Goal: Task Accomplishment & Management: Use online tool/utility

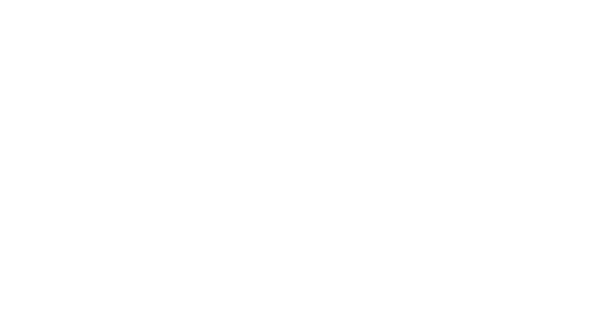
click at [294, 169] on div at bounding box center [298, 158] width 597 height 316
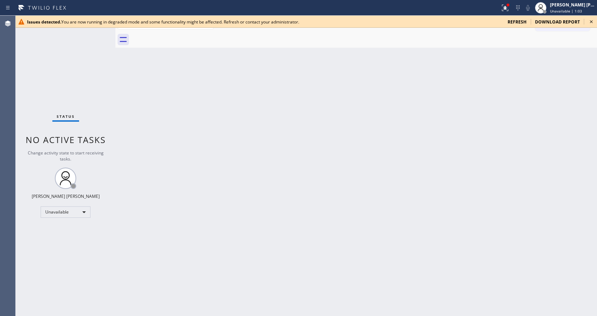
click at [147, 101] on div "Back to Dashboard Change Sender ID Customers Technicians Select a contact Outbo…" at bounding box center [355, 166] width 481 height 300
click at [591, 22] on icon at bounding box center [591, 21] width 9 height 9
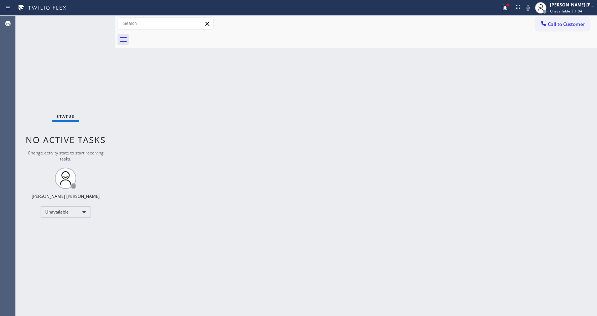
click at [555, 63] on div "Back to Dashboard Change Sender ID Customers Technicians Select a contact Outbo…" at bounding box center [355, 166] width 481 height 300
click at [507, 7] on icon at bounding box center [505, 8] width 6 height 6
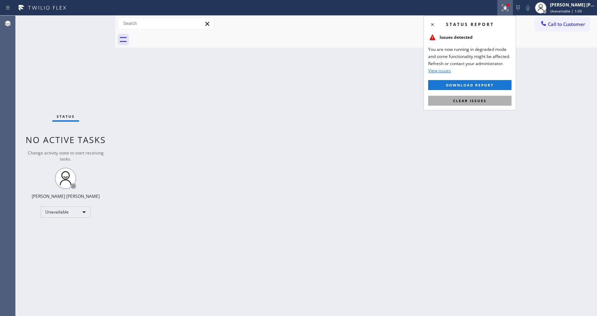
click at [481, 99] on span "Clear issues" at bounding box center [469, 100] width 33 height 5
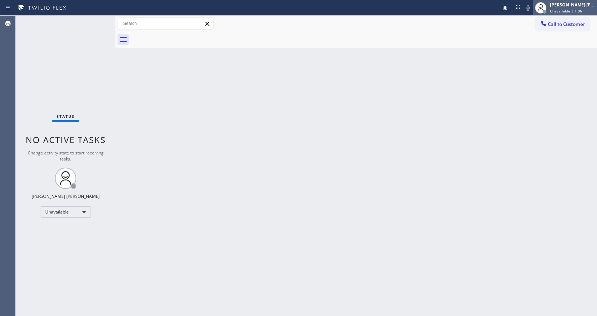
click at [561, 9] on span "Unavailable | 1:06" at bounding box center [566, 11] width 32 height 5
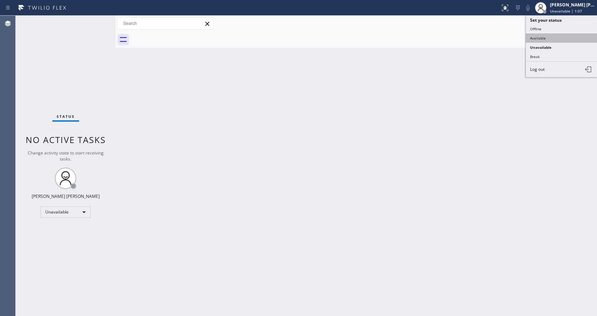
click at [542, 37] on button "Available" at bounding box center [561, 37] width 71 height 9
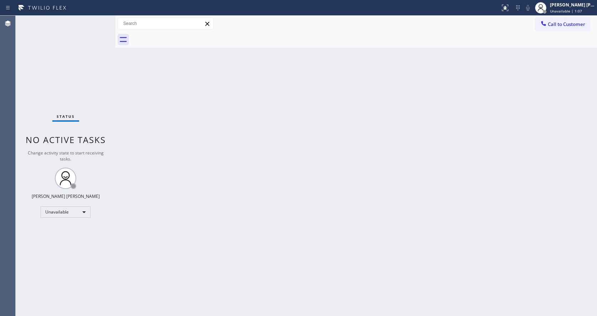
click at [159, 123] on div "Back to Dashboard Change Sender ID Customers Technicians Select a contact Outbo…" at bounding box center [355, 166] width 481 height 300
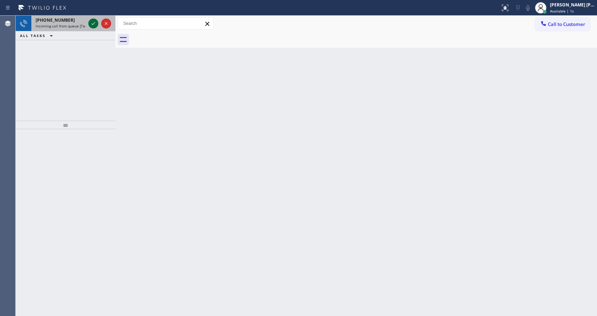
click at [92, 22] on icon at bounding box center [93, 23] width 9 height 9
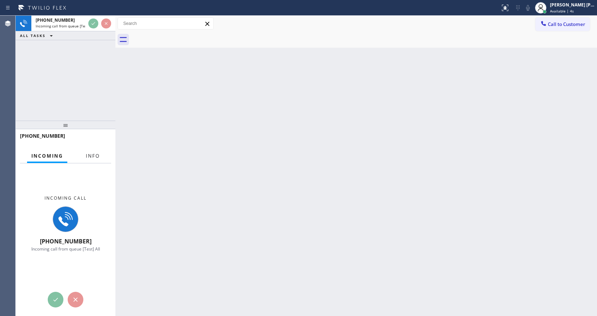
click at [95, 156] on span "Info" at bounding box center [93, 156] width 14 height 6
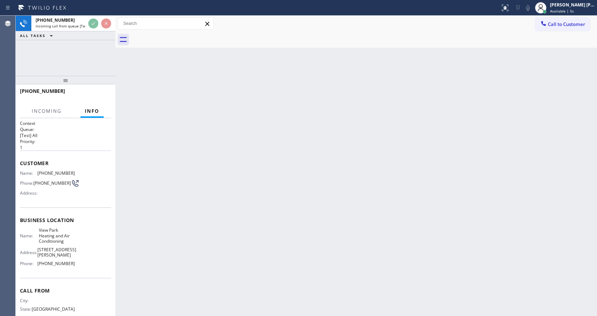
drag, startPoint x: 66, startPoint y: 126, endPoint x: 69, endPoint y: 67, distance: 59.2
click at [69, 67] on div "+13253103104 Incoming call from queue [Test] All ALL TASKS ALL TASKS ACTIVE TAS…" at bounding box center [66, 166] width 100 height 300
click at [183, 111] on div "Back to Dashboard Change Sender ID Customers Technicians Select a contact Outbo…" at bounding box center [355, 166] width 481 height 300
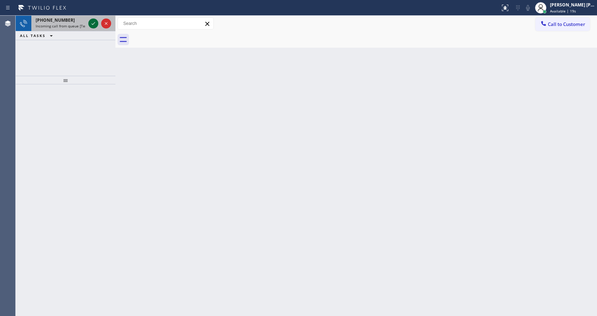
click at [92, 21] on icon at bounding box center [93, 23] width 9 height 9
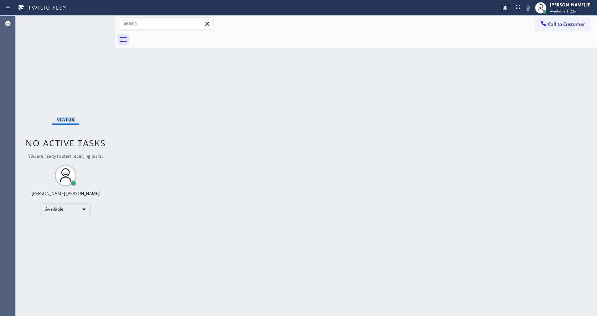
click at [92, 21] on div "Status No active tasks You are ready to start receiving tasks. Jen Rose Villanu…" at bounding box center [66, 166] width 100 height 300
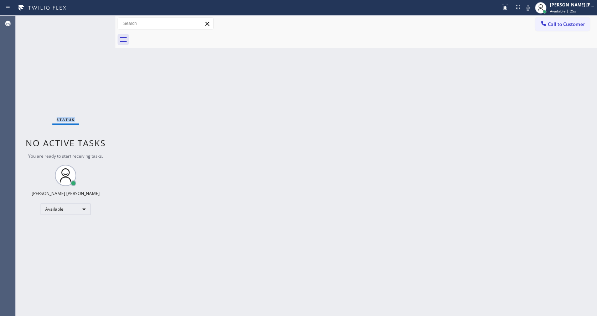
click at [92, 21] on div "Status No active tasks You are ready to start receiving tasks. Jen Rose Villanu…" at bounding box center [66, 166] width 100 height 300
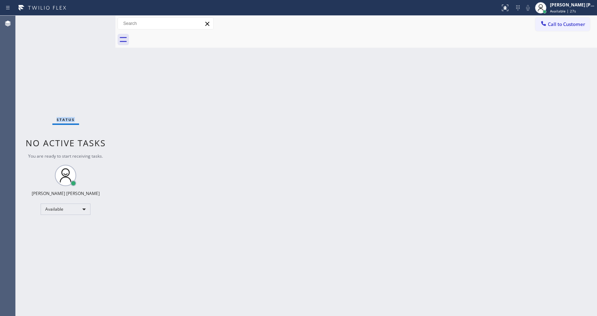
click at [92, 21] on div "Status No active tasks You are ready to start receiving tasks. Jen Rose Villanu…" at bounding box center [66, 166] width 100 height 300
click at [95, 20] on div "Status No active tasks You are ready to start receiving tasks. Jen Rose Villanu…" at bounding box center [66, 166] width 100 height 300
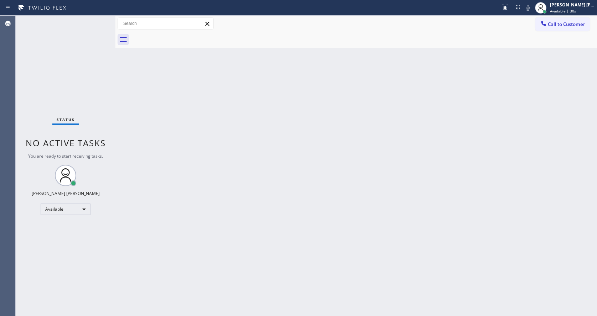
click at [96, 19] on div "Status No active tasks You are ready to start receiving tasks. Jen Rose Villanu…" at bounding box center [66, 166] width 100 height 300
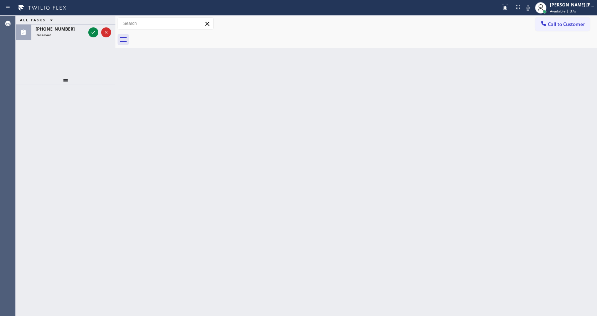
click at [96, 19] on div "ALL TASKS ALL TASKS ACTIVE TASKS TASKS IN WRAP UP" at bounding box center [66, 20] width 100 height 9
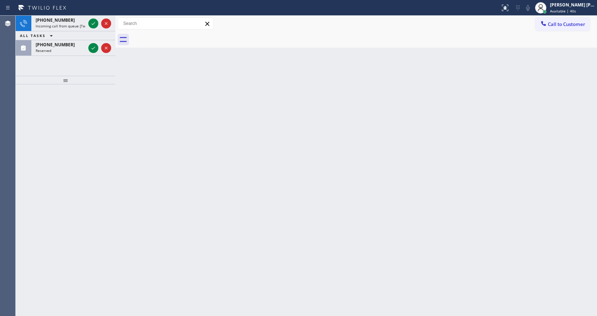
click at [96, 19] on div at bounding box center [100, 24] width 26 height 16
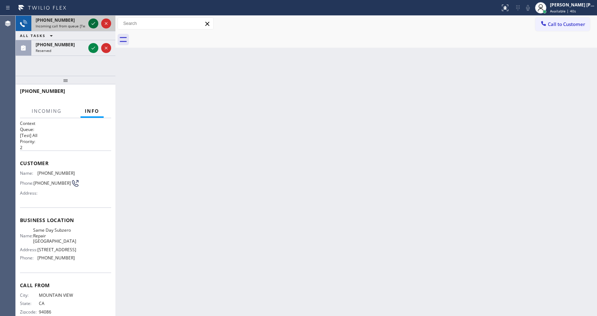
click at [93, 22] on icon at bounding box center [93, 23] width 9 height 9
click at [53, 219] on div "+16509668061 Incoming Info Incoming call +16509668061 Incoming call from queue …" at bounding box center [66, 200] width 100 height 232
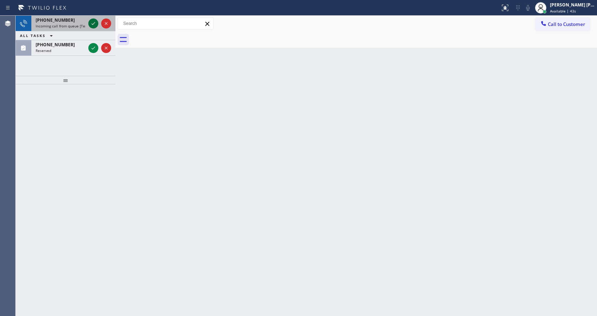
click at [93, 26] on icon at bounding box center [93, 23] width 9 height 9
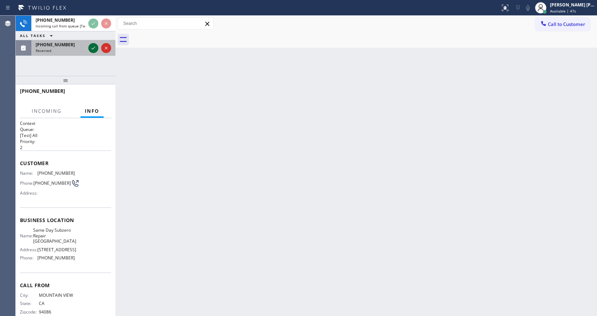
click at [93, 47] on icon at bounding box center [93, 48] width 9 height 9
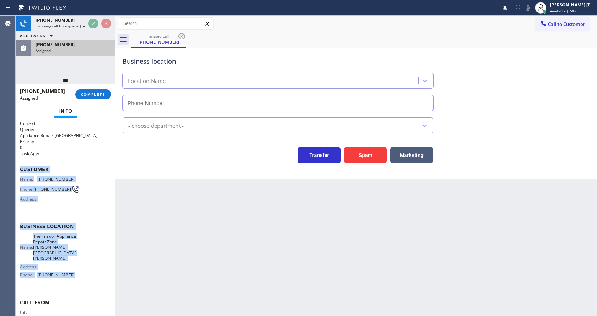
drag, startPoint x: 51, startPoint y: 173, endPoint x: 77, endPoint y: 267, distance: 97.2
click at [77, 267] on div "Context Queue: Appliance Repair High End Priority: 0 Task Age: Customer Name: (…" at bounding box center [65, 231] width 91 height 223
copy div "Customer Name: (212) 351-1493 Phone: (212) 351-1493 Address: Business location …"
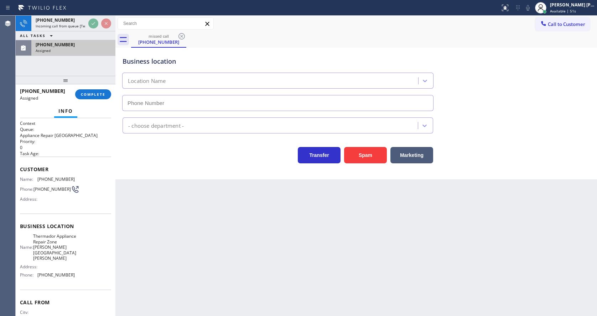
click at [92, 89] on div "(212) 351-1493 Assigned COMPLETE" at bounding box center [65, 94] width 91 height 19
click at [89, 93] on span "COMPLETE" at bounding box center [93, 94] width 25 height 5
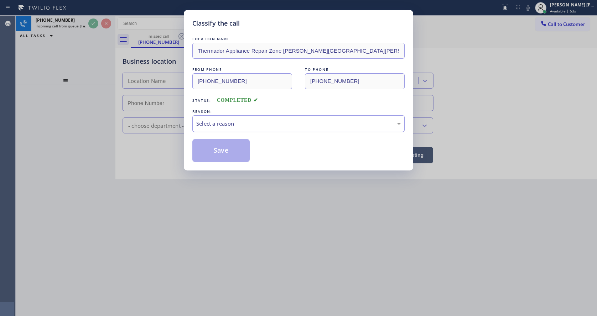
click at [214, 121] on div "Select a reason" at bounding box center [298, 124] width 204 height 8
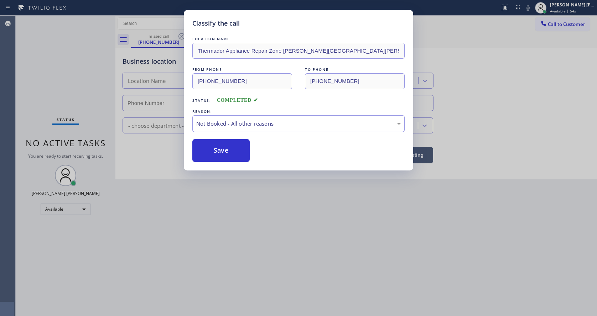
click at [215, 148] on button "Save" at bounding box center [220, 150] width 57 height 23
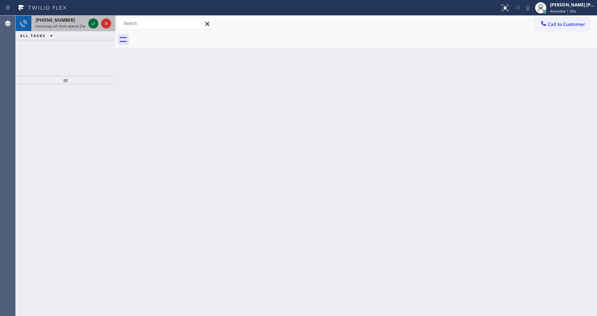
click at [92, 21] on icon at bounding box center [93, 23] width 9 height 9
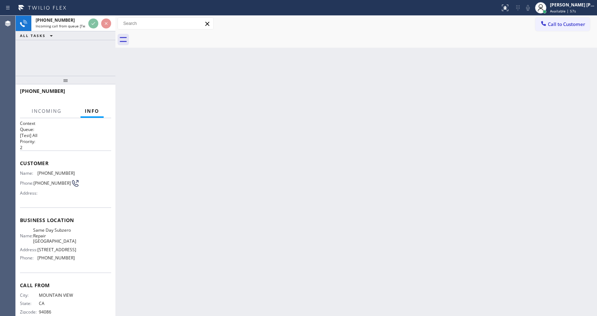
click at [216, 182] on div "Back to Dashboard Change Sender ID Customers Technicians Select a contact Outbo…" at bounding box center [355, 166] width 481 height 300
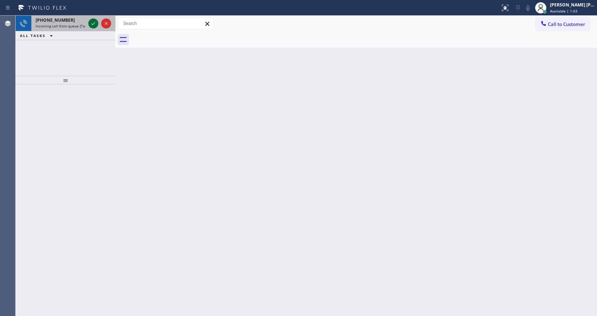
click at [93, 26] on icon at bounding box center [93, 23] width 9 height 9
drag, startPoint x: 20, startPoint y: 163, endPoint x: 69, endPoint y: 252, distance: 101.2
click at [83, 169] on div at bounding box center [66, 200] width 100 height 232
click at [94, 20] on icon at bounding box center [93, 23] width 9 height 9
drag, startPoint x: 18, startPoint y: 161, endPoint x: 74, endPoint y: 225, distance: 85.3
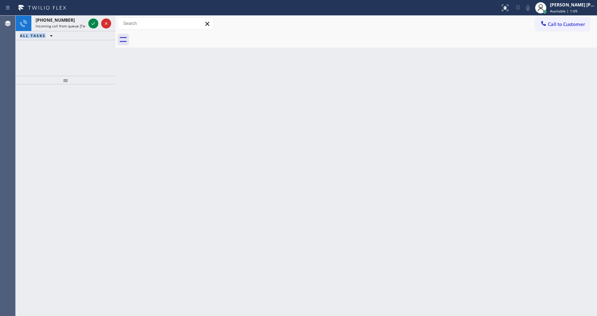
click at [98, 108] on div at bounding box center [66, 200] width 100 height 232
click at [91, 23] on icon at bounding box center [93, 23] width 9 height 9
drag, startPoint x: 19, startPoint y: 161, endPoint x: 85, endPoint y: 258, distance: 117.8
click at [154, 121] on div "Back to Dashboard Change Sender ID Customers Technicians Select a contact Outbo…" at bounding box center [355, 166] width 481 height 300
click at [89, 23] on icon at bounding box center [93, 23] width 9 height 9
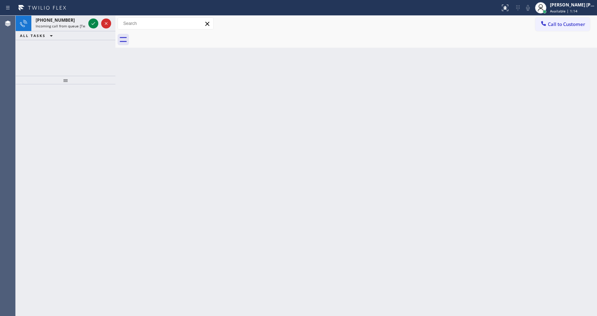
drag, startPoint x: 22, startPoint y: 162, endPoint x: 85, endPoint y: 242, distance: 102.7
click at [174, 185] on div "Back to Dashboard Change Sender ID Customers Technicians Select a contact Outbo…" at bounding box center [355, 166] width 481 height 300
click at [93, 26] on icon at bounding box center [93, 23] width 9 height 9
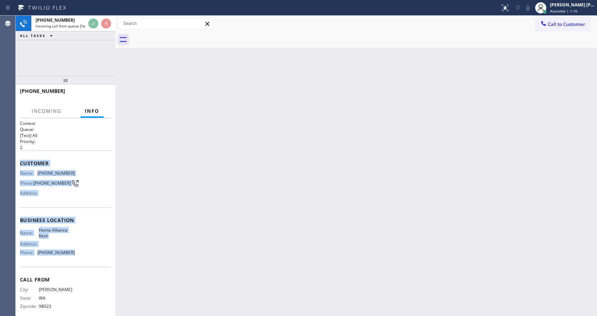
drag, startPoint x: 21, startPoint y: 160, endPoint x: 85, endPoint y: 252, distance: 112.3
click at [85, 252] on div "Context Queue: [Test] All Priority: 2 Customer Name: (253) 954-4653 Phone: (253…" at bounding box center [65, 220] width 91 height 200
copy div "Customer Name: (253) 954-4653 Phone: (253) 954-4653 Address: Business location …"
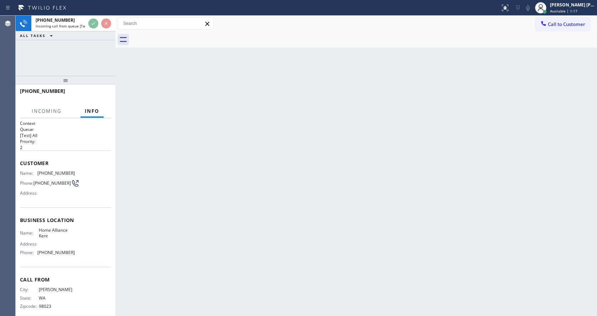
click at [288, 185] on div "Back to Dashboard Change Sender ID Customers Technicians Select a contact Outbo…" at bounding box center [355, 166] width 481 height 300
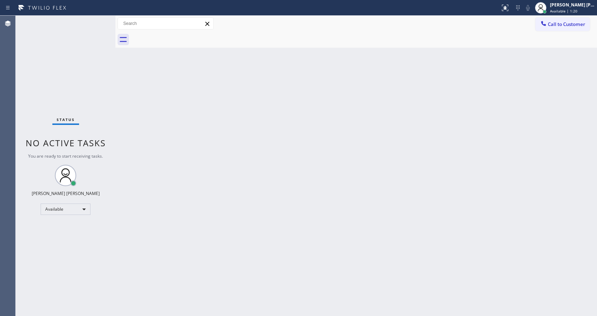
drag, startPoint x: 143, startPoint y: 114, endPoint x: 115, endPoint y: 92, distance: 36.3
click at [143, 114] on div "Back to Dashboard Change Sender ID Customers Technicians Select a contact Outbo…" at bounding box center [355, 166] width 481 height 300
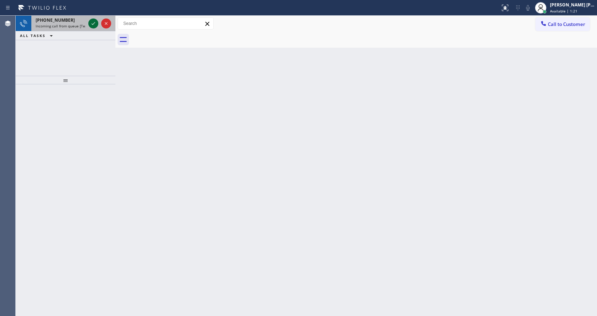
click at [95, 23] on icon at bounding box center [93, 23] width 9 height 9
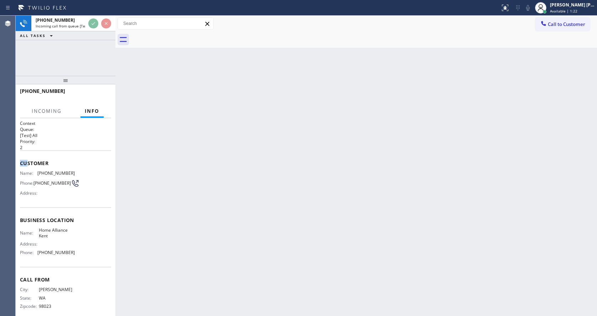
drag, startPoint x: 20, startPoint y: 167, endPoint x: 25, endPoint y: 167, distance: 5.7
click at [25, 167] on div "Context Queue: [Test] All Priority: 2 Customer Name: (253) 954-4653 Phone: (253…" at bounding box center [66, 217] width 100 height 198
click at [91, 164] on span "Customer" at bounding box center [65, 163] width 91 height 7
click at [248, 140] on div "Back to Dashboard Change Sender ID Customers Technicians Select a contact Outbo…" at bounding box center [355, 166] width 481 height 300
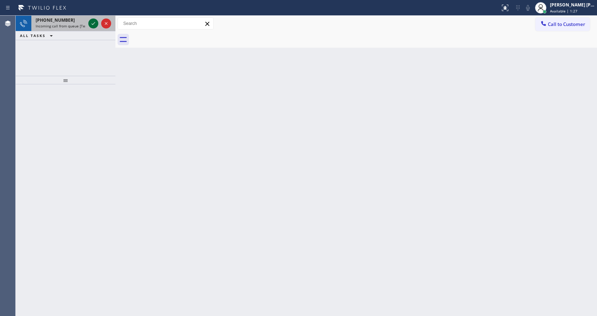
click at [93, 25] on icon at bounding box center [94, 23] width 4 height 3
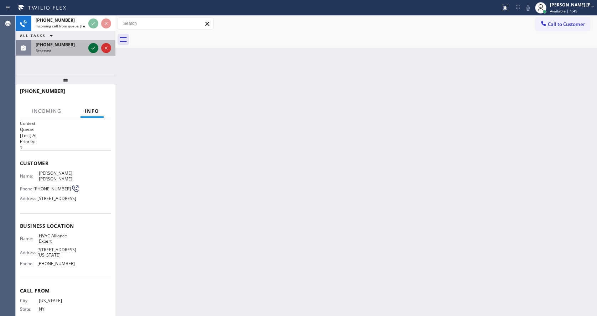
click at [94, 47] on icon at bounding box center [93, 48] width 9 height 9
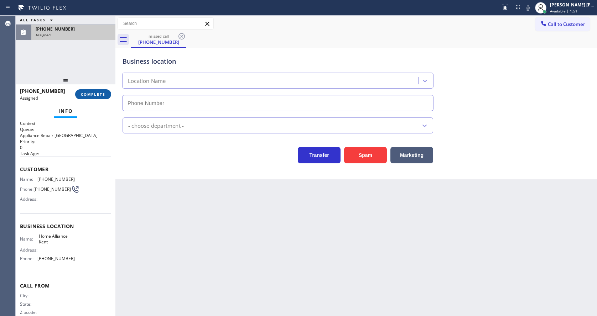
click at [87, 90] on button "COMPLETE" at bounding box center [93, 94] width 36 height 10
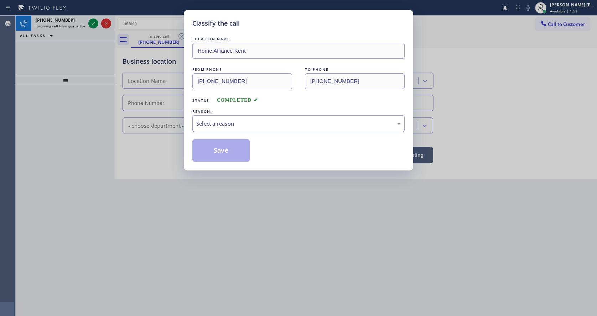
click at [224, 127] on div "Select a reason" at bounding box center [298, 124] width 204 height 8
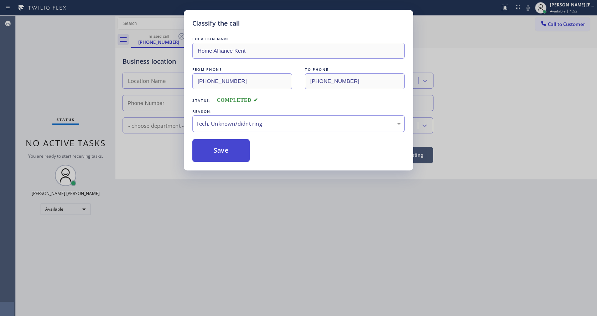
click at [219, 153] on button "Save" at bounding box center [220, 150] width 57 height 23
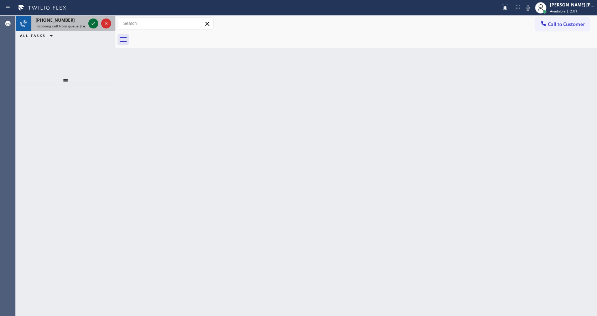
click at [93, 26] on icon at bounding box center [93, 23] width 9 height 9
click at [92, 26] on icon at bounding box center [93, 23] width 9 height 9
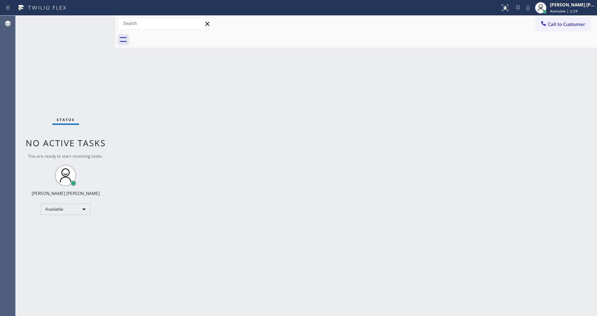
click at [286, 174] on div "Back to Dashboard Change Sender ID Customers Technicians Select a contact Outbo…" at bounding box center [355, 166] width 481 height 300
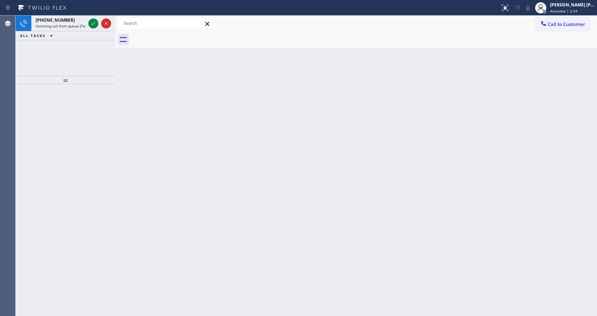
click at [171, 98] on div "Back to Dashboard Change Sender ID Customers Technicians Select a contact Outbo…" at bounding box center [355, 166] width 481 height 300
click at [94, 25] on icon at bounding box center [93, 23] width 9 height 9
click at [89, 27] on icon at bounding box center [93, 23] width 9 height 9
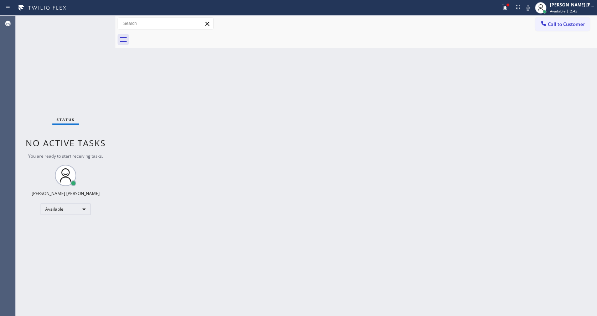
drag, startPoint x: 346, startPoint y: 210, endPoint x: 221, endPoint y: 241, distance: 129.4
click at [345, 210] on div "Back to Dashboard Change Sender ID Customers Technicians Select a contact Outbo…" at bounding box center [355, 166] width 481 height 300
drag, startPoint x: 134, startPoint y: 91, endPoint x: 304, endPoint y: 75, distance: 170.9
click at [134, 91] on div "Back to Dashboard Change Sender ID Customers Technicians Select a contact Outbo…" at bounding box center [355, 166] width 481 height 300
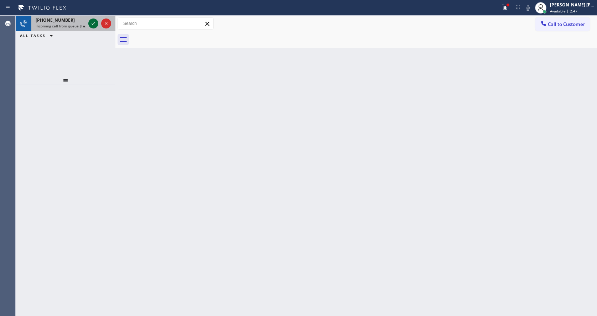
click at [91, 20] on icon at bounding box center [93, 23] width 9 height 9
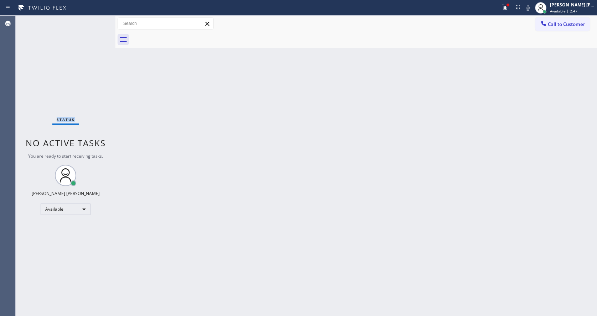
click at [91, 20] on div "Status No active tasks You are ready to start receiving tasks. Jen Rose Villanu…" at bounding box center [66, 166] width 100 height 300
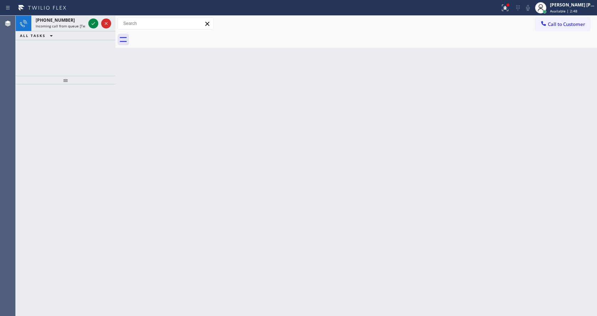
click at [91, 20] on icon at bounding box center [93, 23] width 9 height 9
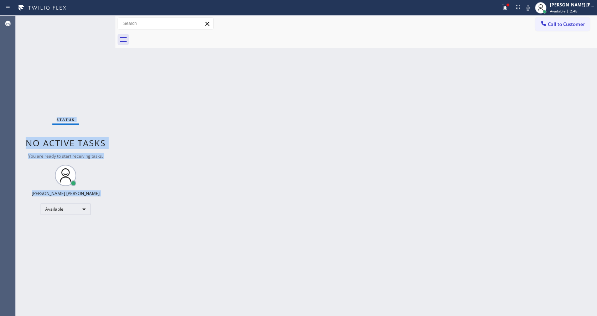
click at [91, 20] on div "Status No active tasks You are ready to start receiving tasks. Jen Rose Villanu…" at bounding box center [66, 166] width 100 height 300
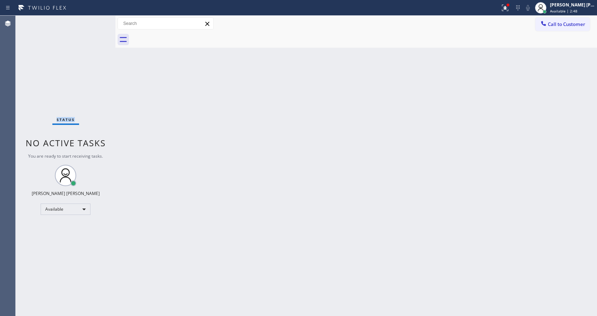
click at [91, 20] on div "Status No active tasks You are ready to start receiving tasks. Jen Rose Villanu…" at bounding box center [66, 166] width 100 height 300
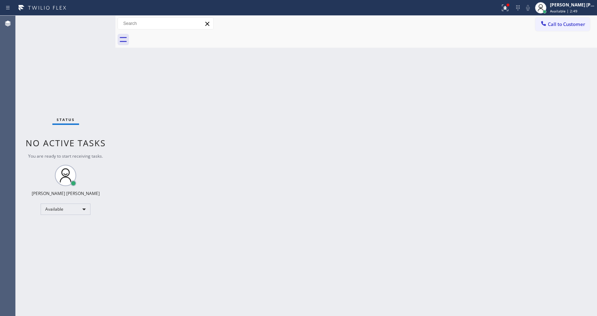
click at [282, 92] on div "Back to Dashboard Change Sender ID Customers Technicians Select a contact Outbo…" at bounding box center [355, 166] width 481 height 300
click at [100, 58] on div "Status No active tasks You are ready to start receiving tasks. Jen Rose Villanu…" at bounding box center [66, 166] width 100 height 300
click at [96, 20] on div "Status No active tasks You are ready to start receiving tasks. Jen Rose Villanu…" at bounding box center [66, 166] width 100 height 300
click at [561, 91] on div "Back to Dashboard Change Sender ID Customers Technicians Select a contact Outbo…" at bounding box center [355, 166] width 481 height 300
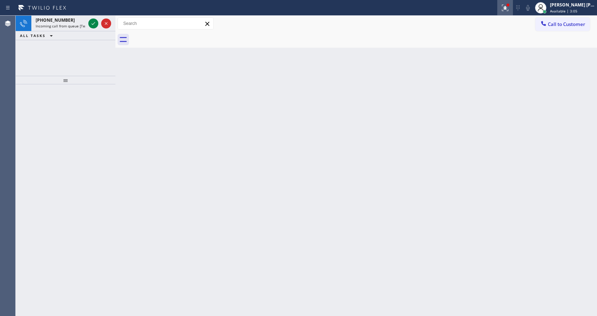
click at [506, 8] on icon at bounding box center [505, 8] width 9 height 9
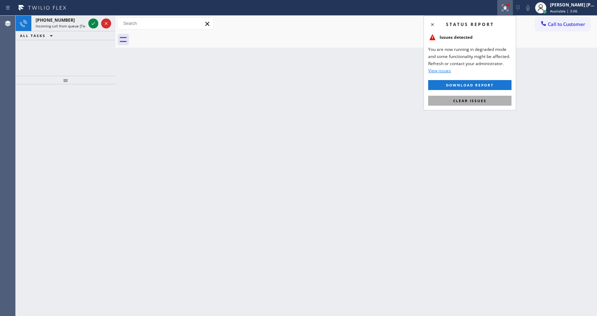
click at [472, 97] on button "Clear issues" at bounding box center [469, 101] width 83 height 10
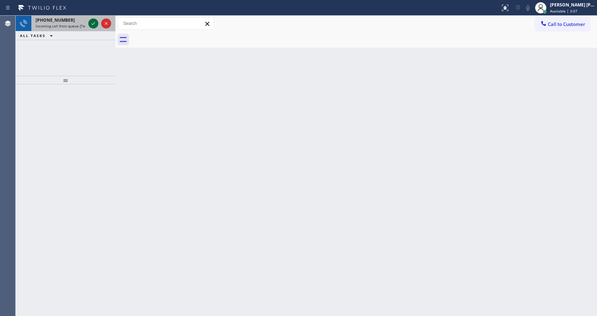
click at [90, 24] on icon at bounding box center [93, 23] width 9 height 9
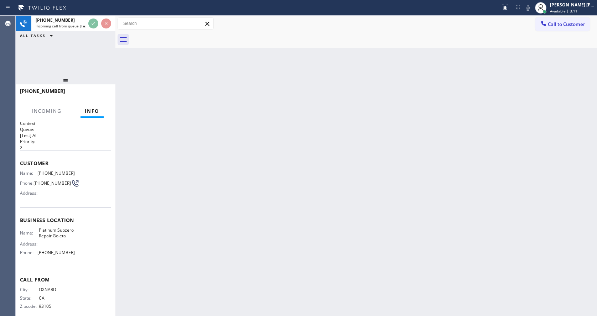
click at [49, 195] on div "Address:" at bounding box center [47, 192] width 55 height 5
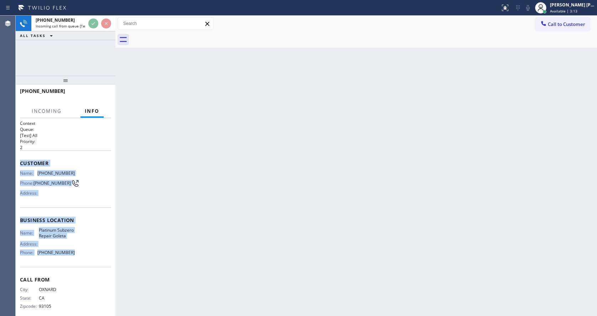
drag, startPoint x: 19, startPoint y: 161, endPoint x: 70, endPoint y: 262, distance: 113.2
click at [70, 262] on div "Context Queue: [Test] All Priority: 2 Customer Name: (805) 512-7009 Phone: (805…" at bounding box center [66, 217] width 100 height 198
copy div "Customer Name: (805) 512-7009 Phone: (805) 512-7009 Address: Business location …"
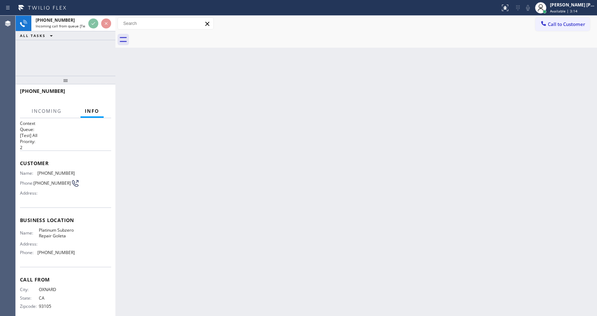
click at [281, 196] on div "Back to Dashboard Change Sender ID Customers Technicians Select a contact Outbo…" at bounding box center [355, 166] width 481 height 300
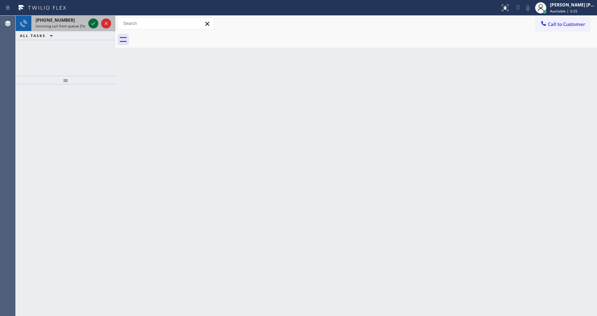
click at [93, 26] on icon at bounding box center [93, 23] width 9 height 9
click at [93, 21] on icon at bounding box center [93, 23] width 9 height 9
click at [92, 23] on icon at bounding box center [93, 23] width 9 height 9
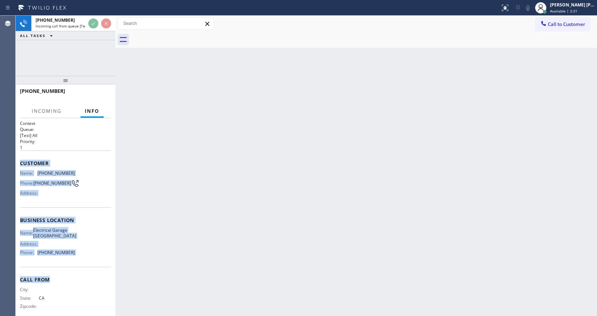
drag, startPoint x: 21, startPoint y: 162, endPoint x: 95, endPoint y: 283, distance: 141.1
click at [95, 283] on div "Context Queue: [Test] All Priority: 1 Customer Name: (213) 720-8618 Phone: (213…" at bounding box center [65, 220] width 91 height 200
copy div "Customer Name: (213) 720-8618 Phone: (213) 720-8618 Address: Business location …"
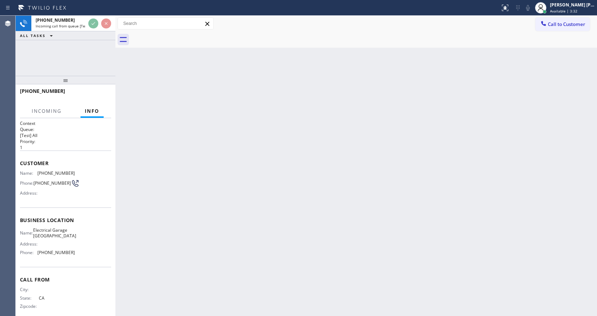
click at [208, 218] on div "Back to Dashboard Change Sender ID Customers Technicians Select a contact Outbo…" at bounding box center [355, 166] width 481 height 300
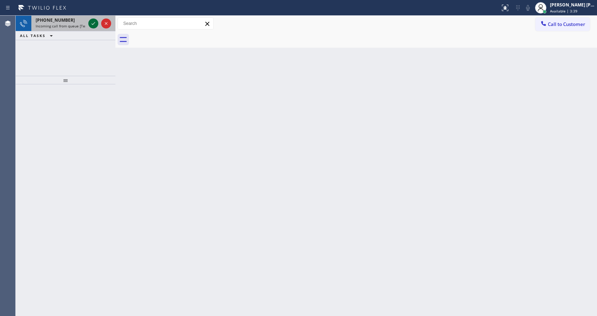
drag, startPoint x: 94, startPoint y: 16, endPoint x: 92, endPoint y: 21, distance: 5.3
click at [94, 16] on div at bounding box center [100, 24] width 26 height 16
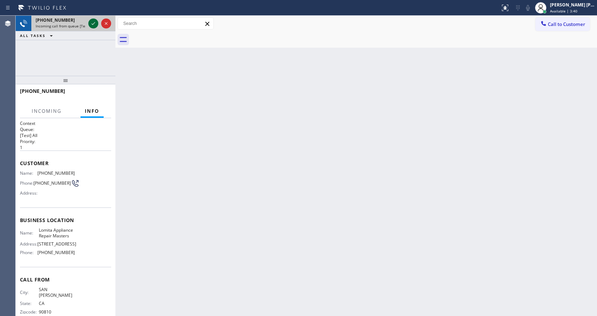
click at [92, 21] on icon at bounding box center [93, 23] width 9 height 9
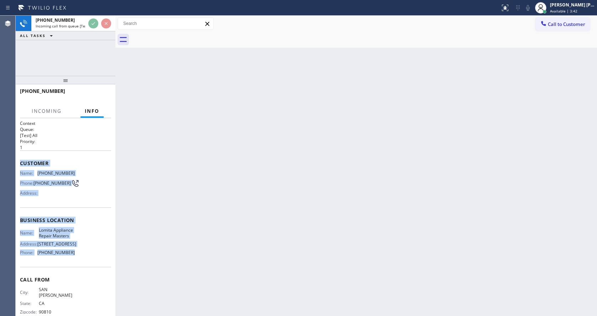
drag, startPoint x: 32, startPoint y: 164, endPoint x: 74, endPoint y: 262, distance: 106.4
click at [74, 262] on div "Context Queue: [Test] All Priority: 1 Customer Name: (310) 233-1038 Phone: (310…" at bounding box center [65, 223] width 91 height 206
copy div "Customer Name: (310) 233-1038 Phone: (310) 233-1038 Address: Business location …"
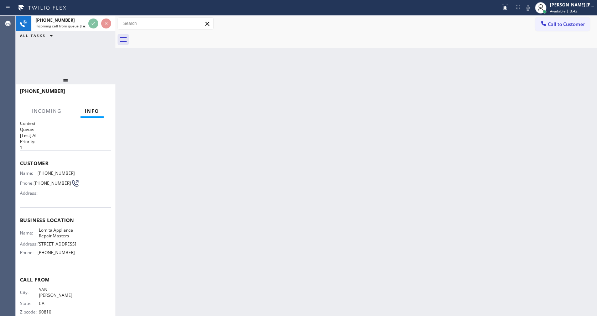
click at [256, 229] on div "Back to Dashboard Change Sender ID Customers Technicians Select a contact Outbo…" at bounding box center [355, 166] width 481 height 300
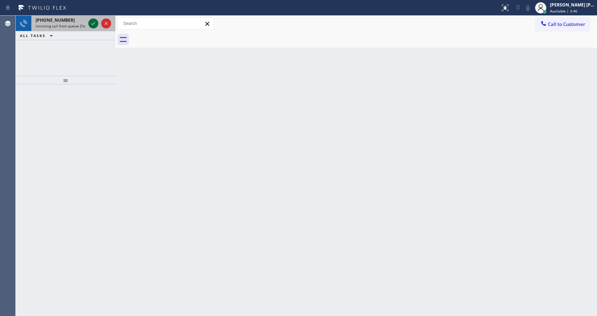
click at [92, 22] on icon at bounding box center [93, 23] width 9 height 9
click at [93, 23] on icon at bounding box center [93, 23] width 9 height 9
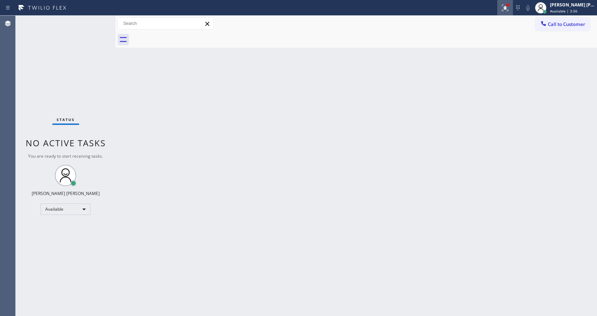
click at [508, 2] on button at bounding box center [505, 8] width 16 height 16
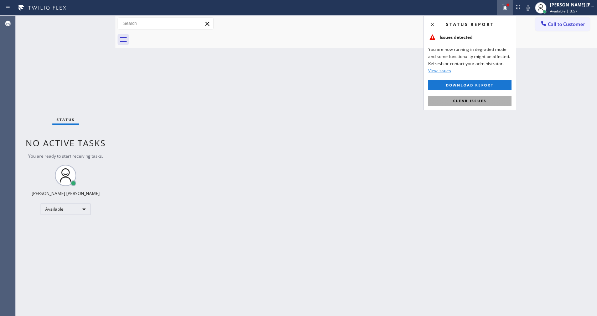
click at [469, 102] on span "Clear issues" at bounding box center [469, 100] width 33 height 5
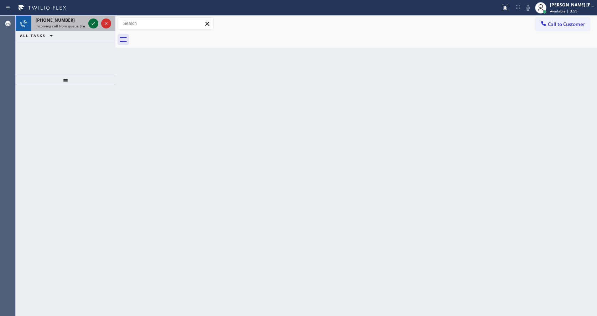
click at [88, 22] on div at bounding box center [93, 23] width 10 height 9
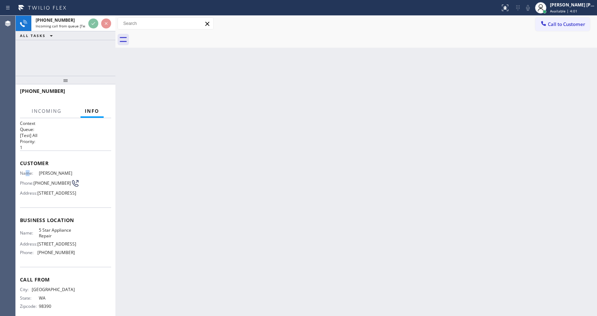
click at [29, 169] on div "Customer Name: Amy Alcorn Phone: (206) 849-8880 Address: 2529 204th Terrace NE,…" at bounding box center [65, 179] width 91 height 57
click at [231, 183] on div "Back to Dashboard Change Sender ID Customers Technicians Select a contact Outbo…" at bounding box center [355, 166] width 481 height 300
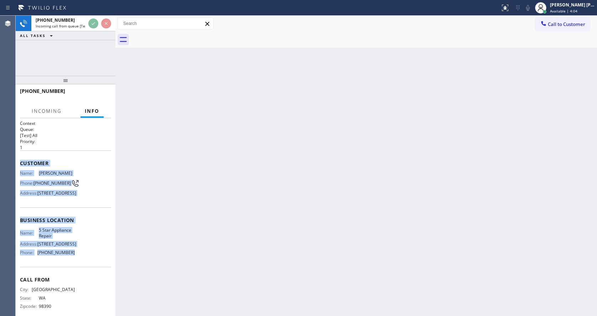
drag, startPoint x: 19, startPoint y: 162, endPoint x: 71, endPoint y: 271, distance: 120.4
click at [71, 271] on div "Context Queue: [Test] All Priority: 1 Customer Name: Amy Alcorn Phone: (206) 84…" at bounding box center [66, 217] width 100 height 198
copy div "Customer Name: Amy Alcorn Phone: (206) 849-8880 Address: 2529 204th Terrace NE,…"
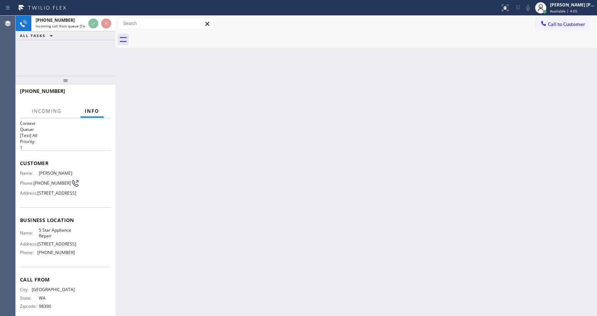
click at [225, 243] on div "Back to Dashboard Change Sender ID Customers Technicians Select a contact Outbo…" at bounding box center [355, 166] width 481 height 300
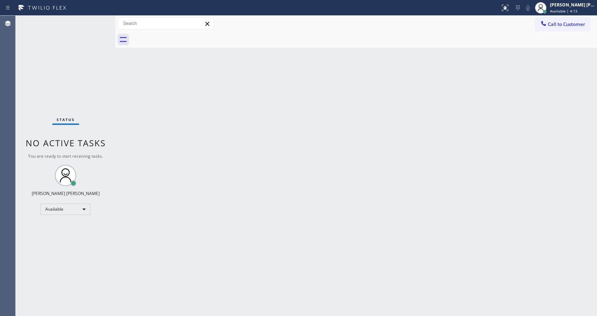
click at [84, 79] on div "Status No active tasks You are ready to start receiving tasks. Jen Rose Villanu…" at bounding box center [66, 166] width 100 height 300
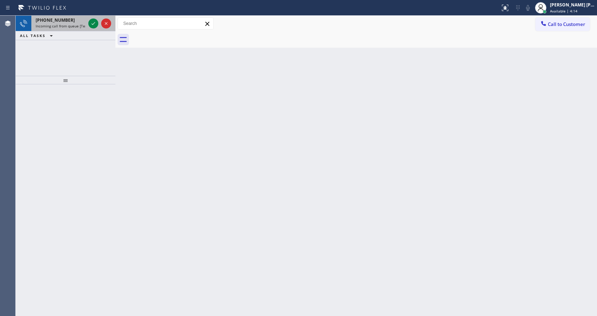
click at [100, 20] on div at bounding box center [100, 24] width 26 height 16
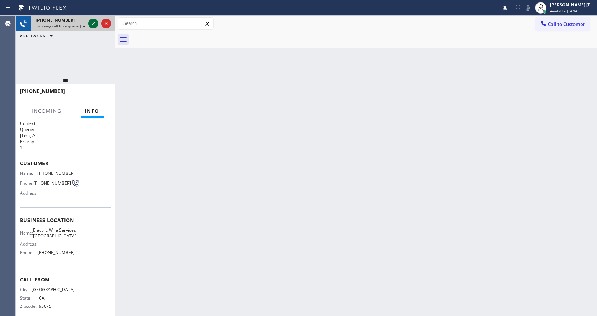
click at [92, 25] on icon at bounding box center [94, 23] width 4 height 3
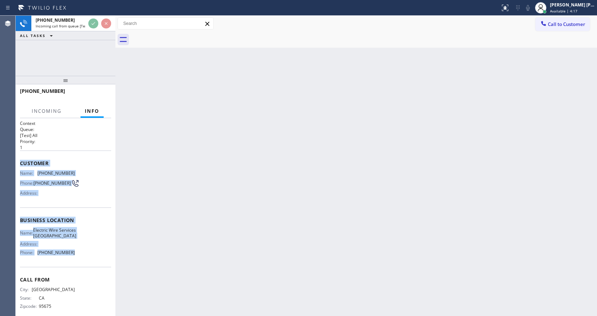
drag, startPoint x: 21, startPoint y: 164, endPoint x: 74, endPoint y: 257, distance: 106.7
click at [74, 257] on div "Context Queue: [Test] All Priority: 1 Customer Name: (209) 245-1625 Phone: (209…" at bounding box center [65, 220] width 91 height 200
copy div "Customer Name: (209) 245-1625 Phone: (209) 245-1625 Address: Business location …"
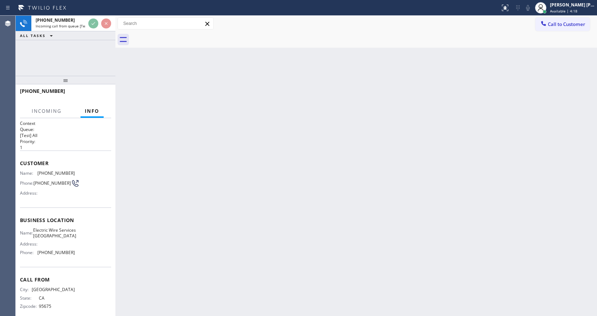
click at [203, 212] on div "Back to Dashboard Change Sender ID Customers Technicians Select a contact Outbo…" at bounding box center [355, 166] width 481 height 300
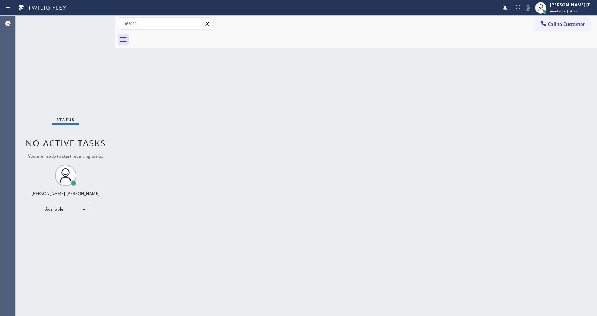
click at [94, 22] on div "Status No active tasks You are ready to start receiving tasks. Jen Rose Villanu…" at bounding box center [66, 166] width 100 height 300
click at [221, 255] on div "Back to Dashboard Change Sender ID Customers Technicians Select a contact Outbo…" at bounding box center [355, 166] width 481 height 300
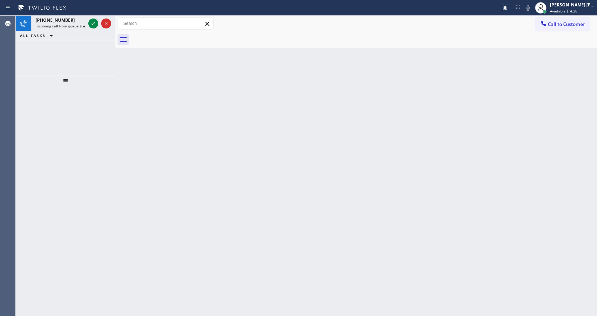
click at [115, 170] on div at bounding box center [115, 166] width 0 height 300
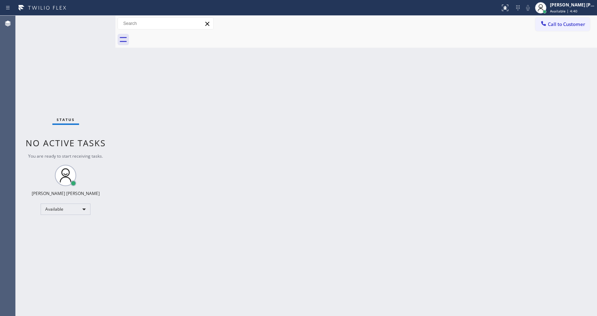
click at [383, 176] on div "Back to Dashboard Change Sender ID Customers Technicians Select a contact Outbo…" at bounding box center [355, 166] width 481 height 300
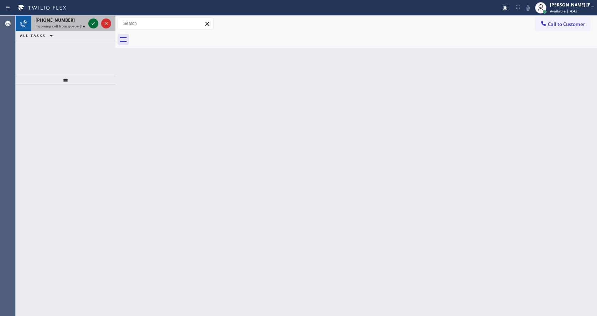
click at [94, 23] on icon at bounding box center [94, 23] width 4 height 3
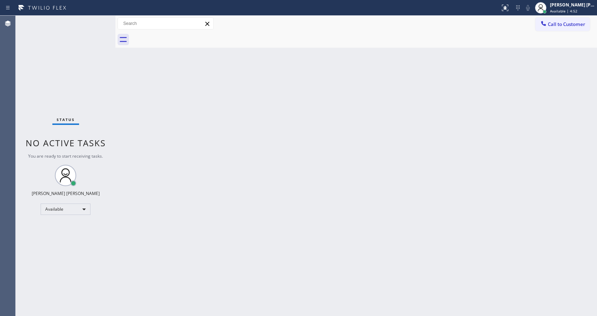
drag, startPoint x: 210, startPoint y: 160, endPoint x: 214, endPoint y: 211, distance: 50.7
click at [210, 160] on div "Back to Dashboard Change Sender ID Customers Technicians Select a contact Outbo…" at bounding box center [355, 166] width 481 height 300
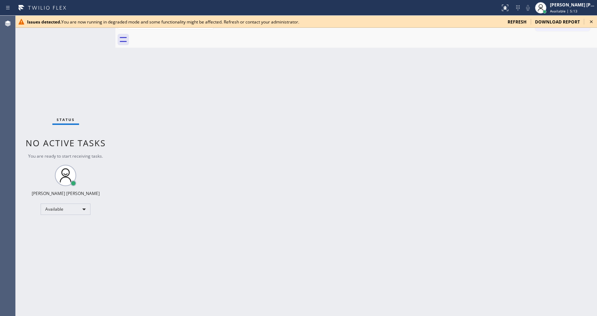
drag, startPoint x: 140, startPoint y: 125, endPoint x: 131, endPoint y: 75, distance: 50.6
click at [140, 125] on div "Back to Dashboard Change Sender ID Customers Technicians Select a contact Outbo…" at bounding box center [355, 166] width 481 height 300
click at [591, 22] on icon at bounding box center [591, 21] width 9 height 9
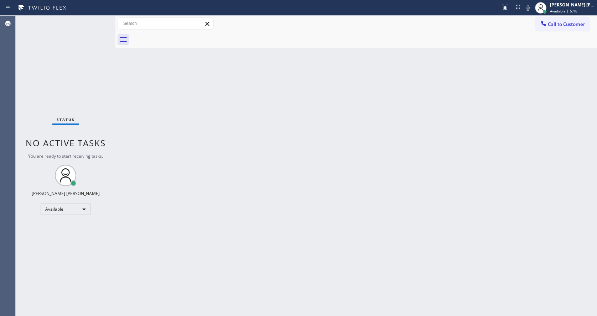
click at [271, 193] on div "Back to Dashboard Change Sender ID Customers Technicians Select a contact Outbo…" at bounding box center [355, 166] width 481 height 300
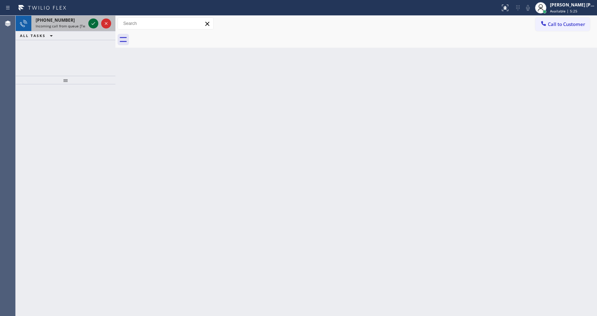
click at [92, 21] on icon at bounding box center [93, 23] width 9 height 9
click at [97, 25] on icon at bounding box center [93, 23] width 9 height 9
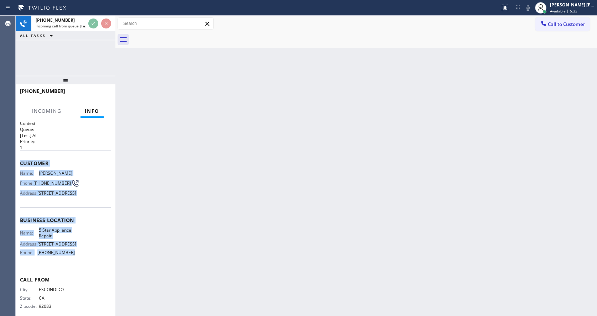
drag, startPoint x: 20, startPoint y: 163, endPoint x: 75, endPoint y: 268, distance: 118.6
click at [75, 268] on div "Context Queue: [Test] All Priority: 1 Customer Name: Martha Christie Phone: (76…" at bounding box center [66, 217] width 100 height 198
copy div "Customer Name: Martha Christie Phone: (760) 802-7910 Address: 623 Valley Grove …"
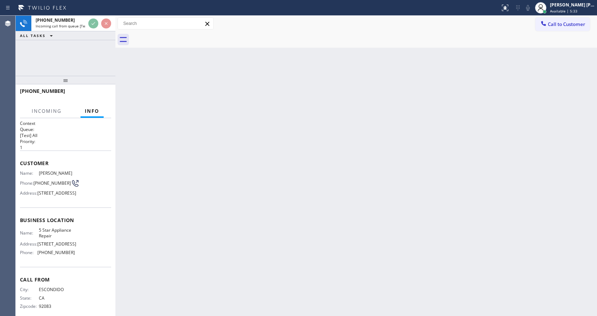
click at [277, 253] on div "Back to Dashboard Change Sender ID Customers Technicians Select a contact Outbo…" at bounding box center [355, 166] width 481 height 300
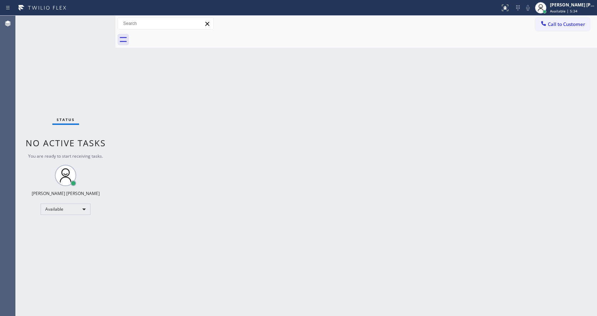
drag, startPoint x: 228, startPoint y: 296, endPoint x: 228, endPoint y: 307, distance: 11.0
click at [228, 296] on div "Back to Dashboard Change Sender ID Customers Technicians Select a contact Outbo…" at bounding box center [355, 166] width 481 height 300
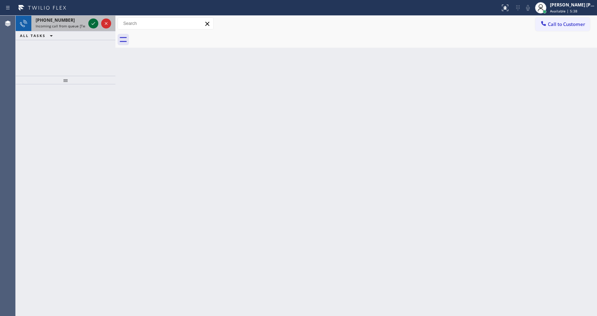
click at [92, 20] on icon at bounding box center [93, 23] width 9 height 9
click at [91, 22] on icon at bounding box center [93, 23] width 9 height 9
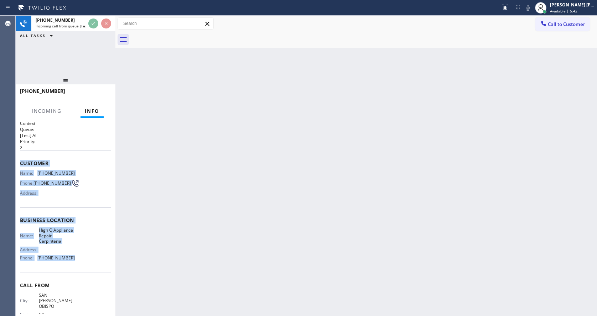
drag, startPoint x: 19, startPoint y: 165, endPoint x: 78, endPoint y: 258, distance: 110.2
click at [78, 258] on div "Context Queue: [Test] All Priority: 2 Customer Name: (805) 534-1940 Phone: (805…" at bounding box center [66, 217] width 100 height 198
copy div "Customer Name: (805) 534-1940 Phone: (805) 534-1940 Address: Business location …"
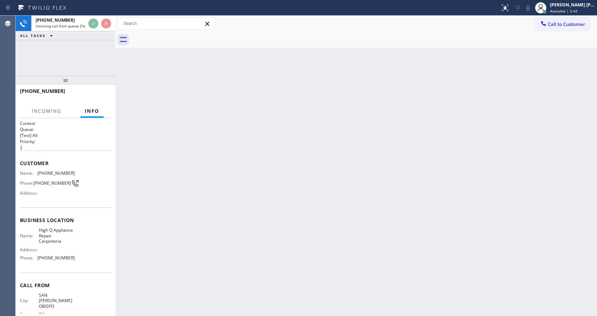
drag, startPoint x: 236, startPoint y: 226, endPoint x: 215, endPoint y: 298, distance: 75.3
click at [232, 230] on div "Back to Dashboard Change Sender ID Customers Technicians Select a contact Outbo…" at bounding box center [355, 166] width 481 height 300
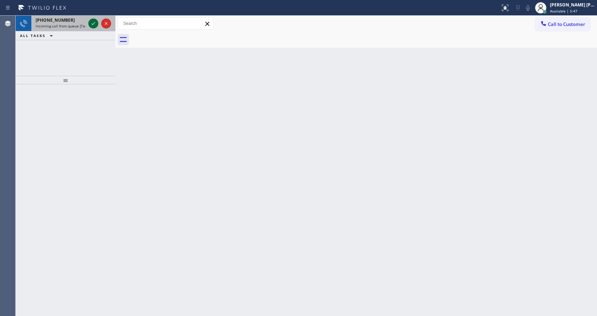
click at [92, 22] on icon at bounding box center [93, 23] width 9 height 9
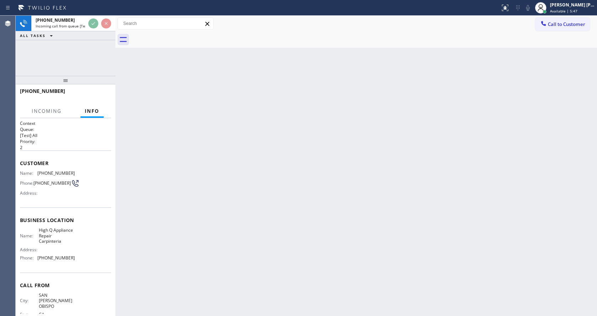
click at [214, 175] on div "Back to Dashboard Change Sender ID Customers Technicians Select a contact Outbo…" at bounding box center [355, 166] width 481 height 300
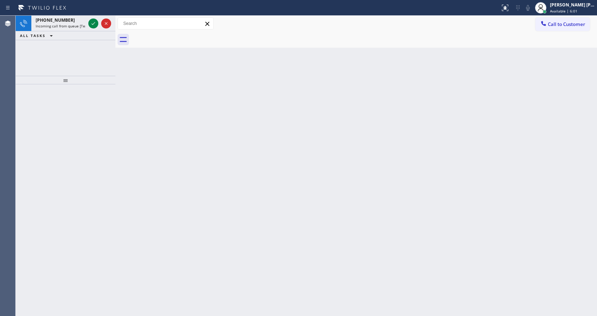
click at [152, 110] on div "Back to Dashboard Change Sender ID Customers Technicians Select a contact Outbo…" at bounding box center [355, 166] width 481 height 300
click at [93, 22] on icon at bounding box center [93, 23] width 9 height 9
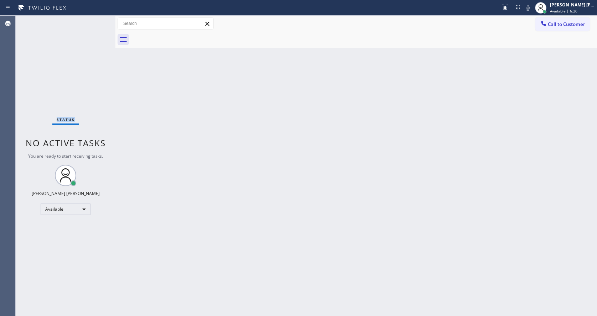
click at [93, 22] on div "Status No active tasks You are ready to start receiving tasks. Jen Rose Villanu…" at bounding box center [66, 166] width 100 height 300
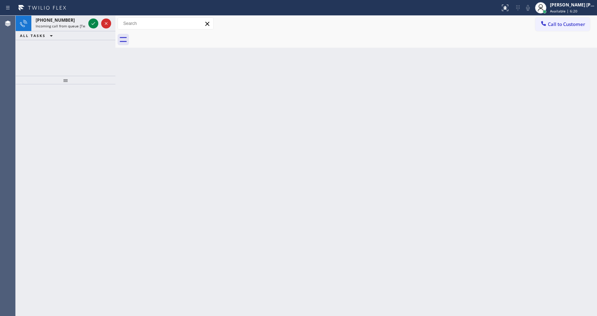
click at [93, 22] on icon at bounding box center [93, 23] width 9 height 9
click at [94, 24] on icon at bounding box center [93, 23] width 9 height 9
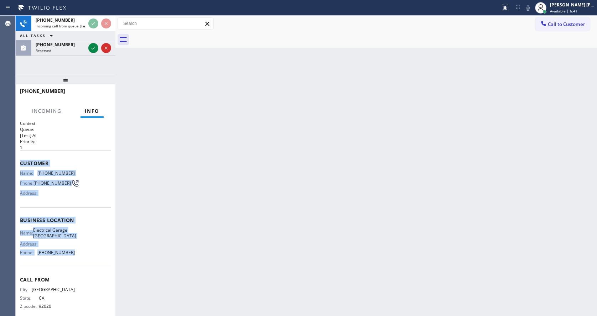
drag, startPoint x: 19, startPoint y: 160, endPoint x: 82, endPoint y: 260, distance: 118.0
click at [82, 260] on div "Context Queue: [Test] All Priority: 1 Customer Name: (619) 212-8032 Phone: (619…" at bounding box center [66, 217] width 100 height 198
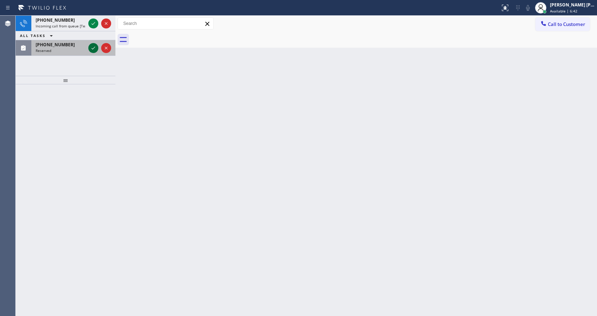
click at [94, 47] on icon at bounding box center [93, 48] width 9 height 9
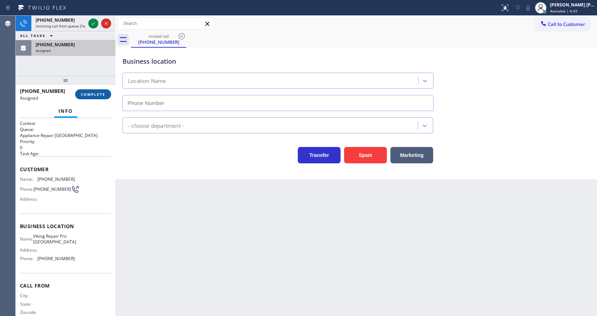
click at [95, 95] on span "COMPLETE" at bounding box center [93, 94] width 25 height 5
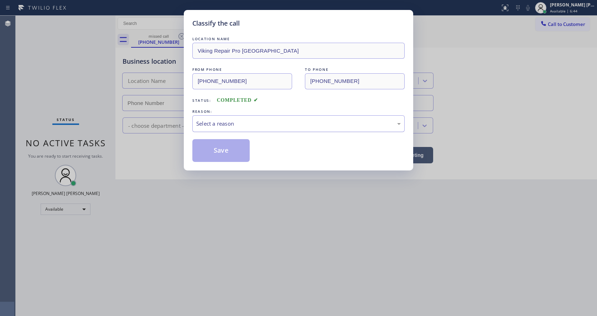
click at [229, 127] on div "Select a reason" at bounding box center [298, 124] width 204 height 8
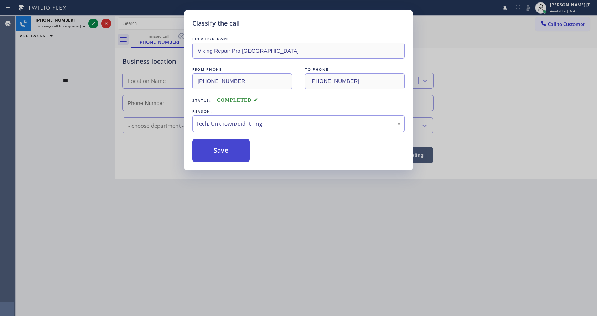
click at [227, 151] on button "Save" at bounding box center [220, 150] width 57 height 23
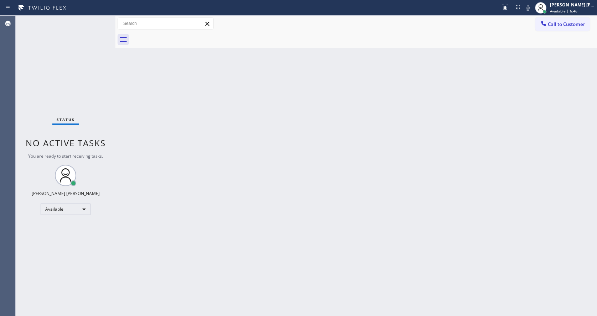
click at [94, 25] on div "Status No active tasks You are ready to start receiving tasks. Jen Rose Villanu…" at bounding box center [66, 166] width 100 height 300
click at [306, 135] on div "Back to Dashboard Change Sender ID Customers Technicians Select a contact Outbo…" at bounding box center [355, 166] width 481 height 300
click at [205, 113] on div "Back to Dashboard Change Sender ID Customers Technicians Select a contact Outbo…" at bounding box center [355, 166] width 481 height 300
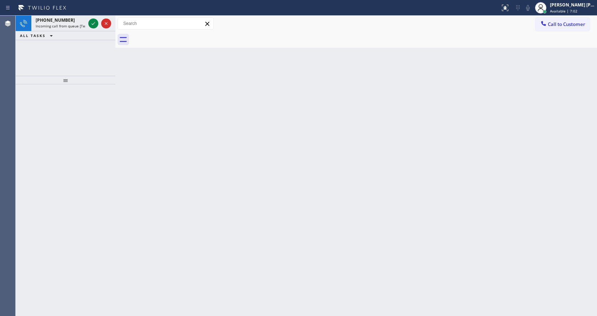
click at [144, 96] on div "Back to Dashboard Change Sender ID Customers Technicians Select a contact Outbo…" at bounding box center [355, 166] width 481 height 300
click at [94, 25] on icon at bounding box center [93, 23] width 9 height 9
click at [91, 21] on icon at bounding box center [93, 23] width 9 height 9
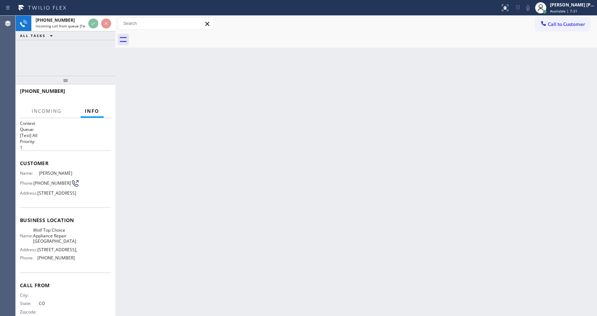
drag, startPoint x: 256, startPoint y: 178, endPoint x: 210, endPoint y: 311, distance: 140.2
click at [251, 196] on div "Back to Dashboard Change Sender ID Customers Technicians Select a contact Outbo…" at bounding box center [355, 166] width 481 height 300
click at [181, 121] on div "Back to Dashboard Change Sender ID Customers Technicians Select a contact Outbo…" at bounding box center [355, 166] width 481 height 300
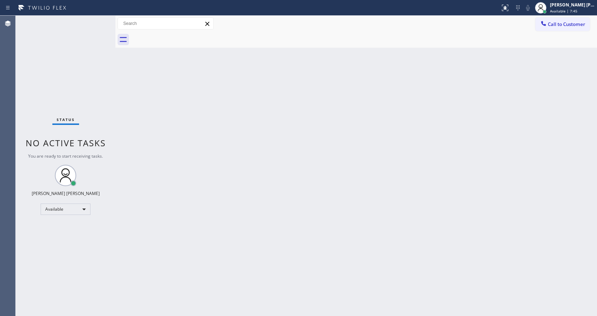
click at [399, 133] on div "Back to Dashboard Change Sender ID Customers Technicians Select a contact Outbo…" at bounding box center [355, 166] width 481 height 300
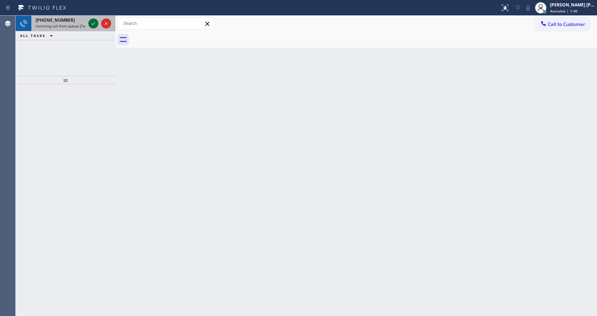
click at [91, 20] on icon at bounding box center [93, 23] width 9 height 9
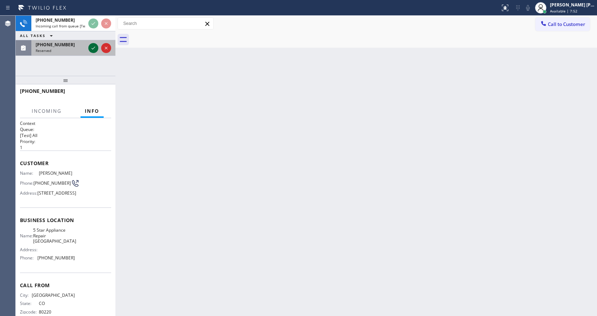
click at [94, 49] on icon at bounding box center [93, 48] width 9 height 9
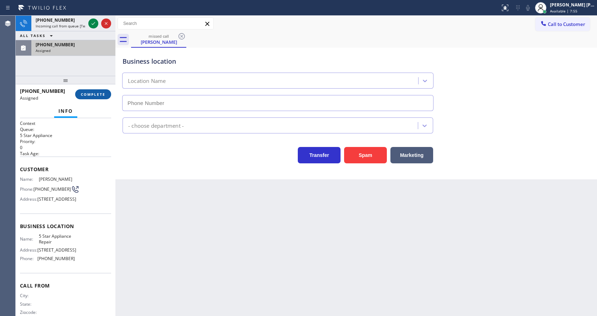
click at [85, 93] on span "COMPLETE" at bounding box center [93, 94] width 25 height 5
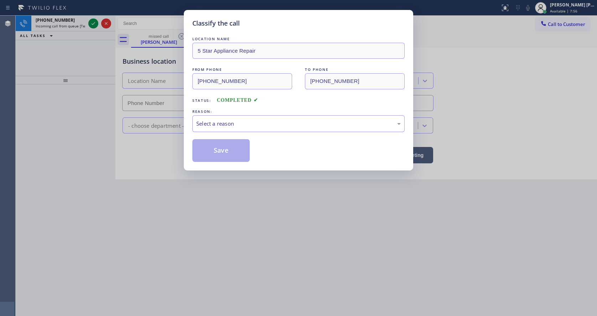
click at [224, 126] on div "Select a reason" at bounding box center [298, 124] width 204 height 8
click at [221, 151] on button "Save" at bounding box center [220, 150] width 57 height 23
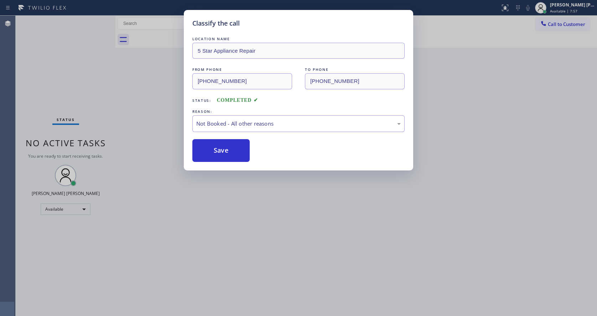
click at [221, 151] on button "Save" at bounding box center [220, 150] width 57 height 23
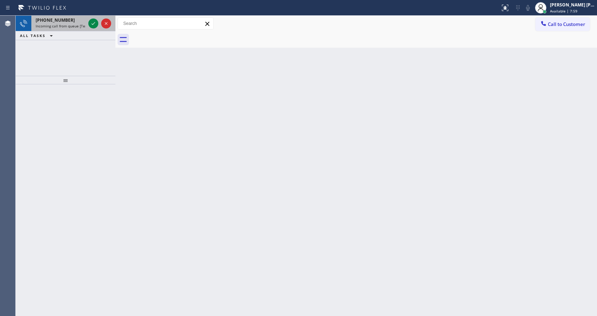
click at [79, 24] on span "Incoming call from queue [Test] All" at bounding box center [65, 25] width 59 height 5
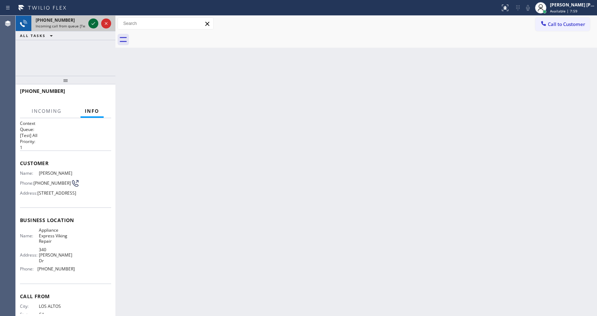
click at [96, 24] on icon at bounding box center [93, 23] width 9 height 9
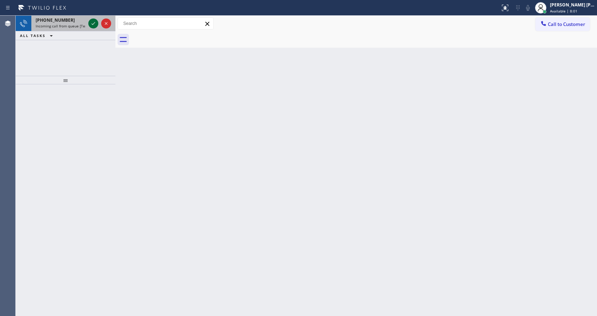
click at [94, 24] on icon at bounding box center [93, 23] width 9 height 9
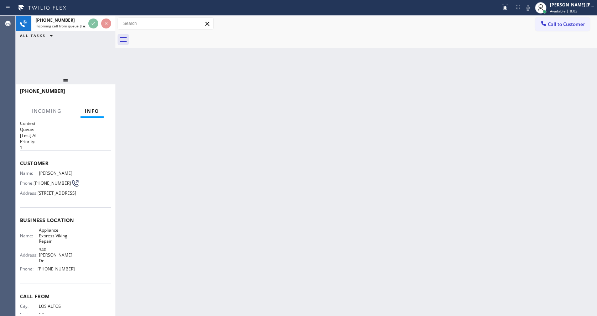
click at [407, 99] on div "Back to Dashboard Change Sender ID Customers Technicians Select a contact Outbo…" at bounding box center [355, 166] width 481 height 300
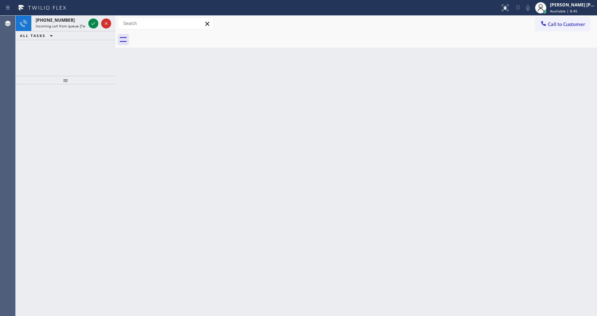
drag, startPoint x: 92, startPoint y: 147, endPoint x: 94, endPoint y: 143, distance: 4.2
click at [92, 147] on div at bounding box center [66, 200] width 100 height 232
click at [93, 25] on icon at bounding box center [93, 23] width 9 height 9
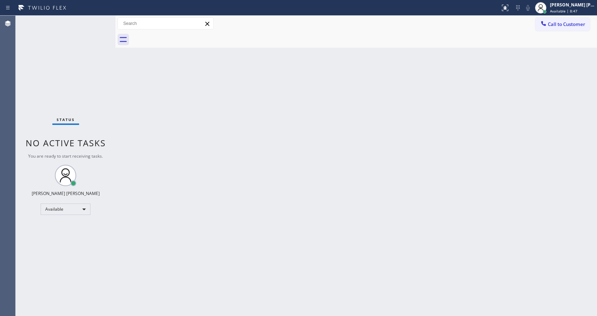
click at [308, 184] on div "Back to Dashboard Change Sender ID Customers Technicians Select a contact Outbo…" at bounding box center [355, 166] width 481 height 300
drag, startPoint x: 146, startPoint y: 103, endPoint x: 126, endPoint y: 68, distance: 40.0
click at [146, 103] on div "Back to Dashboard Change Sender ID Customers Technicians Select a contact Outbo…" at bounding box center [355, 166] width 481 height 300
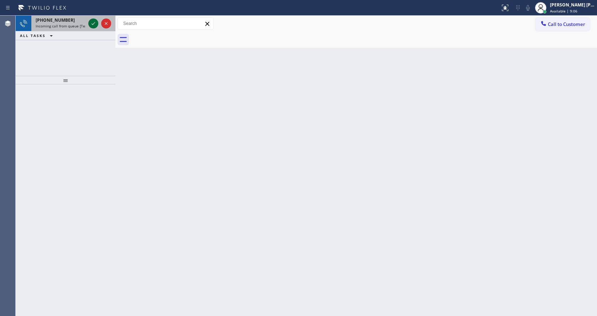
click at [94, 23] on icon at bounding box center [94, 23] width 4 height 3
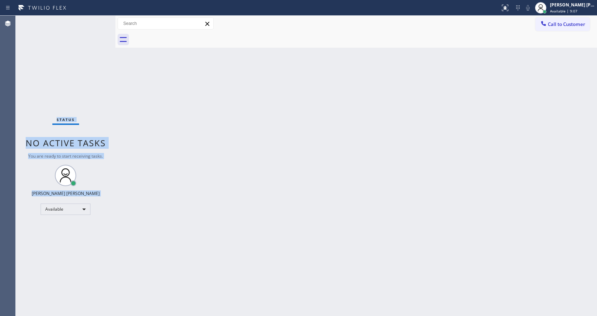
click at [94, 23] on div "Status No active tasks You are ready to start receiving tasks. Jen Rose Villanu…" at bounding box center [66, 166] width 100 height 300
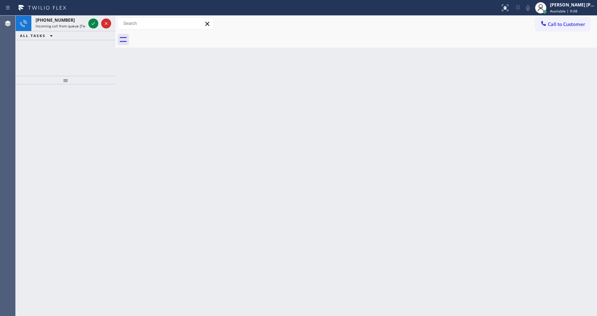
click at [94, 23] on icon at bounding box center [94, 23] width 4 height 3
click at [89, 25] on div at bounding box center [100, 33] width 26 height 16
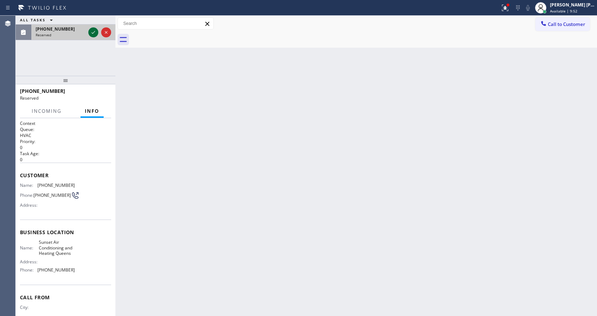
click at [94, 35] on icon at bounding box center [93, 32] width 9 height 9
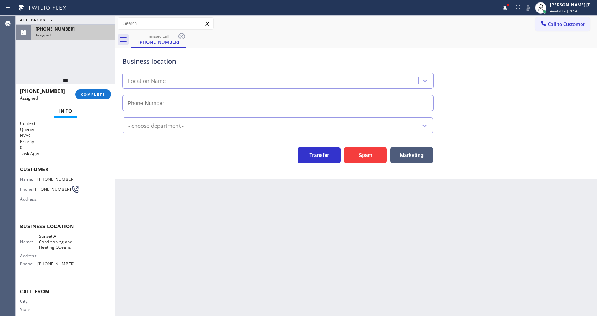
click at [203, 188] on div "Back to Dashboard Change Sender ID Customers Technicians Select a contact Outbo…" at bounding box center [355, 166] width 481 height 300
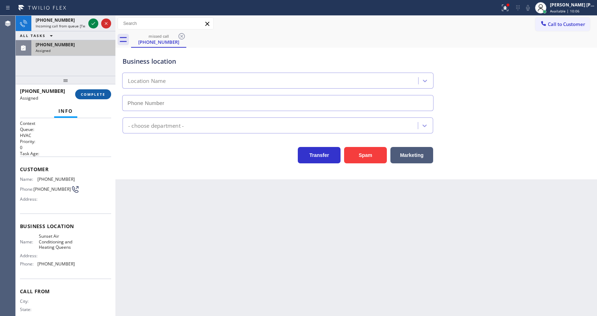
click at [92, 96] on span "COMPLETE" at bounding box center [93, 94] width 25 height 5
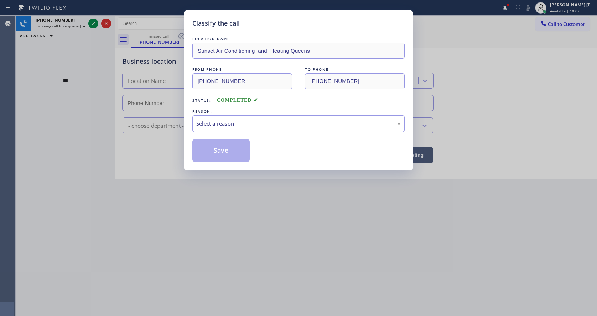
click at [213, 124] on div "Select a reason" at bounding box center [298, 124] width 204 height 8
click at [216, 150] on button "Save" at bounding box center [220, 150] width 57 height 23
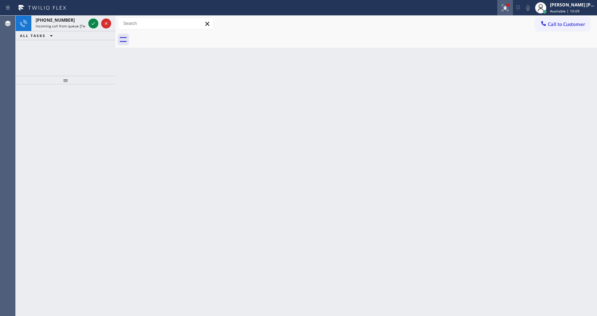
click at [507, 11] on icon at bounding box center [505, 8] width 9 height 9
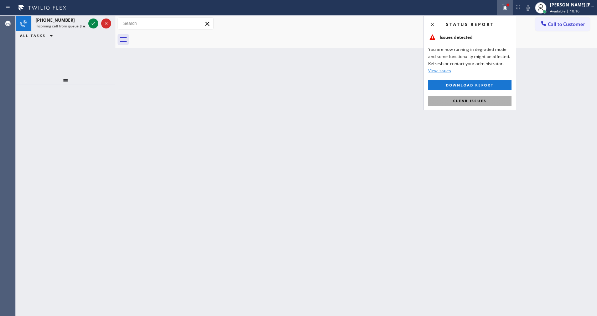
click at [487, 96] on button "Clear issues" at bounding box center [469, 101] width 83 height 10
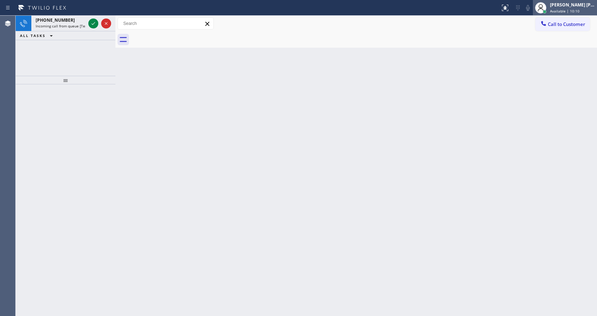
click at [563, 8] on div "Jen Rose Villanueva Available | 10:10" at bounding box center [572, 7] width 48 height 12
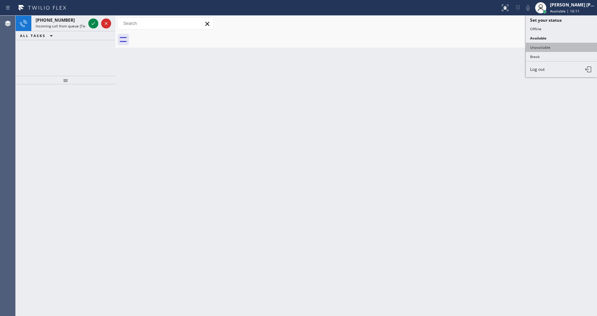
click at [553, 48] on button "Unavailable" at bounding box center [561, 47] width 71 height 9
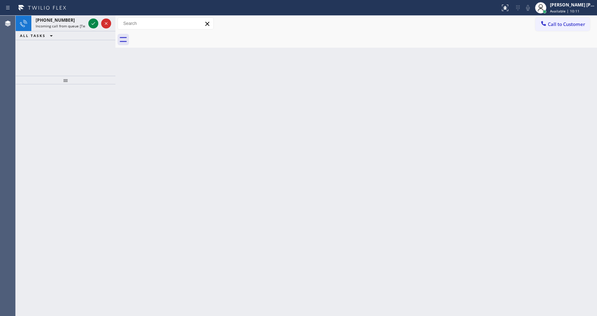
drag, startPoint x: 322, startPoint y: 210, endPoint x: 294, endPoint y: 244, distance: 44.3
click at [318, 218] on div "Back to Dashboard Change Sender ID Customers Technicians Select a contact Outbo…" at bounding box center [355, 166] width 481 height 300
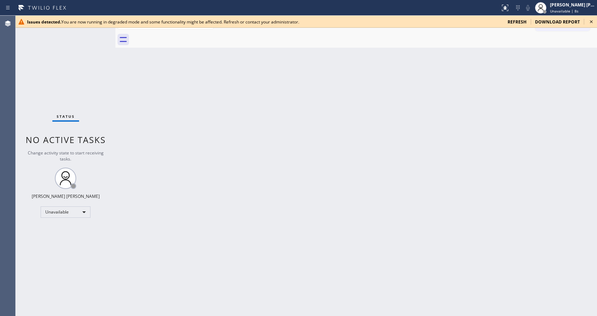
click at [171, 107] on div "Back to Dashboard Change Sender ID Customers Technicians Select a contact Outbo…" at bounding box center [355, 166] width 481 height 300
click at [590, 22] on icon at bounding box center [591, 21] width 9 height 9
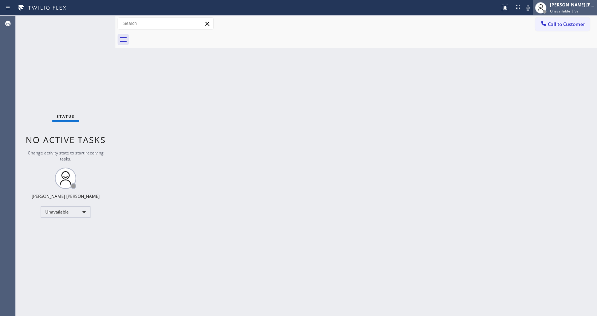
click at [571, 10] on span "Unavailable | 9s" at bounding box center [564, 11] width 28 height 5
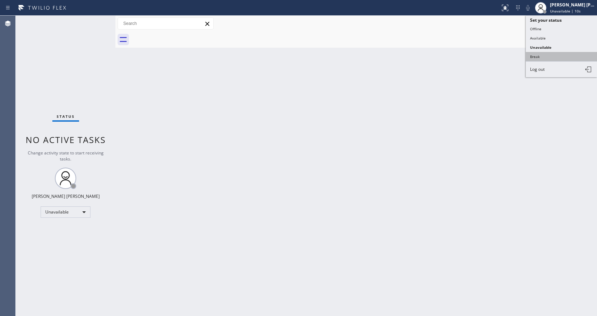
click at [544, 57] on button "Break" at bounding box center [561, 56] width 71 height 9
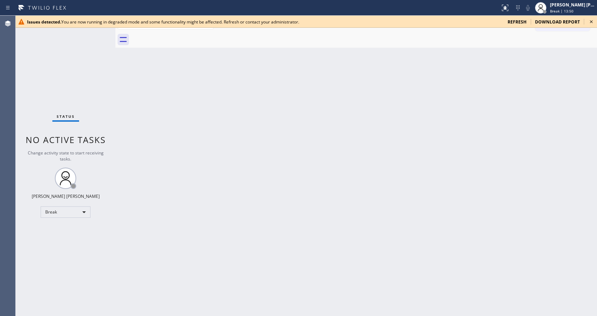
drag, startPoint x: 493, startPoint y: 87, endPoint x: 558, endPoint y: 47, distance: 75.8
click at [493, 87] on div "Back to Dashboard Change Sender ID Customers Technicians Select a contact Outbo…" at bounding box center [355, 166] width 481 height 300
click at [586, 22] on div "Issues detected. You are now running in degraded mode and some functionality mi…" at bounding box center [306, 22] width 581 height 12
click at [591, 22] on icon at bounding box center [591, 21] width 9 height 9
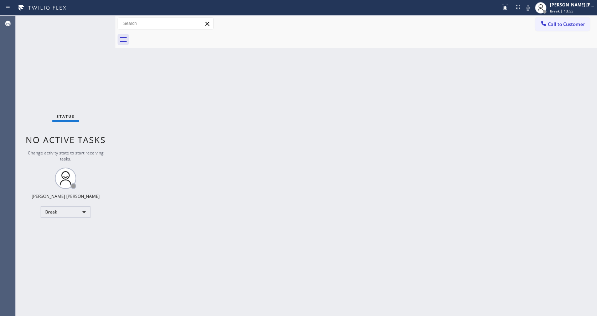
click at [296, 201] on div "Back to Dashboard Change Sender ID Customers Technicians Select a contact Outbo…" at bounding box center [355, 166] width 481 height 300
click at [89, 100] on div "Status No active tasks Change activity state to start receiving tasks. Jen Rose…" at bounding box center [66, 166] width 100 height 300
click at [157, 127] on div "Back to Dashboard Change Sender ID Customers Technicians Select a contact Outbo…" at bounding box center [355, 166] width 481 height 300
click at [565, 9] on span "Break | 14:44" at bounding box center [561, 11] width 23 height 5
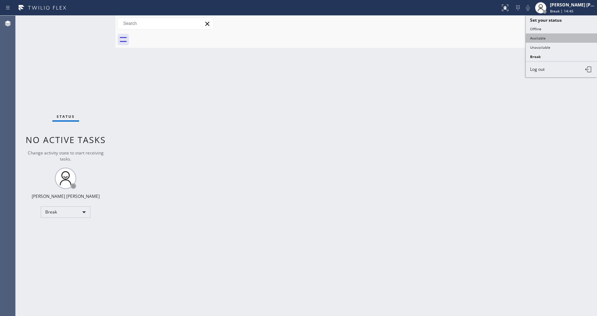
click at [544, 36] on button "Available" at bounding box center [561, 37] width 71 height 9
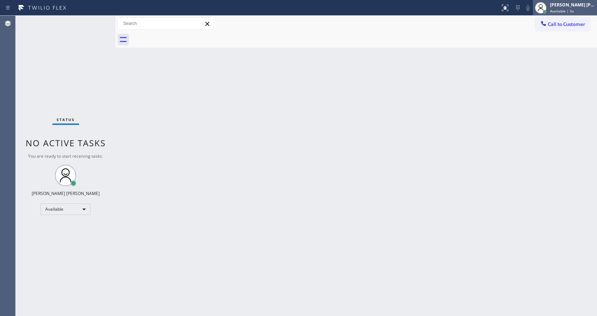
click at [559, 12] on span "Available | 5s" at bounding box center [562, 11] width 24 height 5
click at [260, 67] on div "Back to Dashboard Change Sender ID Customers Technicians Select a contact Outbo…" at bounding box center [355, 166] width 481 height 300
drag, startPoint x: 95, startPoint y: 26, endPoint x: 94, endPoint y: 21, distance: 5.8
click at [94, 21] on div "Status No active tasks You are ready to start receiving tasks. Jen Rose Villanu…" at bounding box center [66, 166] width 100 height 300
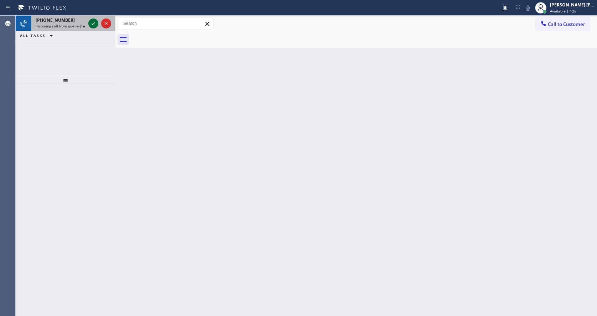
click at [90, 23] on icon at bounding box center [93, 23] width 9 height 9
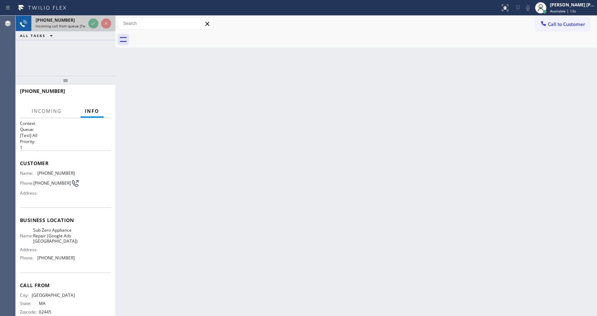
click at [90, 23] on icon at bounding box center [93, 23] width 9 height 9
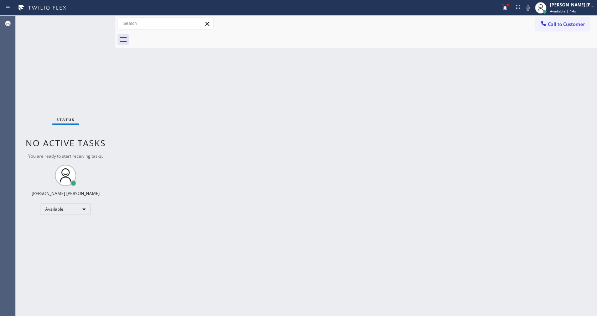
click at [90, 23] on div "Status No active tasks You are ready to start receiving tasks. Jen Rose Villanu…" at bounding box center [66, 166] width 100 height 300
click at [406, 123] on div "Back to Dashboard Change Sender ID Customers Technicians Select a contact Outbo…" at bounding box center [355, 166] width 481 height 300
click at [575, 7] on div "Jen Rose Villanueva" at bounding box center [572, 5] width 45 height 6
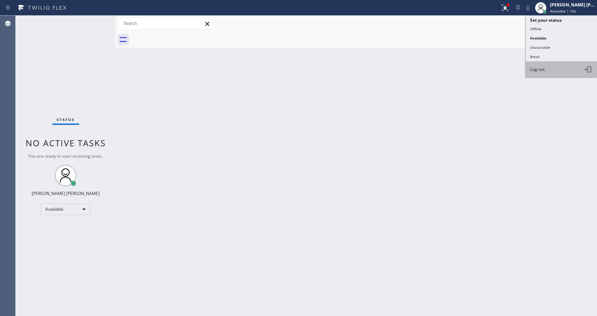
click at [550, 67] on button "Log out" at bounding box center [561, 70] width 71 height 16
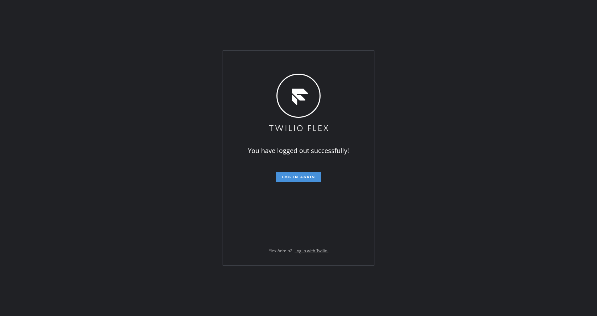
click at [304, 179] on span "Log in again" at bounding box center [298, 176] width 33 height 5
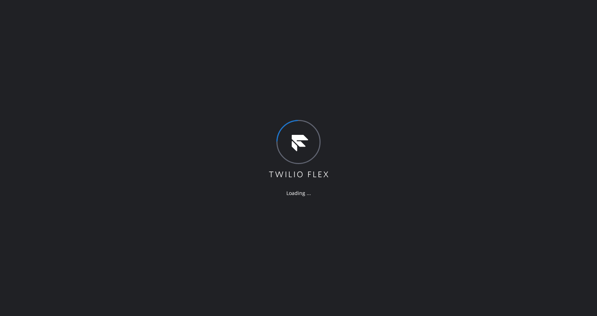
click at [162, 125] on div "Loading ..." at bounding box center [298, 158] width 597 height 316
click at [596, 128] on div "Loading ..." at bounding box center [298, 158] width 597 height 316
click at [596, 129] on div "Loading ..." at bounding box center [298, 158] width 597 height 316
click at [443, 173] on div "Loading ..." at bounding box center [298, 158] width 597 height 316
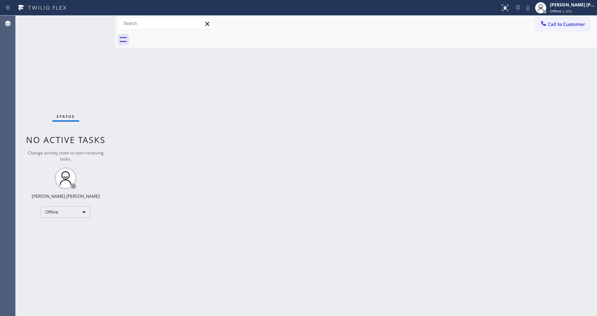
drag, startPoint x: 166, startPoint y: 106, endPoint x: 464, endPoint y: 62, distance: 301.6
click at [166, 106] on div "Back to Dashboard Change Sender ID Customers Technicians Select a contact Outbo…" at bounding box center [355, 166] width 481 height 300
click at [561, 14] on div "Jen Rose Villanueva Offline | 21s" at bounding box center [572, 7] width 48 height 12
click at [549, 38] on button "Available" at bounding box center [561, 37] width 71 height 9
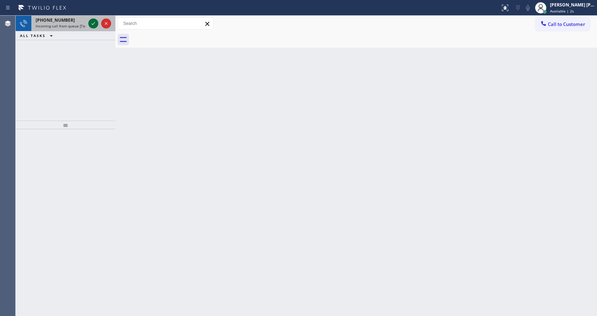
click at [95, 28] on button at bounding box center [93, 24] width 10 height 10
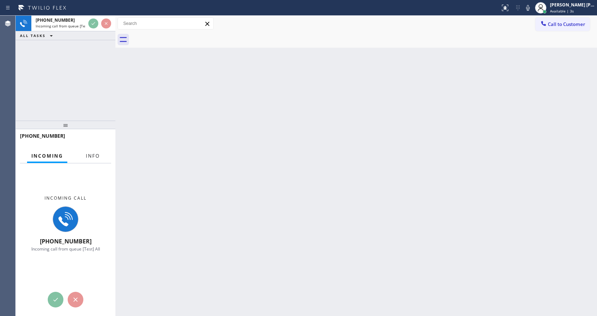
click at [93, 155] on span "Info" at bounding box center [93, 156] width 14 height 6
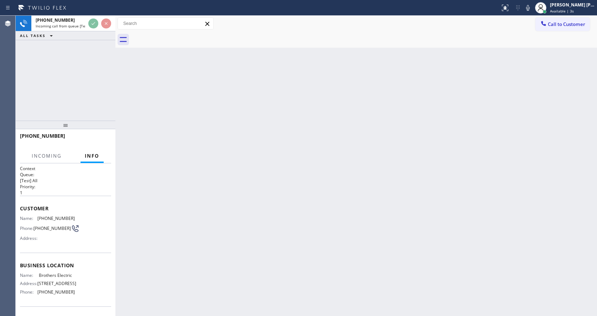
drag, startPoint x: 64, startPoint y: 126, endPoint x: 86, endPoint y: 78, distance: 52.9
click at [86, 121] on div at bounding box center [66, 125] width 100 height 9
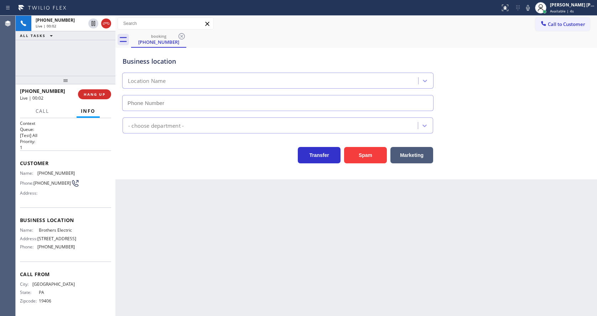
type input "(848) 315-2525"
click at [218, 212] on div "Back to Dashboard Change Sender ID Customers Technicians Select a contact Outbo…" at bounding box center [355, 166] width 481 height 300
click at [299, 223] on div "Back to Dashboard Change Sender ID Customers Technicians Select a contact Outbo…" at bounding box center [355, 166] width 481 height 300
click at [169, 237] on div "Back to Dashboard Change Sender ID Customers Technicians Select a contact Outbo…" at bounding box center [355, 166] width 481 height 300
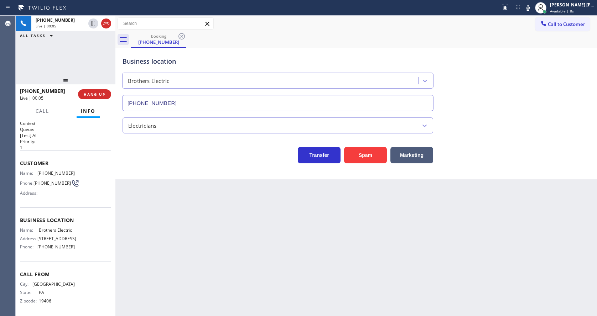
click at [277, 255] on div "Back to Dashboard Change Sender ID Customers Technicians Select a contact Outbo…" at bounding box center [355, 166] width 481 height 300
click at [159, 182] on div "Back to Dashboard Change Sender ID Customers Technicians Select a contact Outbo…" at bounding box center [355, 166] width 481 height 300
click at [302, 204] on div "Back to Dashboard Change Sender ID Customers Technicians Select a contact Outbo…" at bounding box center [355, 166] width 481 height 300
click at [187, 202] on div "Back to Dashboard Change Sender ID Customers Technicians Select a contact Outbo…" at bounding box center [355, 166] width 481 height 300
click at [49, 199] on div "Name: (610) 513-6878 Phone: (610) 513-6878 Address:" at bounding box center [47, 185] width 55 height 28
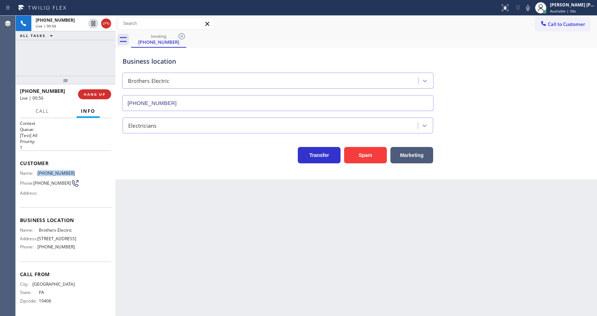
drag, startPoint x: 37, startPoint y: 173, endPoint x: 75, endPoint y: 172, distance: 38.5
click at [75, 172] on div "Name: (610) 513-6878 Phone: (610) 513-6878 Address:" at bounding box center [65, 185] width 91 height 28
copy div "(610) 513-6878"
click at [169, 231] on div "Back to Dashboard Change Sender ID Customers Technicians Select a contact Outbo…" at bounding box center [355, 166] width 481 height 300
drag, startPoint x: 75, startPoint y: 224, endPoint x: 60, endPoint y: 234, distance: 18.1
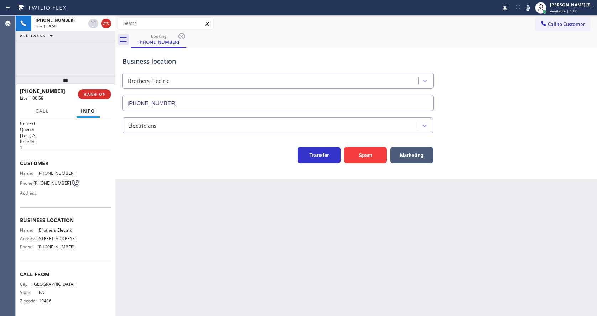
click at [75, 224] on span "Business location" at bounding box center [65, 220] width 91 height 7
drag, startPoint x: 34, startPoint y: 234, endPoint x: 83, endPoint y: 228, distance: 49.5
click at [83, 228] on div "Business location Name: Brothers Electric Address: 6599 Delilah Rd, Egg Harbor …" at bounding box center [65, 235] width 91 height 54
drag, startPoint x: 37, startPoint y: 232, endPoint x: 90, endPoint y: 230, distance: 53.8
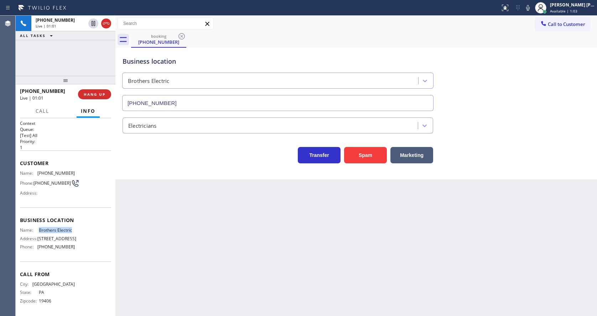
click at [90, 230] on div "Name: Brothers Electric Address: 6599 Delilah Rd, Egg Harbor Township, NJ 08234…" at bounding box center [65, 240] width 91 height 25
copy div "Brothers Electric"
drag, startPoint x: 248, startPoint y: 237, endPoint x: 184, endPoint y: 298, distance: 88.1
click at [245, 239] on div "Back to Dashboard Change Sender ID Customers Technicians Select a contact Outbo…" at bounding box center [355, 166] width 481 height 300
drag, startPoint x: 69, startPoint y: 256, endPoint x: 56, endPoint y: 281, distance: 28.2
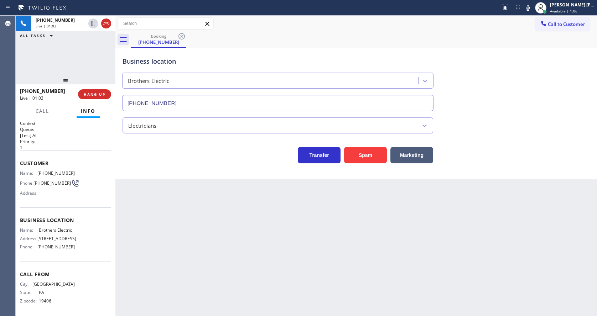
click at [69, 241] on span "6599 Delilah Rd, Egg Harbor Township, NJ 08234" at bounding box center [56, 238] width 39 height 5
drag, startPoint x: 36, startPoint y: 269, endPoint x: 91, endPoint y: 262, distance: 55.6
click at [91, 252] on div "Name: Brothers Electric Address: 6599 Delilah Rd, Egg Harbor Township, NJ 08234…" at bounding box center [65, 240] width 91 height 25
copy div "(848) 315-2525"
click at [185, 230] on div "Back to Dashboard Change Sender ID Customers Technicians Select a contact Outbo…" at bounding box center [355, 166] width 481 height 300
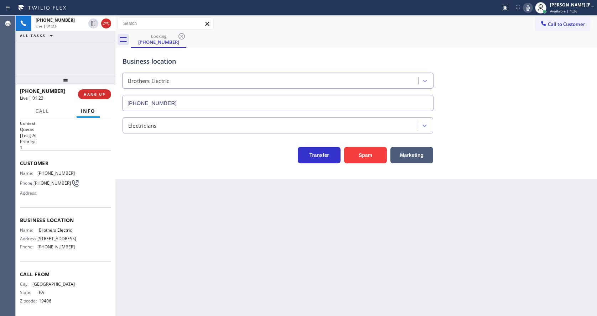
click at [529, 8] on icon at bounding box center [527, 8] width 9 height 9
click at [224, 275] on div "Back to Dashboard Change Sender ID Customers Technicians Select a contact Outbo…" at bounding box center [355, 166] width 481 height 300
click at [192, 210] on div "Back to Dashboard Change Sender ID Customers Technicians Select a contact Outbo…" at bounding box center [355, 166] width 481 height 300
click at [263, 234] on div "Back to Dashboard Change Sender ID Customers Technicians Select a contact Outbo…" at bounding box center [355, 166] width 481 height 300
click at [203, 181] on div "Back to Dashboard Change Sender ID Customers Technicians Select a contact Outbo…" at bounding box center [355, 166] width 481 height 300
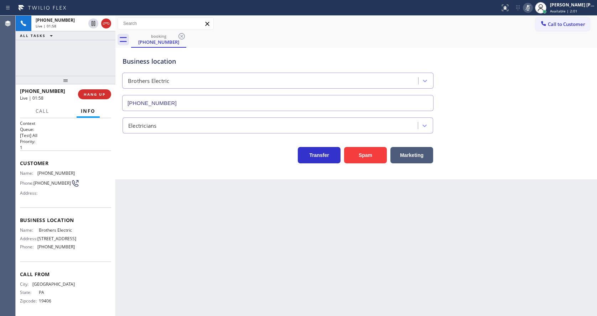
drag, startPoint x: 243, startPoint y: 271, endPoint x: 228, endPoint y: 311, distance: 42.3
click at [243, 271] on div "Back to Dashboard Change Sender ID Customers Technicians Select a contact Outbo…" at bounding box center [355, 166] width 481 height 300
click at [137, 197] on div "Back to Dashboard Change Sender ID Customers Technicians Select a contact Outbo…" at bounding box center [355, 166] width 481 height 300
click at [243, 242] on div "Back to Dashboard Change Sender ID Customers Technicians Select a contact Outbo…" at bounding box center [355, 166] width 481 height 300
click at [529, 5] on icon at bounding box center [527, 8] width 9 height 9
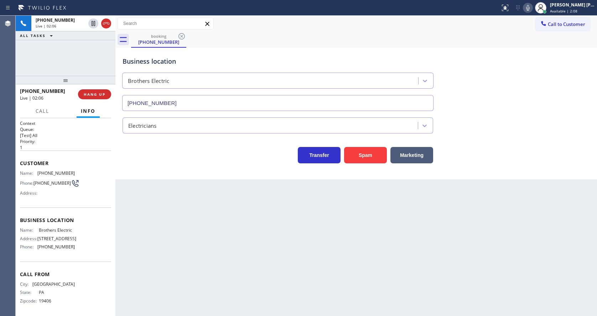
click at [511, 91] on div "Business location Brothers Electric (848) 315-2525" at bounding box center [356, 79] width 470 height 64
click at [162, 213] on div "Back to Dashboard Change Sender ID Customers Technicians Select a contact Outbo…" at bounding box center [355, 166] width 481 height 300
click at [266, 221] on div "Back to Dashboard Change Sender ID Customers Technicians Select a contact Outbo…" at bounding box center [355, 166] width 481 height 300
click at [515, 101] on div "Business location Brothers Electric (848) 315-2525" at bounding box center [356, 79] width 470 height 64
click at [276, 247] on div "Back to Dashboard Change Sender ID Customers Technicians Select a contact Outbo…" at bounding box center [355, 166] width 481 height 300
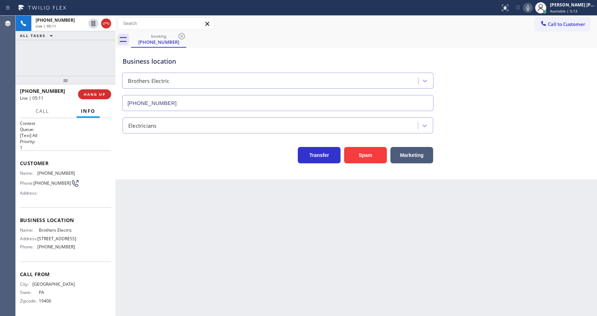
click at [290, 270] on div "Back to Dashboard Change Sender ID Customers Technicians Select a contact Outbo…" at bounding box center [355, 166] width 481 height 300
drag, startPoint x: 338, startPoint y: 249, endPoint x: 596, endPoint y: 104, distance: 296.1
click at [340, 249] on div "Back to Dashboard Change Sender ID Customers Technicians Select a contact Outbo…" at bounding box center [355, 166] width 481 height 300
click at [529, 8] on icon at bounding box center [528, 8] width 4 height 6
click at [92, 21] on icon at bounding box center [94, 23] width 4 height 5
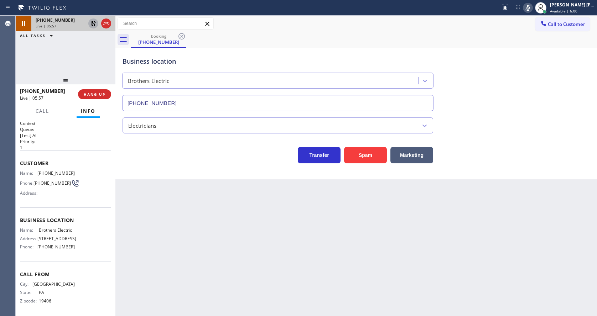
click at [92, 25] on icon at bounding box center [93, 23] width 9 height 9
click at [529, 8] on icon at bounding box center [528, 8] width 4 height 6
click at [527, 35] on div "booking (610) 513-6878" at bounding box center [364, 40] width 466 height 16
click at [318, 231] on div "Back to Dashboard Change Sender ID Customers Technicians Select a contact Outbo…" at bounding box center [355, 166] width 481 height 300
click at [255, 223] on div "Back to Dashboard Change Sender ID Customers Technicians Select a contact Outbo…" at bounding box center [355, 166] width 481 height 300
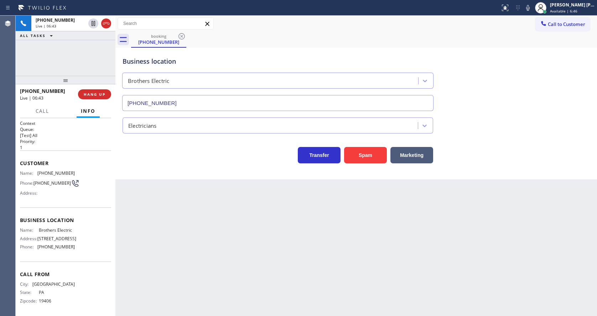
click at [183, 216] on div "Back to Dashboard Change Sender ID Customers Technicians Select a contact Outbo…" at bounding box center [355, 166] width 481 height 300
click at [293, 220] on div "Back to Dashboard Change Sender ID Customers Technicians Select a contact Outbo…" at bounding box center [355, 166] width 481 height 300
click at [197, 208] on div "Back to Dashboard Change Sender ID Customers Technicians Select a contact Outbo…" at bounding box center [355, 166] width 481 height 300
click at [247, 223] on div "Back to Dashboard Change Sender ID Customers Technicians Select a contact Outbo…" at bounding box center [355, 166] width 481 height 300
click at [173, 223] on div "Back to Dashboard Change Sender ID Customers Technicians Select a contact Outbo…" at bounding box center [355, 166] width 481 height 300
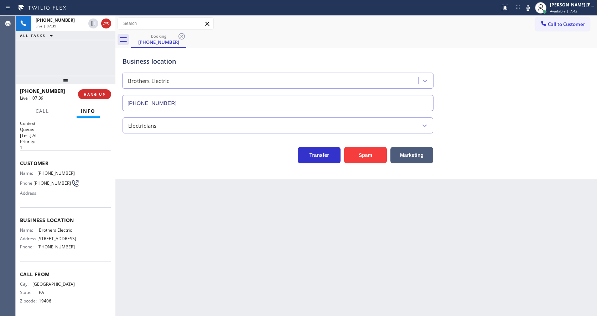
click at [267, 302] on div "Back to Dashboard Change Sender ID Customers Technicians Select a contact Outbo…" at bounding box center [355, 166] width 481 height 300
click at [203, 274] on div "Back to Dashboard Change Sender ID Customers Technicians Select a contact Outbo…" at bounding box center [355, 166] width 481 height 300
click at [292, 261] on div "Back to Dashboard Change Sender ID Customers Technicians Select a contact Outbo…" at bounding box center [355, 166] width 481 height 300
click at [204, 263] on div "Back to Dashboard Change Sender ID Customers Technicians Select a contact Outbo…" at bounding box center [355, 166] width 481 height 300
click at [183, 220] on div "Back to Dashboard Change Sender ID Customers Technicians Select a contact Outbo…" at bounding box center [355, 166] width 481 height 300
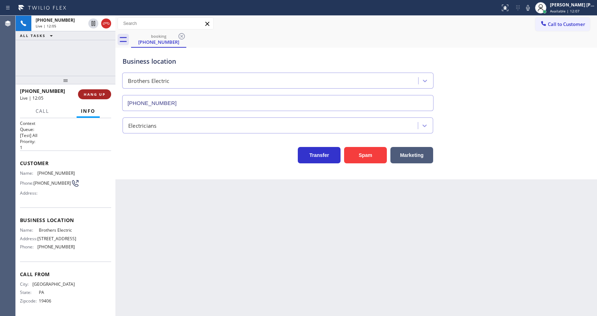
click at [92, 91] on button "HANG UP" at bounding box center [94, 94] width 33 height 10
click at [92, 91] on button "COMPLETE" at bounding box center [93, 94] width 36 height 10
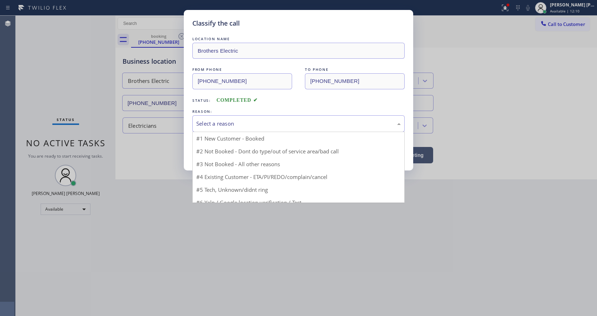
click at [204, 124] on div "Select a reason" at bounding box center [298, 124] width 204 height 8
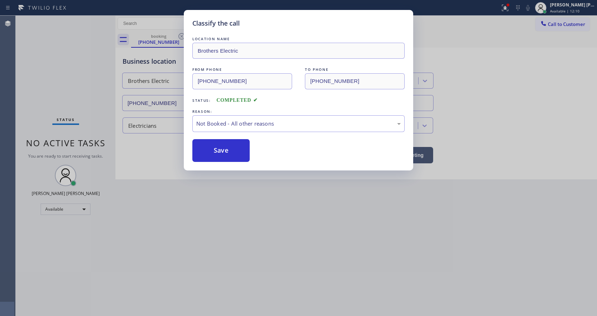
click at [211, 150] on button "Save" at bounding box center [220, 150] width 57 height 23
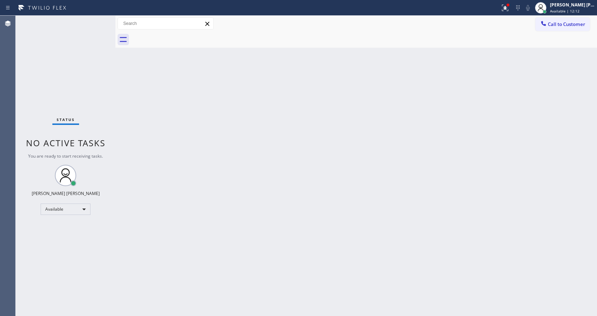
drag, startPoint x: 276, startPoint y: 209, endPoint x: 261, endPoint y: 234, distance: 28.9
click at [276, 209] on div "Back to Dashboard Change Sender ID Customers Technicians Select a contact Outbo…" at bounding box center [355, 166] width 481 height 300
drag, startPoint x: 146, startPoint y: 141, endPoint x: 538, endPoint y: 50, distance: 402.1
click at [147, 141] on div "Back to Dashboard Change Sender ID Customers Technicians Select a contact Outbo…" at bounding box center [355, 166] width 481 height 300
click at [507, 6] on icon at bounding box center [505, 7] width 4 height 2
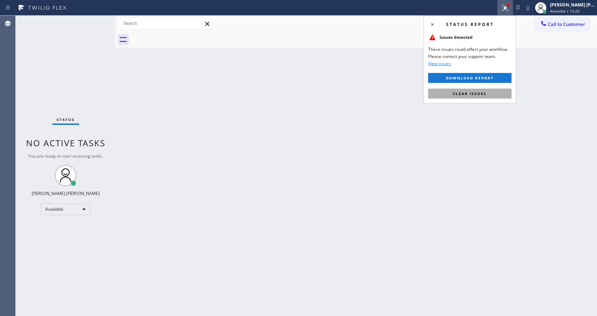
click at [459, 96] on button "Clear issues" at bounding box center [469, 94] width 83 height 10
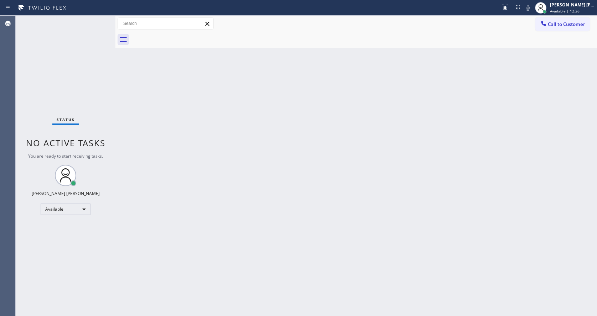
click at [195, 106] on div "Back to Dashboard Change Sender ID Customers Technicians Select a contact Outbo…" at bounding box center [355, 166] width 481 height 300
click at [554, 21] on span "Call to Customer" at bounding box center [566, 24] width 37 height 6
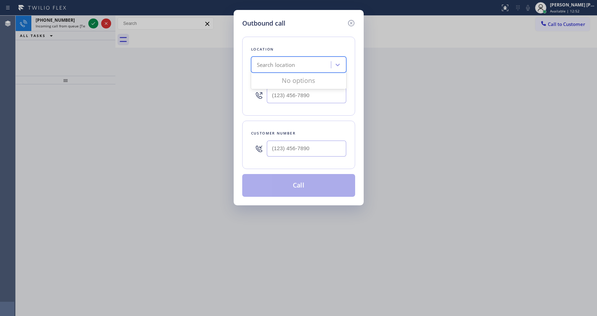
click at [281, 63] on div "Search location" at bounding box center [276, 65] width 38 height 8
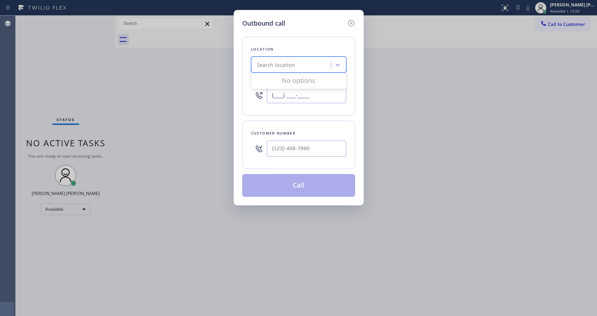
click at [287, 95] on input "(___) ___-____" at bounding box center [306, 95] width 79 height 16
paste input "917) 817-6917"
type input "(917) 817-6917"
click at [273, 147] on input "(___) ___-____" at bounding box center [306, 149] width 79 height 16
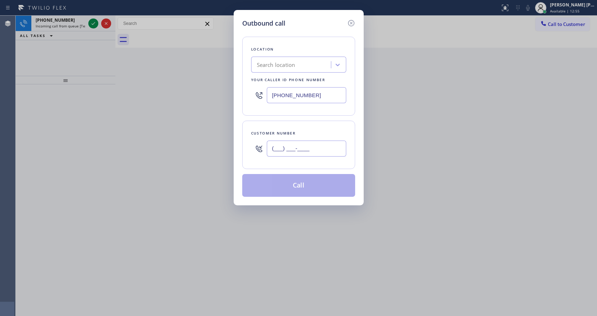
paste input "917) 817-6917"
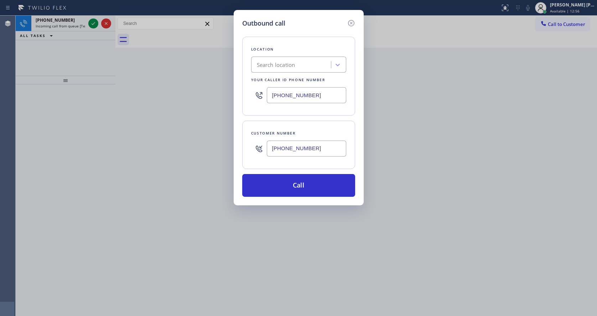
type input "(917) 817-6917"
click at [297, 93] on input "(917) 817-6917" at bounding box center [306, 95] width 79 height 16
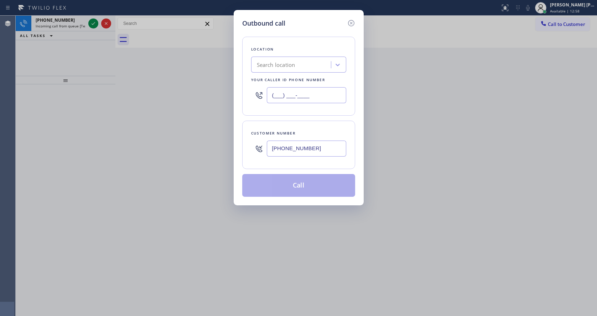
type input "(___) ___-____"
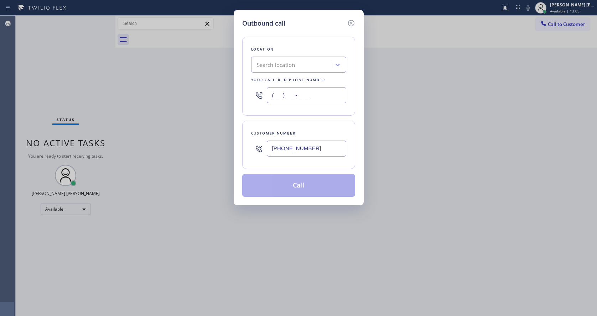
paste input "917) 932-2790"
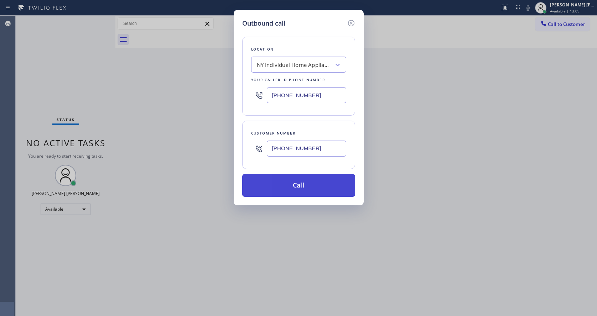
type input "(917) 932-2790"
click at [307, 175] on button "Call" at bounding box center [298, 185] width 113 height 23
click at [304, 186] on button "Call" at bounding box center [298, 185] width 113 height 23
click at [311, 190] on button "Call" at bounding box center [298, 185] width 113 height 23
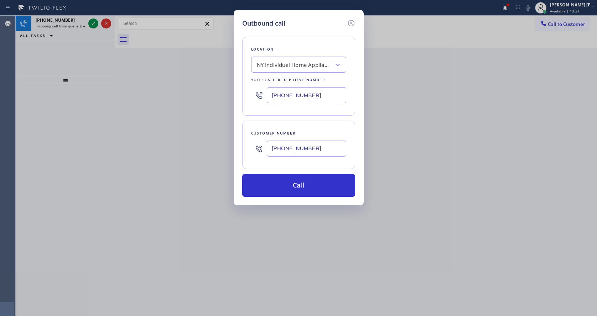
click at [358, 25] on div "Outbound call Location NY Individual Home Appliance Your caller id phone number…" at bounding box center [299, 107] width 130 height 195
click at [305, 188] on button "Call" at bounding box center [298, 185] width 113 height 23
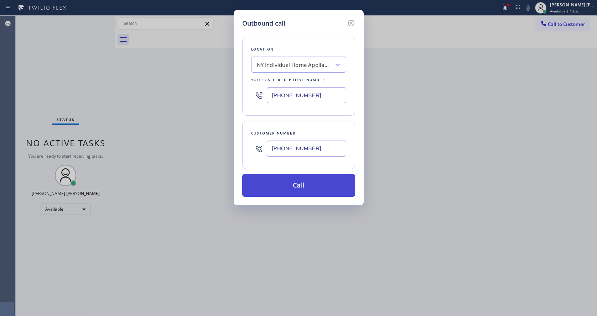
click at [308, 177] on button "Call" at bounding box center [298, 185] width 113 height 23
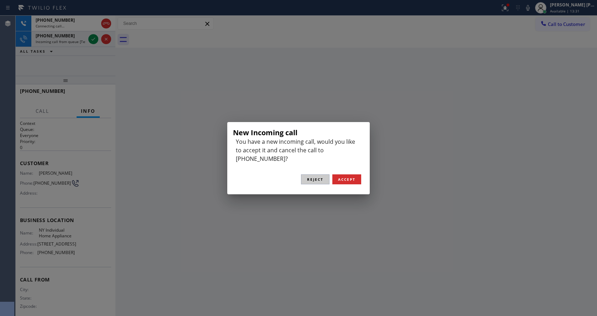
click at [318, 177] on span "Reject" at bounding box center [315, 179] width 16 height 5
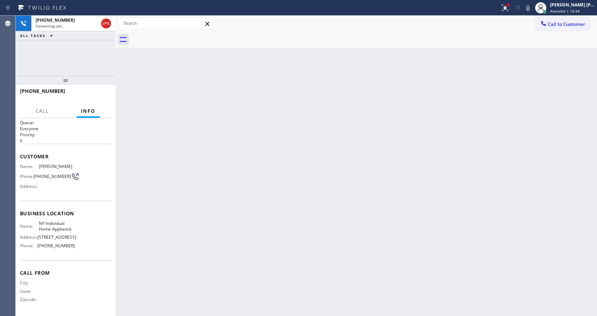
scroll to position [15, 0]
click at [223, 252] on div "Back to Dashboard Change Sender ID Customers Technicians Select a contact Outbo…" at bounding box center [355, 166] width 481 height 300
drag, startPoint x: 165, startPoint y: 117, endPoint x: 346, endPoint y: 62, distance: 189.3
click at [165, 117] on div "Back to Dashboard Change Sender ID Customers Technicians Select a contact Outbo…" at bounding box center [355, 166] width 481 height 300
click at [510, 7] on div at bounding box center [508, 5] width 4 height 4
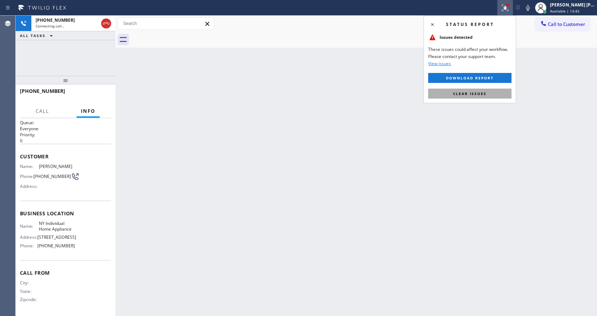
click at [479, 92] on span "Clear issues" at bounding box center [469, 93] width 33 height 5
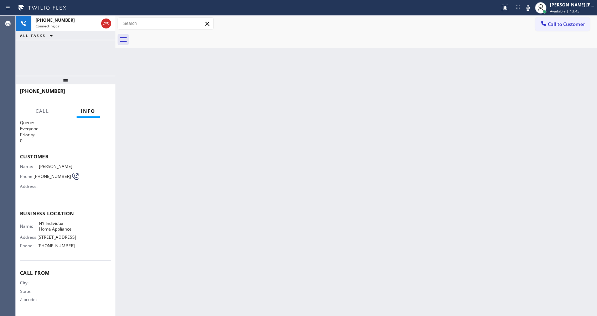
click at [480, 92] on div "Back to Dashboard Change Sender ID Customers Technicians Select a contact Outbo…" at bounding box center [355, 166] width 481 height 300
click at [211, 186] on div "Back to Dashboard Change Sender ID Customers Technicians Select a contact Outbo…" at bounding box center [355, 166] width 481 height 300
click at [226, 214] on div "Back to Dashboard Change Sender ID Customers Technicians Select a contact Outbo…" at bounding box center [355, 166] width 481 height 300
click at [104, 138] on p "0" at bounding box center [65, 141] width 91 height 6
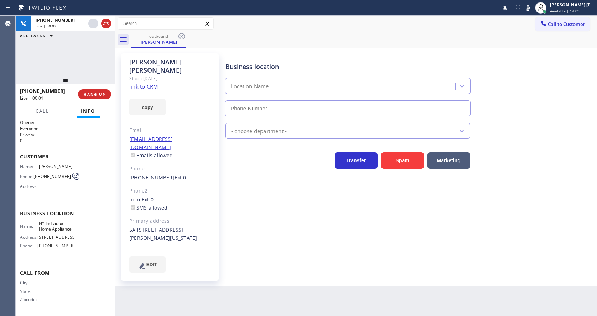
click at [81, 86] on div "+19178176917 Live | 00:01 HANG UP" at bounding box center [65, 94] width 91 height 19
click at [92, 92] on span "HANG UP" at bounding box center [95, 94] width 22 height 5
type input "(917) 932-2790"
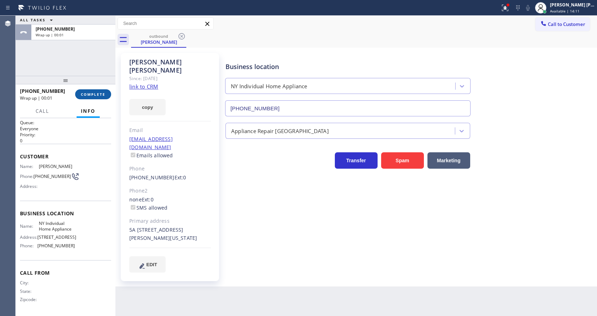
click at [92, 92] on span "COMPLETE" at bounding box center [93, 94] width 25 height 5
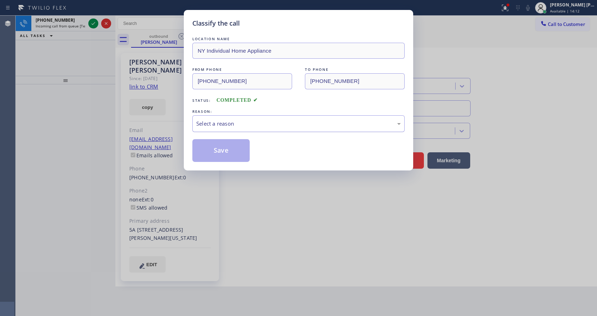
drag, startPoint x: 210, startPoint y: 116, endPoint x: 211, endPoint y: 126, distance: 10.3
click at [210, 117] on div "Select a reason" at bounding box center [298, 123] width 212 height 17
click at [211, 146] on button "Save" at bounding box center [220, 150] width 57 height 23
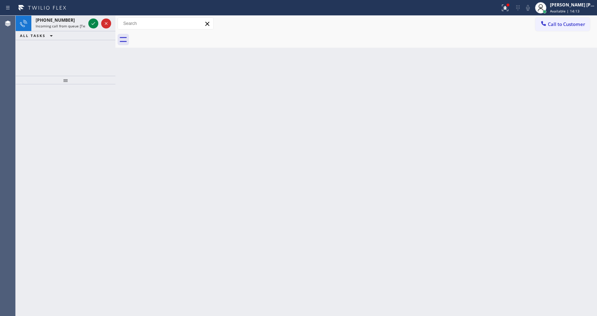
click at [94, 24] on icon at bounding box center [94, 23] width 4 height 3
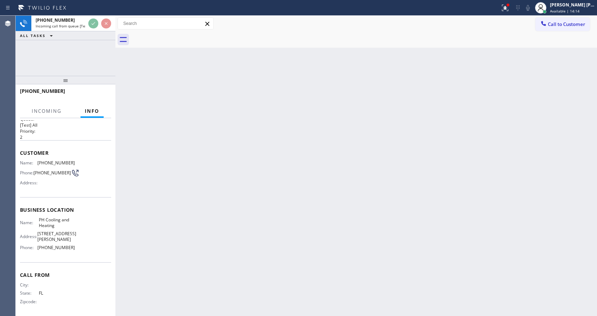
scroll to position [15, 0]
click at [288, 215] on div "Back to Dashboard Change Sender ID Customers Technicians Select a contact Outbo…" at bounding box center [355, 166] width 481 height 300
click at [194, 131] on div "Back to Dashboard Change Sender ID Customers Technicians Select a contact Outbo…" at bounding box center [355, 166] width 481 height 300
click at [294, 236] on div "Back to Dashboard Change Sender ID Customers Technicians Select a contact Outbo…" at bounding box center [355, 166] width 481 height 300
click at [356, 143] on div "Back to Dashboard Change Sender ID Customers Technicians Select a contact Outbo…" at bounding box center [355, 166] width 481 height 300
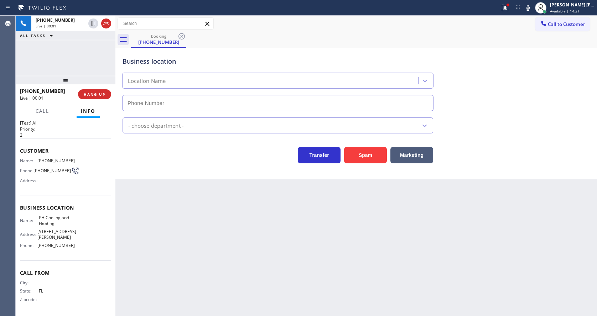
type input "(510) 616-9099"
click at [170, 208] on div "Back to Dashboard Change Sender ID Customers Technicians Select a contact Outbo…" at bounding box center [355, 166] width 481 height 300
click at [235, 220] on div "Back to Dashboard Change Sender ID Customers Technicians Select a contact Outbo…" at bounding box center [355, 166] width 481 height 300
click at [360, 164] on div "Business location PH Cooling & Heating (510) 616-9099 HVAC Transfer Spam Market…" at bounding box center [355, 114] width 481 height 132
click at [376, 155] on button "Spam" at bounding box center [365, 155] width 43 height 16
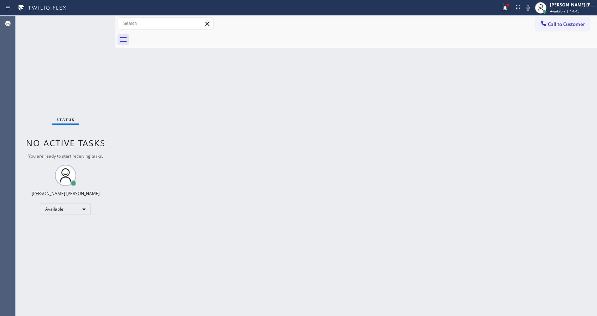
click at [329, 218] on div "Back to Dashboard Change Sender ID Customers Technicians Select a contact Outbo…" at bounding box center [355, 166] width 481 height 300
drag, startPoint x: 115, startPoint y: 27, endPoint x: 106, endPoint y: 27, distance: 8.9
click at [106, 27] on div "Status No active tasks You are ready to start receiving tasks. Jen Rose Villanu…" at bounding box center [306, 166] width 581 height 300
click at [98, 18] on div "Status No active tasks You are ready to start receiving tasks. Jen Rose Villanu…" at bounding box center [65, 166] width 98 height 300
click at [96, 23] on div "Status No active tasks You are ready to start receiving tasks. Jen Rose Villanu…" at bounding box center [65, 166] width 98 height 300
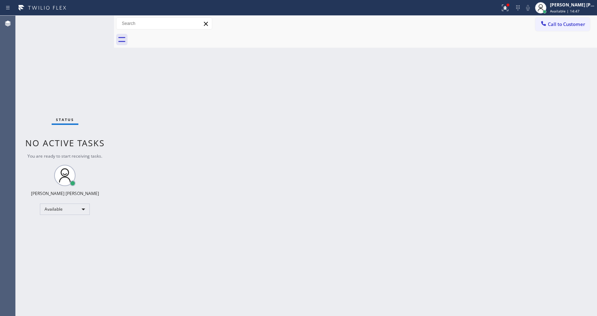
click at [97, 21] on div "Status No active tasks You are ready to start receiving tasks. Jen Rose Villanu…" at bounding box center [65, 166] width 98 height 300
click at [339, 104] on div "Back to Dashboard Change Sender ID Customers Technicians Select a contact Outbo…" at bounding box center [355, 166] width 483 height 300
click at [504, 5] on icon at bounding box center [505, 8] width 9 height 9
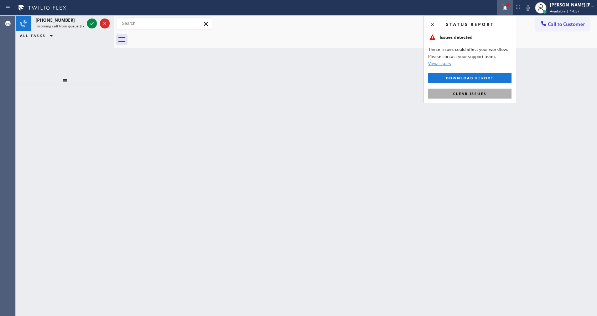
click at [487, 89] on button "Clear issues" at bounding box center [469, 94] width 83 height 10
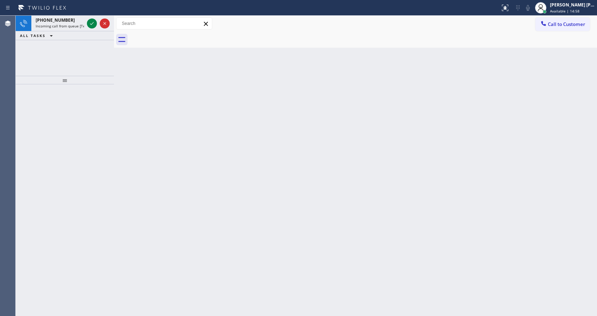
click at [487, 89] on div "Back to Dashboard Change Sender ID Customers Technicians Select a contact Outbo…" at bounding box center [355, 166] width 483 height 300
click at [92, 26] on icon at bounding box center [92, 23] width 9 height 9
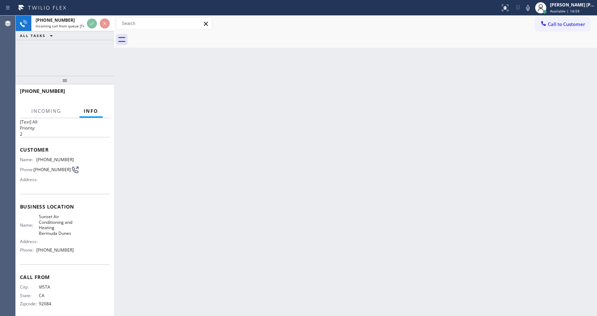
scroll to position [20, 0]
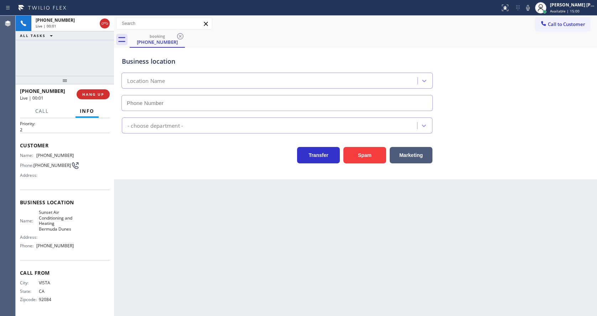
click at [260, 190] on div "Back to Dashboard Change Sender ID Customers Technicians Select a contact Outbo…" at bounding box center [355, 166] width 483 height 300
type input "(760) 284-8394"
click at [359, 157] on button "Spam" at bounding box center [364, 155] width 43 height 16
click at [273, 195] on div "Back to Dashboard Change Sender ID Customers Technicians Select a contact Outbo…" at bounding box center [355, 166] width 483 height 300
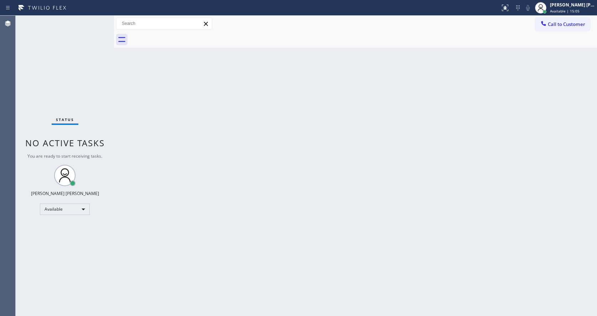
drag, startPoint x: 235, startPoint y: 204, endPoint x: 226, endPoint y: 229, distance: 26.6
click at [233, 206] on div "Back to Dashboard Change Sender ID Customers Technicians Select a contact Outbo…" at bounding box center [355, 166] width 483 height 300
drag, startPoint x: 328, startPoint y: 221, endPoint x: 276, endPoint y: 237, distance: 53.7
click at [328, 221] on div "Back to Dashboard Change Sender ID Customers Technicians Select a contact Outbo…" at bounding box center [355, 166] width 483 height 300
drag, startPoint x: 157, startPoint y: 174, endPoint x: 187, endPoint y: 143, distance: 42.8
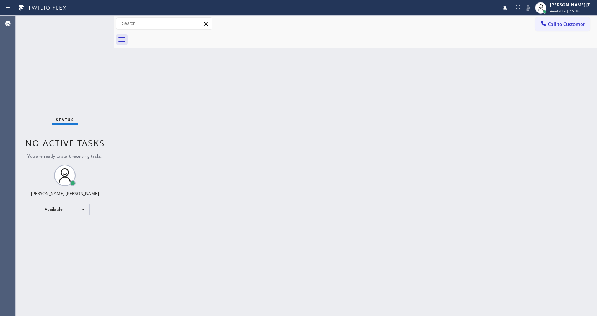
click at [157, 174] on div "Back to Dashboard Change Sender ID Customers Technicians Select a contact Outbo…" at bounding box center [355, 166] width 483 height 300
click at [158, 71] on div "Back to Dashboard Change Sender ID Customers Technicians Select a contact Outbo…" at bounding box center [355, 166] width 483 height 300
click at [230, 152] on div "Back to Dashboard Change Sender ID Customers Technicians Select a contact Outbo…" at bounding box center [355, 166] width 483 height 300
click at [193, 177] on div "Back to Dashboard Change Sender ID Customers Technicians Select a contact Outbo…" at bounding box center [355, 166] width 483 height 300
click at [169, 313] on div "Back to Dashboard Change Sender ID Customers Technicians Select a contact Outbo…" at bounding box center [355, 166] width 483 height 300
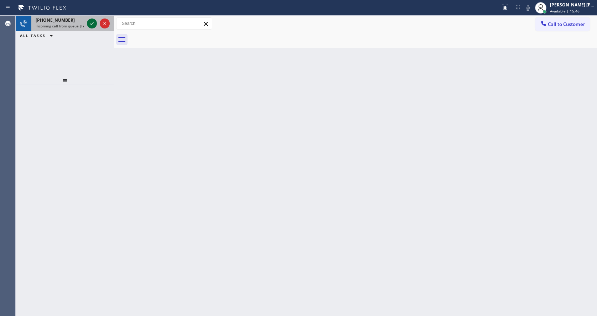
click at [93, 23] on icon at bounding box center [92, 23] width 4 height 3
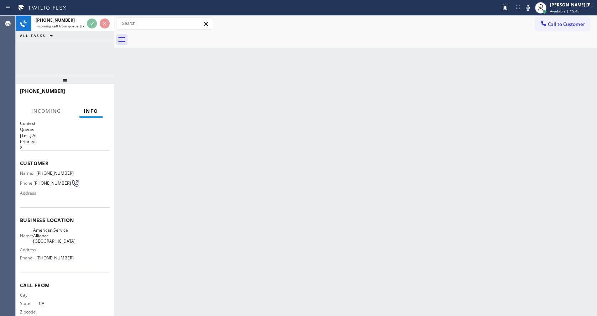
click at [230, 173] on div "Back to Dashboard Change Sender ID Customers Technicians Select a contact Outbo…" at bounding box center [355, 166] width 483 height 300
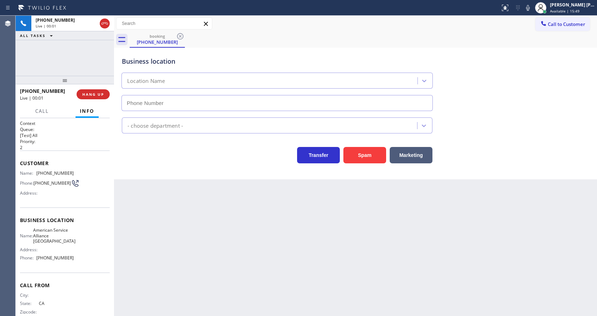
type input "(213) 444-5430"
click at [272, 241] on div "Back to Dashboard Change Sender ID Customers Technicians Select a contact Outbo…" at bounding box center [355, 166] width 483 height 300
click at [361, 157] on button "Spam" at bounding box center [364, 155] width 43 height 16
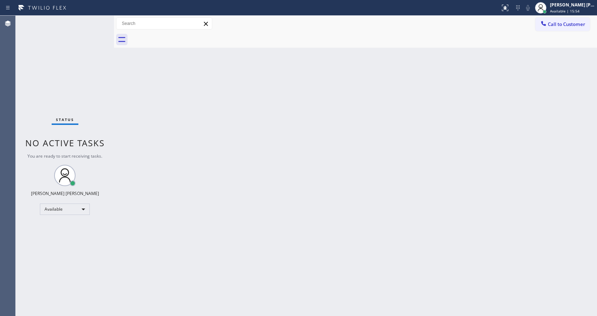
click at [319, 211] on div "Back to Dashboard Change Sender ID Customers Technicians Select a contact Outbo…" at bounding box center [355, 166] width 483 height 300
drag, startPoint x: 111, startPoint y: 164, endPoint x: 122, endPoint y: 185, distance: 23.7
click at [111, 164] on div "Status No active tasks You are ready to start receiving tasks. Jen Rose Villanu…" at bounding box center [65, 166] width 98 height 300
click at [366, 161] on div "Back to Dashboard Change Sender ID Customers Technicians Select a contact Outbo…" at bounding box center [355, 166] width 483 height 300
click at [119, 37] on icon at bounding box center [121, 39] width 11 height 11
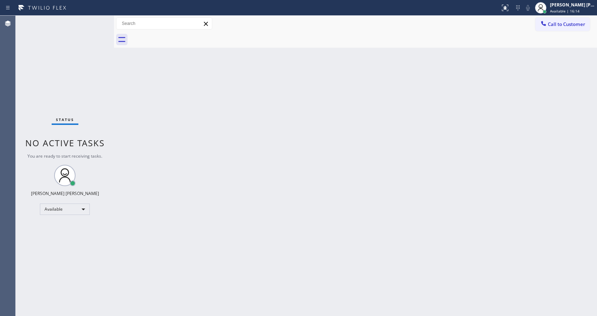
click at [247, 143] on div "Back to Dashboard Change Sender ID Customers Technicians Select a contact Outbo…" at bounding box center [355, 166] width 483 height 300
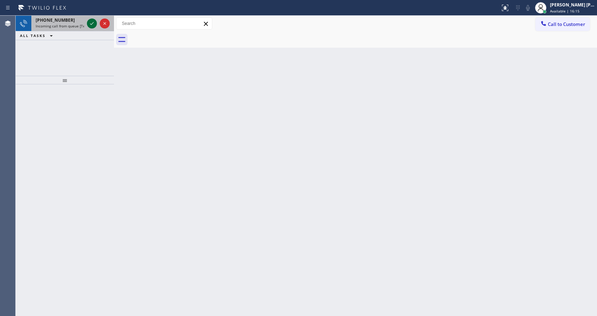
click at [92, 25] on icon at bounding box center [92, 23] width 9 height 9
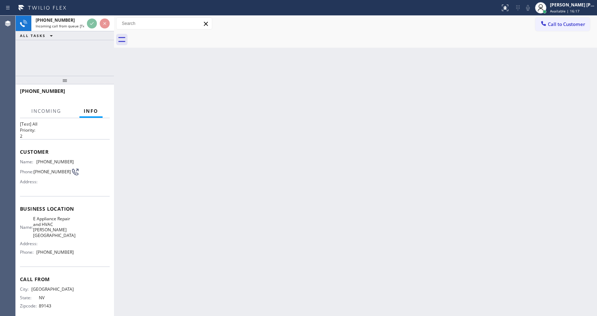
scroll to position [20, 0]
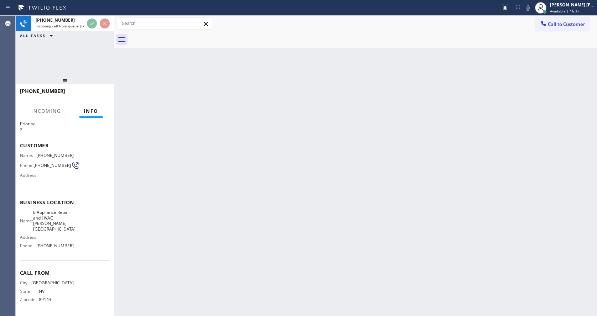
click at [198, 248] on div "Back to Dashboard Change Sender ID Customers Technicians Select a contact Outbo…" at bounding box center [355, 166] width 483 height 300
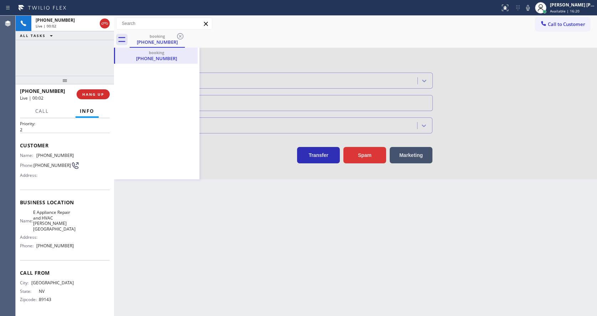
type input "(702) 718-5585"
drag, startPoint x: 148, startPoint y: 124, endPoint x: 201, endPoint y: 152, distance: 59.9
click at [148, 124] on div "booking (702) 266-9319" at bounding box center [156, 114] width 85 height 132
click at [362, 154] on div at bounding box center [355, 114] width 483 height 132
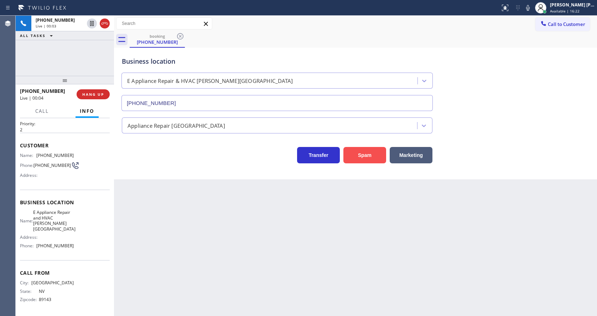
click at [374, 156] on button "Spam" at bounding box center [364, 155] width 43 height 16
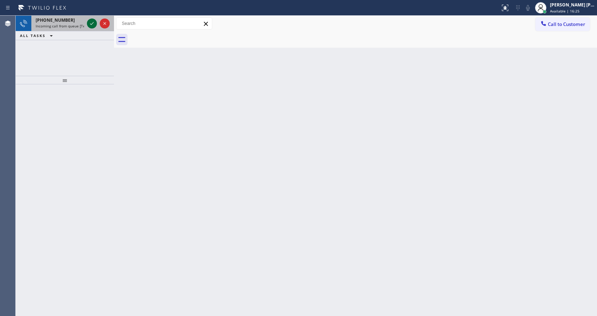
click at [90, 23] on icon at bounding box center [92, 23] width 9 height 9
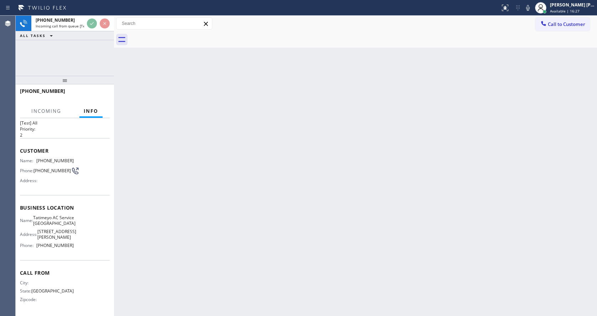
scroll to position [26, 0]
click at [224, 230] on div "Back to Dashboard Change Sender ID Customers Technicians Select a contact Outbo…" at bounding box center [355, 166] width 483 height 300
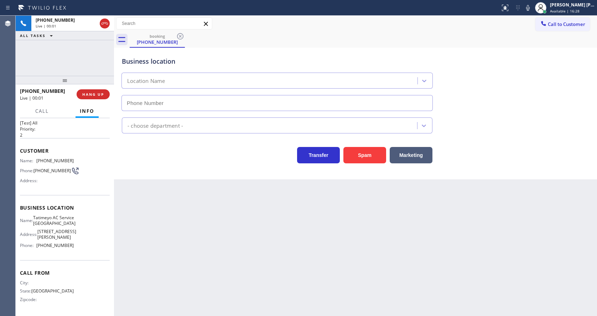
type input "(682) 424-7197"
click at [374, 157] on button "Spam" at bounding box center [364, 155] width 43 height 16
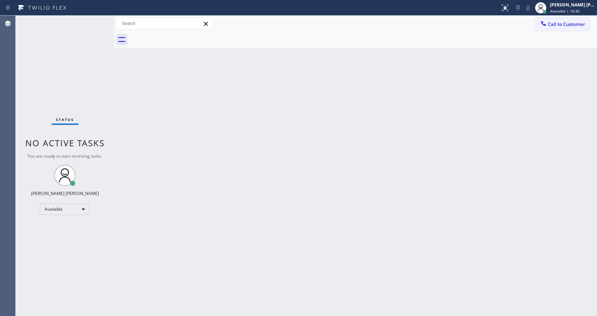
click at [98, 20] on div "Status No active tasks You are ready to start receiving tasks. Jen Rose Villanu…" at bounding box center [65, 166] width 98 height 300
click at [96, 21] on div "Status No active tasks You are ready to start receiving tasks. Jen Rose Villanu…" at bounding box center [65, 166] width 98 height 300
click at [235, 215] on div "Back to Dashboard Change Sender ID Customers Technicians Select a contact Outbo…" at bounding box center [355, 166] width 483 height 300
click at [330, 238] on div "Back to Dashboard Change Sender ID Customers Technicians Select a contact Outbo…" at bounding box center [355, 166] width 483 height 300
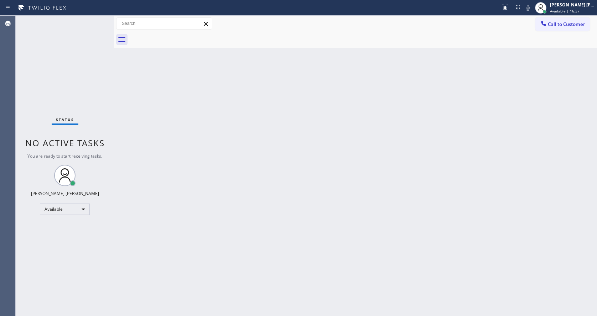
click at [182, 117] on div "Back to Dashboard Change Sender ID Customers Technicians Select a contact Outbo…" at bounding box center [355, 166] width 483 height 300
click at [196, 211] on div "Back to Dashboard Change Sender ID Customers Technicians Select a contact Outbo…" at bounding box center [355, 166] width 483 height 300
click at [173, 139] on div "Back to Dashboard Change Sender ID Customers Technicians Select a contact Outbo…" at bounding box center [355, 166] width 483 height 300
click at [87, 22] on div "Status No active tasks You are ready to start receiving tasks. Jen Rose Villanu…" at bounding box center [65, 166] width 98 height 300
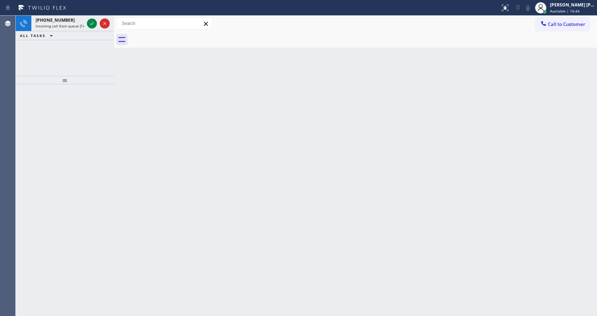
click at [93, 22] on icon at bounding box center [92, 23] width 9 height 9
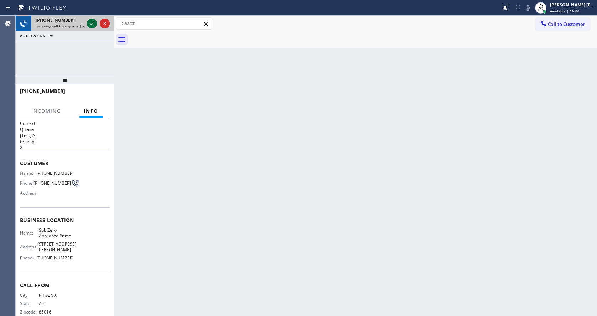
click at [95, 22] on icon at bounding box center [92, 23] width 9 height 9
click at [94, 22] on icon at bounding box center [92, 23] width 9 height 9
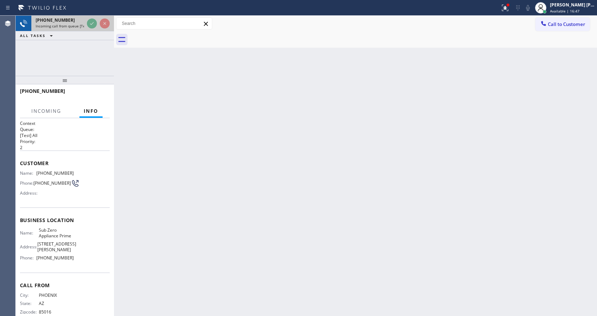
click at [94, 22] on icon at bounding box center [92, 23] width 9 height 9
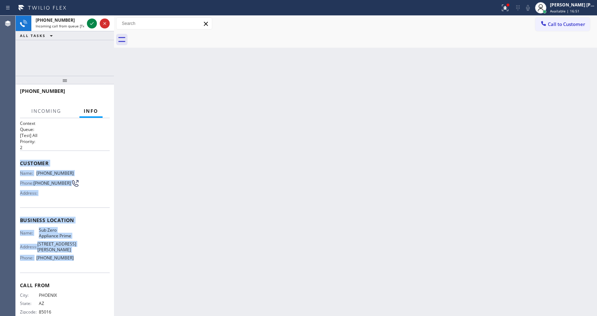
drag, startPoint x: 18, startPoint y: 161, endPoint x: 75, endPoint y: 260, distance: 114.0
click at [75, 260] on div "Context Queue: [Test] All Priority: 2 Customer Name: (602) 518-7585 Phone: (602…" at bounding box center [65, 217] width 98 height 198
copy div "Customer Name: (602) 518-7585 Phone: (602) 518-7585 Address: Business location …"
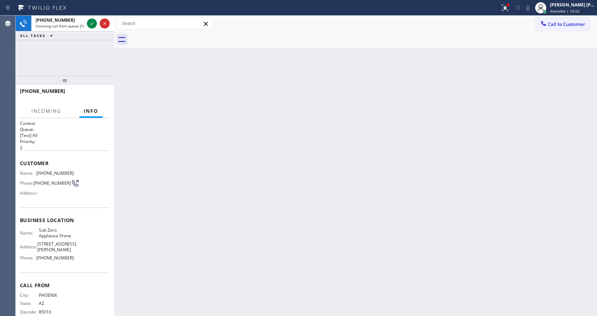
click at [216, 205] on div "Back to Dashboard Change Sender ID Customers Technicians Select a contact Outbo…" at bounding box center [355, 166] width 483 height 300
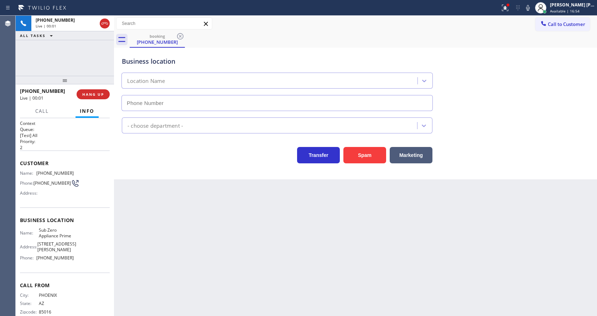
drag, startPoint x: 282, startPoint y: 216, endPoint x: 255, endPoint y: 217, distance: 27.4
click at [282, 216] on div "Back to Dashboard Change Sender ID Customers Technicians Select a contact Outbo…" at bounding box center [355, 166] width 483 height 300
type input "(602) 497-4508"
click at [507, 6] on icon at bounding box center [505, 8] width 9 height 9
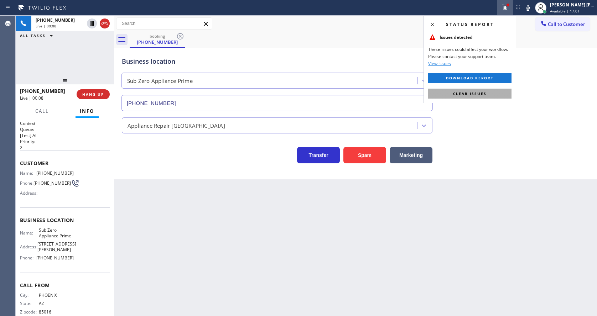
click at [484, 96] on button "Clear issues" at bounding box center [469, 94] width 83 height 10
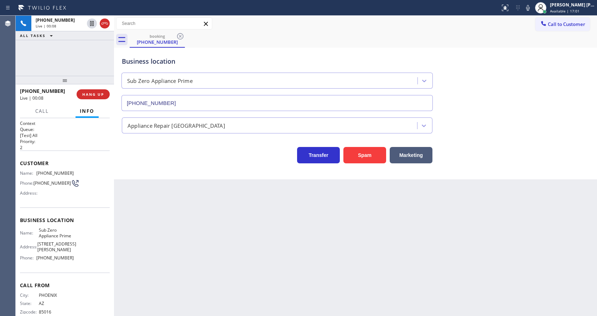
click at [504, 103] on div "Business location Sub Zero Appliance Prime (602) 497-4508" at bounding box center [355, 79] width 470 height 64
click at [262, 235] on div "Back to Dashboard Change Sender ID Customers Technicians Select a contact Outbo…" at bounding box center [355, 166] width 483 height 300
click at [243, 231] on div "Back to Dashboard Change Sender ID Customers Technicians Select a contact Outbo…" at bounding box center [355, 166] width 483 height 300
click at [268, 214] on div "Back to Dashboard Change Sender ID Customers Technicians Select a contact Outbo…" at bounding box center [355, 166] width 483 height 300
click at [174, 191] on div "Back to Dashboard Change Sender ID Customers Technicians Select a contact Outbo…" at bounding box center [355, 166] width 483 height 300
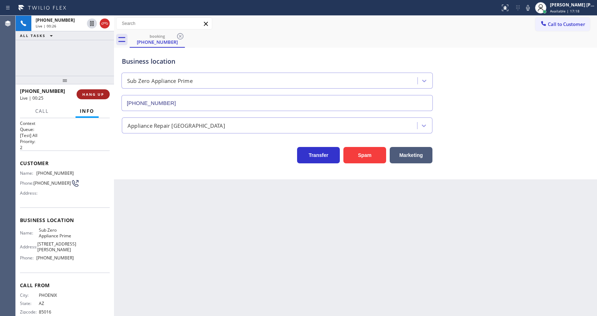
click at [91, 93] on span "HANG UP" at bounding box center [93, 94] width 22 height 5
click at [91, 93] on span "COMPLETE" at bounding box center [91, 94] width 25 height 5
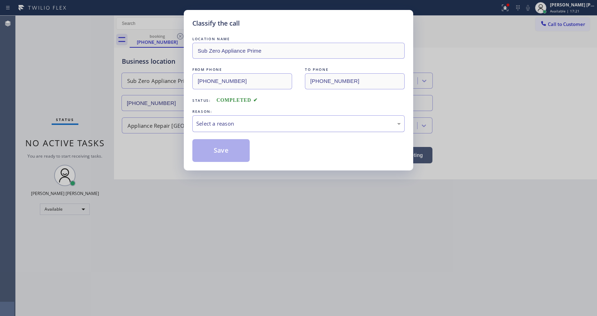
click at [221, 127] on div "Select a reason" at bounding box center [298, 124] width 204 height 8
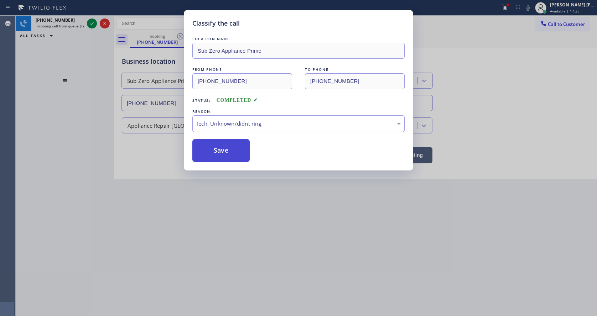
click at [223, 152] on button "Save" at bounding box center [220, 150] width 57 height 23
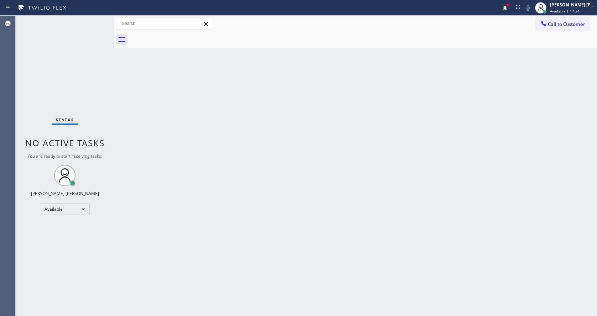
click at [203, 221] on div "Back to Dashboard Change Sender ID Customers Technicians Select a contact Outbo…" at bounding box center [355, 166] width 483 height 300
click at [111, 177] on div "Status No active tasks You are ready to start receiving tasks. Jen Rose Villanu…" at bounding box center [65, 166] width 98 height 300
click at [300, 202] on div "Back to Dashboard Change Sender ID Customers Technicians Select a contact Outbo…" at bounding box center [355, 166] width 483 height 300
click at [94, 20] on div "Status No active tasks You are ready to start receiving tasks. Jen Rose Villanu…" at bounding box center [65, 166] width 98 height 300
click at [96, 20] on div "Status No active tasks You are ready to start receiving tasks. Jen Rose Villanu…" at bounding box center [65, 166] width 98 height 300
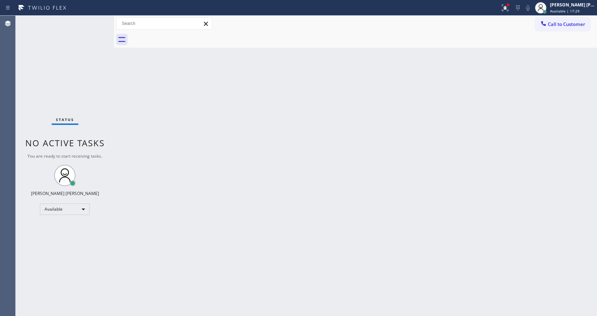
click at [374, 140] on div "Back to Dashboard Change Sender ID Customers Technicians Select a contact Outbo…" at bounding box center [355, 166] width 483 height 300
click at [507, 11] on icon at bounding box center [505, 8] width 9 height 9
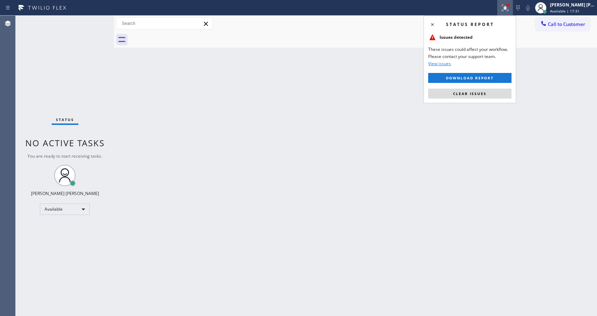
click at [489, 88] on div "Status report Issues detected These issues could affect your workflow. Please c…" at bounding box center [469, 60] width 93 height 88
click at [489, 92] on button "Clear issues" at bounding box center [469, 94] width 83 height 10
click at [490, 92] on div "Back to Dashboard Change Sender ID Customers Technicians Select a contact Outbo…" at bounding box center [355, 166] width 483 height 300
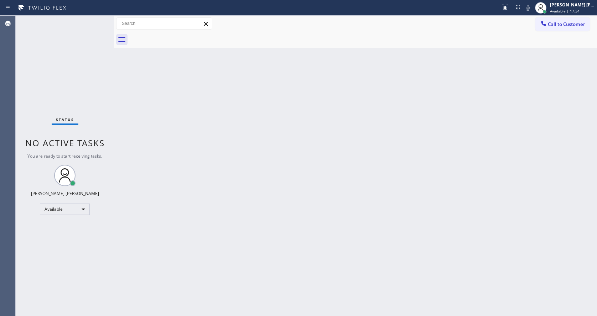
click at [145, 140] on div "Back to Dashboard Change Sender ID Customers Technicians Select a contact Outbo…" at bounding box center [355, 166] width 483 height 300
click at [278, 215] on div "Back to Dashboard Change Sender ID Customers Technicians Select a contact Outbo…" at bounding box center [355, 166] width 483 height 300
click at [228, 297] on div "Back to Dashboard Change Sender ID Customers Technicians Select a contact Outbo…" at bounding box center [355, 166] width 483 height 300
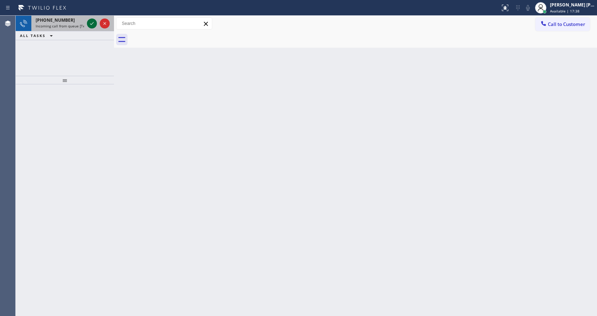
click at [89, 22] on icon at bounding box center [92, 23] width 9 height 9
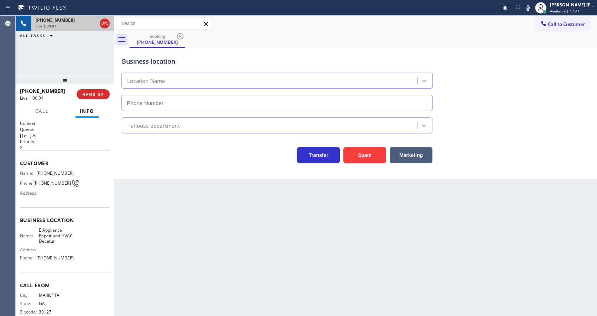
type input "(678) 580-4808"
click at [357, 153] on button "Spam" at bounding box center [364, 155] width 43 height 16
click at [305, 252] on div "Back to Dashboard Change Sender ID Customers Technicians Select a contact Outbo…" at bounding box center [355, 166] width 483 height 300
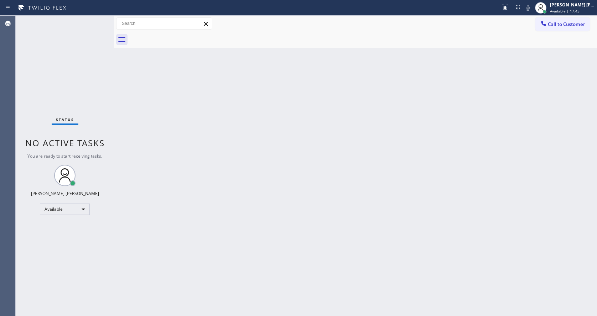
drag, startPoint x: 202, startPoint y: 172, endPoint x: 202, endPoint y: 179, distance: 6.8
click at [202, 172] on div "Back to Dashboard Change Sender ID Customers Technicians Select a contact Outbo…" at bounding box center [355, 166] width 483 height 300
click at [328, 256] on div "Back to Dashboard Change Sender ID Customers Technicians Select a contact Outbo…" at bounding box center [355, 166] width 483 height 300
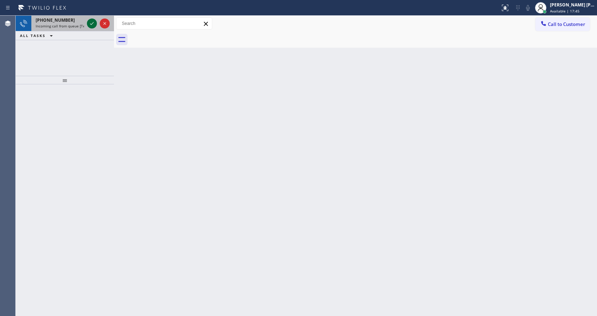
click at [92, 25] on icon at bounding box center [92, 23] width 9 height 9
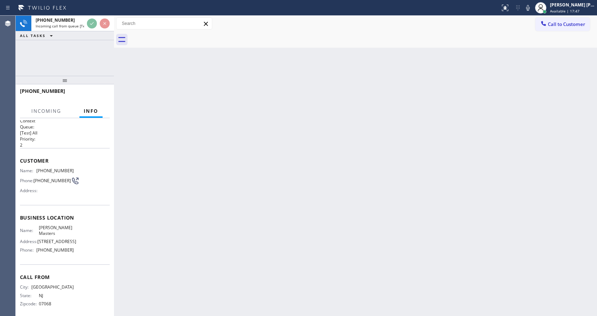
scroll to position [4, 0]
click at [226, 238] on div "Back to Dashboard Change Sender ID Customers Technicians Select a contact Outbo…" at bounding box center [355, 166] width 483 height 300
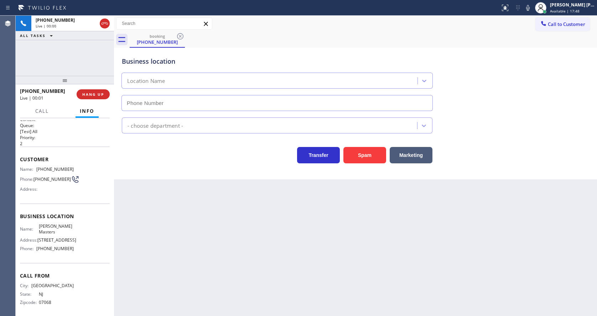
type input "(862) 902-2967"
click at [226, 238] on div "Back to Dashboard Change Sender ID Customers Technicians Select a contact Outbo…" at bounding box center [355, 166] width 483 height 300
click at [180, 206] on div "Back to Dashboard Change Sender ID Customers Technicians Select a contact Outbo…" at bounding box center [355, 166] width 483 height 300
click at [219, 182] on div "Back to Dashboard Change Sender ID Customers Technicians Select a contact Outbo…" at bounding box center [355, 166] width 483 height 300
click at [207, 250] on div "Back to Dashboard Change Sender ID Customers Technicians Select a contact Outbo…" at bounding box center [355, 166] width 483 height 300
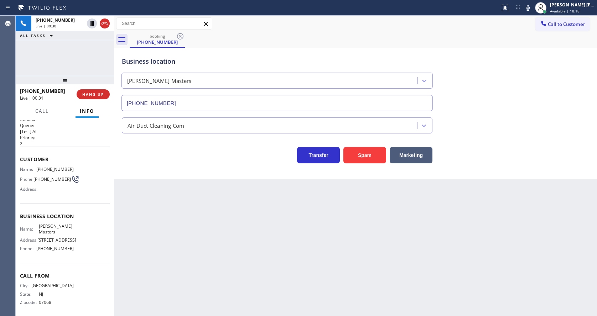
click at [168, 184] on div "Back to Dashboard Change Sender ID Customers Technicians Select a contact Outbo…" at bounding box center [355, 166] width 483 height 300
click at [219, 209] on div "Back to Dashboard Change Sender ID Customers Technicians Select a contact Outbo…" at bounding box center [355, 166] width 483 height 300
click at [366, 157] on button "Spam" at bounding box center [364, 155] width 43 height 16
click at [82, 97] on button "COMPLETE" at bounding box center [92, 94] width 36 height 10
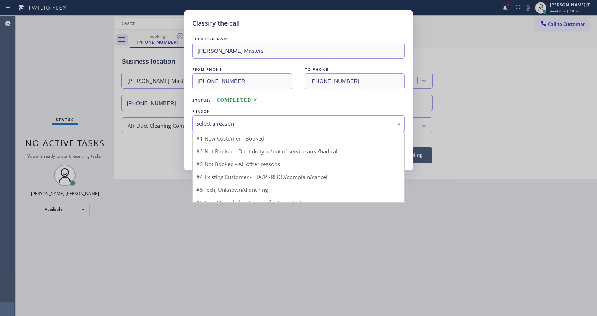
click at [215, 127] on div "Select a reason" at bounding box center [298, 124] width 204 height 8
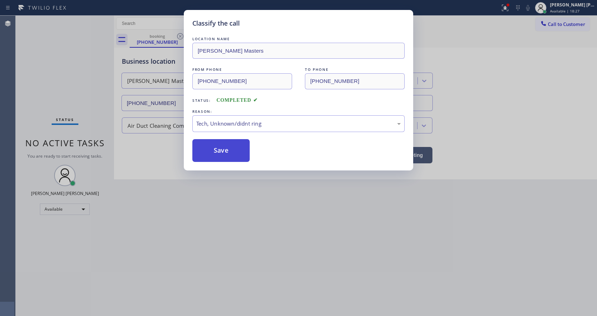
click at [213, 147] on button "Save" at bounding box center [220, 150] width 57 height 23
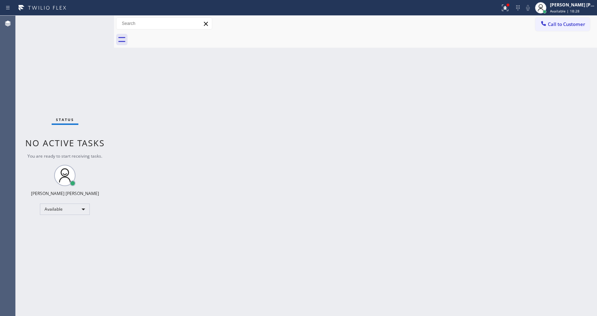
click at [209, 222] on div "Back to Dashboard Change Sender ID Customers Technicians Select a contact Outbo…" at bounding box center [355, 166] width 483 height 300
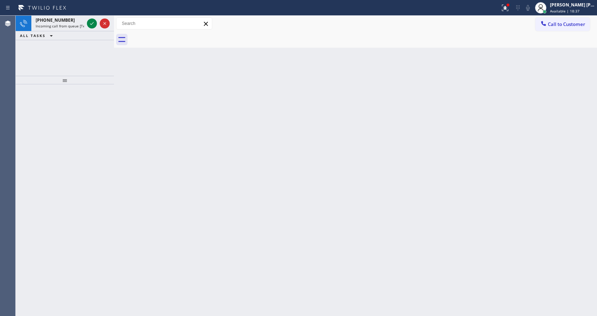
drag, startPoint x: 229, startPoint y: 182, endPoint x: 216, endPoint y: 165, distance: 21.4
click at [227, 181] on div "Back to Dashboard Change Sender ID Customers Technicians Select a contact Outbo…" at bounding box center [355, 166] width 483 height 300
click at [95, 25] on icon at bounding box center [92, 23] width 9 height 9
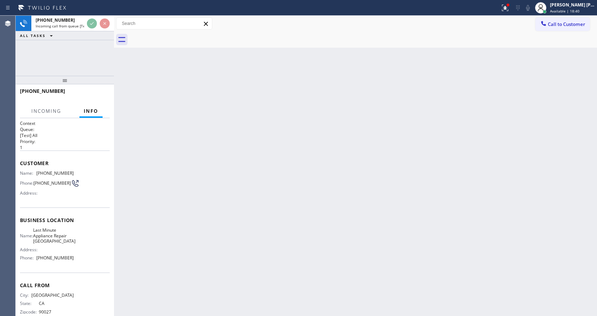
scroll to position [20, 0]
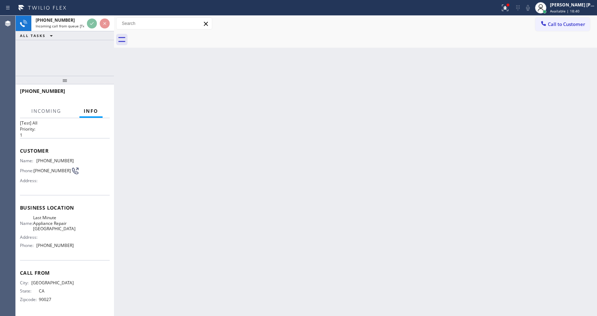
click at [257, 259] on div "Back to Dashboard Change Sender ID Customers Technicians Select a contact Outbo…" at bounding box center [355, 166] width 483 height 300
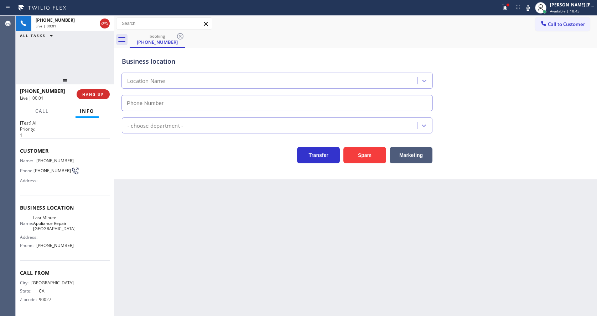
type input "(510) 781-9192"
click at [372, 153] on button "Spam" at bounding box center [364, 155] width 43 height 16
click at [224, 263] on div "Back to Dashboard Change Sender ID Customers Technicians Select a contact Outbo…" at bounding box center [355, 166] width 483 height 300
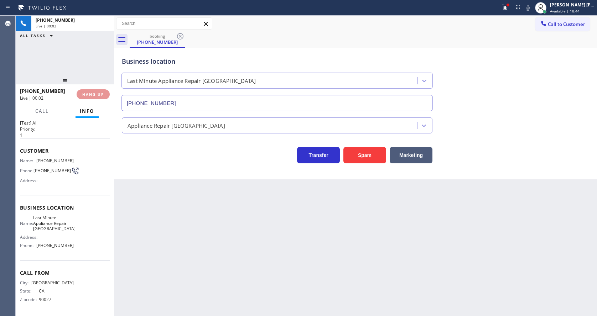
click at [255, 233] on div "Back to Dashboard Change Sender ID Customers Technicians Select a contact Outbo…" at bounding box center [355, 166] width 483 height 300
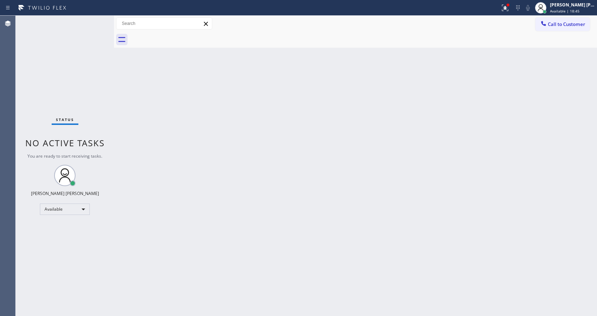
click at [96, 21] on div "Status No active tasks You are ready to start receiving tasks. Jen Rose Villanu…" at bounding box center [65, 166] width 98 height 300
click at [97, 20] on div "Status No active tasks You are ready to start receiving tasks. Jen Rose Villanu…" at bounding box center [65, 166] width 98 height 300
click at [506, 5] on icon at bounding box center [504, 7] width 4 height 5
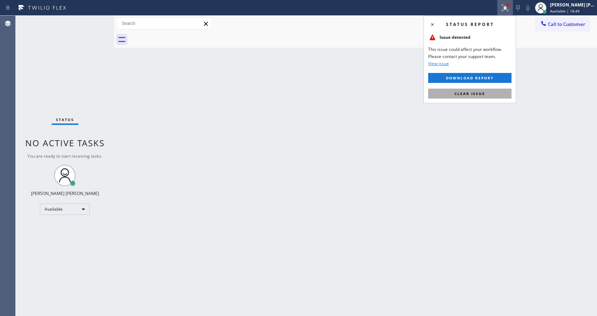
click at [487, 93] on button "Clear issue" at bounding box center [469, 94] width 83 height 10
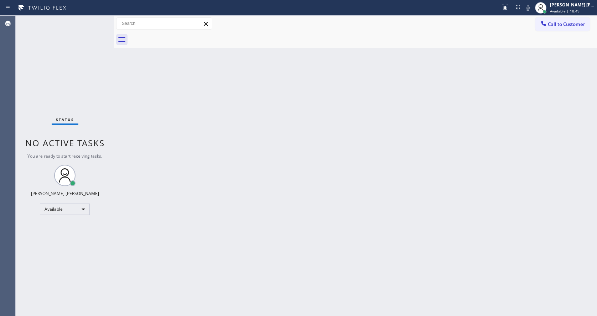
click at [487, 93] on div "Back to Dashboard Change Sender ID Customers Technicians Select a contact Outbo…" at bounding box center [355, 166] width 483 height 300
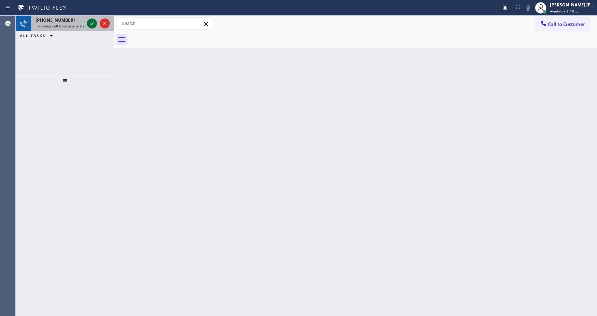
click at [93, 20] on icon at bounding box center [92, 23] width 9 height 9
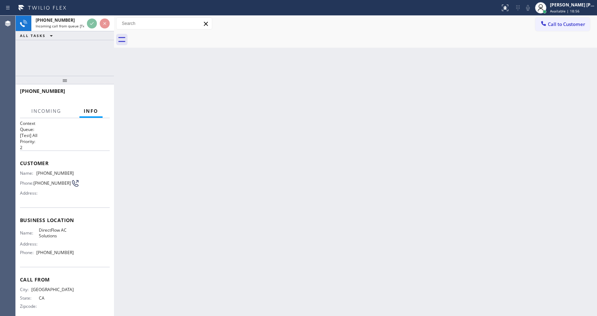
scroll to position [9, 0]
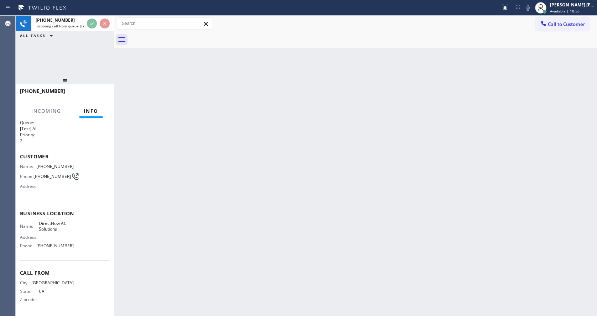
click at [231, 251] on div "Back to Dashboard Change Sender ID Customers Technicians Select a contact Outbo…" at bounding box center [355, 166] width 483 height 300
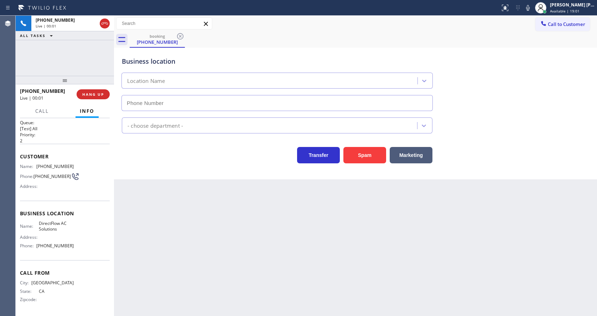
type input "(628) 215-4648"
click at [362, 157] on button "Spam" at bounding box center [364, 155] width 43 height 16
click at [228, 262] on div "Back to Dashboard Change Sender ID Customers Technicians Select a contact Outbo…" at bounding box center [355, 166] width 483 height 300
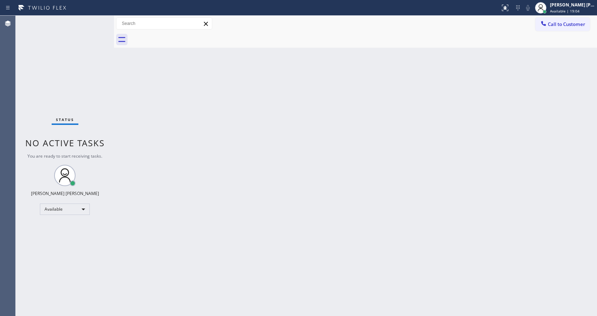
click at [230, 161] on div "Back to Dashboard Change Sender ID Customers Technicians Select a contact Outbo…" at bounding box center [355, 166] width 483 height 300
click at [219, 192] on div "Back to Dashboard Change Sender ID Customers Technicians Select a contact Outbo…" at bounding box center [355, 166] width 483 height 300
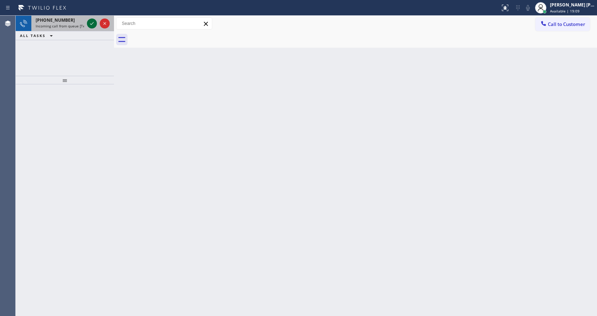
drag, startPoint x: 94, startPoint y: 26, endPoint x: 90, endPoint y: 24, distance: 4.5
click at [93, 26] on icon at bounding box center [92, 23] width 9 height 9
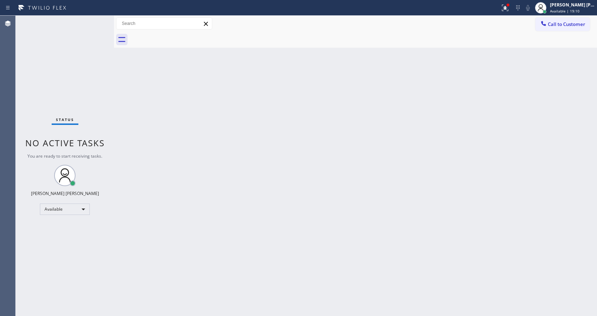
click at [90, 24] on div "Status No active tasks You are ready to start receiving tasks. Jen Rose Villanu…" at bounding box center [65, 166] width 98 height 300
click at [95, 20] on div "Status No active tasks You are ready to start receiving tasks. Jen Rose Villanu…" at bounding box center [65, 166] width 98 height 300
click at [93, 19] on div "Status No active tasks You are ready to start receiving tasks. Jen Rose Villanu…" at bounding box center [65, 166] width 98 height 300
click at [509, 11] on icon at bounding box center [505, 8] width 9 height 9
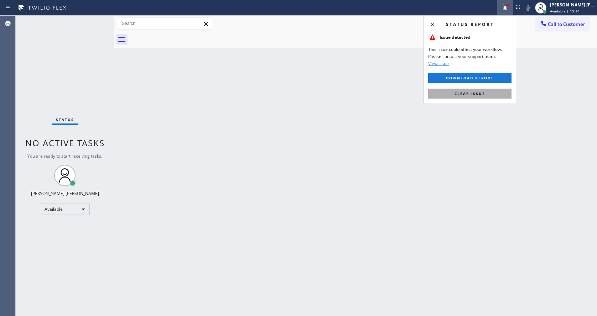
click at [475, 97] on button "Clear issue" at bounding box center [469, 94] width 83 height 10
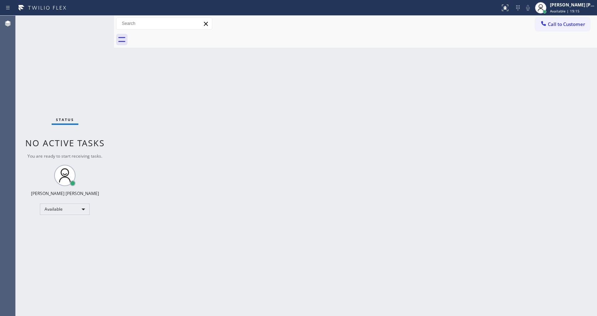
click at [475, 97] on div "Back to Dashboard Change Sender ID Customers Technicians Select a contact Outbo…" at bounding box center [355, 166] width 483 height 300
click at [95, 22] on div "Status No active tasks You are ready to start receiving tasks. Jen Rose Villanu…" at bounding box center [65, 166] width 98 height 300
click at [97, 19] on div "Status No active tasks You are ready to start receiving tasks. Jen Rose Villanu…" at bounding box center [65, 166] width 98 height 300
click at [98, 20] on div "Status No active tasks You are ready to start receiving tasks. Jen Rose Villanu…" at bounding box center [65, 166] width 98 height 300
click at [97, 20] on div "Status No active tasks You are ready to start receiving tasks. Jen Rose Villanu…" at bounding box center [65, 166] width 98 height 300
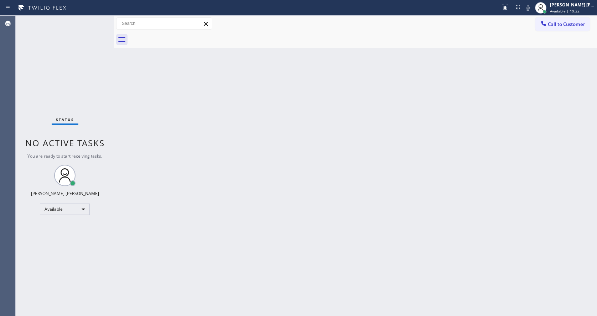
click at [97, 20] on div "Status No active tasks You are ready to start receiving tasks. Jen Rose Villanu…" at bounding box center [65, 166] width 98 height 300
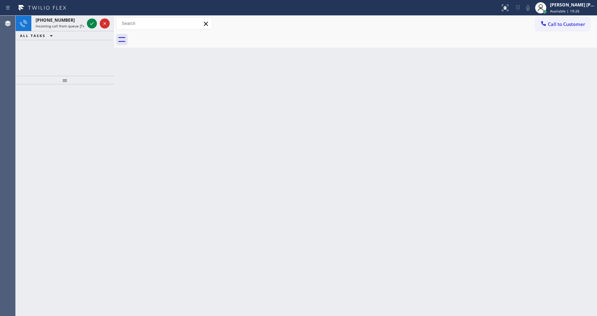
click at [97, 20] on div at bounding box center [98, 24] width 26 height 16
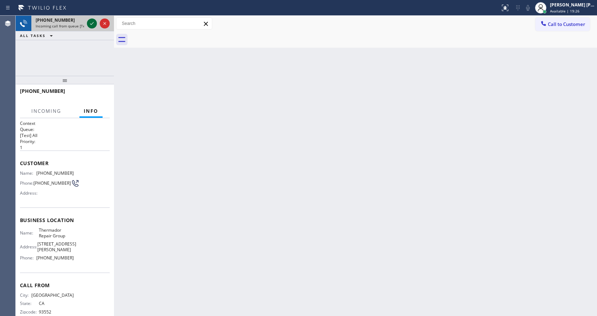
click at [92, 23] on icon at bounding box center [92, 23] width 9 height 9
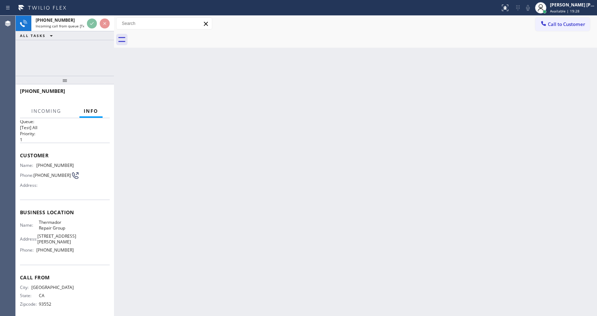
scroll to position [15, 0]
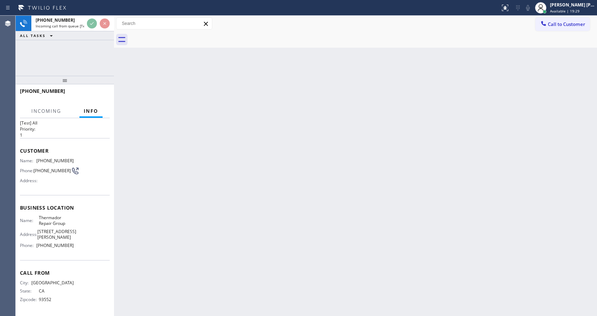
click at [254, 241] on div "Back to Dashboard Change Sender ID Customers Technicians Select a contact Outbo…" at bounding box center [355, 166] width 483 height 300
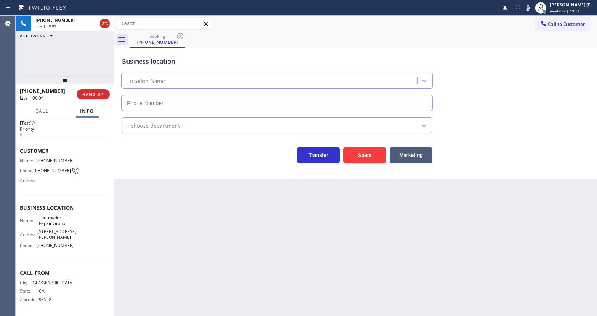
type input "(855) 920-0838"
click at [204, 222] on div "Back to Dashboard Change Sender ID Customers Technicians Select a contact Outbo…" at bounding box center [355, 166] width 483 height 300
click at [207, 225] on div "Back to Dashboard Change Sender ID Customers Technicians Select a contact Outbo…" at bounding box center [355, 166] width 483 height 300
click at [272, 279] on div "Back to Dashboard Change Sender ID Customers Technicians Select a contact Outbo…" at bounding box center [355, 166] width 483 height 300
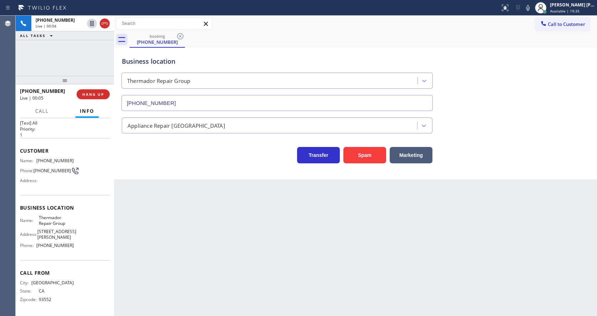
click at [231, 208] on div "Back to Dashboard Change Sender ID Customers Technicians Select a contact Outbo…" at bounding box center [355, 166] width 483 height 300
click at [179, 311] on div "Back to Dashboard Change Sender ID Customers Technicians Select a contact Outbo…" at bounding box center [355, 166] width 483 height 300
click at [269, 302] on div "Back to Dashboard Change Sender ID Customers Technicians Select a contact Outbo…" at bounding box center [355, 166] width 483 height 300
drag, startPoint x: 171, startPoint y: 238, endPoint x: 175, endPoint y: 277, distance: 39.4
click at [171, 238] on div "Back to Dashboard Change Sender ID Customers Technicians Select a contact Outbo…" at bounding box center [355, 166] width 483 height 300
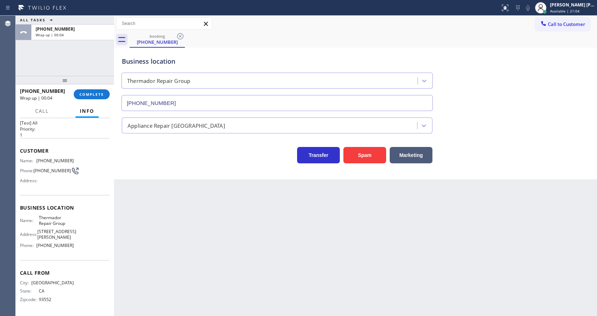
click at [67, 147] on span "Customer" at bounding box center [65, 150] width 90 height 7
click at [21, 147] on span "Customer" at bounding box center [65, 150] width 90 height 7
click at [52, 153] on div "Customer Name: (805) 404-3549 Phone: (805) 404-3549 Address:" at bounding box center [65, 166] width 90 height 57
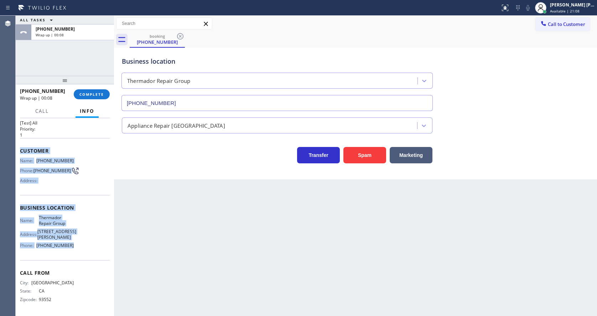
drag, startPoint x: 20, startPoint y: 148, endPoint x: 78, endPoint y: 250, distance: 117.2
click at [78, 250] on div "Context Queue: [Test] All Priority: 1 Customer Name: (805) 404-3549 Phone: (805…" at bounding box center [65, 211] width 90 height 206
copy div "Customer Name: (805) 404-3549 Phone: (805) 404-3549 Address: Business location …"
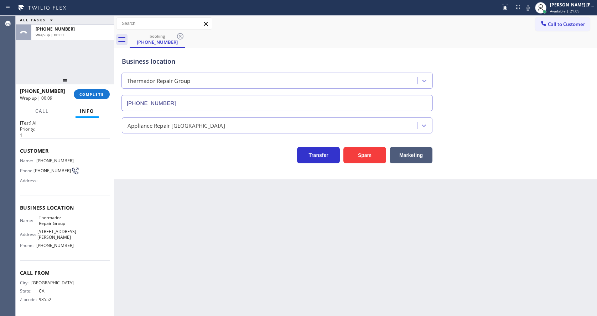
click at [198, 231] on div "Back to Dashboard Change Sender ID Customers Technicians Select a contact Outbo…" at bounding box center [355, 166] width 483 height 300
click at [92, 95] on span "COMPLETE" at bounding box center [91, 94] width 25 height 5
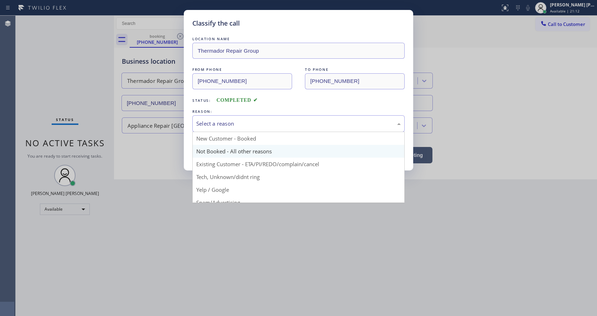
click at [212, 148] on button "Save" at bounding box center [220, 150] width 57 height 23
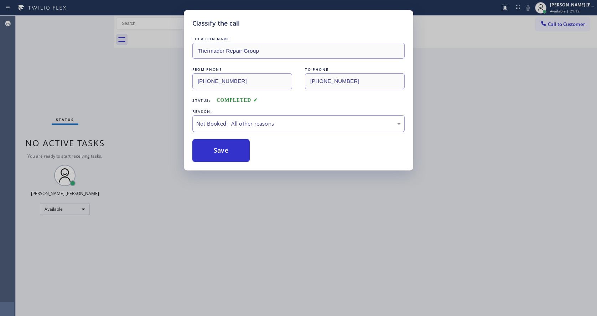
click at [212, 148] on button "Save" at bounding box center [220, 150] width 57 height 23
click at [234, 238] on div "Classify the call LOCATION NAME Thermador Repair Group FROM PHONE (805) 404-354…" at bounding box center [298, 158] width 597 height 316
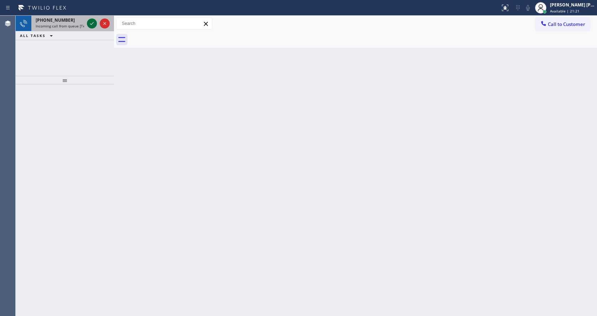
click at [88, 27] on icon at bounding box center [92, 23] width 9 height 9
click at [89, 26] on icon at bounding box center [92, 23] width 9 height 9
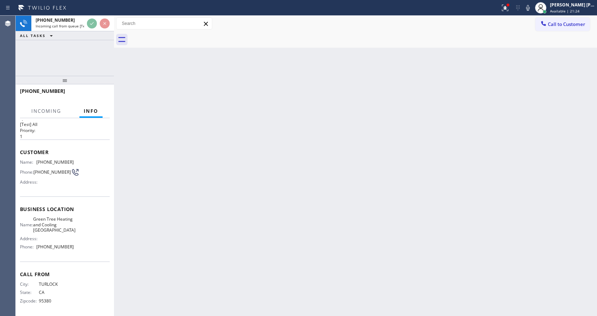
scroll to position [20, 0]
click at [191, 263] on div "Back to Dashboard Change Sender ID Customers Technicians Select a contact Outbo…" at bounding box center [355, 166] width 483 height 300
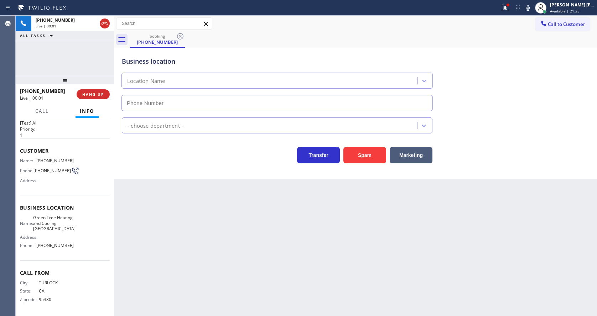
type input "(510) 462-5646"
click at [365, 148] on button "Spam" at bounding box center [364, 155] width 43 height 16
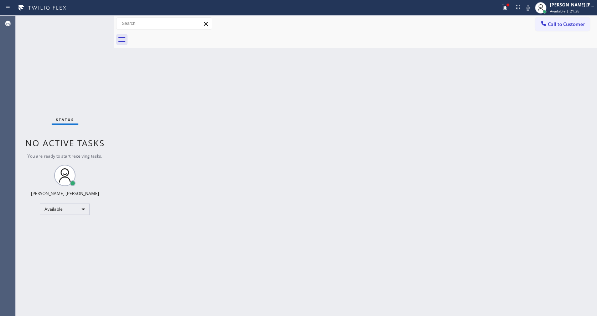
drag, startPoint x: 205, startPoint y: 156, endPoint x: 192, endPoint y: 224, distance: 69.4
click at [205, 156] on div "Back to Dashboard Change Sender ID Customers Technicians Select a contact Outbo…" at bounding box center [355, 166] width 483 height 300
click at [389, 139] on div "Back to Dashboard Change Sender ID Customers Technicians Select a contact Outbo…" at bounding box center [355, 166] width 483 height 300
click at [182, 303] on div "Back to Dashboard Change Sender ID Customers Technicians Select a contact Outbo…" at bounding box center [355, 166] width 483 height 300
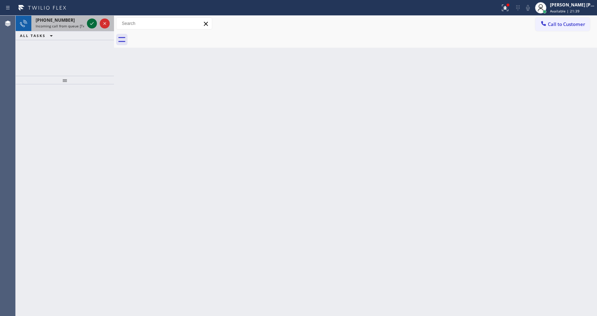
click at [89, 25] on div at bounding box center [92, 23] width 10 height 9
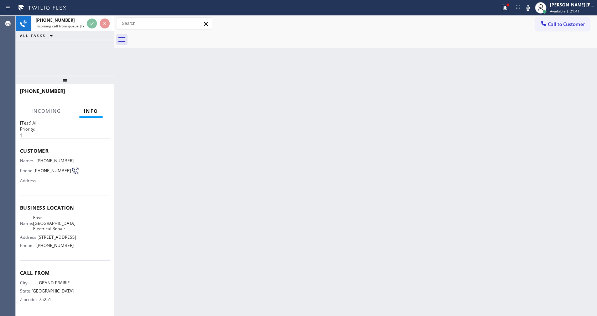
scroll to position [20, 0]
click at [225, 195] on div "Back to Dashboard Change Sender ID Customers Technicians Select a contact Outbo…" at bounding box center [355, 166] width 483 height 300
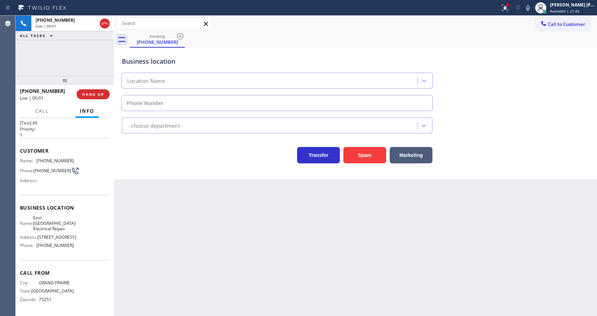
type input "(682) 356-6759"
click at [225, 195] on div "Back to Dashboard Change Sender ID Customers Technicians Select a contact Outbo…" at bounding box center [355, 166] width 483 height 300
click at [209, 212] on div "Back to Dashboard Change Sender ID Customers Technicians Select a contact Outbo…" at bounding box center [355, 166] width 483 height 300
click at [231, 220] on div "Back to Dashboard Change Sender ID Customers Technicians Select a contact Outbo…" at bounding box center [355, 166] width 483 height 300
click at [221, 277] on div "Back to Dashboard Change Sender ID Customers Technicians Select a contact Outbo…" at bounding box center [355, 166] width 483 height 300
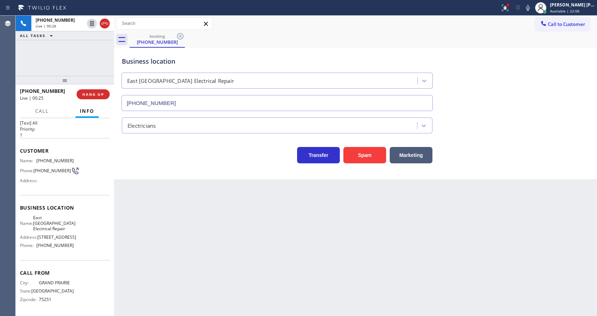
click at [294, 256] on div "Back to Dashboard Change Sender ID Customers Technicians Select a contact Outbo…" at bounding box center [355, 166] width 483 height 300
click at [186, 214] on div "Back to Dashboard Change Sender ID Customers Technicians Select a contact Outbo…" at bounding box center [355, 166] width 483 height 300
click at [92, 93] on span "HANG UP" at bounding box center [93, 94] width 22 height 5
click at [92, 93] on span "COMPLETE" at bounding box center [91, 94] width 25 height 5
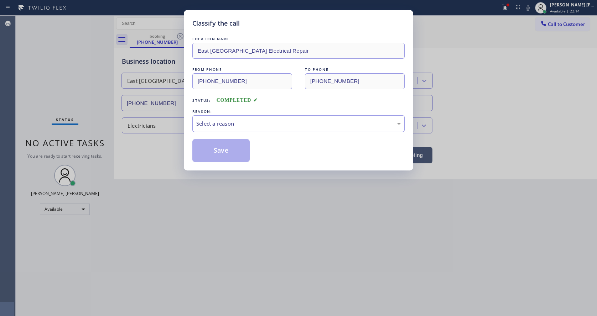
click at [225, 122] on div "Select a reason" at bounding box center [298, 124] width 204 height 8
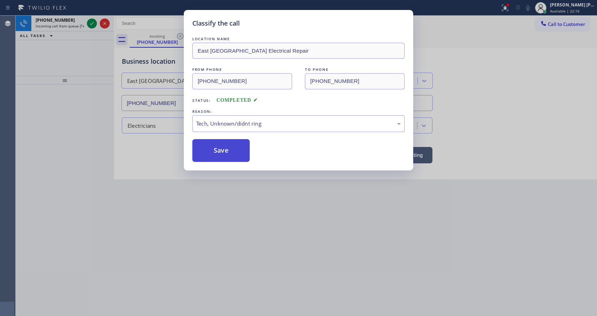
click at [221, 143] on button "Save" at bounding box center [220, 150] width 57 height 23
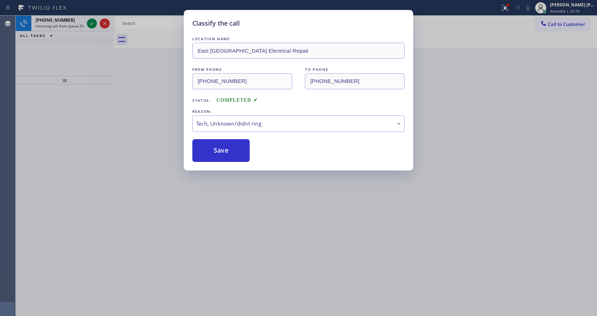
click at [90, 22] on div "Classify the call LOCATION NAME Brothers Electric FROM PHONE (610) 513-6878 TO …" at bounding box center [306, 166] width 581 height 300
click at [90, 22] on icon at bounding box center [92, 23] width 9 height 9
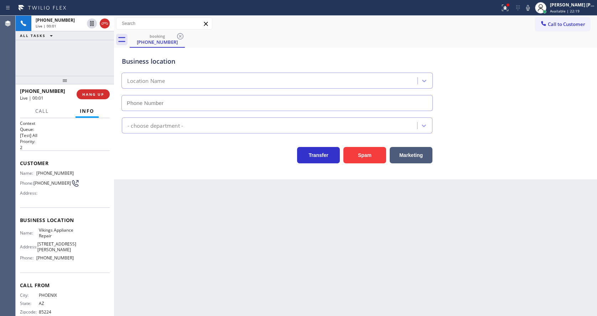
scroll to position [20, 0]
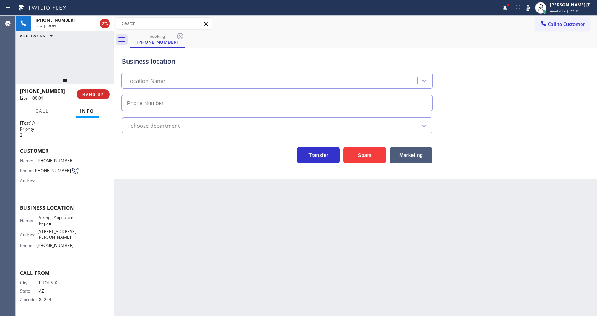
click at [192, 253] on div "Back to Dashboard Change Sender ID Customers Technicians Select a contact Outbo…" at bounding box center [355, 166] width 483 height 300
type input "(480) 545-2672"
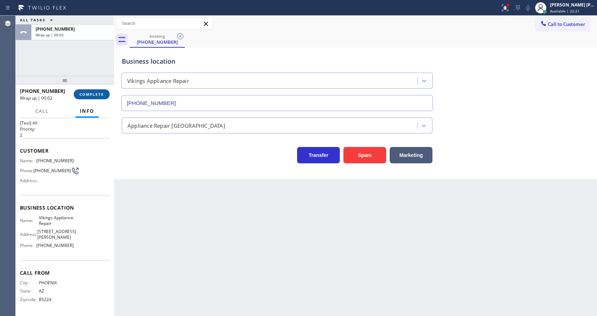
click at [80, 92] on span "COMPLETE" at bounding box center [91, 94] width 25 height 5
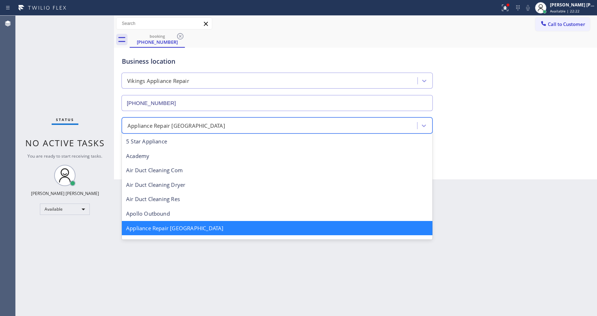
click at [240, 125] on div "Appliance Repair High End" at bounding box center [270, 125] width 293 height 12
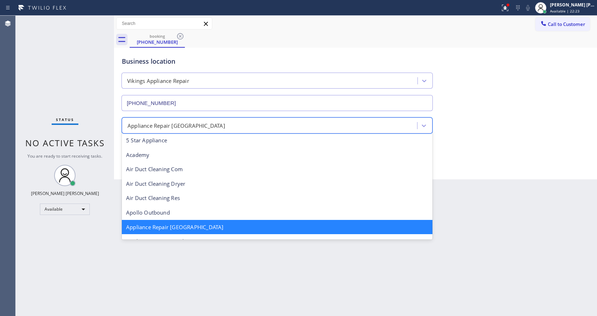
click at [184, 59] on div "Business location" at bounding box center [277, 62] width 310 height 10
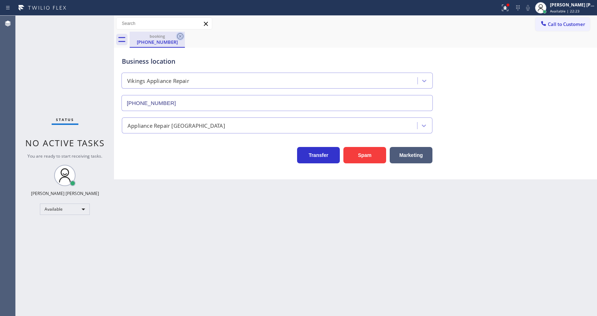
click at [184, 38] on icon at bounding box center [180, 36] width 9 height 9
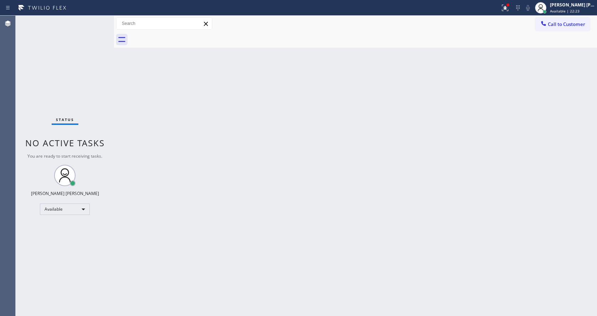
click at [239, 200] on div "Back to Dashboard Change Sender ID Customers Technicians Select a contact Outbo…" at bounding box center [355, 166] width 483 height 300
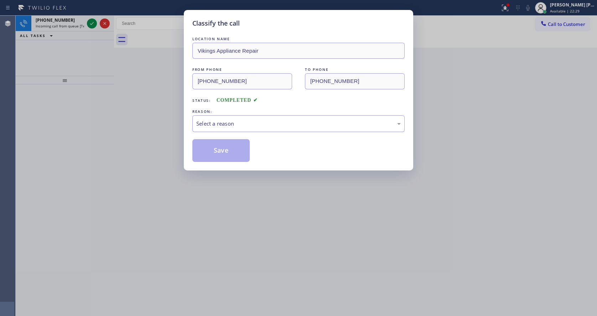
click at [119, 104] on div "Classify the call LOCATION NAME Vikings Appliance Repair FROM PHONE (480) 329-4…" at bounding box center [298, 158] width 597 height 316
click at [247, 127] on div "Select a reason" at bounding box center [298, 124] width 204 height 8
click at [223, 159] on button "Save" at bounding box center [220, 150] width 57 height 23
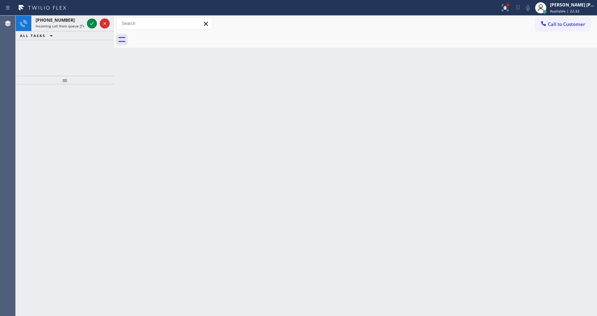
click at [89, 20] on icon at bounding box center [92, 23] width 9 height 9
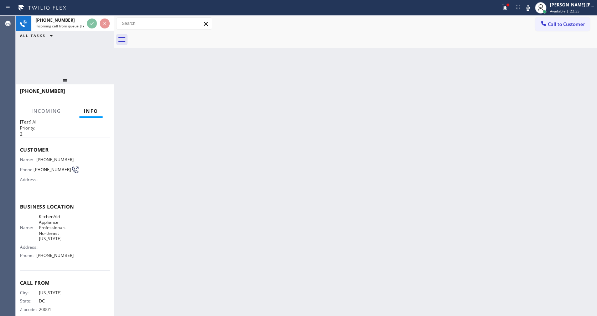
scroll to position [26, 0]
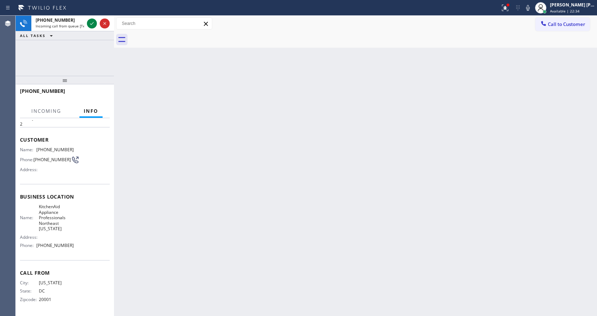
click at [176, 254] on div "Back to Dashboard Change Sender ID Customers Technicians Select a contact Outbo…" at bounding box center [355, 166] width 483 height 300
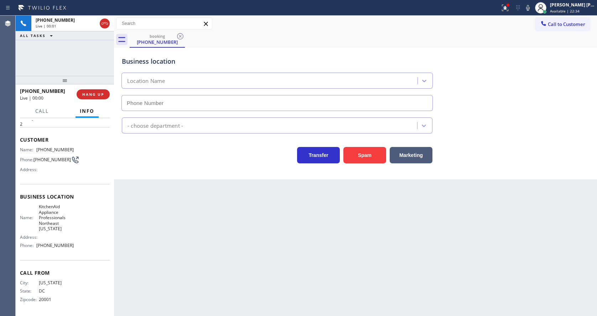
type input "(202) 760-2023"
click at [176, 254] on div "Back to Dashboard Change Sender ID Customers Technicians Select a contact Outbo…" at bounding box center [355, 166] width 483 height 300
click at [242, 276] on div "Back to Dashboard Change Sender ID Customers Technicians Select a contact Outbo…" at bounding box center [355, 166] width 483 height 300
click at [147, 198] on div "Back to Dashboard Change Sender ID Customers Technicians Select a contact Outbo…" at bounding box center [355, 166] width 483 height 300
click at [176, 201] on div "Back to Dashboard Change Sender ID Customers Technicians Select a contact Outbo…" at bounding box center [355, 166] width 483 height 300
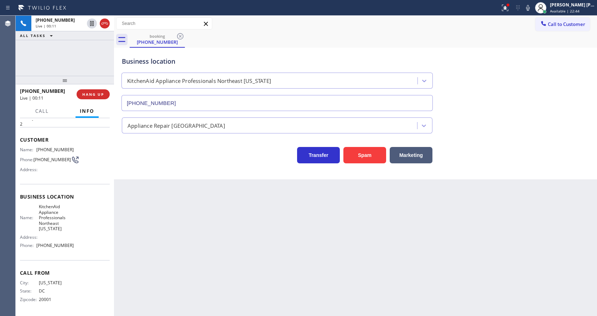
click at [179, 247] on div "Back to Dashboard Change Sender ID Customers Technicians Select a contact Outbo…" at bounding box center [355, 166] width 483 height 300
click at [93, 92] on span "HANG UP" at bounding box center [93, 94] width 22 height 5
click at [93, 92] on span "COMPLETE" at bounding box center [91, 94] width 25 height 5
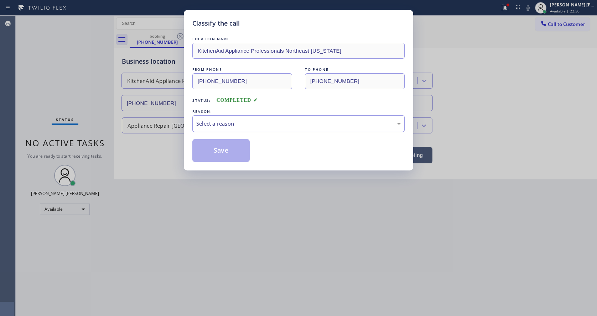
click at [214, 116] on div "Select a reason" at bounding box center [298, 123] width 212 height 17
click at [223, 148] on button "Save" at bounding box center [220, 150] width 57 height 23
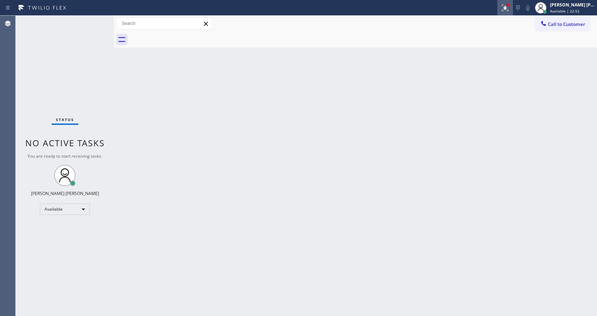
click at [502, 4] on div at bounding box center [505, 8] width 16 height 9
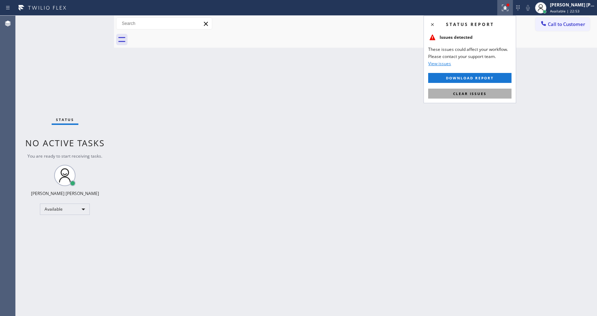
click at [479, 93] on span "Clear issues" at bounding box center [469, 93] width 33 height 5
click at [479, 93] on div "Back to Dashboard Change Sender ID Customers Technicians Select a contact Outbo…" at bounding box center [355, 166] width 483 height 300
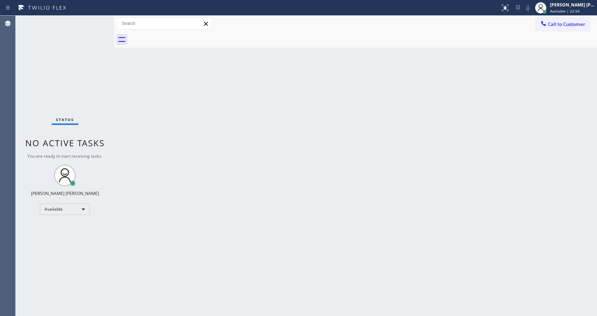
click at [56, 123] on div "Status" at bounding box center [65, 121] width 27 height 8
click at [216, 188] on div "Back to Dashboard Change Sender ID Customers Technicians Select a contact Outbo…" at bounding box center [355, 166] width 483 height 300
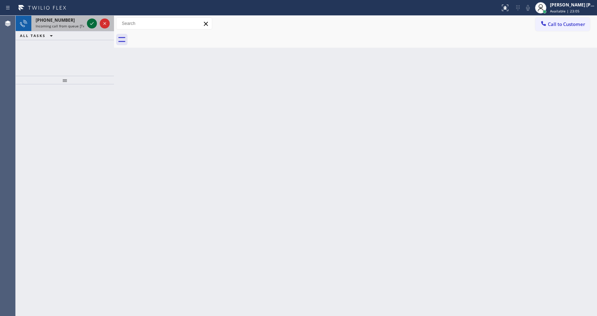
click at [92, 22] on icon at bounding box center [92, 23] width 9 height 9
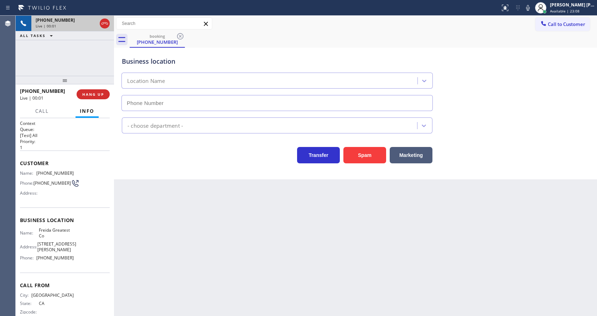
type input "(415) 493-9568"
click at [198, 272] on div "Back to Dashboard Change Sender ID Customers Technicians Select a contact Outbo…" at bounding box center [355, 166] width 483 height 300
drag, startPoint x: 198, startPoint y: 205, endPoint x: 305, endPoint y: 153, distance: 118.9
click at [198, 205] on div "Back to Dashboard Change Sender ID Customers Technicians Select a contact Outbo…" at bounding box center [355, 166] width 483 height 300
click at [492, 142] on div "Transfer Spam Marketing" at bounding box center [355, 152] width 470 height 23
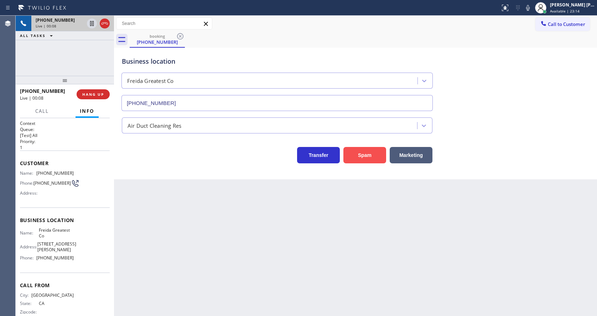
click at [362, 161] on button "Spam" at bounding box center [364, 155] width 43 height 16
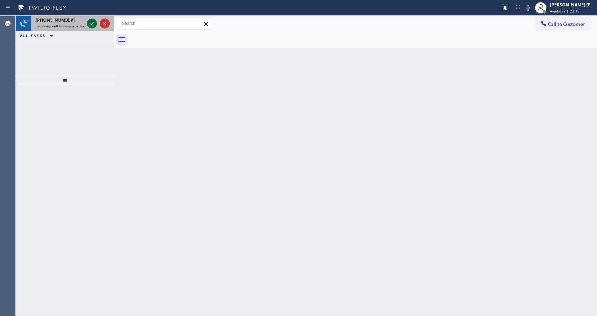
click at [92, 22] on icon at bounding box center [92, 23] width 9 height 9
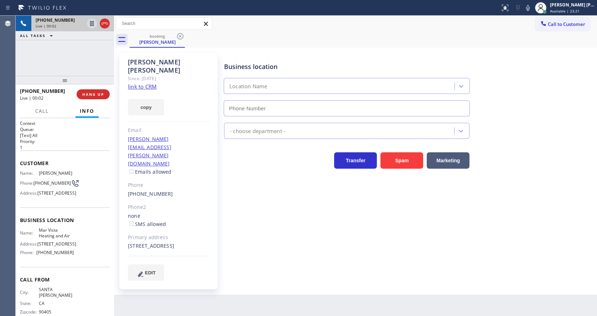
type input "(424) 329-2198"
click at [141, 83] on link "link to CRM" at bounding box center [142, 86] width 29 height 7
click at [269, 233] on div "Business location Mar Vista Heating and Air (424) 329-2198 HVAC Transfer Spam M…" at bounding box center [409, 167] width 372 height 224
click at [263, 191] on div "Business location Mar Vista Heating and Air (424) 329-2198 HVAC Transfer Spam M…" at bounding box center [409, 167] width 372 height 224
click at [189, 234] on div "Primary address" at bounding box center [169, 238] width 82 height 8
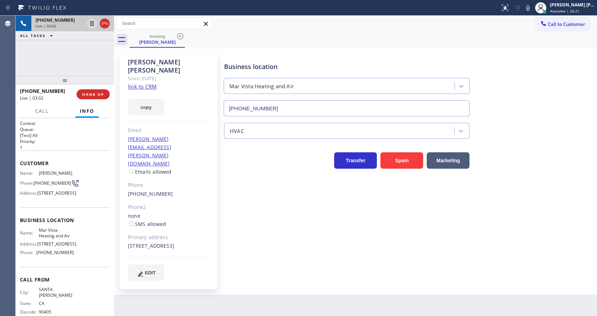
click at [44, 196] on span "624 N Topanga Canyon Blvd, Topanga, CA 90290" at bounding box center [56, 192] width 39 height 5
drag, startPoint x: 35, startPoint y: 171, endPoint x: 89, endPoint y: 175, distance: 53.5
click at [89, 175] on div "Name: Ryan O'leary Phone: (310) 905-7756 Address: 624 N Topanga Canyon Blvd, To…" at bounding box center [65, 185] width 90 height 28
copy div "Ryan O'leary"
click at [192, 265] on div "EDIT" at bounding box center [169, 273] width 82 height 16
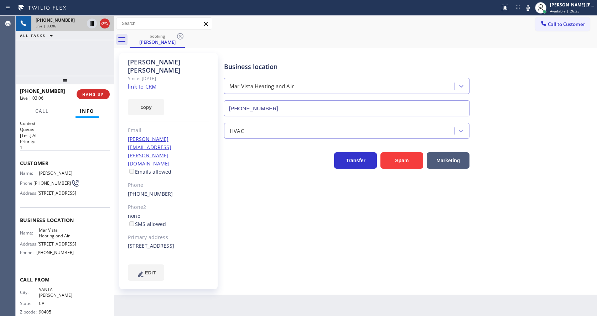
click at [62, 199] on div "Name: Ryan O'leary Phone: (310) 905-7756 Address: 624 N Topanga Canyon Blvd, To…" at bounding box center [47, 185] width 54 height 28
drag, startPoint x: 35, startPoint y: 179, endPoint x: 53, endPoint y: 187, distance: 20.1
click at [53, 186] on span "(310) 905-7756" at bounding box center [51, 183] width 37 height 5
copy span "(310) 905-7756"
click at [184, 265] on div "Ryan O'leary Since: 20 may 2020 link to CRM copy Email ryan.oleary@compass.com …" at bounding box center [168, 171] width 98 height 236
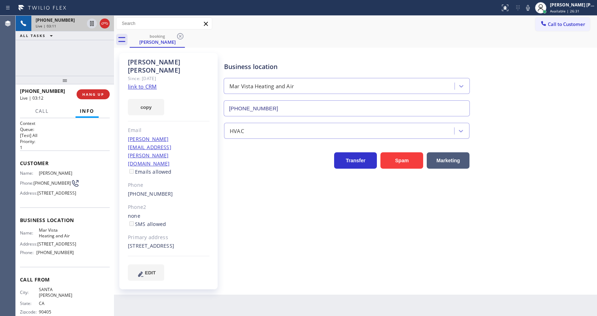
click at [49, 224] on span "Business location" at bounding box center [65, 220] width 90 height 7
drag, startPoint x: 37, startPoint y: 251, endPoint x: 80, endPoint y: 258, distance: 43.6
click at [80, 258] on div "Name: Mar Vista Heating and Air Address: 3232 Grand View Blvd Phone: (424) 329-…" at bounding box center [65, 243] width 90 height 31
copy div "Mar Vista Heating and Air"
drag, startPoint x: 67, startPoint y: 247, endPoint x: 52, endPoint y: 269, distance: 26.7
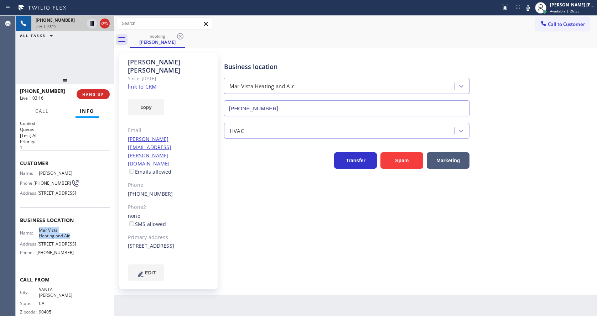
click at [67, 239] on span "Mar Vista Heating and Air" at bounding box center [56, 233] width 35 height 11
drag, startPoint x: 38, startPoint y: 278, endPoint x: 93, endPoint y: 281, distance: 55.6
click at [93, 258] on div "Name: Mar Vista Heating and Air Address: 3232 Grand View Blvd Phone: (424) 329-…" at bounding box center [65, 243] width 90 height 31
copy span "(424) 329-2198"
click at [170, 304] on div "Back to Dashboard Change Sender ID Customers Technicians Select a contact Outbo…" at bounding box center [355, 166] width 483 height 300
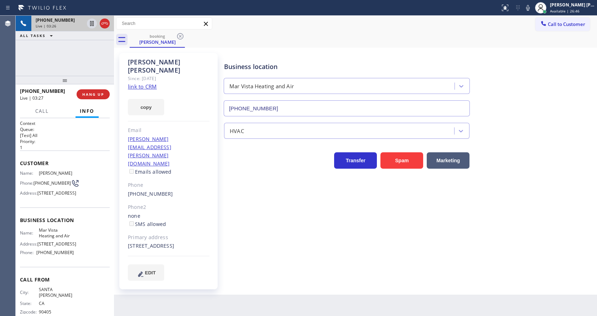
click at [276, 202] on div "Business location Mar Vista Heating and Air (424) 329-2198 HVAC Transfer Spam M…" at bounding box center [409, 167] width 372 height 224
click at [204, 240] on div "Ryan O'leary Since: 20 may 2020 link to CRM copy Email ryan.oleary@compass.com …" at bounding box center [168, 171] width 98 height 236
click at [286, 243] on div "Business location Mar Vista Heating and Air (424) 329-2198 HVAC Transfer Spam M…" at bounding box center [409, 167] width 372 height 224
click at [276, 250] on div "Business location Mar Vista Heating and Air (424) 329-2198 HVAC Transfer Spam M…" at bounding box center [409, 167] width 372 height 224
click at [360, 241] on div "Business location Mar Vista Heating and Air (424) 329-2198 HVAC Transfer Spam M…" at bounding box center [409, 167] width 372 height 224
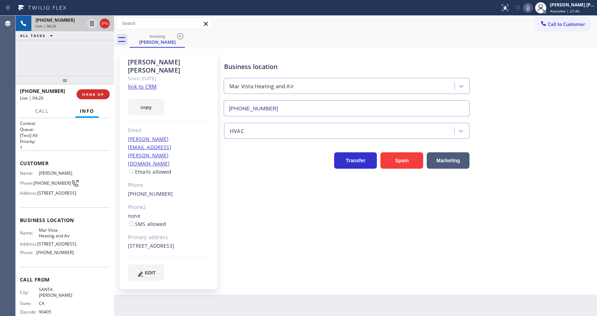
click at [529, 10] on icon at bounding box center [527, 8] width 9 height 9
click at [90, 22] on icon at bounding box center [92, 23] width 4 height 5
click at [93, 24] on icon at bounding box center [91, 23] width 5 height 5
click at [532, 8] on icon at bounding box center [527, 8] width 9 height 9
click at [521, 57] on div "Business location Mar Vista Heating and Air (424) 329-2198" at bounding box center [409, 84] width 372 height 64
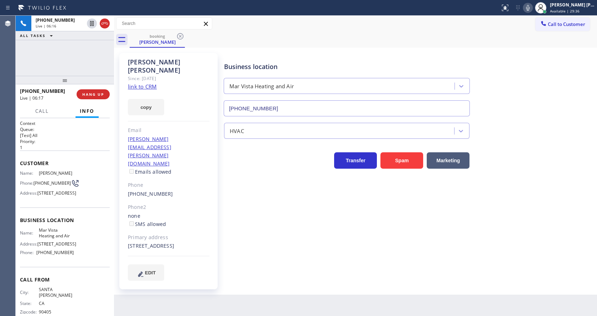
click at [240, 241] on div "Business location Mar Vista Heating and Air (424) 329-2198 HVAC Transfer Spam M…" at bounding box center [409, 167] width 372 height 224
click at [303, 263] on div "Business location Mar Vista Heating and Air (424) 329-2198 HVAC Transfer Spam M…" at bounding box center [409, 174] width 372 height 238
click at [272, 257] on div "Business location Mar Vista Heating and Air (424) 329-2198 HVAC Transfer Spam M…" at bounding box center [409, 174] width 372 height 238
click at [297, 313] on div "Back to Dashboard Change Sender ID Customers Technicians Select a contact Outbo…" at bounding box center [355, 166] width 483 height 300
click at [262, 240] on div "Business location Mar Vista Heating and Air (424) 329-2198 HVAC Transfer Spam M…" at bounding box center [409, 167] width 372 height 224
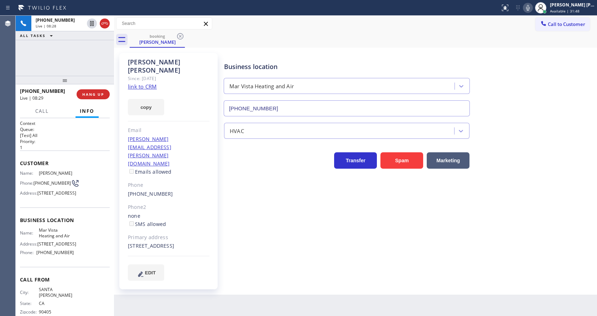
click at [359, 284] on div "Back to Dashboard Change Sender ID Customers Technicians Select a contact Outbo…" at bounding box center [355, 166] width 483 height 300
drag, startPoint x: 268, startPoint y: 218, endPoint x: 255, endPoint y: 205, distance: 18.1
click at [268, 218] on div "Business location Mar Vista Heating and Air (424) 329-2198 HVAC Transfer Spam M…" at bounding box center [409, 167] width 372 height 224
drag, startPoint x: 126, startPoint y: 131, endPoint x: 197, endPoint y: 132, distance: 71.2
click at [197, 132] on div "Ryan O'leary Since: 20 may 2020 link to CRM copy Email ryan.oleary@compass.com …" at bounding box center [168, 171] width 98 height 236
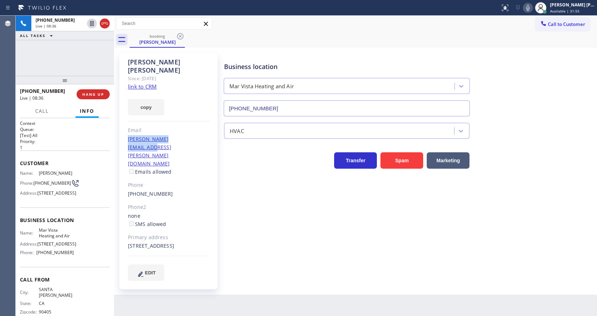
copy link "ryan.oleary@compass.com"
click at [267, 247] on div "Business location Mar Vista Heating and Air (424) 329-2198 HVAC Transfer Spam M…" at bounding box center [409, 167] width 372 height 224
click at [302, 221] on div "Business location Mar Vista Heating and Air (424) 329-2198 HVAC Transfer Spam M…" at bounding box center [409, 167] width 372 height 224
click at [361, 237] on div "Business location Mar Vista Heating and Air (424) 329-2198 HVAC Transfer Spam M…" at bounding box center [409, 167] width 372 height 224
click at [292, 239] on div "Business location Mar Vista Heating and Air (424) 329-2198 HVAC Transfer Spam M…" at bounding box center [409, 167] width 372 height 224
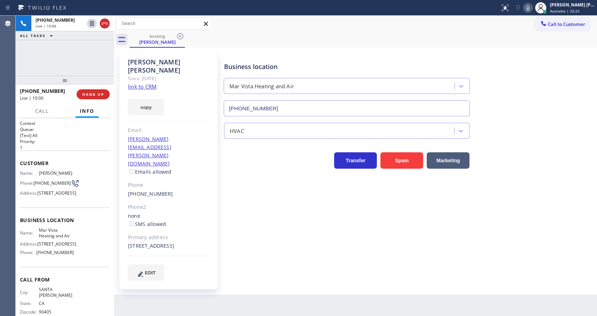
click at [234, 226] on div "Business location Mar Vista Heating and Air (424) 329-2198 HVAC Transfer Spam M…" at bounding box center [409, 167] width 372 height 224
click at [292, 248] on div "Business location Mar Vista Heating and Air (424) 329-2198 HVAC Transfer Spam M…" at bounding box center [409, 167] width 372 height 224
click at [249, 219] on div "Business location Mar Vista Heating and Air (424) 329-2198 HVAC Transfer Spam M…" at bounding box center [409, 167] width 372 height 224
click at [500, 39] on div "booking Ryan O'leary" at bounding box center [363, 40] width 467 height 16
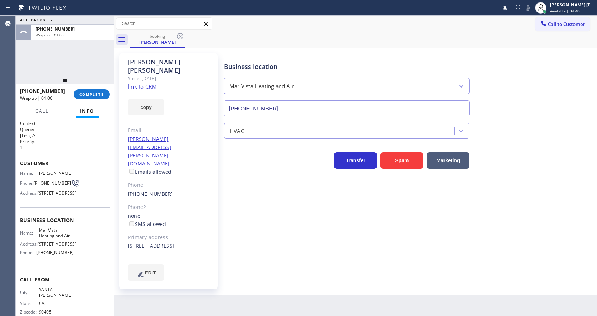
drag, startPoint x: 286, startPoint y: 284, endPoint x: 241, endPoint y: 284, distance: 44.9
click at [286, 284] on div "Back to Dashboard Change Sender ID Customers Technicians Select a contact Outbo…" at bounding box center [355, 166] width 483 height 300
click at [276, 236] on div "Business location Mar Vista Heating and Air (424) 329-2198 HVAC Transfer Spam M…" at bounding box center [409, 167] width 372 height 224
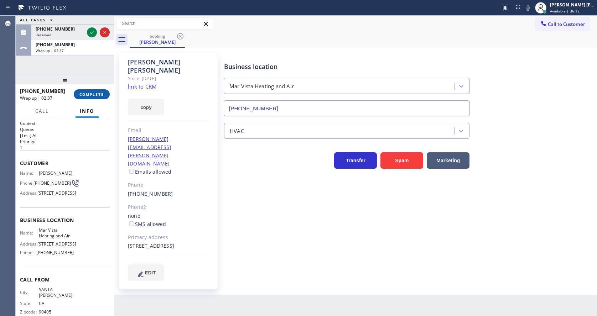
click at [93, 92] on span "COMPLETE" at bounding box center [91, 94] width 25 height 5
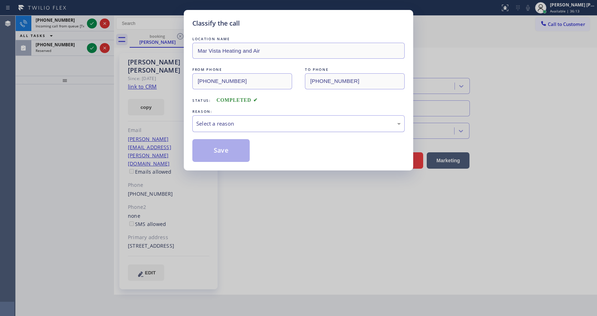
click at [201, 123] on div "Select a reason" at bounding box center [298, 124] width 204 height 8
click at [207, 151] on button "Save" at bounding box center [220, 150] width 57 height 23
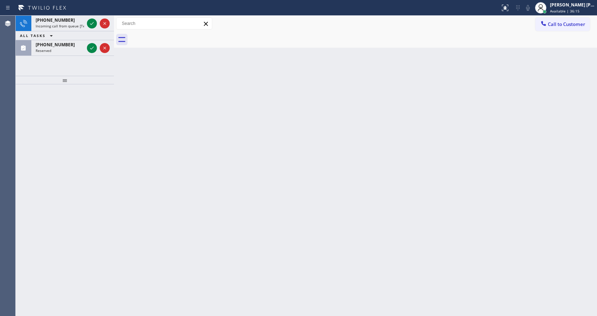
click at [92, 21] on icon at bounding box center [92, 23] width 9 height 9
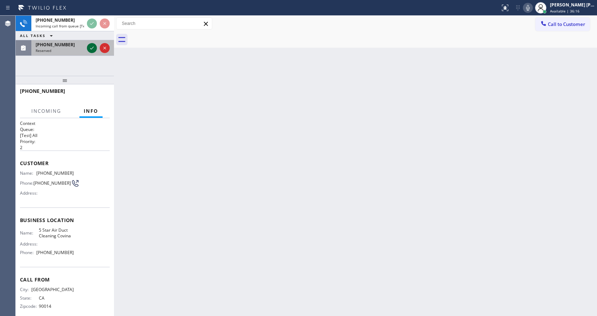
click at [92, 48] on icon at bounding box center [92, 48] width 9 height 9
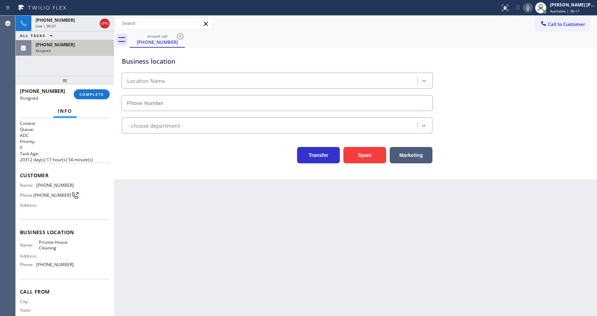
type input "(626) 548-3326"
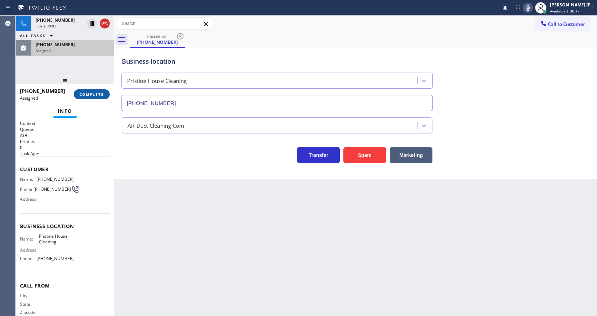
click at [80, 93] on span "COMPLETE" at bounding box center [91, 94] width 25 height 5
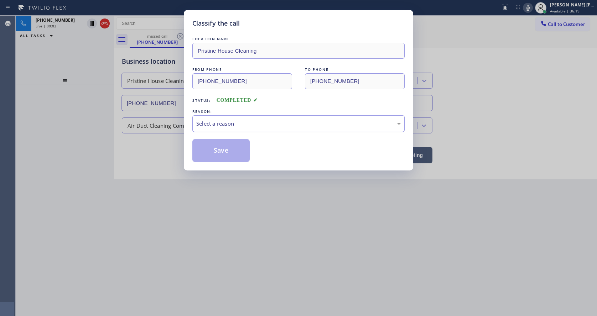
click at [213, 120] on div "Select a reason" at bounding box center [298, 124] width 204 height 8
click at [214, 150] on button "Save" at bounding box center [220, 150] width 57 height 23
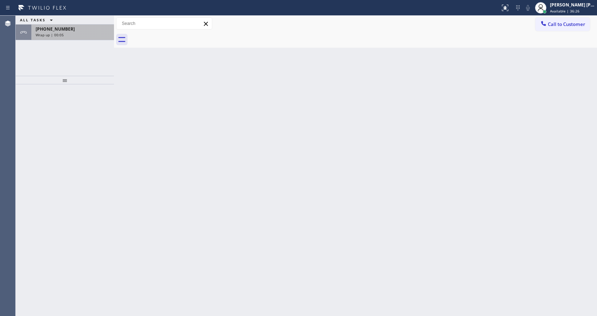
click at [82, 35] on div "Wrap up | 00:05" at bounding box center [73, 34] width 74 height 5
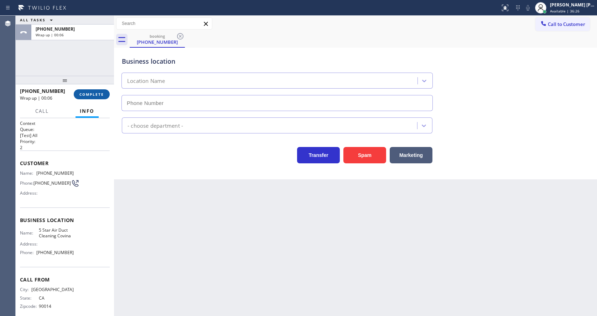
click at [97, 96] on span "COMPLETE" at bounding box center [91, 94] width 25 height 5
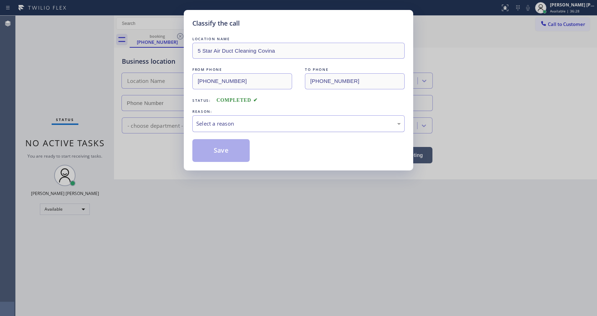
type input "(323) 214-3040"
click at [237, 120] on div "Select a reason" at bounding box center [298, 124] width 204 height 8
click at [226, 144] on button "Save" at bounding box center [220, 150] width 57 height 23
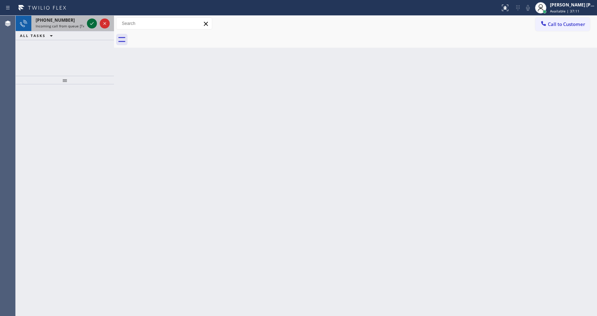
click at [89, 24] on icon at bounding box center [92, 23] width 9 height 9
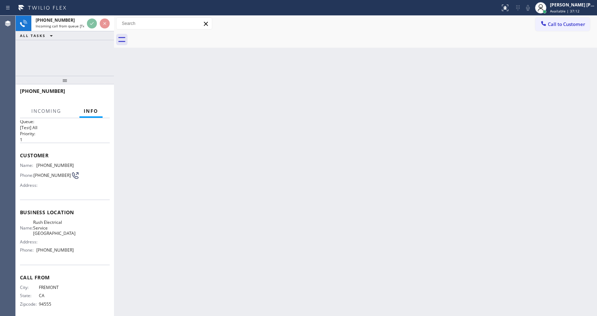
scroll to position [9, 0]
click at [168, 198] on div "Back to Dashboard Change Sender ID Customers Technicians Select a contact Outbo…" at bounding box center [355, 166] width 483 height 300
click at [349, 199] on div "Back to Dashboard Change Sender ID Customers Technicians Select a contact Outbo…" at bounding box center [355, 166] width 483 height 300
click at [235, 307] on div "Back to Dashboard Change Sender ID Customers Technicians Select a contact Outbo…" at bounding box center [355, 166] width 483 height 300
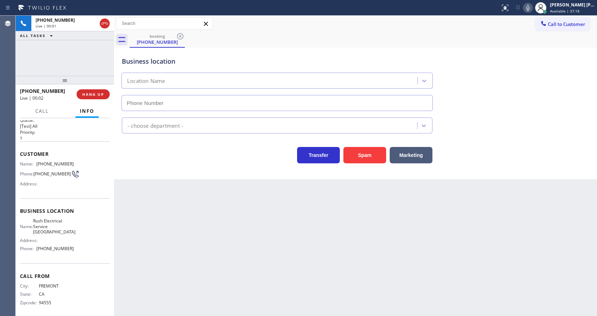
type input "(805) 549-4833"
click at [172, 165] on div "Business location Location Name (805) 549-4833 - choose department - Transfer S…" at bounding box center [355, 114] width 483 height 132
click at [92, 94] on span "HANG UP" at bounding box center [93, 94] width 22 height 5
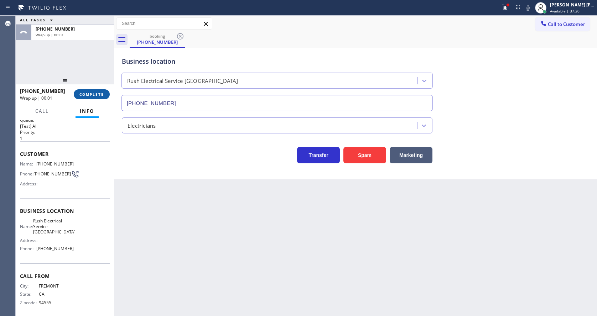
click at [92, 94] on span "COMPLETE" at bounding box center [91, 94] width 25 height 5
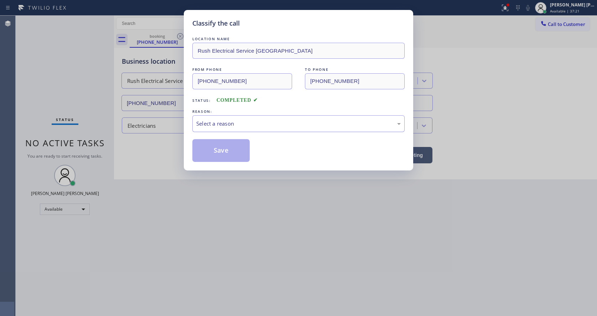
click at [235, 127] on div "Select a reason" at bounding box center [298, 124] width 204 height 8
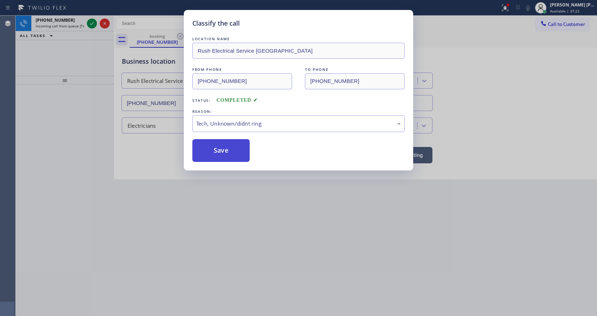
click at [226, 146] on button "Save" at bounding box center [220, 150] width 57 height 23
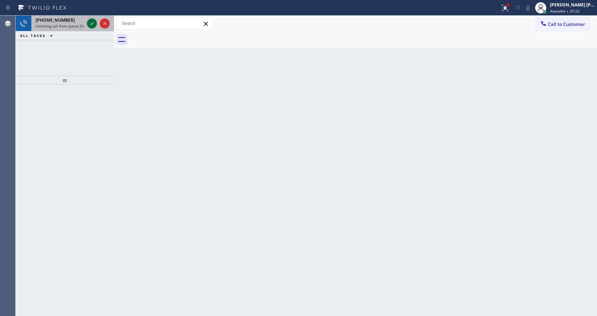
click at [93, 21] on icon at bounding box center [92, 23] width 9 height 9
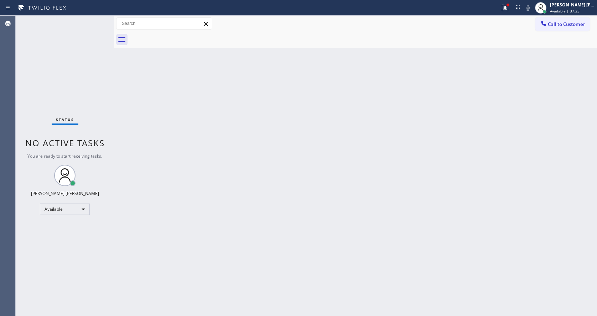
click at [209, 206] on div "Back to Dashboard Change Sender ID Customers Technicians Select a contact Outbo…" at bounding box center [355, 166] width 483 height 300
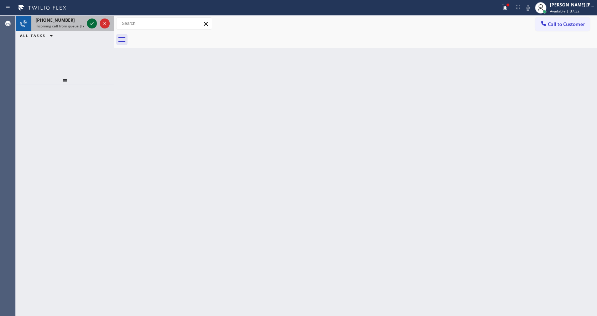
click at [92, 24] on icon at bounding box center [92, 23] width 4 height 3
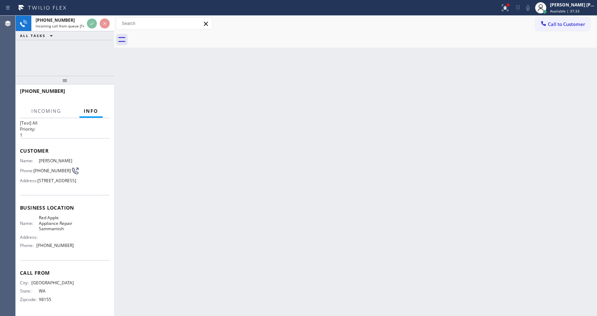
scroll to position [31, 0]
click at [224, 211] on div "Back to Dashboard Change Sender ID Customers Technicians Select a contact Outbo…" at bounding box center [355, 166] width 483 height 300
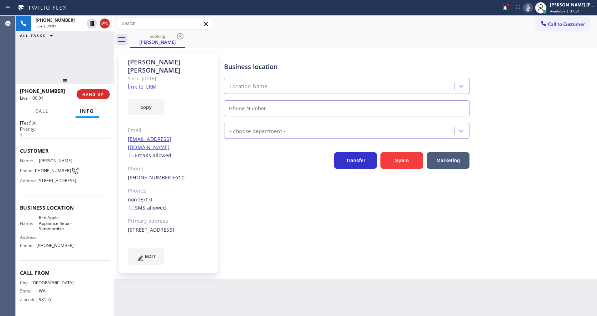
type input "(425) 382-7766"
click at [263, 216] on div "Business location Red Apple Appliance Repair Sammamish (425) 382-7766 Appliance…" at bounding box center [409, 159] width 372 height 208
click at [258, 219] on div "Business location Red Apple Appliance Repair Sammamish (425) 382-7766 Appliance…" at bounding box center [409, 159] width 372 height 208
drag, startPoint x: 166, startPoint y: 190, endPoint x: 235, endPoint y: 205, distance: 70.3
click at [166, 204] on label "SMS allowed" at bounding box center [147, 207] width 38 height 7
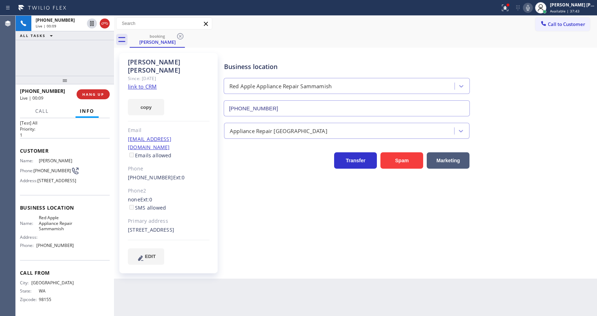
drag, startPoint x: 253, startPoint y: 208, endPoint x: 203, endPoint y: 127, distance: 94.3
click at [253, 208] on div "Business location Red Apple Appliance Repair Sammamish (425) 382-7766 Appliance…" at bounding box center [409, 159] width 372 height 208
click at [151, 83] on link "link to CRM" at bounding box center [142, 86] width 29 height 7
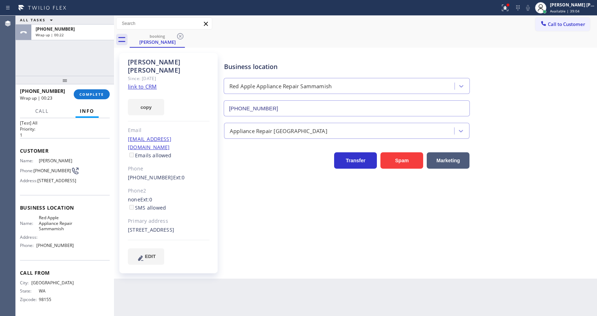
click at [77, 82] on div at bounding box center [65, 80] width 98 height 9
click at [83, 95] on span "COMPLETE" at bounding box center [91, 94] width 25 height 5
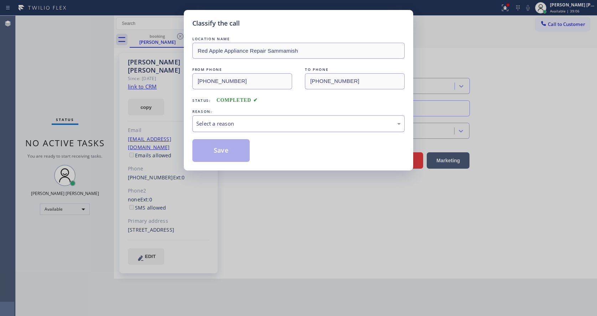
click at [235, 126] on div "Select a reason" at bounding box center [298, 124] width 204 height 8
click at [225, 130] on div "Not Booked - All other reasons" at bounding box center [298, 123] width 212 height 17
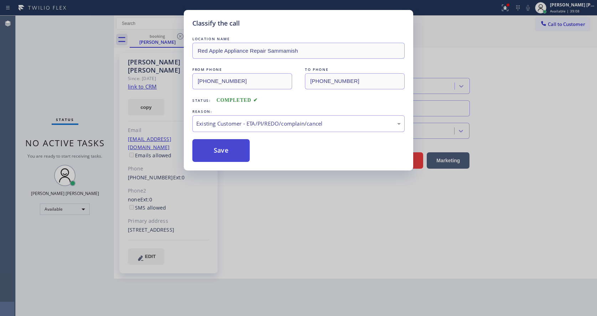
click at [219, 157] on button "Save" at bounding box center [220, 150] width 57 height 23
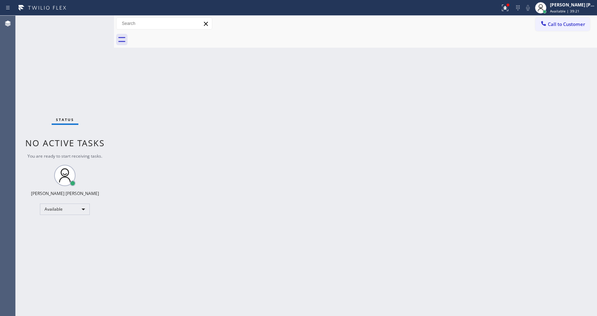
click at [295, 178] on div "Back to Dashboard Change Sender ID Customers Technicians Select a contact Outbo…" at bounding box center [355, 166] width 483 height 300
click at [507, 8] on icon at bounding box center [505, 8] width 9 height 9
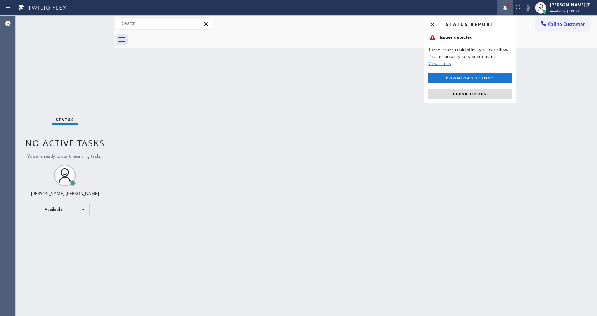
click at [486, 87] on div "Status report Issues detected These issues could affect your workflow. Please c…" at bounding box center [469, 60] width 93 height 88
click at [483, 92] on span "Clear issues" at bounding box center [469, 93] width 33 height 5
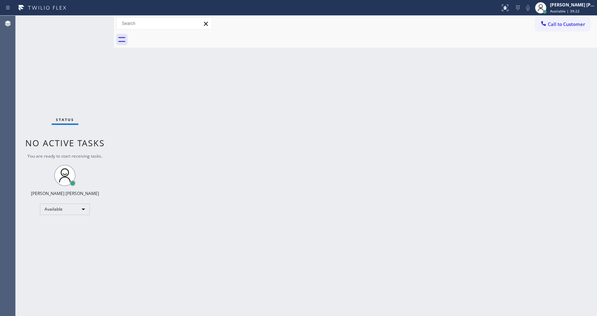
click at [483, 92] on div "Back to Dashboard Change Sender ID Customers Technicians Select a contact Outbo…" at bounding box center [355, 166] width 483 height 300
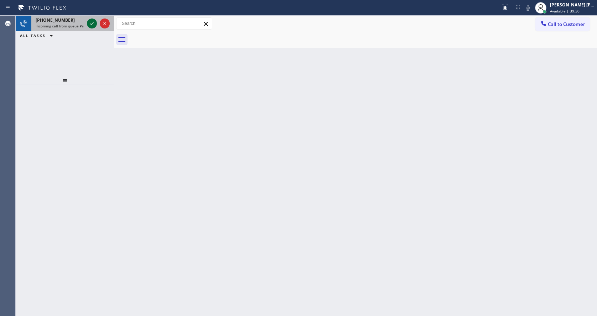
click at [90, 21] on icon at bounding box center [92, 23] width 9 height 9
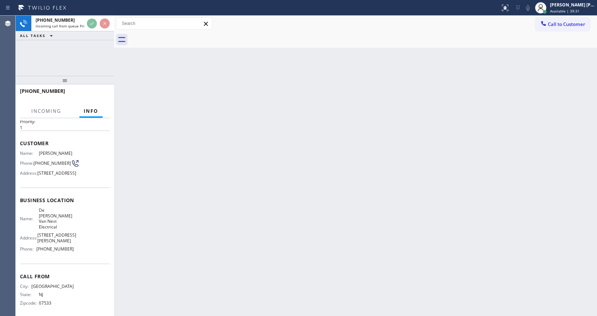
scroll to position [37, 0]
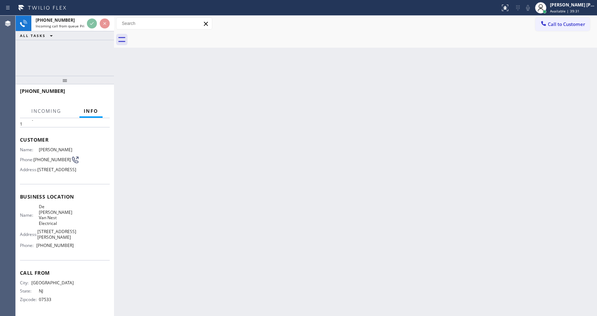
click at [285, 215] on div "Back to Dashboard Change Sender ID Customers Technicians Select a contact Outbo…" at bounding box center [355, 166] width 483 height 300
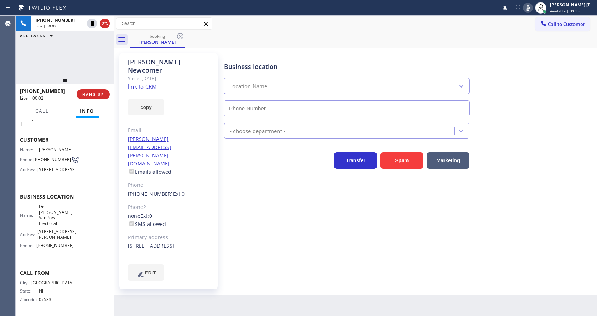
drag, startPoint x: 272, startPoint y: 221, endPoint x: 208, endPoint y: 198, distance: 67.3
click at [208, 198] on div "Andrew Newcomer Since: 20 may 2020 link to CRM copy Email andrew.newcomer@gmail…" at bounding box center [168, 171] width 98 height 236
type input "(862) 356-5912"
click at [237, 206] on div "Business location De Witt Van Nest Electrical (862) 356-5912 Electricians Trans…" at bounding box center [409, 167] width 372 height 224
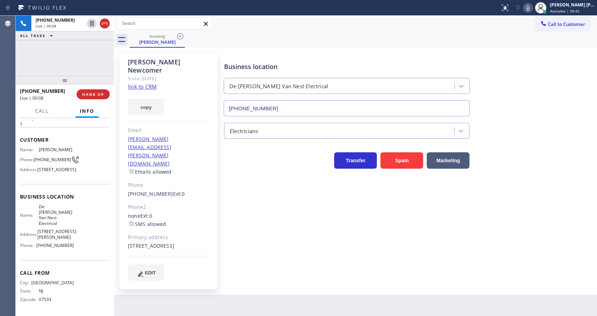
click at [335, 275] on div "Back to Dashboard Change Sender ID Customers Technicians Select a contact Outbo…" at bounding box center [355, 166] width 483 height 300
click at [150, 83] on link "link to CRM" at bounding box center [142, 86] width 29 height 7
click at [85, 92] on span "HANG UP" at bounding box center [93, 94] width 22 height 5
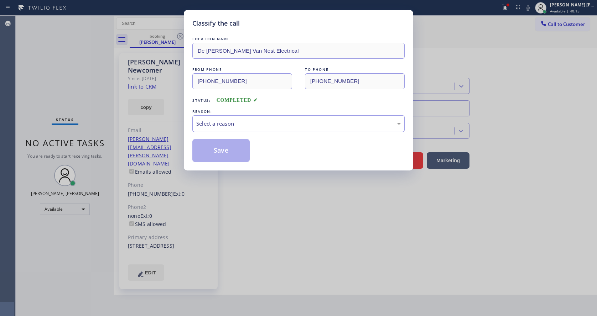
click at [243, 112] on div "REASON:" at bounding box center [298, 111] width 212 height 7
click at [239, 118] on div "Select a reason" at bounding box center [298, 123] width 212 height 17
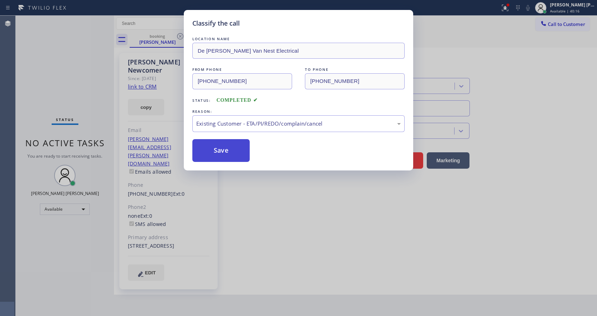
click at [226, 151] on button "Save" at bounding box center [220, 150] width 57 height 23
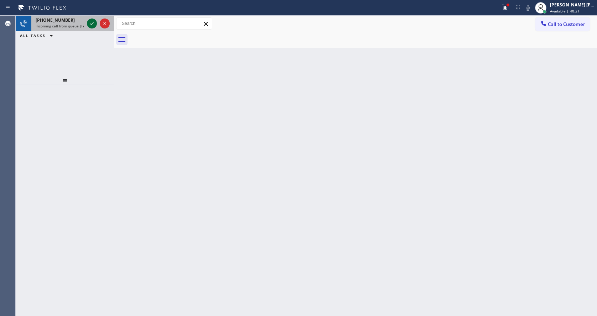
click at [90, 25] on icon at bounding box center [92, 23] width 9 height 9
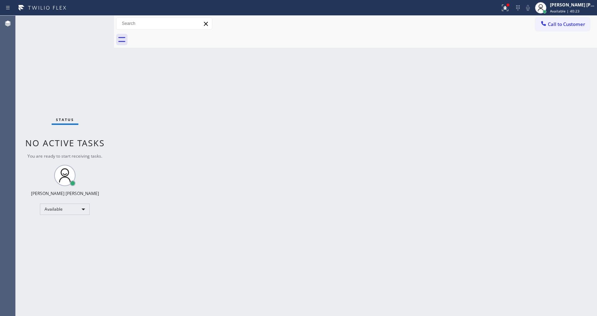
click at [331, 160] on div "Back to Dashboard Change Sender ID Customers Technicians Select a contact Outbo…" at bounding box center [355, 166] width 483 height 300
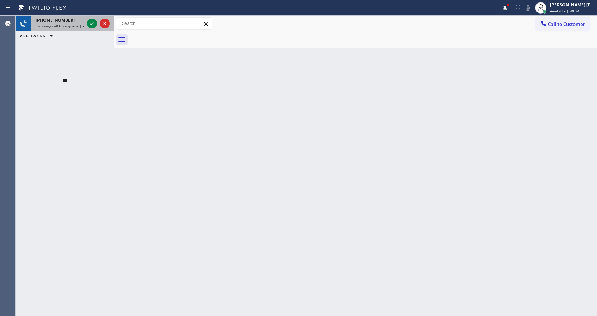
click at [89, 18] on div at bounding box center [98, 24] width 26 height 16
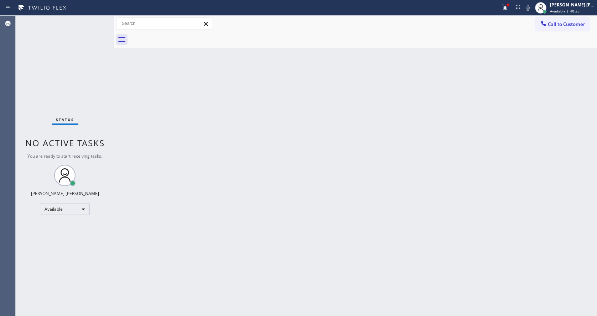
click at [92, 20] on div "Status No active tasks You are ready to start receiving tasks. Jen Rose Villanu…" at bounding box center [65, 166] width 98 height 300
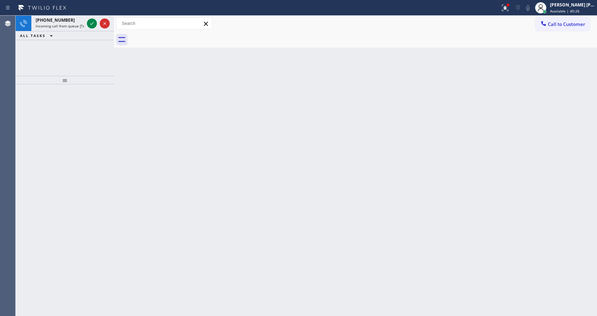
click at [491, 42] on div at bounding box center [363, 40] width 467 height 16
click at [93, 23] on icon at bounding box center [92, 23] width 9 height 9
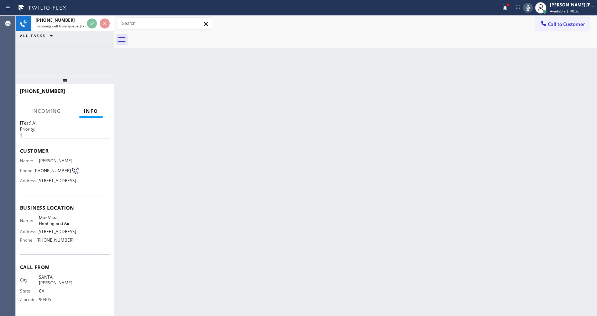
scroll to position [31, 0]
click at [161, 234] on div "Back to Dashboard Change Sender ID Customers Technicians Select a contact Outbo…" at bounding box center [355, 166] width 483 height 300
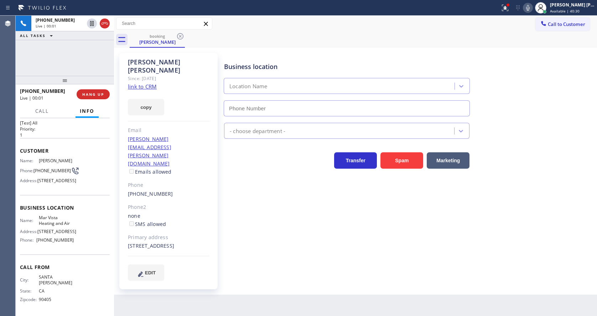
type input "(424) 329-2198"
click at [279, 227] on div "Business location Mar Vista Heating and Air (424) 329-2198 HVAC Transfer Spam M…" at bounding box center [409, 167] width 372 height 224
click at [237, 223] on div "Business location Mar Vista Heating and Air (424) 329-2198 HVAC Transfer Spam M…" at bounding box center [409, 167] width 372 height 224
click at [213, 171] on div "Ryan O'leary Since: 20 may 2020 link to CRM copy Email ryan.oleary@compass.com …" at bounding box center [168, 171] width 98 height 236
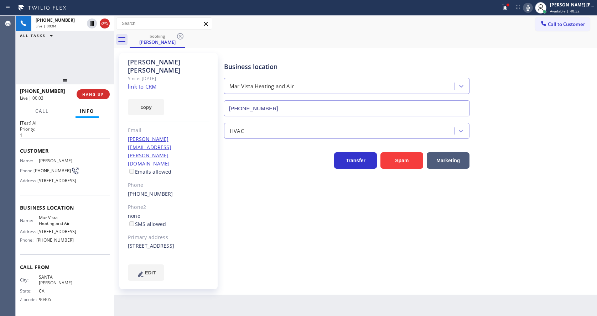
click at [146, 83] on link "link to CRM" at bounding box center [142, 86] width 29 height 7
click at [508, 13] on button at bounding box center [505, 8] width 16 height 16
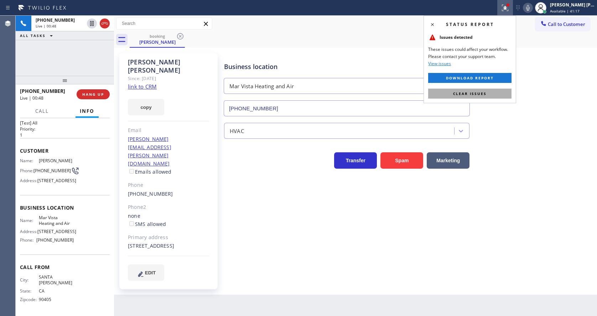
click at [501, 93] on button "Clear issues" at bounding box center [469, 94] width 83 height 10
click at [505, 91] on div "Business location Mar Vista Heating and Air (424) 329-2198" at bounding box center [409, 84] width 372 height 64
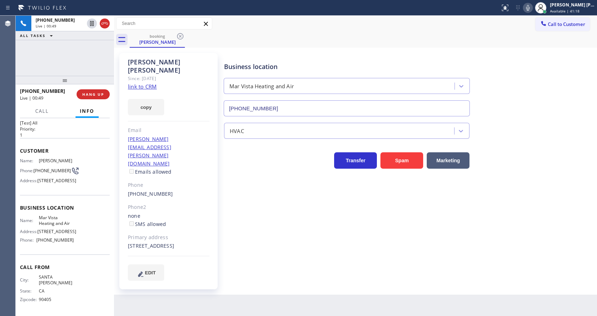
click at [532, 9] on icon at bounding box center [527, 8] width 9 height 9
click at [542, 141] on div "Transfer Spam Marketing" at bounding box center [409, 154] width 372 height 30
click at [195, 280] on div "Back to Dashboard Change Sender ID Customers Technicians Select a contact Outbo…" at bounding box center [355, 166] width 483 height 300
click at [254, 168] on div "Transfer Spam Marketing" at bounding box center [347, 159] width 248 height 20
click at [227, 228] on div "Business location Mar Vista Heating and Air (424) 329-2198 HVAC Transfer Spam M…" at bounding box center [409, 167] width 372 height 224
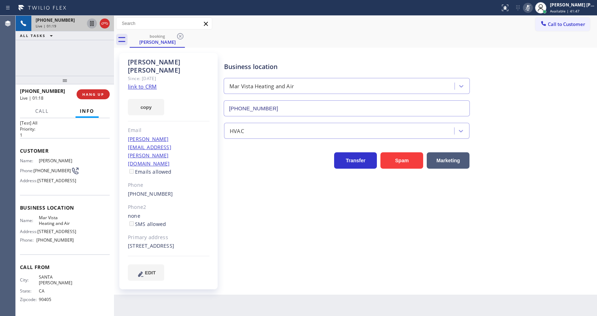
click at [90, 21] on icon at bounding box center [92, 23] width 9 height 9
drag, startPoint x: 451, startPoint y: 241, endPoint x: 438, endPoint y: 251, distance: 16.2
click at [451, 241] on div "Business location Mar Vista Heating and Air (424) 329-2198 HVAC Transfer Spam M…" at bounding box center [409, 167] width 372 height 224
click at [303, 268] on div "Business location Mar Vista Heating and Air (424) 329-2198 HVAC Transfer Spam M…" at bounding box center [409, 174] width 372 height 238
click at [312, 276] on div "Back to Dashboard Change Sender ID Customers Technicians Select a contact Outbo…" at bounding box center [355, 166] width 483 height 300
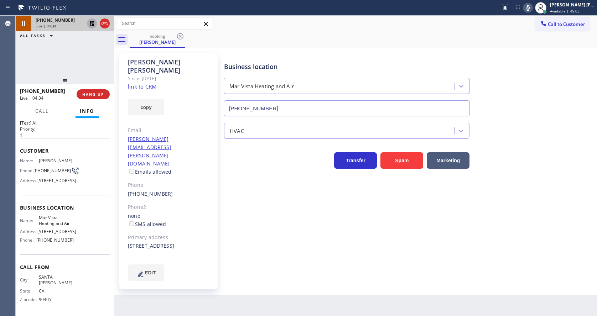
click at [235, 242] on div "Business location Mar Vista Heating and Air (424) 329-2198 HVAC Transfer Spam M…" at bounding box center [409, 167] width 372 height 224
click at [197, 212] on div "none SMS allowed" at bounding box center [169, 220] width 82 height 16
drag, startPoint x: 214, startPoint y: 168, endPoint x: 136, endPoint y: 111, distance: 97.0
click at [214, 168] on div "Ryan O'leary Since: 20 may 2020 link to CRM copy Email ryan.oleary@compass.com …" at bounding box center [168, 171] width 98 height 236
click at [259, 253] on div "Business location Mar Vista Heating and Air (424) 329-2198 HVAC Transfer Spam M…" at bounding box center [409, 167] width 372 height 224
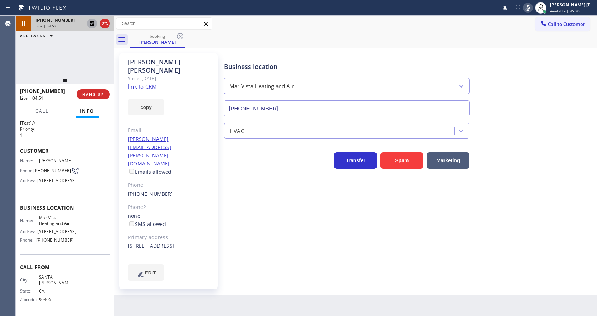
drag, startPoint x: 298, startPoint y: 271, endPoint x: 234, endPoint y: 283, distance: 65.7
click at [298, 271] on div "Back to Dashboard Change Sender ID Customers Technicians Select a contact Outbo…" at bounding box center [355, 166] width 483 height 300
click at [267, 235] on div "Business location Mar Vista Heating and Air (424) 329-2198 HVAC Transfer Spam M…" at bounding box center [409, 167] width 372 height 224
click at [287, 253] on div "Business location Mar Vista Heating and Air (424) 329-2198 HVAC Transfer Spam M…" at bounding box center [409, 167] width 372 height 224
click at [188, 166] on div "Ryan O'leary Since: 20 may 2020 link to CRM copy Email ryan.oleary@compass.com …" at bounding box center [168, 171] width 98 height 236
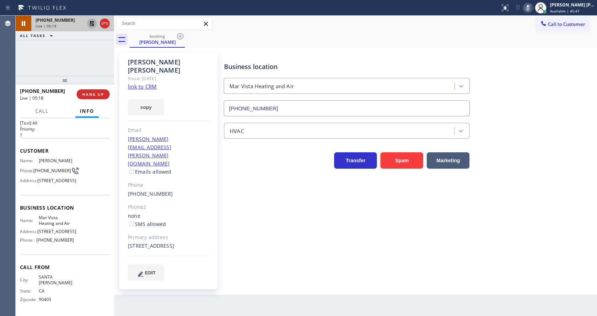
click at [227, 229] on div "Business location Mar Vista Heating and Air (424) 329-2198 HVAC Transfer Spam M…" at bounding box center [409, 167] width 372 height 224
click at [184, 168] on div "Ryan O'leary Since: 20 may 2020 link to CRM copy Email ryan.oleary@compass.com …" at bounding box center [168, 171] width 98 height 236
click at [259, 229] on div "Business location Mar Vista Heating and Air (424) 329-2198 HVAC Transfer Spam M…" at bounding box center [409, 167] width 372 height 224
click at [335, 285] on div "Back to Dashboard Change Sender ID Customers Technicians Select a contact Outbo…" at bounding box center [355, 166] width 483 height 300
click at [92, 21] on icon at bounding box center [92, 23] width 9 height 9
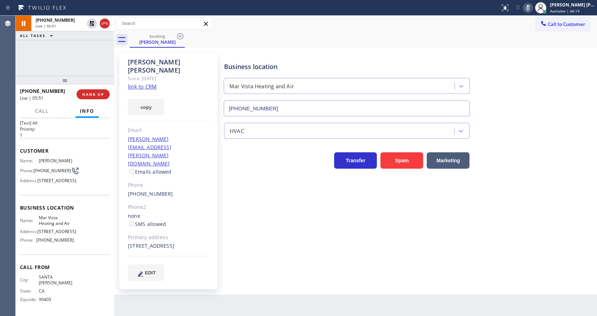
click at [532, 8] on icon at bounding box center [527, 8] width 9 height 9
click at [532, 54] on div "Business location Mar Vista Heating and Air (424) 329-2198" at bounding box center [409, 84] width 372 height 64
click at [263, 181] on div "Business location Mar Vista Heating and Air (424) 329-2198 HVAC Transfer Spam M…" at bounding box center [409, 167] width 372 height 224
click at [350, 265] on div "Business location Mar Vista Heating and Air (424) 329-2198 HVAC Transfer Spam M…" at bounding box center [409, 174] width 372 height 238
click at [529, 9] on icon at bounding box center [527, 8] width 9 height 9
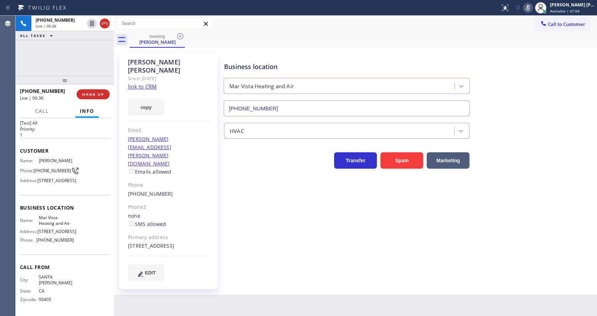
click at [536, 79] on div "Business location Mar Vista Heating and Air (424) 329-2198" at bounding box center [409, 84] width 372 height 64
drag, startPoint x: 356, startPoint y: 255, endPoint x: 495, endPoint y: 59, distance: 240.5
click at [356, 255] on div "Business location Mar Vista Heating and Air (424) 329-2198 HVAC Transfer Spam M…" at bounding box center [409, 174] width 372 height 238
click at [529, 9] on icon at bounding box center [528, 8] width 4 height 6
click at [533, 61] on div "Business location Mar Vista Heating and Air (424) 329-2198" at bounding box center [409, 84] width 372 height 64
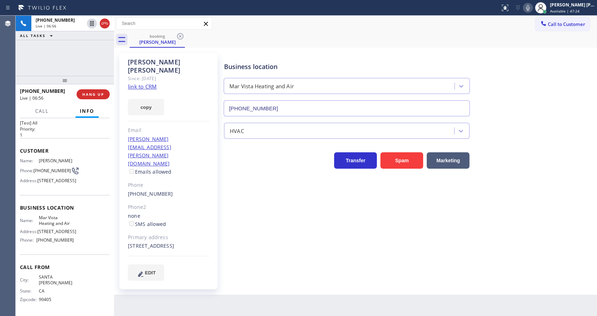
click at [231, 216] on div "Business location Mar Vista Heating and Air (424) 329-2198 HVAC Transfer Spam M…" at bounding box center [409, 167] width 372 height 224
click at [356, 263] on div "Business location Mar Vista Heating and Air (424) 329-2198 HVAC Transfer Spam M…" at bounding box center [409, 174] width 372 height 238
click at [278, 236] on div "Business location Mar Vista Heating and Air (424) 329-2198 HVAC Transfer Spam M…" at bounding box center [409, 167] width 372 height 224
drag, startPoint x: 323, startPoint y: 298, endPoint x: 313, endPoint y: 297, distance: 10.3
click at [323, 298] on div "Back to Dashboard Change Sender ID Customers Technicians Select a contact Outbo…" at bounding box center [355, 166] width 483 height 300
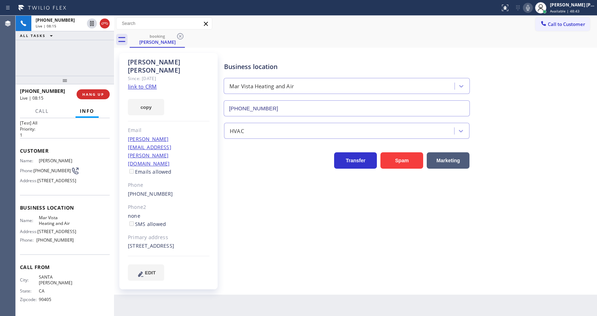
click at [243, 254] on div "Business location Mar Vista Heating and Air (424) 329-2198 HVAC Transfer Spam M…" at bounding box center [409, 167] width 372 height 224
click at [238, 253] on div "Business location Mar Vista Heating and Air (424) 329-2198 HVAC Transfer Spam M…" at bounding box center [409, 167] width 372 height 224
click at [241, 233] on div "Business location Mar Vista Heating and Air (424) 329-2198 HVAC Transfer Spam M…" at bounding box center [409, 167] width 372 height 224
click at [204, 234] on div "Primary address" at bounding box center [169, 238] width 82 height 8
click at [247, 218] on div "Business location Mar Vista Heating and Air (424) 329-2198 HVAC Transfer Spam M…" at bounding box center [409, 167] width 372 height 224
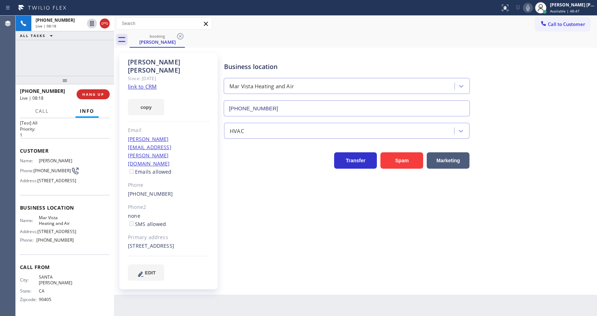
click at [245, 31] on div "Call to Customer Outbound call Location NY Individual Home Appliance Your calle…" at bounding box center [355, 24] width 483 height 16
click at [209, 198] on div "Ryan O'leary Since: 20 may 2020 link to CRM copy Email ryan.oleary@compass.com …" at bounding box center [168, 171] width 98 height 236
click at [43, 114] on span "Call" at bounding box center [42, 111] width 14 height 6
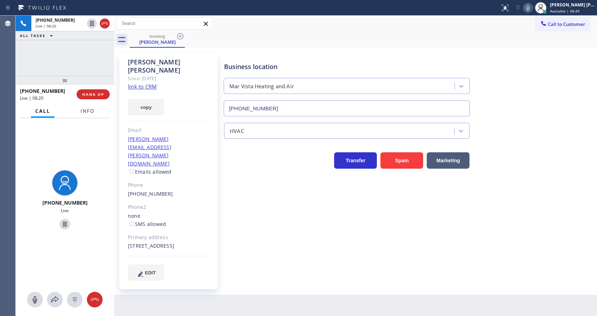
click at [81, 114] on span "Info" at bounding box center [87, 111] width 14 height 6
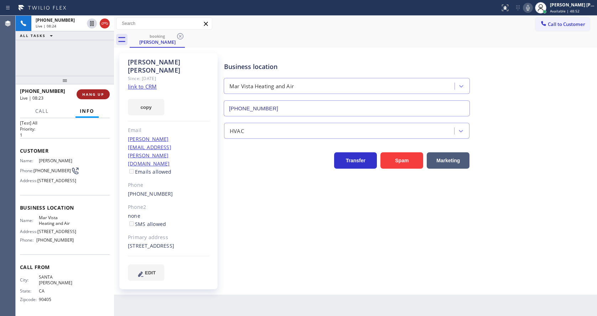
click at [92, 94] on span "HANG UP" at bounding box center [93, 94] width 22 height 5
click at [92, 94] on span "COMPLETE" at bounding box center [91, 94] width 25 height 5
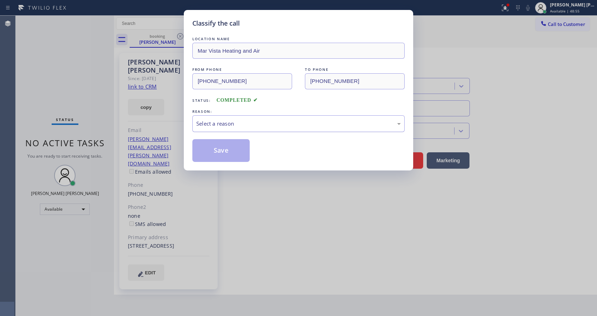
click at [214, 121] on div "Select a reason" at bounding box center [298, 124] width 204 height 8
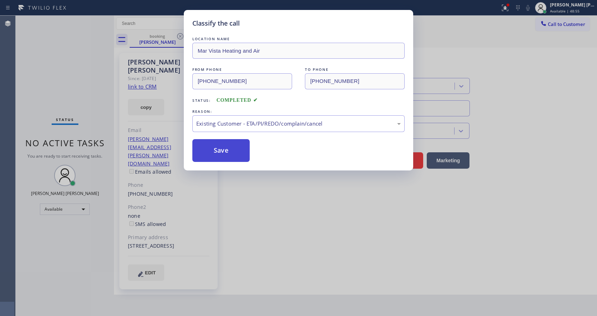
click at [218, 149] on button "Save" at bounding box center [220, 150] width 57 height 23
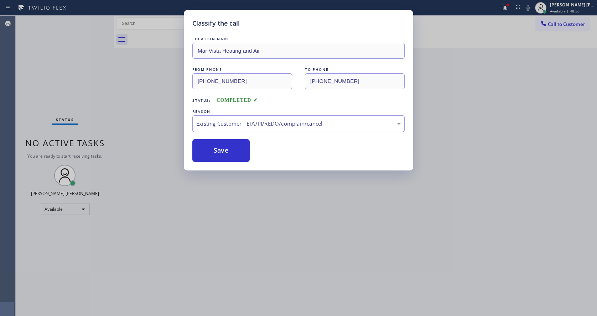
drag, startPoint x: 230, startPoint y: 276, endPoint x: 224, endPoint y: 312, distance: 36.7
click at [230, 276] on div "Classify the call LOCATION NAME Mar Vista Heating and Air FROM PHONE (310) 905-…" at bounding box center [298, 158] width 597 height 316
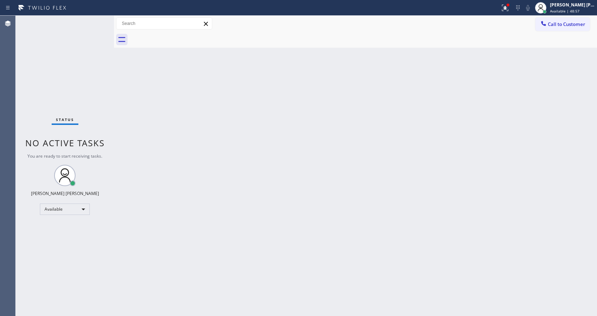
drag, startPoint x: 134, startPoint y: 136, endPoint x: 100, endPoint y: 58, distance: 85.0
click at [134, 136] on div "Back to Dashboard Change Sender ID Customers Technicians Select a contact Outbo…" at bounding box center [355, 166] width 483 height 300
click at [229, 183] on div "Back to Dashboard Change Sender ID Customers Technicians Select a contact Outbo…" at bounding box center [355, 166] width 483 height 300
click at [505, 6] on icon at bounding box center [504, 7] width 4 height 5
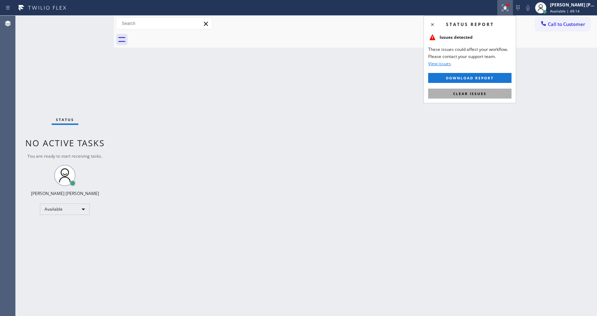
click at [471, 96] on span "Clear issues" at bounding box center [469, 93] width 33 height 5
click at [471, 96] on div "Back to Dashboard Change Sender ID Customers Technicians Select a contact Outbo…" at bounding box center [355, 166] width 483 height 300
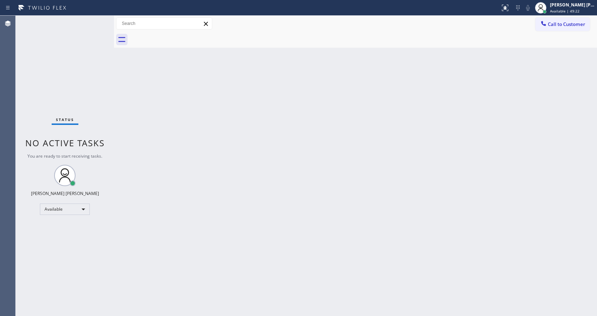
click at [108, 171] on div "Status No active tasks You are ready to start receiving tasks. Jen Rose Villanu…" at bounding box center [65, 166] width 98 height 300
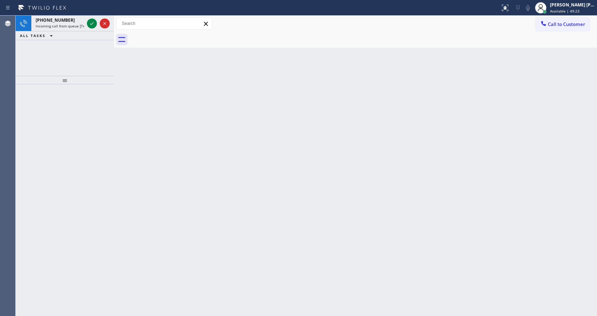
click at [271, 189] on div "Back to Dashboard Change Sender ID Customers Technicians Select a contact Outbo…" at bounding box center [355, 166] width 483 height 300
click at [94, 22] on icon at bounding box center [92, 23] width 9 height 9
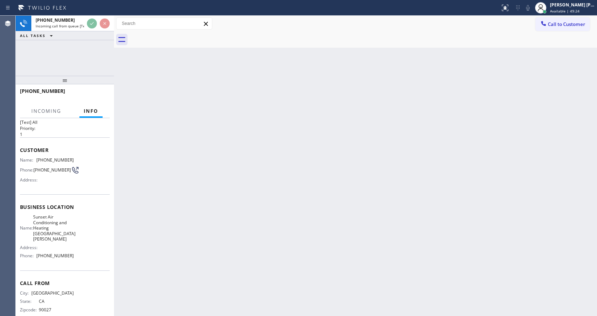
scroll to position [20, 0]
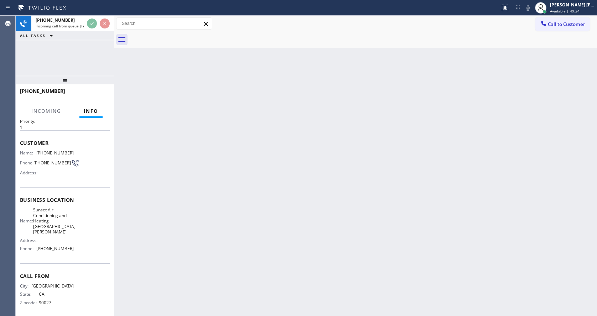
click at [246, 206] on div "Back to Dashboard Change Sender ID Customers Technicians Select a contact Outbo…" at bounding box center [355, 166] width 483 height 300
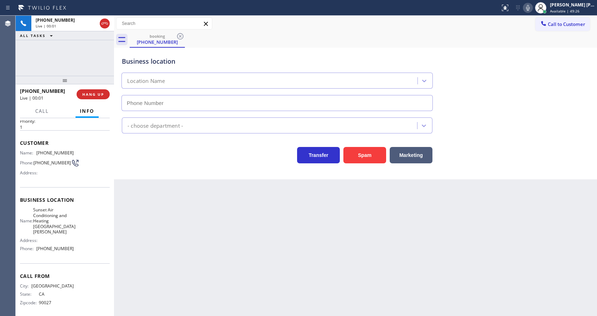
type input "(714) 844-0860"
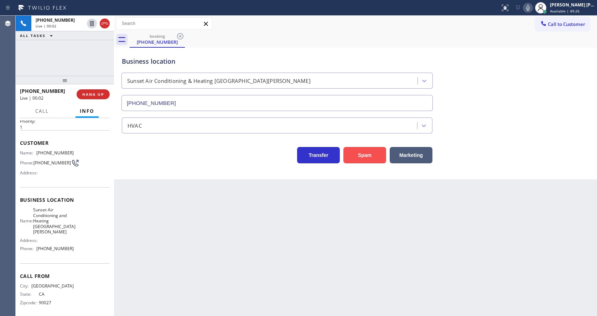
click at [349, 155] on button "Spam" at bounding box center [364, 155] width 43 height 16
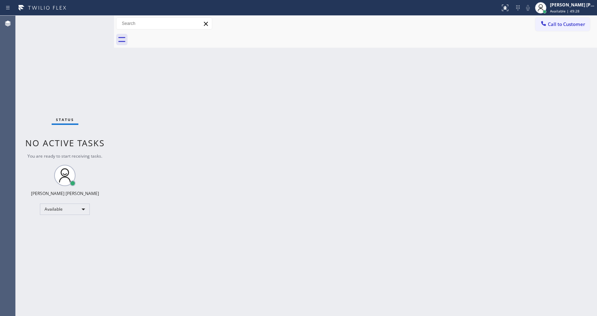
click at [229, 180] on div "Back to Dashboard Change Sender ID Customers Technicians Select a contact Outbo…" at bounding box center [355, 166] width 483 height 300
click at [251, 284] on div "Back to Dashboard Change Sender ID Customers Technicians Select a contact Outbo…" at bounding box center [355, 166] width 483 height 300
click at [317, 219] on div "Back to Dashboard Change Sender ID Customers Technicians Select a contact Outbo…" at bounding box center [355, 166] width 483 height 300
click at [235, 293] on div "Back to Dashboard Change Sender ID Customers Technicians Select a contact Outbo…" at bounding box center [355, 166] width 483 height 300
click at [193, 146] on div "Back to Dashboard Change Sender ID Customers Technicians Select a contact Outbo…" at bounding box center [355, 166] width 483 height 300
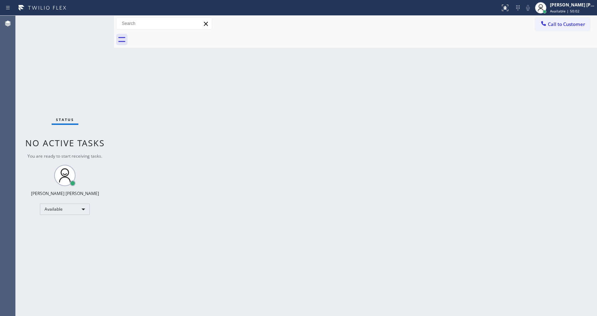
click at [92, 20] on div "Status No active tasks You are ready to start receiving tasks. Jen Rose Villanu…" at bounding box center [65, 166] width 98 height 300
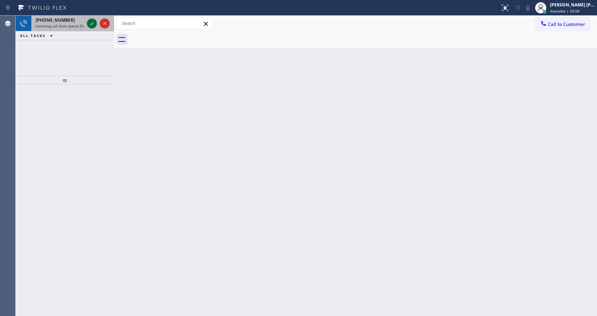
click at [92, 20] on icon at bounding box center [92, 23] width 9 height 9
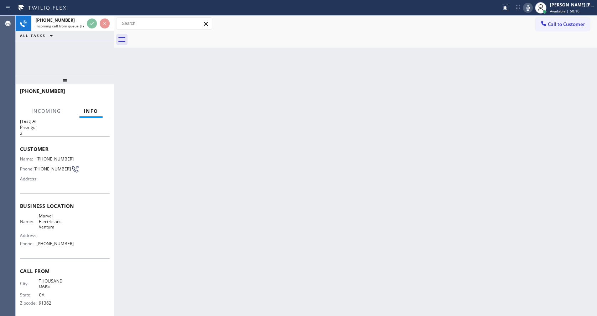
scroll to position [20, 0]
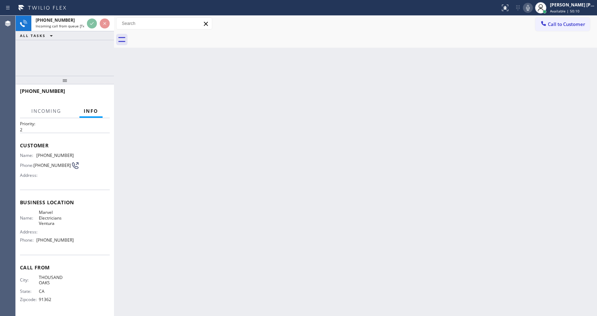
click at [236, 184] on div "Back to Dashboard Change Sender ID Customers Technicians Select a contact Outbo…" at bounding box center [355, 166] width 483 height 300
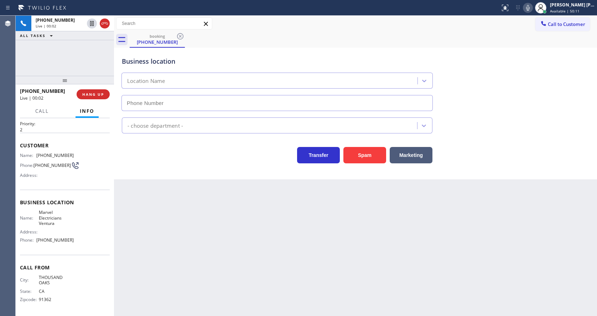
type input "(805) 360-3878"
click at [95, 93] on span "HANG UP" at bounding box center [93, 94] width 22 height 5
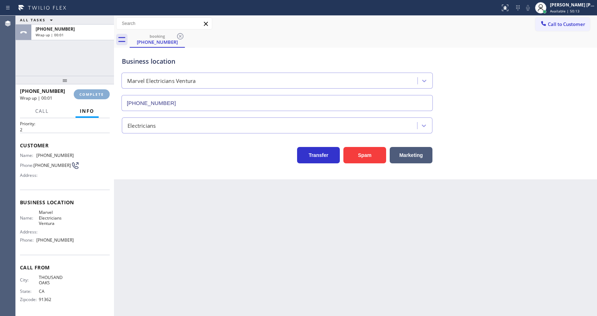
click at [95, 93] on span "COMPLETE" at bounding box center [91, 94] width 25 height 5
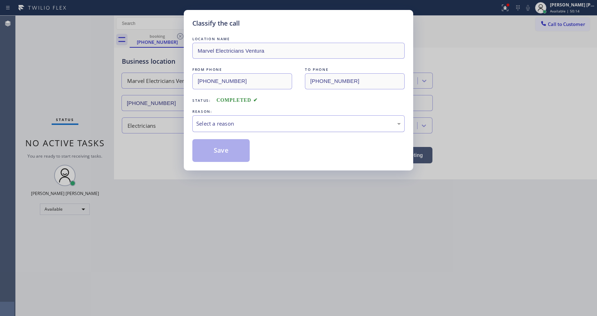
click at [230, 116] on div "Select a reason" at bounding box center [298, 123] width 212 height 17
click at [223, 142] on button "Save" at bounding box center [220, 150] width 57 height 23
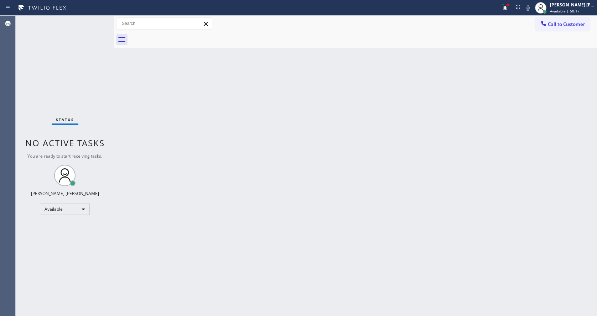
click at [247, 244] on div "Back to Dashboard Change Sender ID Customers Technicians Select a contact Outbo…" at bounding box center [355, 166] width 483 height 300
click at [120, 155] on div "Back to Dashboard Change Sender ID Customers Technicians Select a contact Outbo…" at bounding box center [355, 166] width 483 height 300
click at [320, 220] on div "Back to Dashboard Change Sender ID Customers Technicians Select a contact Outbo…" at bounding box center [355, 166] width 483 height 300
click at [97, 17] on div "Status No active tasks You are ready to start receiving tasks. Jen Rose Villanu…" at bounding box center [65, 166] width 98 height 300
click at [98, 19] on div "Status No active tasks You are ready to start receiving tasks. Jen Rose Villanu…" at bounding box center [65, 166] width 98 height 300
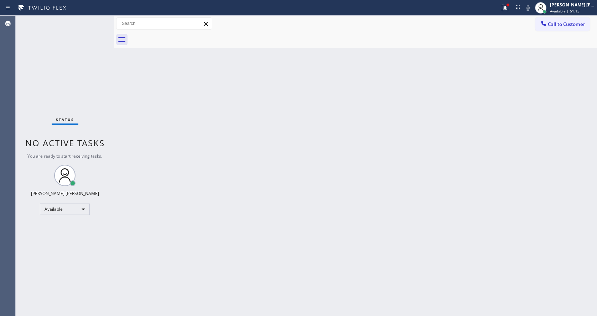
click at [445, 80] on div "Back to Dashboard Change Sender ID Customers Technicians Select a contact Outbo…" at bounding box center [355, 166] width 483 height 300
click at [507, 6] on icon at bounding box center [505, 7] width 4 height 2
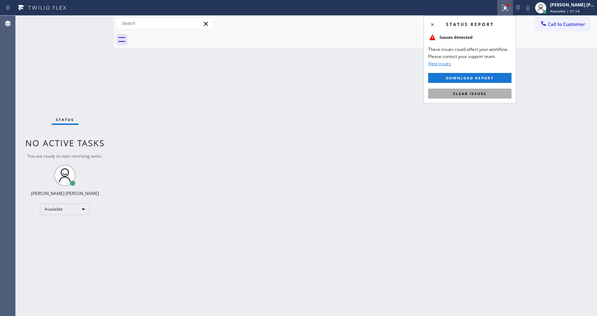
click at [470, 93] on span "Clear issues" at bounding box center [469, 93] width 33 height 5
click at [475, 94] on div "Back to Dashboard Change Sender ID Customers Technicians Select a contact Outbo…" at bounding box center [355, 166] width 483 height 300
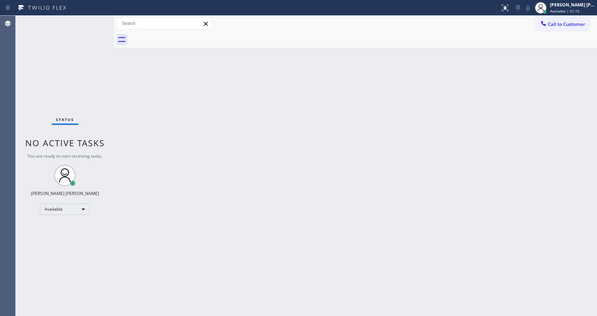
click at [178, 141] on div "Back to Dashboard Change Sender ID Customers Technicians Select a contact Outbo…" at bounding box center [355, 166] width 483 height 300
click at [92, 25] on div "Status No active tasks You are ready to start receiving tasks. Jen Rose Villanu…" at bounding box center [65, 166] width 98 height 300
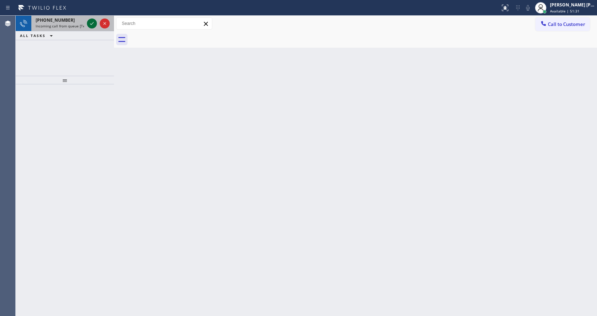
click at [92, 25] on icon at bounding box center [92, 23] width 9 height 9
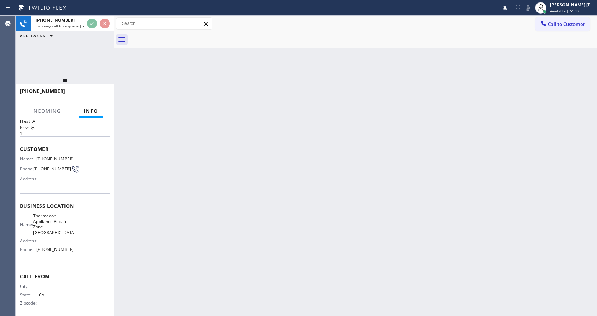
scroll to position [20, 0]
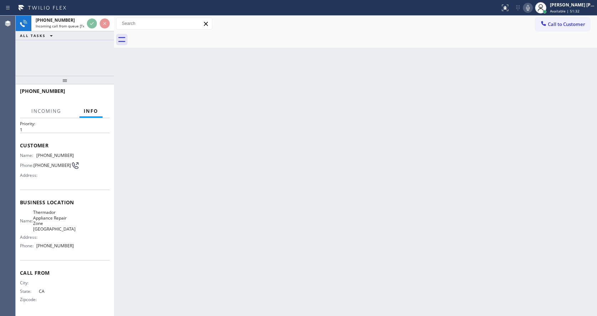
click at [209, 240] on div "Back to Dashboard Change Sender ID Customers Technicians Select a contact Outbo…" at bounding box center [355, 166] width 483 height 300
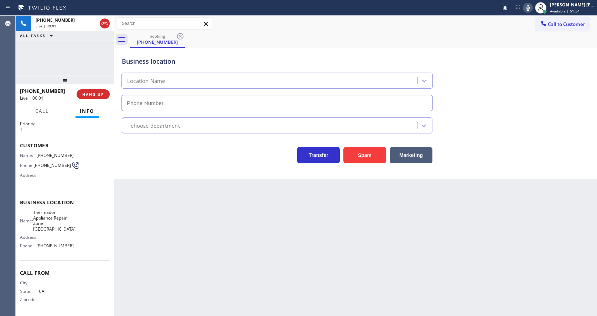
type input "(408) 547-9336"
click at [97, 94] on span "HANG UP" at bounding box center [93, 94] width 22 height 5
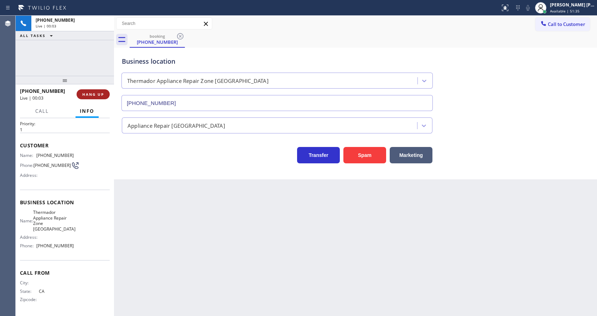
click at [97, 94] on span "HANG UP" at bounding box center [93, 94] width 22 height 5
click at [97, 94] on span "COMPLETE" at bounding box center [91, 94] width 25 height 5
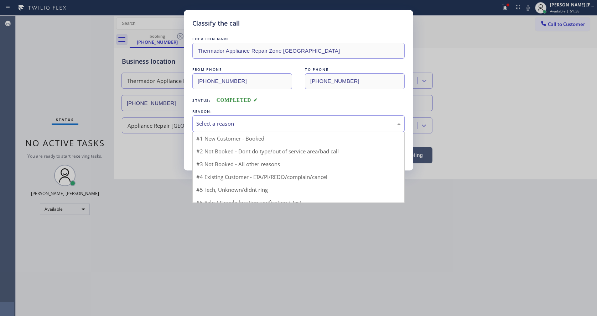
click at [226, 130] on div "Select a reason" at bounding box center [298, 123] width 212 height 17
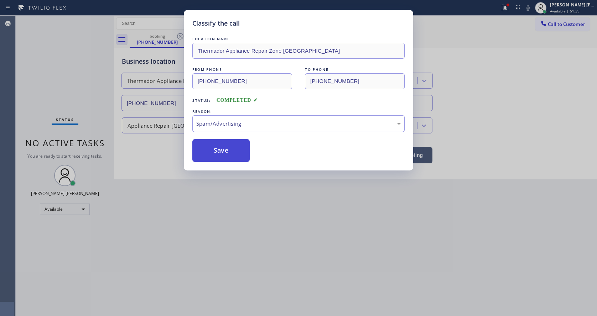
click at [215, 159] on button "Save" at bounding box center [220, 150] width 57 height 23
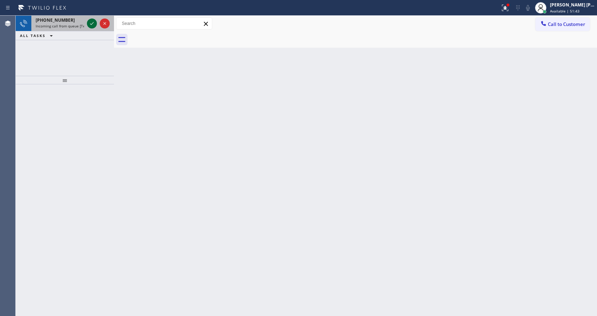
click at [92, 27] on icon at bounding box center [92, 23] width 9 height 9
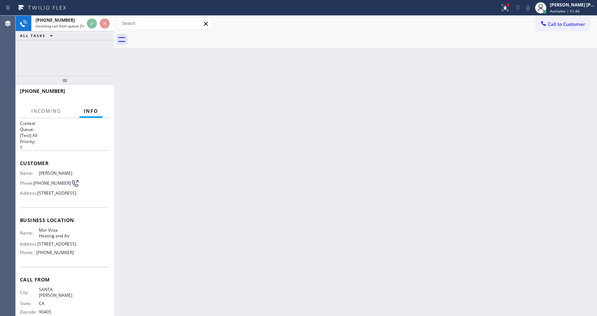
scroll to position [31, 0]
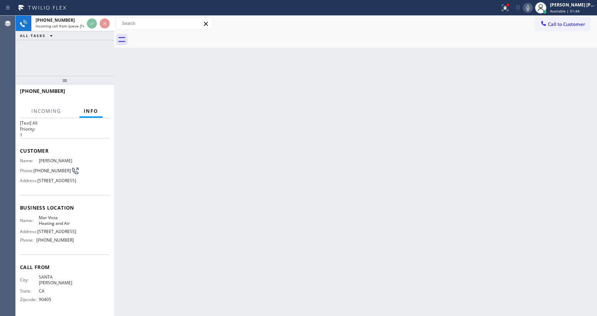
click at [241, 188] on div "Back to Dashboard Change Sender ID Customers Technicians Select a contact Outbo…" at bounding box center [355, 166] width 483 height 300
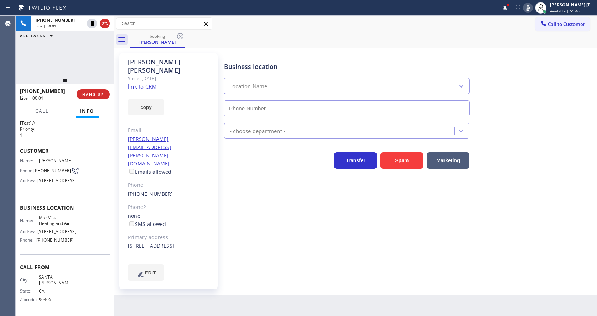
type input "(424) 329-2198"
click at [497, 5] on div at bounding box center [250, 7] width 494 height 11
click at [504, 8] on icon at bounding box center [505, 8] width 9 height 9
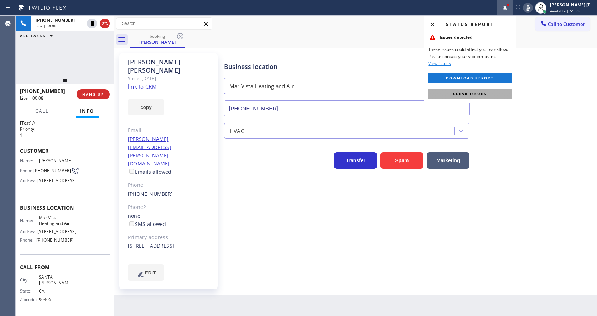
click at [495, 90] on button "Clear issues" at bounding box center [469, 94] width 83 height 10
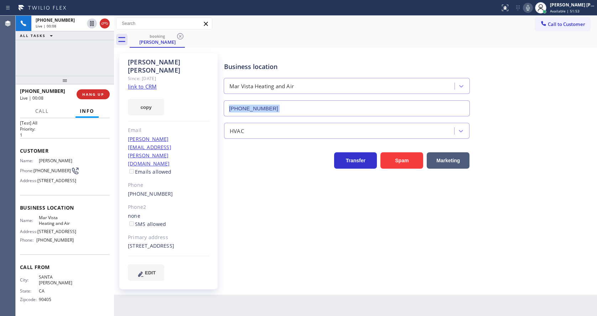
click at [495, 90] on div "Business location Mar Vista Heating and Air (424) 329-2198" at bounding box center [409, 84] width 372 height 64
click at [326, 194] on div "Business location Mar Vista Heating and Air (424) 329-2198 HVAC Transfer Spam M…" at bounding box center [409, 167] width 372 height 224
click at [154, 83] on link "link to CRM" at bounding box center [142, 86] width 29 height 7
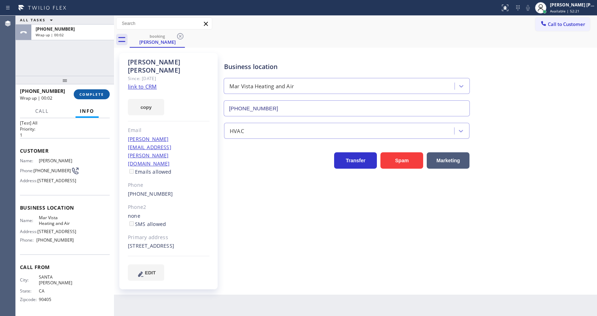
click at [92, 90] on button "COMPLETE" at bounding box center [92, 94] width 36 height 10
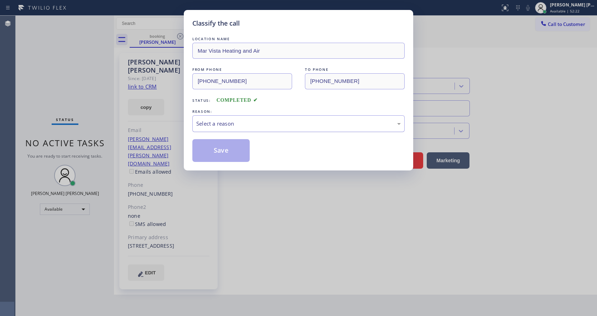
click at [221, 121] on div "Select a reason" at bounding box center [298, 124] width 204 height 8
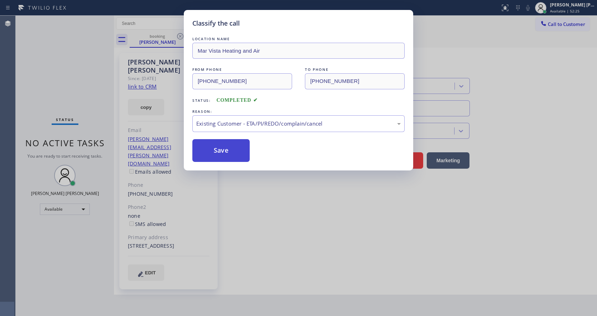
click at [217, 147] on button "Save" at bounding box center [220, 150] width 57 height 23
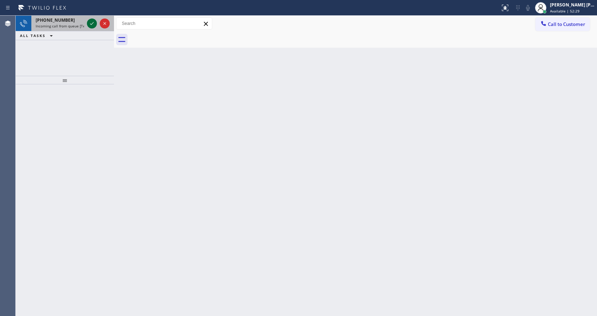
click at [90, 22] on icon at bounding box center [92, 23] width 9 height 9
click at [248, 238] on div "Back to Dashboard Change Sender ID Customers Technicians Select a contact Outbo…" at bounding box center [355, 166] width 483 height 300
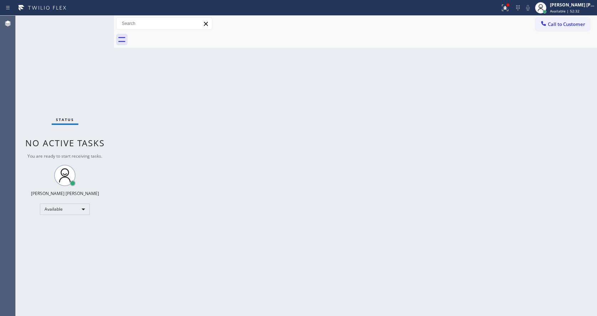
click at [89, 21] on div "Status No active tasks You are ready to start receiving tasks. Jen Rose Villanu…" at bounding box center [65, 166] width 98 height 300
drag, startPoint x: 245, startPoint y: 222, endPoint x: 204, endPoint y: 311, distance: 98.3
click at [245, 223] on div "Back to Dashboard Change Sender ID Customers Technicians Select a contact Outbo…" at bounding box center [355, 166] width 483 height 300
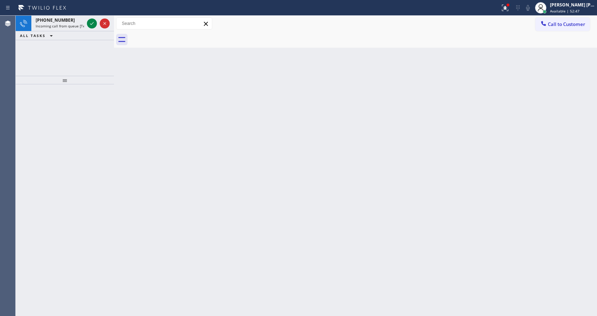
click at [78, 78] on div at bounding box center [65, 80] width 98 height 9
click at [90, 26] on icon at bounding box center [92, 23] width 9 height 9
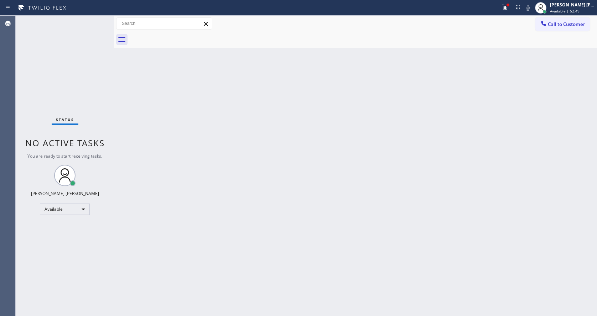
click at [323, 218] on div "Back to Dashboard Change Sender ID Customers Technicians Select a contact Outbo…" at bounding box center [355, 166] width 483 height 300
click at [508, 12] on button at bounding box center [505, 8] width 16 height 16
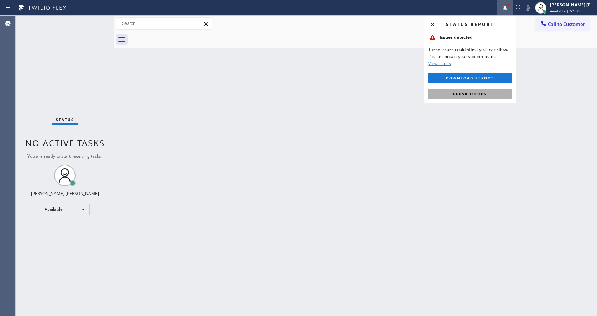
click at [485, 89] on button "Clear issues" at bounding box center [469, 94] width 83 height 10
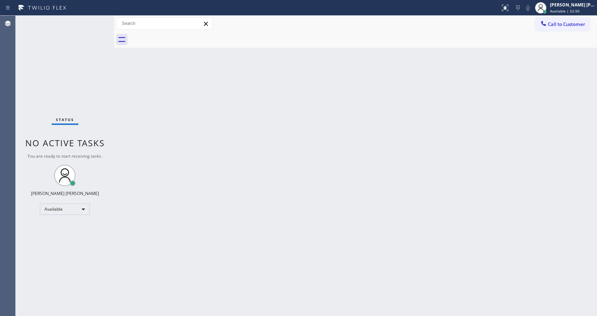
drag, startPoint x: 485, startPoint y: 89, endPoint x: 482, endPoint y: 97, distance: 8.8
click at [485, 89] on div "Back to Dashboard Change Sender ID Customers Technicians Select a contact Outbo…" at bounding box center [355, 166] width 483 height 300
click at [431, 173] on div "Back to Dashboard Change Sender ID Customers Technicians Select a contact Outbo…" at bounding box center [355, 166] width 483 height 300
click at [303, 211] on div "Back to Dashboard Change Sender ID Customers Technicians Select a contact Outbo…" at bounding box center [355, 166] width 483 height 300
click at [164, 167] on div "Back to Dashboard Change Sender ID Customers Technicians Select a contact Outbo…" at bounding box center [355, 166] width 483 height 300
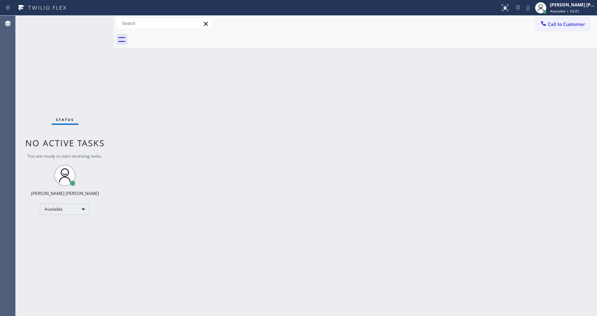
drag, startPoint x: 340, startPoint y: 215, endPoint x: 283, endPoint y: 212, distance: 57.0
click at [340, 215] on div "Back to Dashboard Change Sender ID Customers Technicians Select a contact Outbo…" at bounding box center [355, 166] width 483 height 300
click at [198, 160] on div "Back to Dashboard Change Sender ID Customers Technicians Select a contact Outbo…" at bounding box center [355, 166] width 483 height 300
click at [98, 19] on div "Status No active tasks You are ready to start receiving tasks. Jen Rose Villanu…" at bounding box center [65, 166] width 98 height 300
drag, startPoint x: 113, startPoint y: 25, endPoint x: 104, endPoint y: 25, distance: 8.9
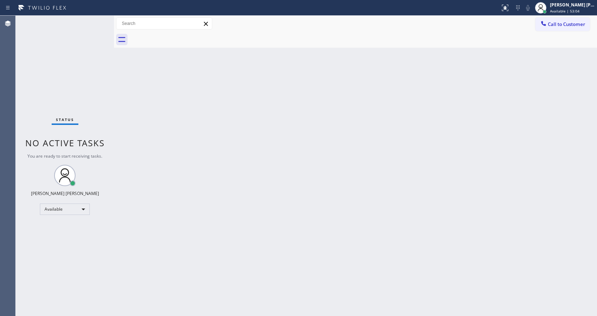
click at [104, 25] on div "Status No active tasks You are ready to start receiving tasks. Jen Rose Villanu…" at bounding box center [306, 166] width 581 height 300
click at [88, 19] on div "Status No active tasks You are ready to start receiving tasks. Jen Rose Villanu…" at bounding box center [65, 166] width 98 height 300
click at [89, 19] on div "Status No active tasks You are ready to start receiving tasks. Jen Rose Villanu…" at bounding box center [65, 166] width 98 height 300
click at [220, 137] on div "Back to Dashboard Change Sender ID Customers Technicians Select a contact Outbo…" at bounding box center [355, 166] width 483 height 300
click at [236, 245] on div "Back to Dashboard Change Sender ID Customers Technicians Select a contact Outbo…" at bounding box center [355, 166] width 483 height 300
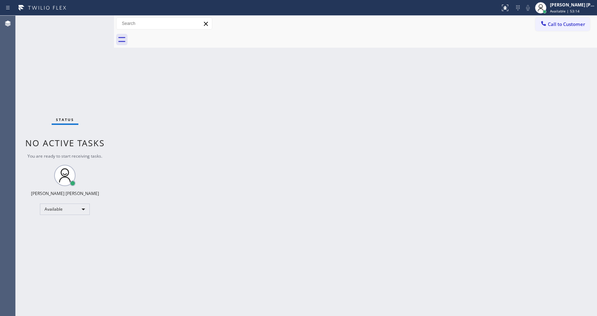
click at [132, 121] on div "Back to Dashboard Change Sender ID Customers Technicians Select a contact Outbo…" at bounding box center [355, 166] width 483 height 300
click at [99, 17] on div "Status No active tasks You are ready to start receiving tasks. Jen Rose Villanu…" at bounding box center [65, 166] width 98 height 300
click at [98, 21] on div "Status No active tasks You are ready to start receiving tasks. Jen Rose Villanu…" at bounding box center [65, 166] width 98 height 300
click at [97, 21] on div "Status No active tasks You are ready to start receiving tasks. Jen Rose Villanu…" at bounding box center [65, 166] width 98 height 300
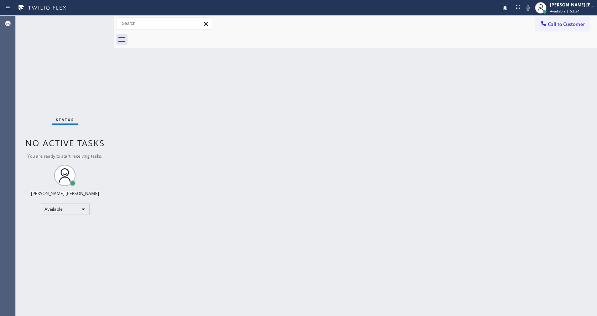
drag, startPoint x: 250, startPoint y: 190, endPoint x: 229, endPoint y: 306, distance: 118.0
click at [242, 200] on div "Back to Dashboard Change Sender ID Customers Technicians Select a contact Outbo…" at bounding box center [355, 166] width 483 height 300
click at [188, 123] on div "Back to Dashboard Change Sender ID Customers Technicians Select a contact Outbo…" at bounding box center [355, 166] width 483 height 300
click at [200, 214] on div "Back to Dashboard Change Sender ID Customers Technicians Select a contact Outbo…" at bounding box center [355, 166] width 483 height 300
click at [220, 178] on div "Back to Dashboard Change Sender ID Customers Technicians Select a contact Outbo…" at bounding box center [355, 166] width 483 height 300
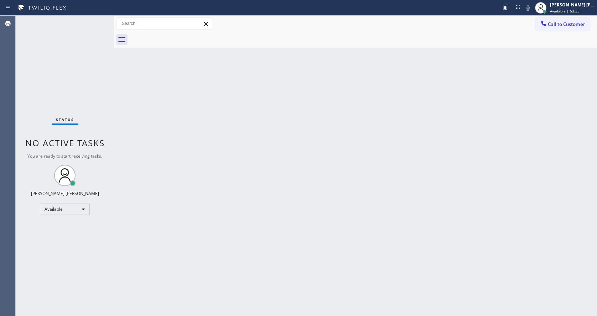
click at [183, 313] on div "Back to Dashboard Change Sender ID Customers Technicians Select a contact Outbo…" at bounding box center [355, 166] width 483 height 300
drag, startPoint x: 331, startPoint y: 201, endPoint x: 322, endPoint y: 202, distance: 9.0
click at [331, 200] on div "Back to Dashboard Change Sender ID Customers Technicians Select a contact Outbo…" at bounding box center [355, 166] width 483 height 300
click at [305, 210] on div "Back to Dashboard Change Sender ID Customers Technicians Select a contact Outbo…" at bounding box center [355, 166] width 483 height 300
click at [278, 236] on div "Back to Dashboard Change Sender ID Customers Technicians Select a contact Outbo…" at bounding box center [355, 166] width 483 height 300
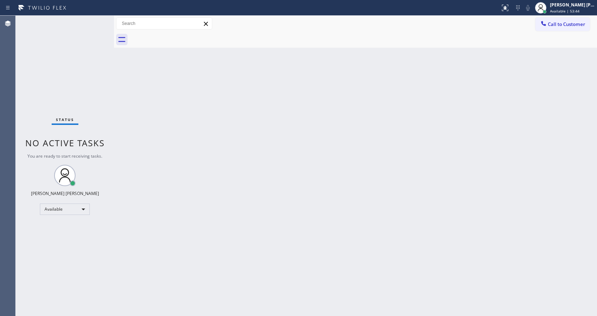
click at [170, 142] on div "Back to Dashboard Change Sender ID Customers Technicians Select a contact Outbo…" at bounding box center [355, 166] width 483 height 300
click at [158, 162] on div "Back to Dashboard Change Sender ID Customers Technicians Select a contact Outbo…" at bounding box center [355, 166] width 483 height 300
drag, startPoint x: 234, startPoint y: 297, endPoint x: 232, endPoint y: 311, distance: 14.0
click at [234, 297] on div "Back to Dashboard Change Sender ID Customers Technicians Select a contact Outbo…" at bounding box center [355, 166] width 483 height 300
click at [152, 126] on div "Back to Dashboard Change Sender ID Customers Technicians Select a contact Outbo…" at bounding box center [355, 166] width 483 height 300
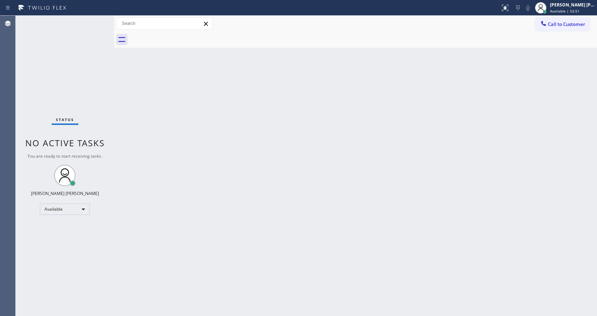
click at [96, 21] on div "Status No active tasks You are ready to start receiving tasks. Jen Rose Villanu…" at bounding box center [65, 166] width 98 height 300
click at [98, 20] on div "Status No active tasks You are ready to start receiving tasks. Jen Rose Villanu…" at bounding box center [65, 166] width 98 height 300
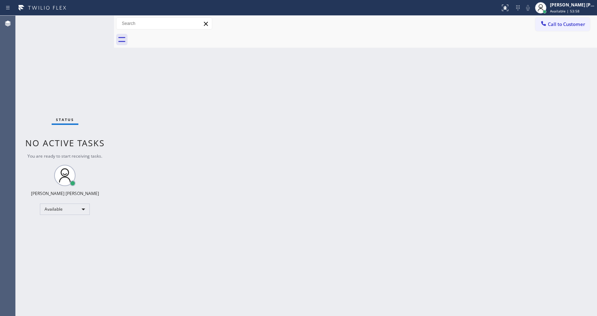
click at [98, 20] on div "Status No active tasks You are ready to start receiving tasks. Jen Rose Villanu…" at bounding box center [65, 166] width 98 height 300
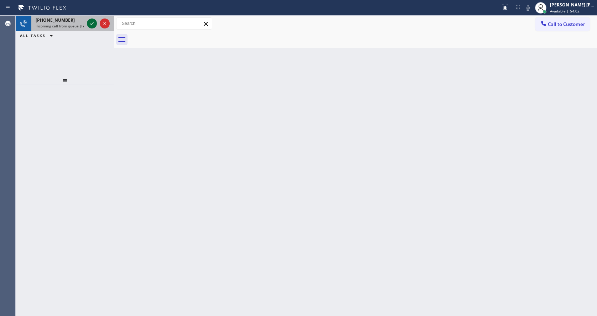
click at [94, 22] on icon at bounding box center [92, 23] width 9 height 9
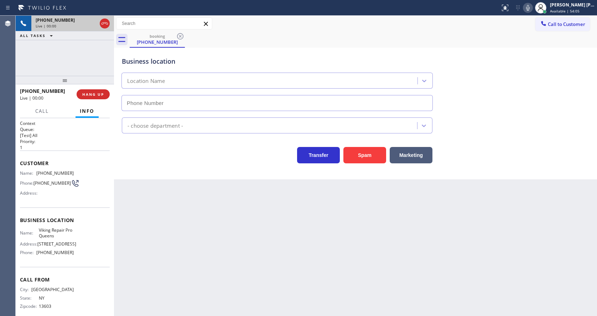
type input "(347) 697-4228"
click at [96, 96] on span "HANG UP" at bounding box center [93, 94] width 22 height 5
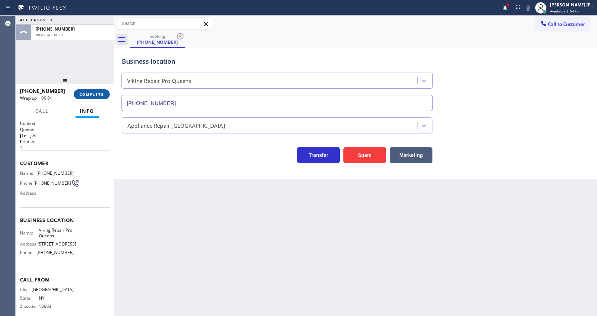
click at [96, 96] on span "COMPLETE" at bounding box center [91, 94] width 25 height 5
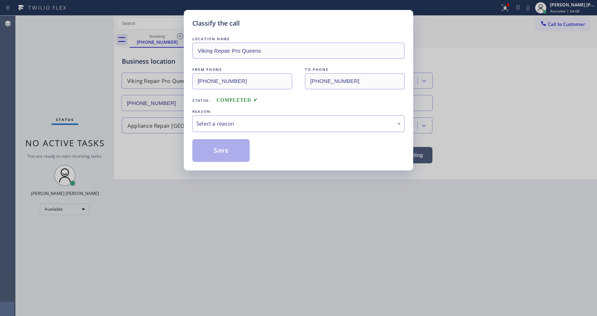
click at [254, 122] on div "Select a reason" at bounding box center [298, 124] width 204 height 8
click at [226, 155] on button "Save" at bounding box center [220, 150] width 57 height 23
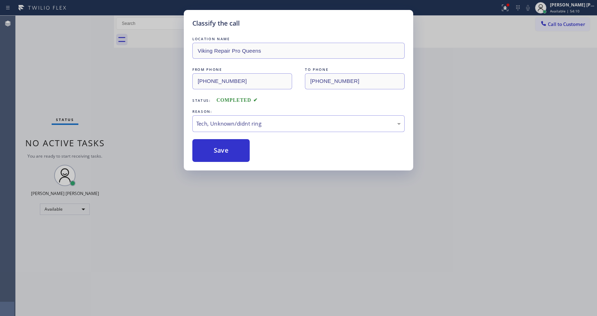
click at [266, 284] on div "Classify the call LOCATION NAME Viking Repair Pro Queens FROM PHONE (315) 222-9…" at bounding box center [298, 158] width 597 height 316
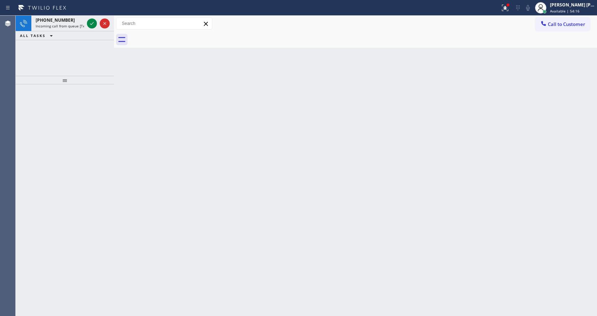
click at [98, 140] on div at bounding box center [65, 200] width 98 height 232
click at [91, 25] on icon at bounding box center [92, 23] width 4 height 3
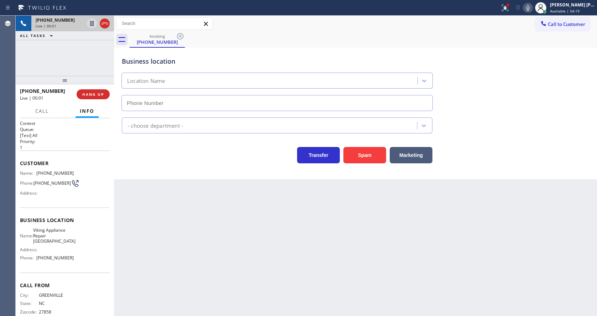
type input "(510) 288-3377"
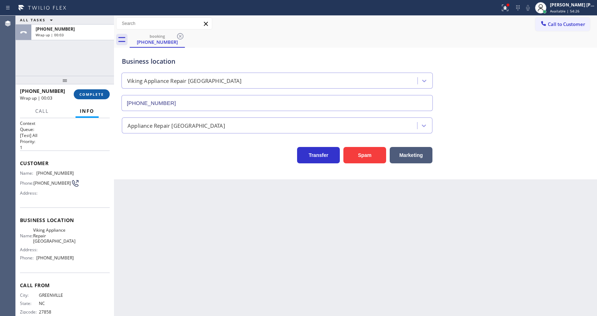
click at [95, 97] on button "COMPLETE" at bounding box center [92, 94] width 36 height 10
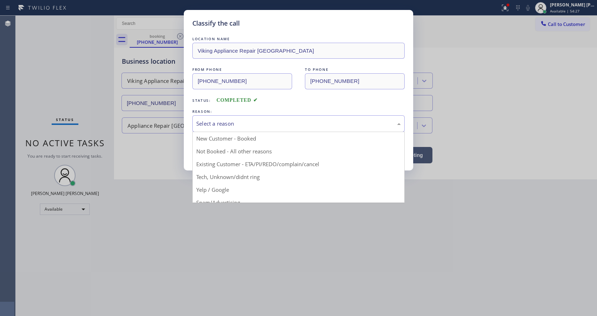
click at [222, 120] on div "Select a reason" at bounding box center [298, 124] width 204 height 8
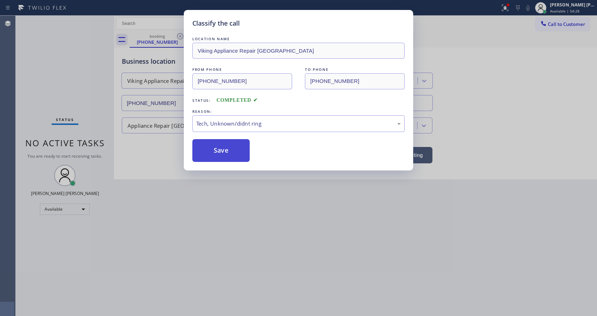
click at [224, 155] on button "Save" at bounding box center [220, 150] width 57 height 23
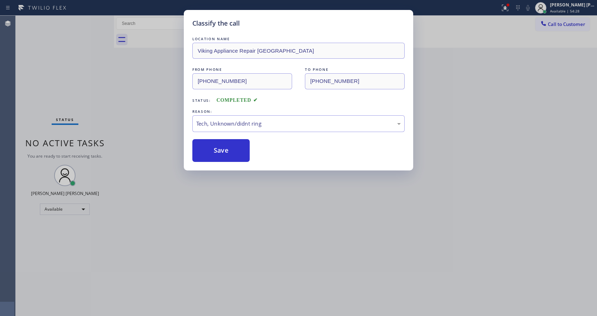
click at [265, 224] on div "Classify the call LOCATION NAME Viking Appliance Repair Berkeley FROM PHONE (25…" at bounding box center [298, 158] width 597 height 316
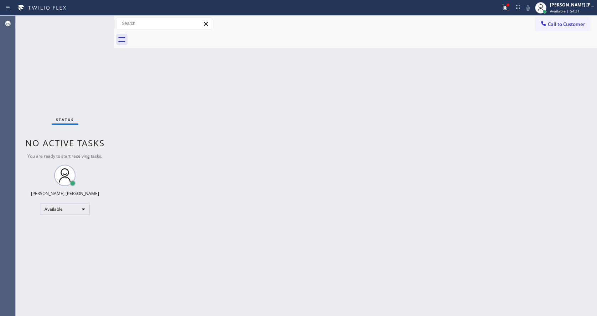
click at [166, 140] on div "Back to Dashboard Change Sender ID Customers Technicians Select a contact Outbo…" at bounding box center [355, 166] width 483 height 300
click at [507, 7] on icon at bounding box center [505, 8] width 9 height 9
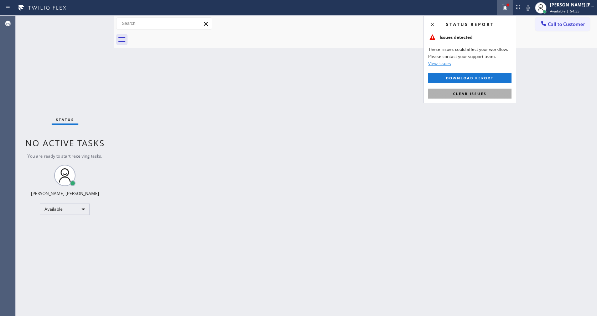
click at [470, 93] on span "Clear issues" at bounding box center [469, 93] width 33 height 5
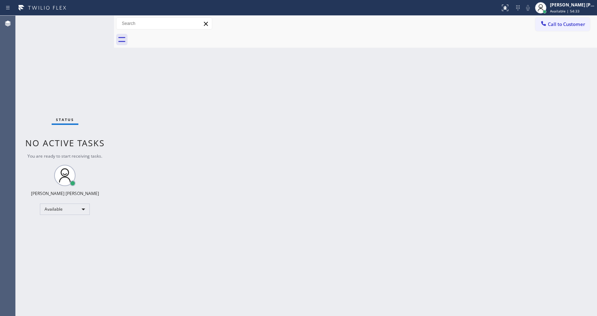
click at [470, 93] on div "Back to Dashboard Change Sender ID Customers Technicians Select a contact Outbo…" at bounding box center [355, 166] width 483 height 300
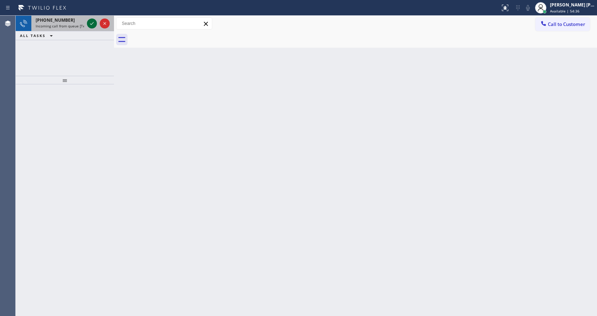
click at [90, 25] on icon at bounding box center [92, 23] width 9 height 9
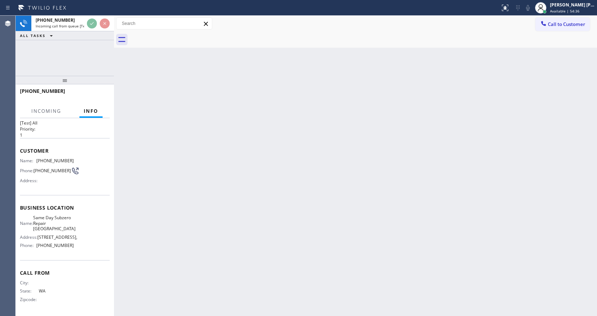
scroll to position [20, 0]
click at [185, 240] on div "Back to Dashboard Change Sender ID Customers Technicians Select a contact Outbo…" at bounding box center [355, 166] width 483 height 300
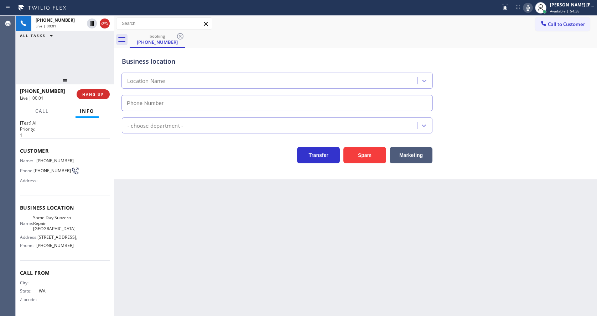
type input "(425) 406-3525"
click at [366, 156] on button "Spam" at bounding box center [364, 155] width 43 height 16
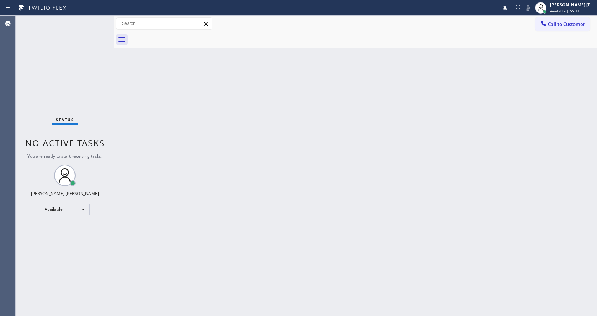
click at [222, 147] on div "Back to Dashboard Change Sender ID Customers Technicians Select a contact Outbo…" at bounding box center [355, 166] width 483 height 300
drag, startPoint x: 285, startPoint y: 219, endPoint x: 255, endPoint y: 264, distance: 54.4
click at [279, 223] on div "Back to Dashboard Change Sender ID Customers Technicians Select a contact Outbo…" at bounding box center [355, 166] width 483 height 300
click at [156, 119] on div "Back to Dashboard Change Sender ID Customers Technicians Select a contact Outbo…" at bounding box center [355, 166] width 483 height 300
click at [89, 22] on div "Status No active tasks You are ready to start receiving tasks. Jen Rose Villanu…" at bounding box center [65, 166] width 98 height 300
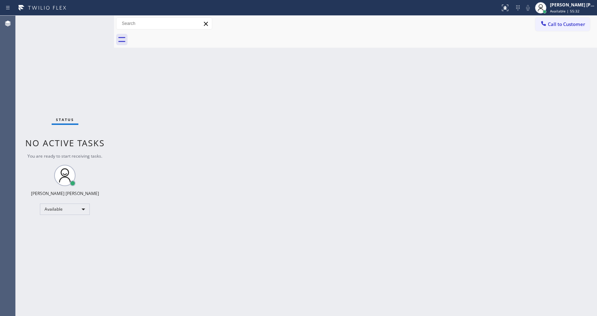
click at [335, 163] on div "Back to Dashboard Change Sender ID Customers Technicians Select a contact Outbo…" at bounding box center [355, 166] width 483 height 300
click at [263, 243] on div "Back to Dashboard Change Sender ID Customers Technicians Select a contact Outbo…" at bounding box center [355, 166] width 483 height 300
click at [163, 134] on div "Back to Dashboard Change Sender ID Customers Technicians Select a contact Outbo…" at bounding box center [355, 166] width 483 height 300
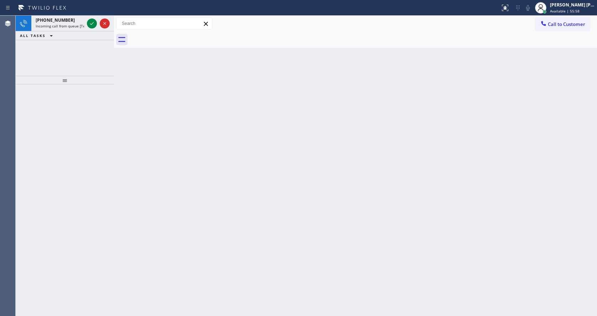
click at [202, 157] on div "Back to Dashboard Change Sender ID Customers Technicians Select a contact Outbo…" at bounding box center [355, 166] width 483 height 300
click at [90, 26] on icon at bounding box center [92, 23] width 9 height 9
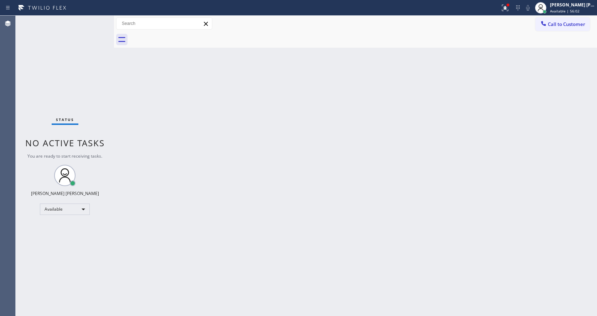
click at [204, 117] on div "Back to Dashboard Change Sender ID Customers Technicians Select a contact Outbo…" at bounding box center [355, 166] width 483 height 300
click at [128, 119] on div "Back to Dashboard Change Sender ID Customers Technicians Select a contact Outbo…" at bounding box center [355, 166] width 483 height 300
click at [178, 138] on div "Back to Dashboard Change Sender ID Customers Technicians Select a contact Outbo…" at bounding box center [355, 166] width 483 height 300
click at [211, 137] on div "Back to Dashboard Change Sender ID Customers Technicians Select a contact Outbo…" at bounding box center [355, 166] width 483 height 300
click at [98, 19] on div "Status No active tasks You are ready to start receiving tasks. Jen Rose Villanu…" at bounding box center [65, 166] width 98 height 300
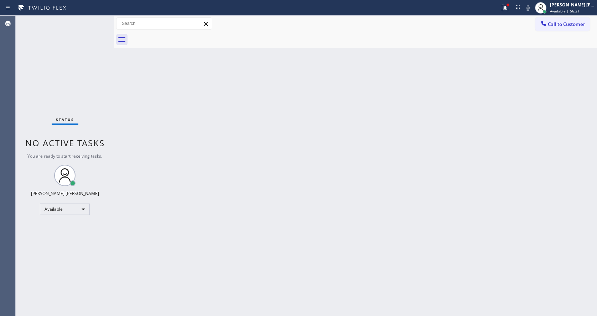
click at [96, 21] on div "Status No active tasks You are ready to start receiving tasks. Jen Rose Villanu…" at bounding box center [65, 166] width 98 height 300
click at [184, 88] on div "Back to Dashboard Change Sender ID Customers Technicians Select a contact Outbo…" at bounding box center [355, 166] width 483 height 300
click at [173, 156] on div "Back to Dashboard Change Sender ID Customers Technicians Select a contact Outbo…" at bounding box center [355, 166] width 483 height 300
drag, startPoint x: 307, startPoint y: 188, endPoint x: 223, endPoint y: 128, distance: 103.1
click at [307, 188] on div "Back to Dashboard Change Sender ID Customers Technicians Select a contact Outbo…" at bounding box center [355, 166] width 483 height 300
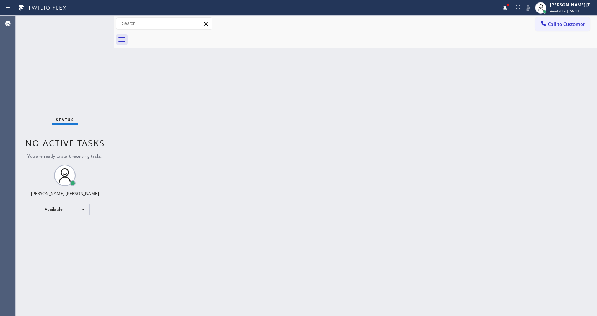
click at [99, 20] on div "Status No active tasks You are ready to start receiving tasks. Jen Rose Villanu…" at bounding box center [65, 166] width 98 height 300
click at [96, 24] on div "Status No active tasks You are ready to start receiving tasks. Jen Rose Villanu…" at bounding box center [65, 166] width 98 height 300
click at [268, 181] on div "Back to Dashboard Change Sender ID Customers Technicians Select a contact Outbo…" at bounding box center [355, 166] width 483 height 300
click at [122, 122] on div "Back to Dashboard Change Sender ID Customers Technicians Select a contact Outbo…" at bounding box center [355, 166] width 483 height 300
click at [96, 21] on div "Status No active tasks You are ready to start receiving tasks. Jen Rose Villanu…" at bounding box center [65, 166] width 98 height 300
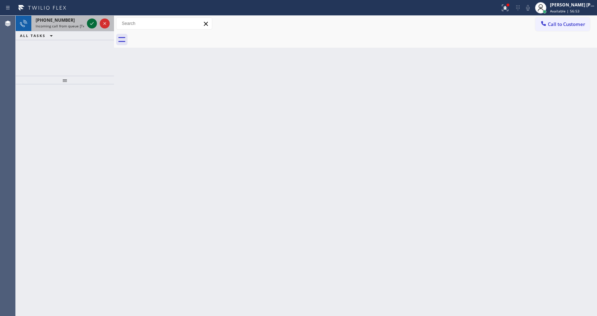
click at [95, 22] on icon at bounding box center [92, 23] width 9 height 9
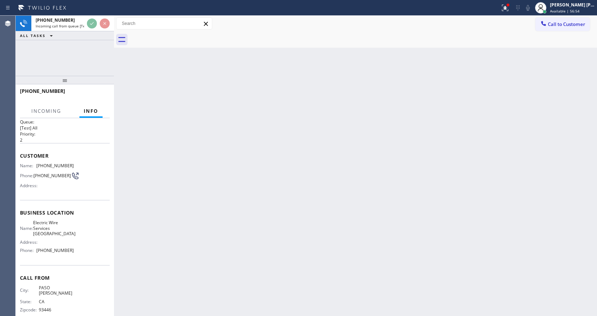
scroll to position [9, 0]
click at [198, 215] on div "Back to Dashboard Change Sender ID Customers Technicians Select a contact Outbo…" at bounding box center [355, 166] width 483 height 300
drag, startPoint x: 230, startPoint y: 231, endPoint x: 222, endPoint y: 304, distance: 72.7
click at [230, 232] on div "Back to Dashboard Change Sender ID Customers Technicians Select a contact Outbo…" at bounding box center [355, 166] width 483 height 300
click at [171, 242] on div "Back to Dashboard Change Sender ID Customers Technicians Select a contact Outbo…" at bounding box center [355, 166] width 483 height 300
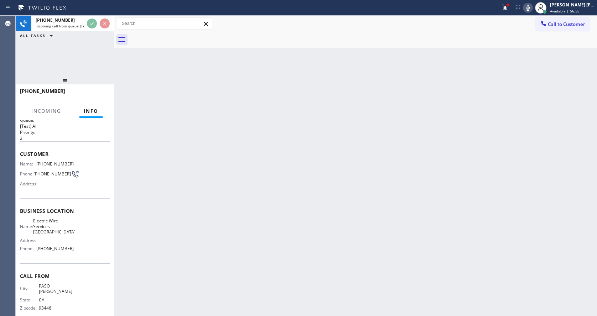
click at [307, 203] on div "Back to Dashboard Change Sender ID Customers Technicians Select a contact Outbo…" at bounding box center [355, 166] width 483 height 300
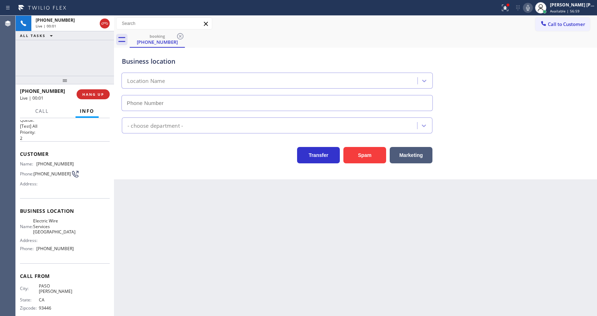
type input "(805) 222-7723"
click at [90, 93] on span "HANG UP" at bounding box center [93, 94] width 22 height 5
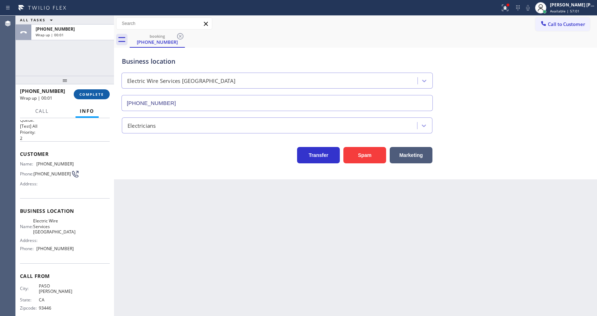
click at [90, 93] on span "COMPLETE" at bounding box center [91, 94] width 25 height 5
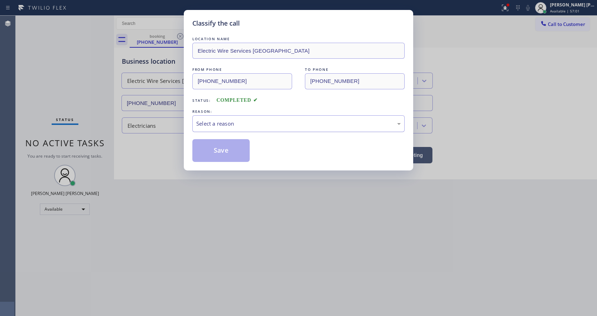
click at [226, 123] on div "Select a reason" at bounding box center [298, 124] width 204 height 8
click at [224, 158] on button "Save" at bounding box center [220, 150] width 57 height 23
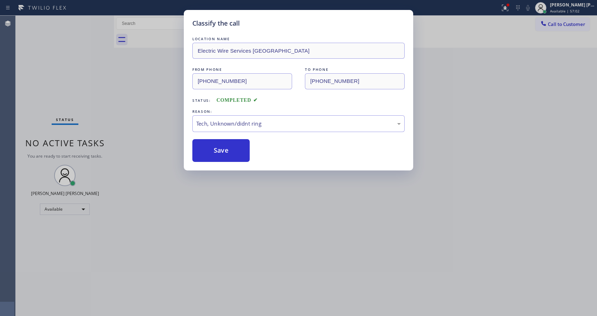
click at [234, 262] on div "Classify the call LOCATION NAME Electric Wire Services Ojai FROM PHONE (805) 28…" at bounding box center [298, 158] width 597 height 316
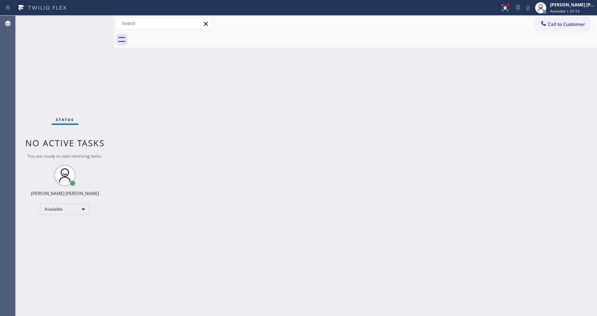
drag, startPoint x: 128, startPoint y: 143, endPoint x: 105, endPoint y: 92, distance: 56.0
click at [128, 143] on div "Back to Dashboard Change Sender ID Customers Technicians Select a contact Outbo…" at bounding box center [355, 166] width 483 height 300
click at [100, 20] on div "Status No active tasks You are ready to start receiving tasks. Jen Rose Villanu…" at bounding box center [65, 166] width 98 height 300
click at [99, 21] on div "Status No active tasks You are ready to start receiving tasks. Jen Rose Villanu…" at bounding box center [65, 166] width 98 height 300
click at [92, 25] on div "Status No active tasks You are ready to start receiving tasks. Jen Rose Villanu…" at bounding box center [65, 166] width 98 height 300
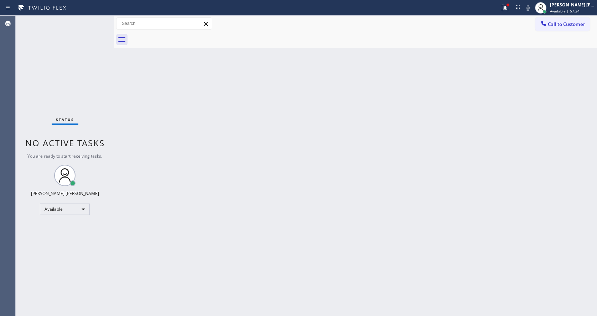
click at [92, 25] on div "Status No active tasks You are ready to start receiving tasks. Jen Rose Villanu…" at bounding box center [65, 166] width 98 height 300
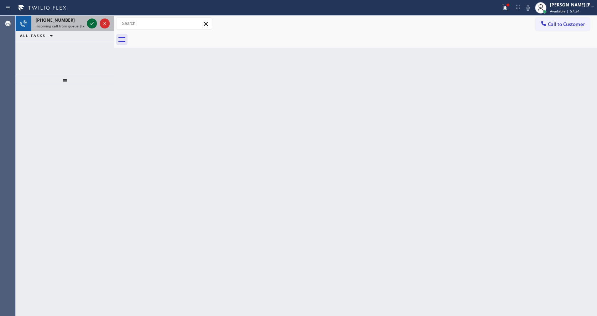
click at [92, 25] on icon at bounding box center [92, 23] width 9 height 9
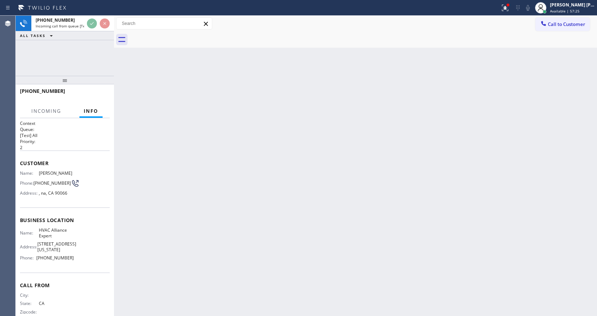
scroll to position [20, 0]
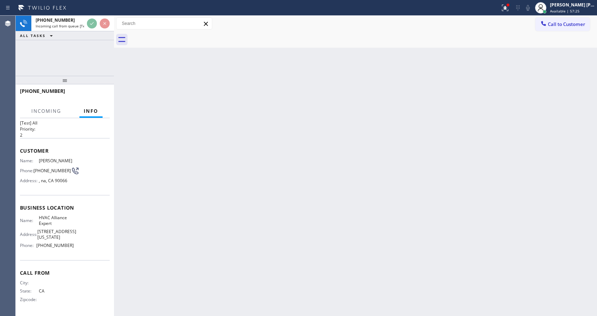
click at [322, 213] on div "Back to Dashboard Change Sender ID Customers Technicians Select a contact Outbo…" at bounding box center [355, 166] width 483 height 300
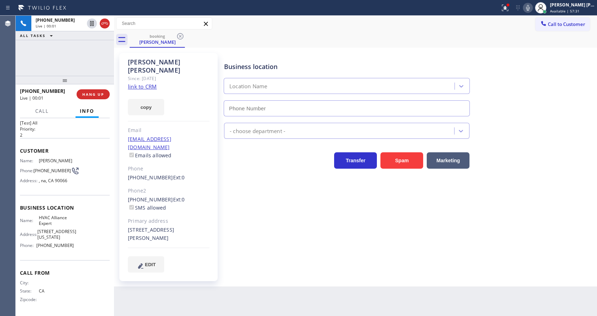
type input "(855) 999-4417"
click at [155, 83] on link "link to CRM" at bounding box center [142, 86] width 29 height 7
click at [268, 255] on div "Business location HVAC Alliance Expert (855) 999-4417 HVAC Transfer Spam Market…" at bounding box center [409, 170] width 372 height 230
drag, startPoint x: 242, startPoint y: 280, endPoint x: 235, endPoint y: 275, distance: 9.0
click at [242, 280] on div "Back to Dashboard Change Sender ID Customers Technicians Select a contact Outbo…" at bounding box center [355, 166] width 483 height 300
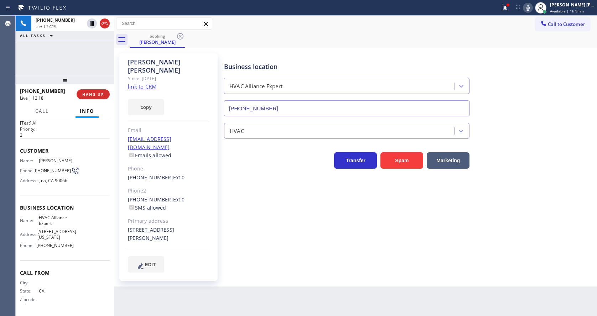
click at [92, 172] on div "Name: Randy Cotten Phone: (530) 443-0577 Address: , na, CA 90066" at bounding box center [65, 172] width 90 height 28
click at [312, 261] on div "Business location HVAC Alliance Expert (855) 999-4417 HVAC Transfer Spam Market…" at bounding box center [409, 170] width 372 height 230
click at [243, 268] on div "Business location HVAC Alliance Expert (855) 999-4417 HVAC Transfer Spam Market…" at bounding box center [409, 170] width 372 height 230
click at [293, 283] on div "Back to Dashboard Change Sender ID Customers Technicians Select a contact Outbo…" at bounding box center [355, 166] width 483 height 300
click at [221, 310] on div "Back to Dashboard Change Sender ID Customers Technicians Select a contact Outbo…" at bounding box center [355, 166] width 483 height 300
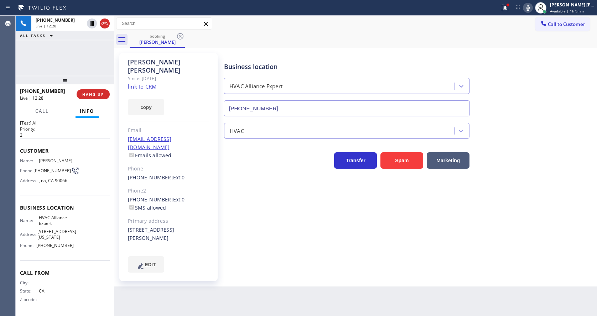
click at [287, 256] on div "Business location HVAC Alliance Expert (855) 999-4417 HVAC Transfer Spam Market…" at bounding box center [409, 170] width 372 height 230
click at [232, 191] on div "Business location HVAC Alliance Expert (855) 999-4417 HVAC Transfer Spam Market…" at bounding box center [409, 163] width 372 height 216
click at [93, 92] on span "HANG UP" at bounding box center [93, 94] width 22 height 5
click at [275, 212] on div "Business location HVAC Alliance Expert (855) 999-4417 HVAC Transfer Spam Market…" at bounding box center [409, 163] width 372 height 216
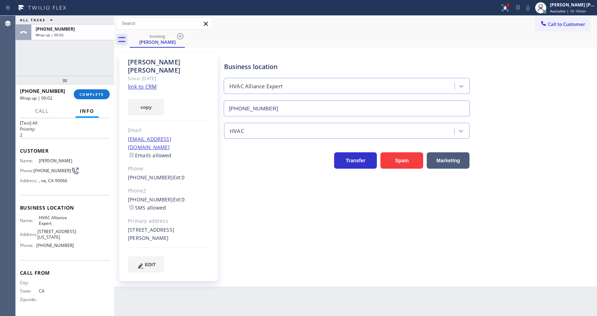
click at [257, 239] on div "Business location HVAC Alliance Expert (855) 999-4417 HVAC Transfer Spam Market…" at bounding box center [409, 163] width 372 height 216
click at [319, 258] on div "Business location HVAC Alliance Expert (855) 999-4417 HVAC Transfer Spam Market…" at bounding box center [409, 170] width 372 height 230
click at [306, 260] on div "Business location HVAC Alliance Expert (855) 999-4417 HVAC Transfer Spam Market…" at bounding box center [409, 170] width 372 height 230
click at [86, 147] on span "Customer" at bounding box center [65, 150] width 90 height 7
drag, startPoint x: 36, startPoint y: 210, endPoint x: 47, endPoint y: 215, distance: 12.1
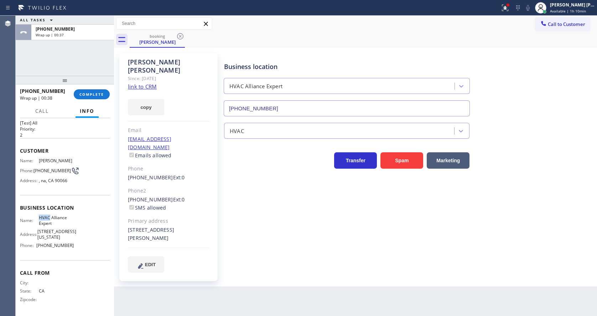
click at [47, 215] on div "Name: HVAC Alliance Expert" at bounding box center [47, 220] width 54 height 11
click at [43, 204] on span "Business location" at bounding box center [65, 207] width 90 height 7
drag, startPoint x: 34, startPoint y: 159, endPoint x: 51, endPoint y: 168, distance: 19.4
click at [51, 168] on div "Phone: (530) 443-0577" at bounding box center [47, 171] width 54 height 9
click at [72, 217] on div "Name: HVAC Alliance Expert Address: 10866 Washington Blvd Phone: (855) 999-4417" at bounding box center [65, 233] width 90 height 36
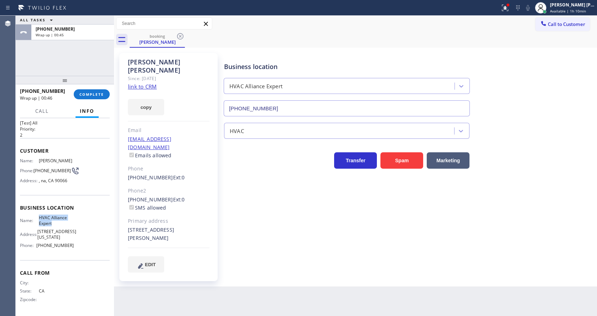
drag, startPoint x: 36, startPoint y: 210, endPoint x: 53, endPoint y: 218, distance: 18.8
click at [53, 218] on div "Name: HVAC Alliance Expert" at bounding box center [47, 220] width 54 height 11
click at [89, 236] on div "Name: HVAC Alliance Expert Address: 10866 Washington Blvd Phone: (855) 999-4417" at bounding box center [65, 233] width 90 height 36
drag, startPoint x: 36, startPoint y: 247, endPoint x: 78, endPoint y: 250, distance: 42.5
click at [78, 250] on div "Name: HVAC Alliance Expert Address: 10866 Washington Blvd Phone: (855) 999-4417" at bounding box center [65, 233] width 90 height 36
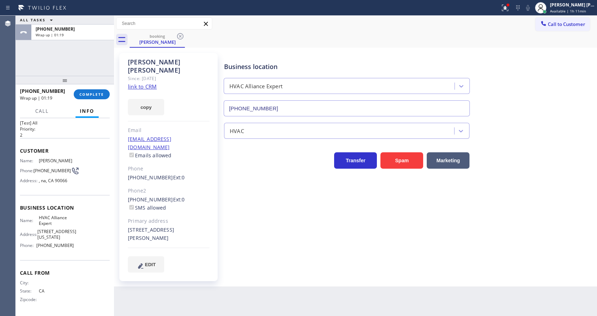
drag, startPoint x: 306, startPoint y: 193, endPoint x: 95, endPoint y: 20, distance: 272.5
click at [306, 193] on div "Business location HVAC Alliance Expert (855) 999-4417 HVAC Transfer Spam Market…" at bounding box center [409, 163] width 372 height 216
click at [243, 251] on div "Business location HVAC Alliance Expert (855) 999-4417 HVAC Transfer Spam Market…" at bounding box center [409, 163] width 372 height 216
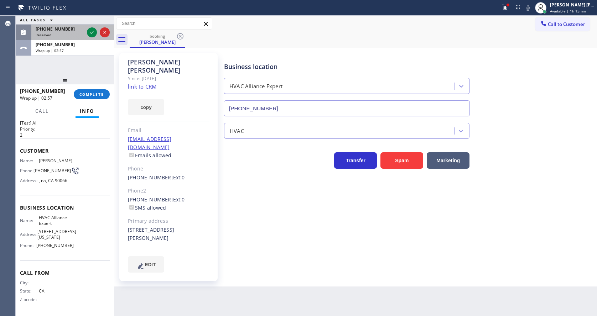
click at [92, 27] on div at bounding box center [98, 33] width 26 height 16
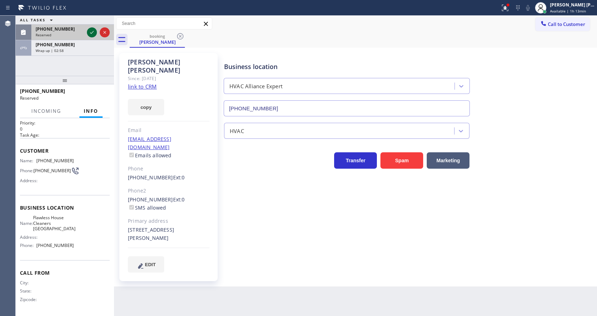
click at [91, 31] on icon at bounding box center [92, 32] width 9 height 9
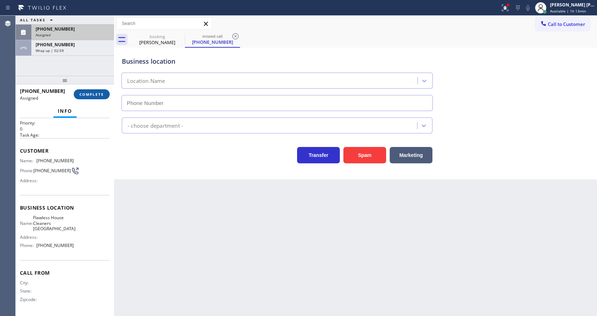
type input "(562) 632-4501"
click at [82, 95] on span "COMPLETE" at bounding box center [91, 94] width 25 height 5
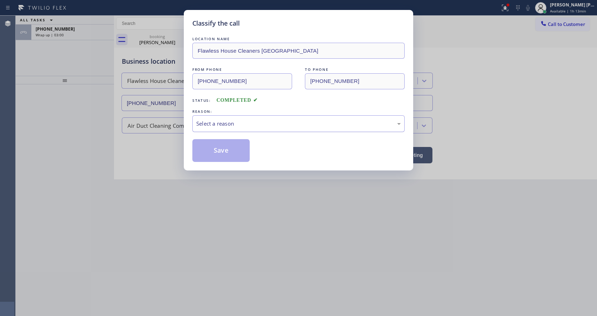
click at [244, 129] on div "Select a reason" at bounding box center [298, 123] width 212 height 17
click at [221, 156] on button "Save" at bounding box center [220, 150] width 57 height 23
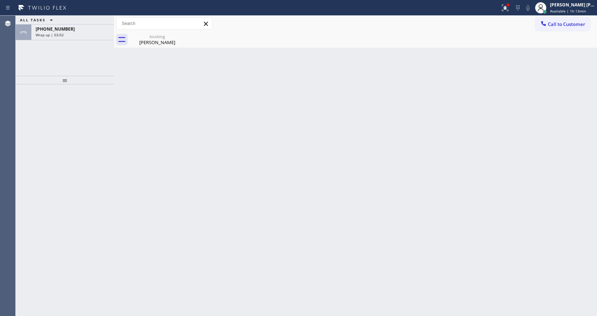
click at [135, 55] on div "Back to Dashboard Change Sender ID Customers Technicians Select a contact Outbo…" at bounding box center [355, 166] width 483 height 300
click at [146, 37] on div "booking" at bounding box center [157, 36] width 54 height 5
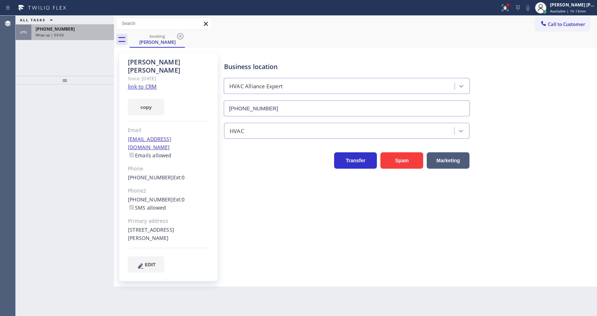
click at [82, 33] on div "Wrap up | 03:03" at bounding box center [73, 34] width 74 height 5
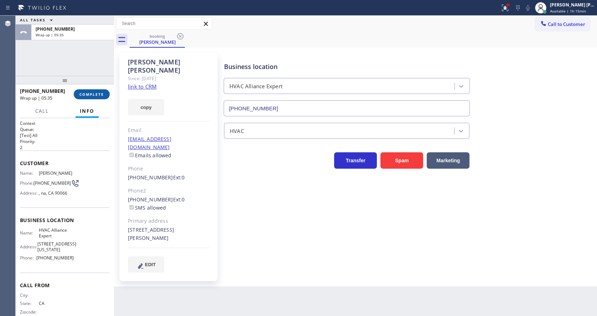
click at [85, 91] on button "COMPLETE" at bounding box center [92, 94] width 36 height 10
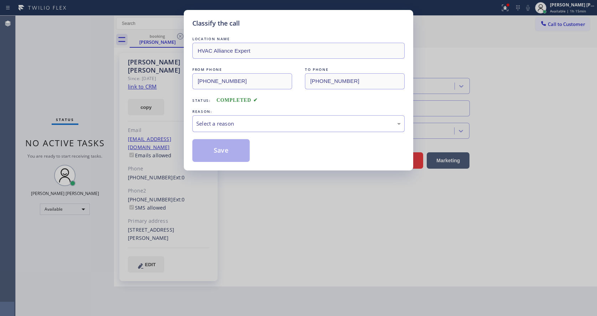
click at [210, 120] on div "Select a reason" at bounding box center [298, 124] width 204 height 8
click at [213, 155] on button "Save" at bounding box center [220, 150] width 57 height 23
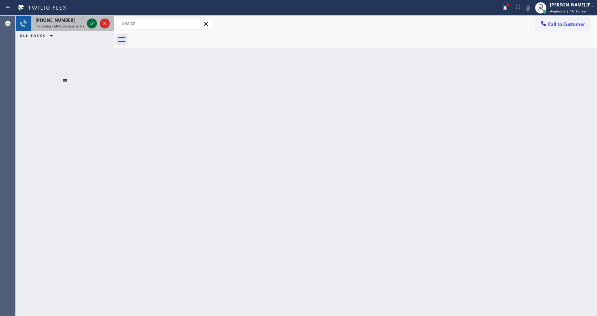
click at [94, 22] on icon at bounding box center [92, 23] width 9 height 9
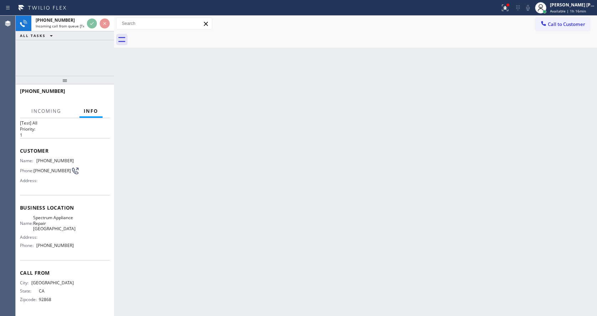
scroll to position [20, 0]
click at [237, 197] on div "Back to Dashboard Change Sender ID Customers Technicians Select a contact Outbo…" at bounding box center [355, 166] width 483 height 300
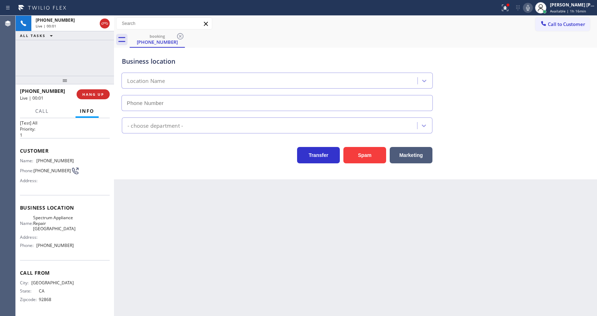
type input "(562) 362-4267"
click at [250, 240] on div "Back to Dashboard Change Sender ID Customers Technicians Select a contact Outbo…" at bounding box center [355, 166] width 483 height 300
click at [64, 222] on span "Spectrum Appliance Repair Orange County" at bounding box center [54, 223] width 42 height 16
drag, startPoint x: 36, startPoint y: 151, endPoint x: 79, endPoint y: 152, distance: 42.7
click at [79, 158] on div "Name: (714) 264-6616 Phone: (714) 264-6616 Address:" at bounding box center [65, 172] width 90 height 28
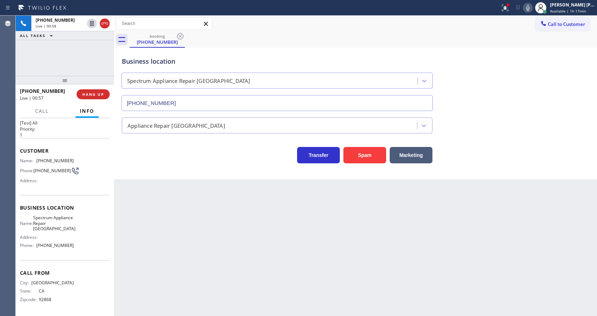
click at [155, 200] on div "Back to Dashboard Change Sender ID Customers Technicians Select a contact Outbo…" at bounding box center [355, 166] width 483 height 300
drag, startPoint x: 92, startPoint y: 238, endPoint x: 87, endPoint y: 239, distance: 4.3
click at [92, 238] on div "Name: Spectrum Appliance Repair Orange County Address: Phone: (562) 362-4267" at bounding box center [65, 233] width 90 height 36
drag, startPoint x: 42, startPoint y: 215, endPoint x: 60, endPoint y: 229, distance: 23.0
click at [60, 229] on div "Name: Spectrum Appliance Repair Orange County" at bounding box center [47, 223] width 54 height 16
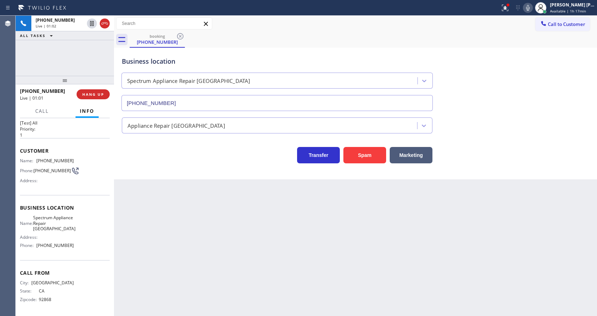
click at [202, 248] on div "Back to Dashboard Change Sender ID Customers Technicians Select a contact Outbo…" at bounding box center [355, 166] width 483 height 300
click at [63, 262] on div "Call From City: ANAHEIM State: CA Zipcode: 92868" at bounding box center [65, 287] width 90 height 54
drag, startPoint x: 37, startPoint y: 246, endPoint x: 74, endPoint y: 247, distance: 37.0
click at [74, 247] on div "Name: Spectrum Appliance Repair Orange County Address: Phone: (562) 362-4267" at bounding box center [65, 233] width 90 height 36
drag, startPoint x: 222, startPoint y: 267, endPoint x: 203, endPoint y: 312, distance: 48.3
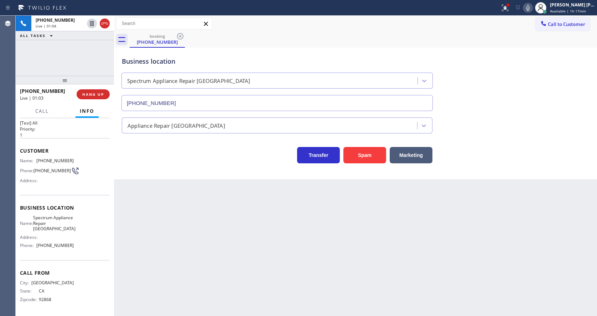
click at [221, 267] on div "Back to Dashboard Change Sender ID Customers Technicians Select a contact Outbo…" at bounding box center [355, 166] width 483 height 300
click at [248, 214] on div "Back to Dashboard Change Sender ID Customers Technicians Select a contact Outbo…" at bounding box center [355, 166] width 483 height 300
click at [228, 241] on div "Back to Dashboard Change Sender ID Customers Technicians Select a contact Outbo…" at bounding box center [355, 166] width 483 height 300
click at [272, 230] on div "Back to Dashboard Change Sender ID Customers Technicians Select a contact Outbo…" at bounding box center [355, 166] width 483 height 300
drag, startPoint x: 223, startPoint y: 231, endPoint x: 165, endPoint y: 266, distance: 67.4
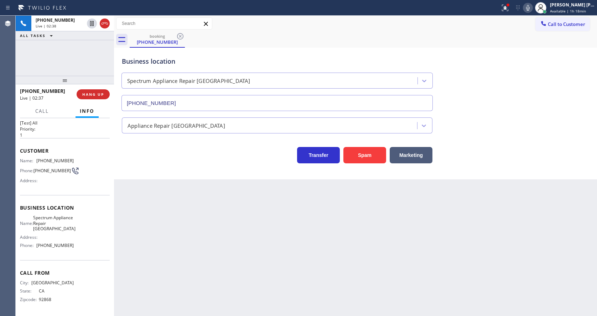
click at [222, 231] on div "Back to Dashboard Change Sender ID Customers Technicians Select a contact Outbo…" at bounding box center [355, 166] width 483 height 300
click at [269, 273] on div "Back to Dashboard Change Sender ID Customers Technicians Select a contact Outbo…" at bounding box center [355, 166] width 483 height 300
click at [183, 197] on div "Back to Dashboard Change Sender ID Customers Technicians Select a contact Outbo…" at bounding box center [355, 166] width 483 height 300
click at [258, 262] on div "Back to Dashboard Change Sender ID Customers Technicians Select a contact Outbo…" at bounding box center [355, 166] width 483 height 300
click at [158, 215] on div "Back to Dashboard Change Sender ID Customers Technicians Select a contact Outbo…" at bounding box center [355, 166] width 483 height 300
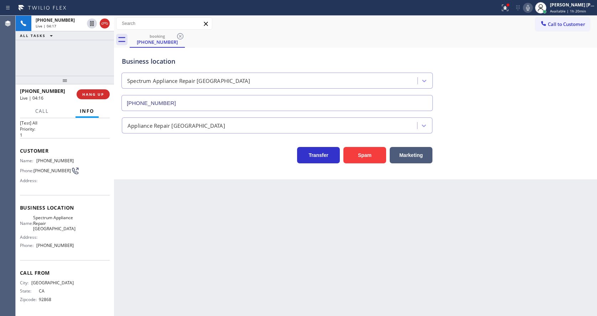
click at [298, 256] on div "Back to Dashboard Change Sender ID Customers Technicians Select a contact Outbo…" at bounding box center [355, 166] width 483 height 300
click at [204, 229] on div "Back to Dashboard Change Sender ID Customers Technicians Select a contact Outbo…" at bounding box center [355, 166] width 483 height 300
click at [300, 276] on div "Back to Dashboard Change Sender ID Customers Technicians Select a contact Outbo…" at bounding box center [355, 166] width 483 height 300
drag, startPoint x: 167, startPoint y: 219, endPoint x: 146, endPoint y: 148, distance: 73.8
click at [167, 219] on div "Back to Dashboard Change Sender ID Customers Technicians Select a contact Outbo…" at bounding box center [355, 166] width 483 height 300
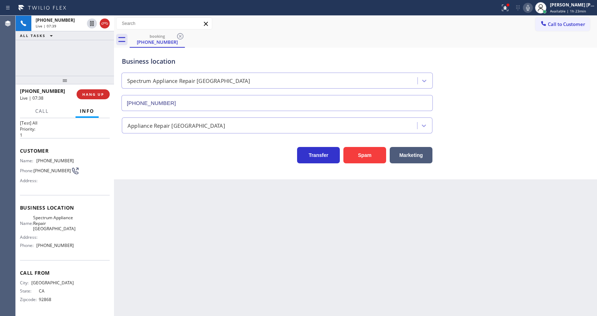
click at [260, 185] on div "Back to Dashboard Change Sender ID Customers Technicians Select a contact Outbo…" at bounding box center [355, 166] width 483 height 300
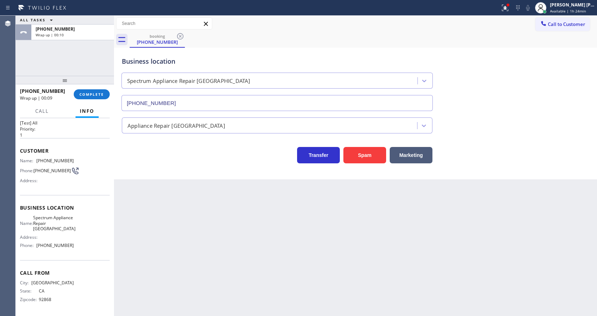
click at [85, 87] on div "+17142646616 Wrap up | 00:09 COMPLETE" at bounding box center [65, 94] width 90 height 19
click at [87, 94] on span "COMPLETE" at bounding box center [91, 94] width 25 height 5
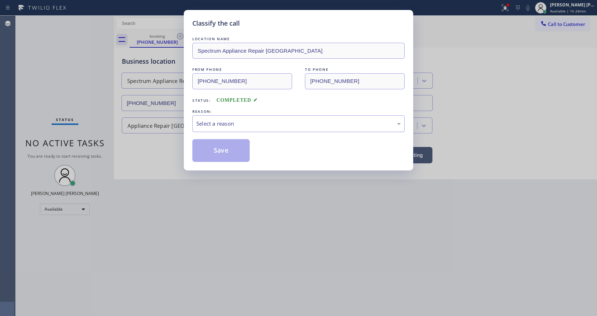
click at [220, 123] on div "Select a reason" at bounding box center [298, 124] width 204 height 8
click at [211, 150] on button "Save" at bounding box center [220, 150] width 57 height 23
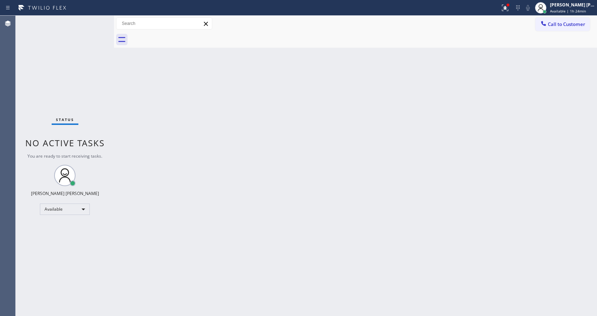
click at [201, 169] on div "Back to Dashboard Change Sender ID Customers Technicians Select a contact Outbo…" at bounding box center [355, 166] width 483 height 300
drag, startPoint x: 340, startPoint y: 246, endPoint x: 271, endPoint y: 271, distance: 73.9
click at [340, 246] on div "Back to Dashboard Change Sender ID Customers Technicians Select a contact Outbo…" at bounding box center [355, 166] width 483 height 300
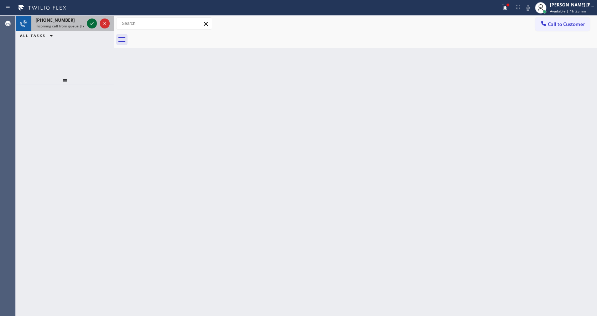
click at [92, 20] on icon at bounding box center [92, 23] width 9 height 9
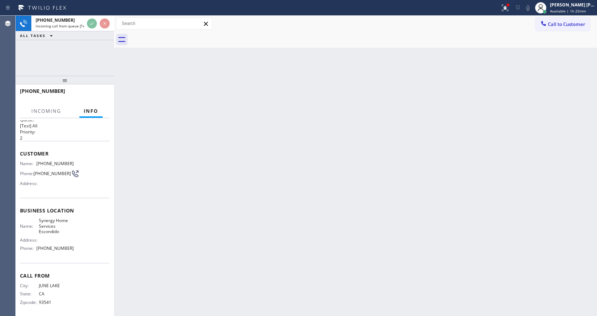
scroll to position [15, 0]
click at [237, 216] on div "Back to Dashboard Change Sender ID Customers Technicians Select a contact Outbo…" at bounding box center [355, 166] width 483 height 300
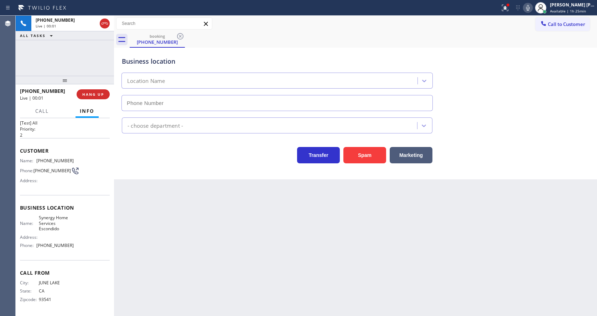
type input "(760) 280-6343"
click at [219, 177] on div "Business location Synergy Home Services Escondido (760) 280-6343 HVAC Transfer …" at bounding box center [355, 114] width 483 height 132
click at [358, 156] on button "Spam" at bounding box center [364, 155] width 43 height 16
click at [178, 286] on div "Back to Dashboard Change Sender ID Customers Technicians Select a contact Outbo…" at bounding box center [355, 166] width 483 height 300
click at [303, 237] on div "Back to Dashboard Change Sender ID Customers Technicians Select a contact Outbo…" at bounding box center [355, 166] width 483 height 300
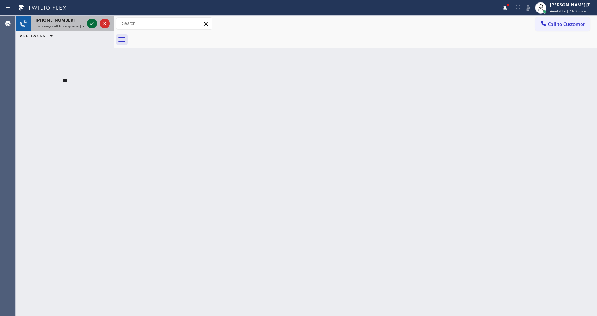
click at [90, 20] on icon at bounding box center [92, 23] width 9 height 9
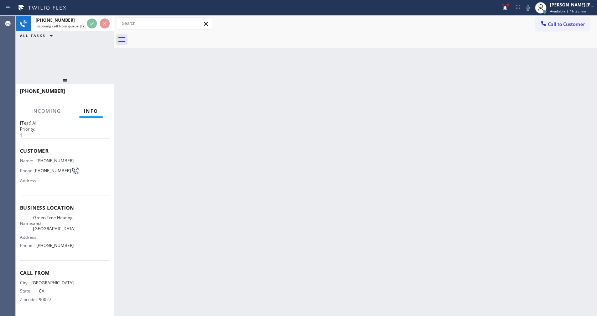
scroll to position [20, 0]
click at [220, 199] on div "Back to Dashboard Change Sender ID Customers Technicians Select a contact Outbo…" at bounding box center [355, 166] width 483 height 300
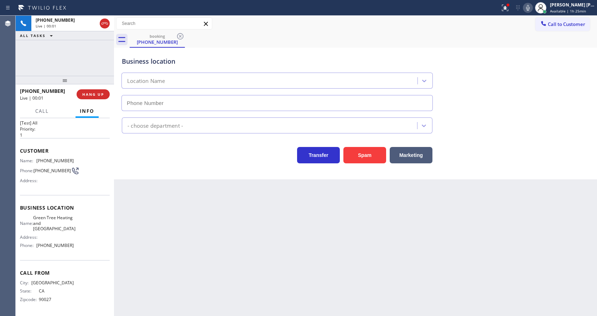
type input "(949) 506-5933"
click at [235, 258] on div "Back to Dashboard Change Sender ID Customers Technicians Select a contact Outbo…" at bounding box center [355, 166] width 483 height 300
click at [365, 157] on button "Spam" at bounding box center [364, 155] width 43 height 16
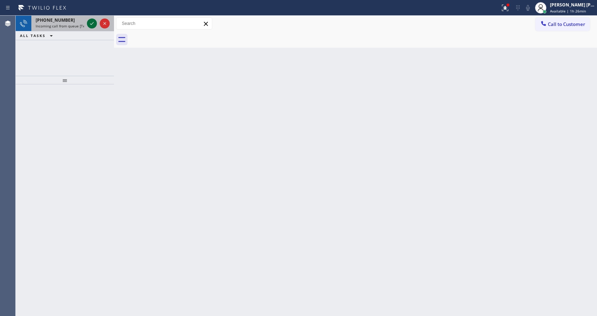
click at [94, 23] on icon at bounding box center [92, 23] width 9 height 9
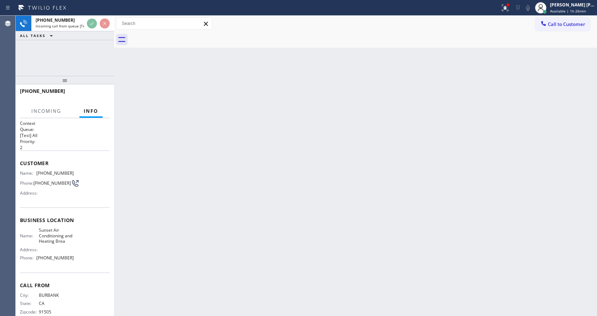
scroll to position [20, 0]
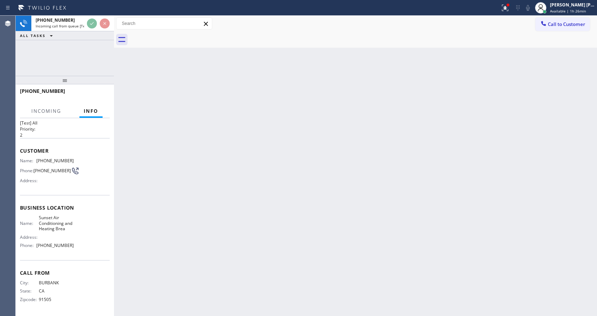
click at [216, 231] on div "Back to Dashboard Change Sender ID Customers Technicians Select a contact Outbo…" at bounding box center [355, 166] width 483 height 300
click at [223, 312] on div "Back to Dashboard Change Sender ID Customers Technicians Select a contact Outbo…" at bounding box center [355, 166] width 483 height 300
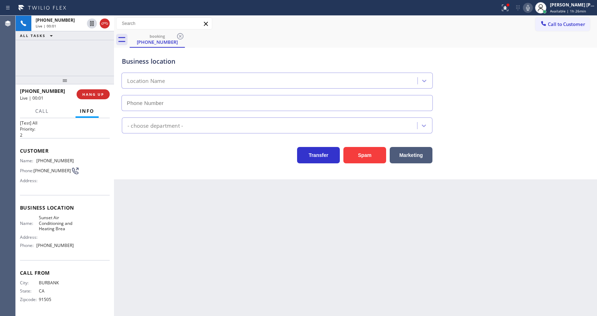
type input "(714) 844-0830"
click at [193, 277] on div "Back to Dashboard Change Sender ID Customers Technicians Select a contact Outbo…" at bounding box center [355, 166] width 483 height 300
click at [362, 149] on button "Spam" at bounding box center [364, 155] width 43 height 16
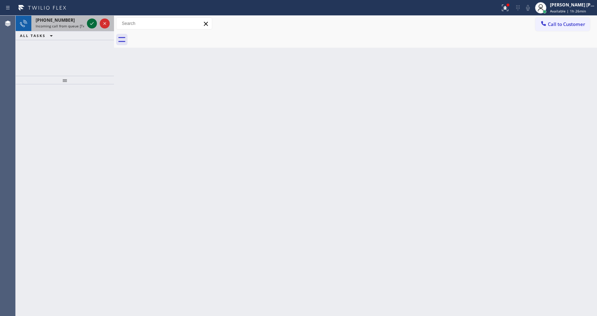
click at [89, 23] on icon at bounding box center [92, 23] width 9 height 9
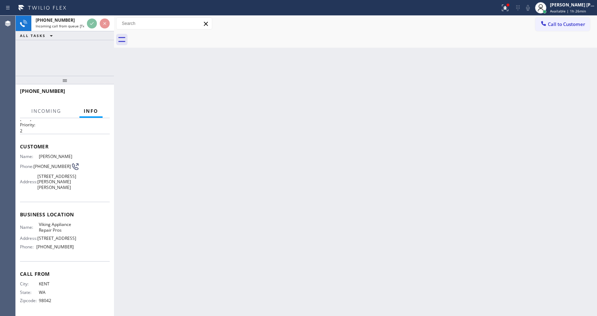
scroll to position [26, 0]
click at [246, 225] on div "Back to Dashboard Change Sender ID Customers Technicians Select a contact Outbo…" at bounding box center [355, 166] width 483 height 300
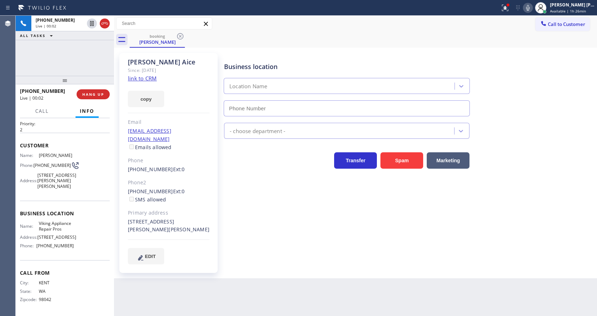
type input "(253) 528-7596"
click at [150, 75] on link "link to CRM" at bounding box center [142, 78] width 29 height 7
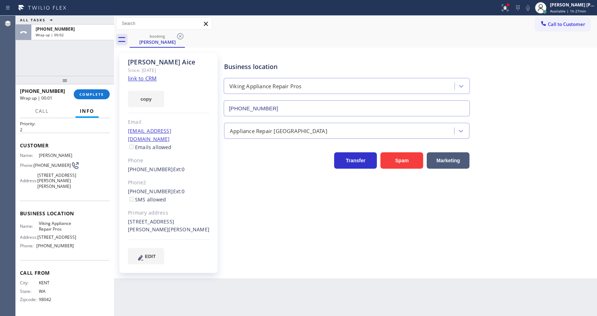
click at [92, 100] on div "+12537224215 Wrap up | 00:01 COMPLETE" at bounding box center [65, 94] width 90 height 19
click at [91, 88] on div "+12537224215 Wrap up | 00:02 COMPLETE" at bounding box center [65, 94] width 90 height 19
click at [93, 90] on button "COMPLETE" at bounding box center [92, 94] width 36 height 10
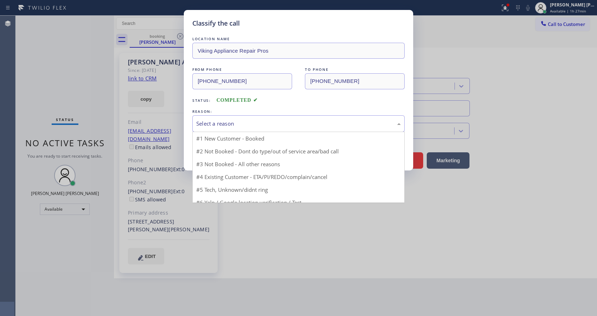
click at [236, 122] on div "Select a reason" at bounding box center [298, 124] width 204 height 8
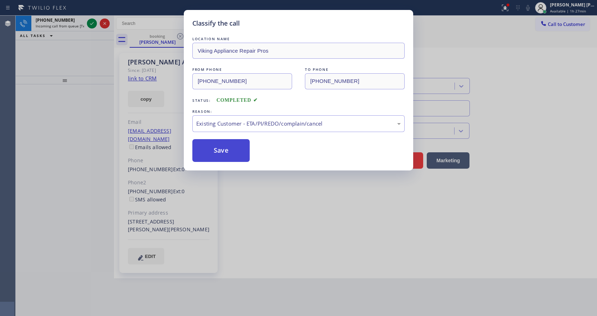
click at [227, 152] on button "Save" at bounding box center [220, 150] width 57 height 23
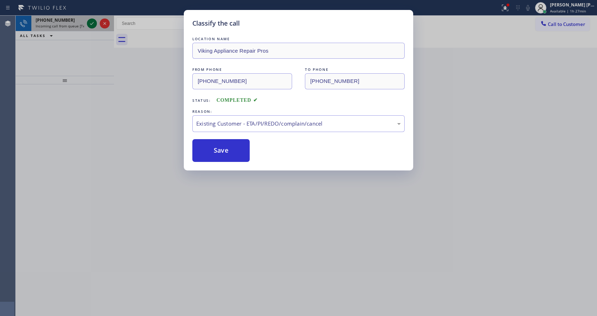
click at [93, 22] on icon at bounding box center [92, 23] width 9 height 9
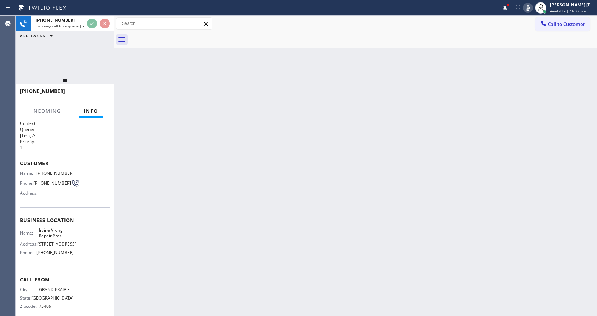
click at [295, 180] on div "Back to Dashboard Change Sender ID Customers Technicians Select a contact Outbo…" at bounding box center [355, 166] width 483 height 300
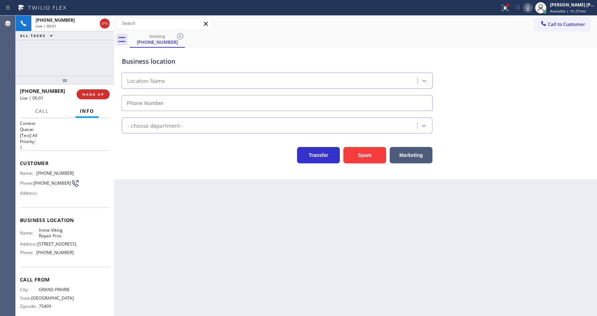
type input "(949) 398-2139"
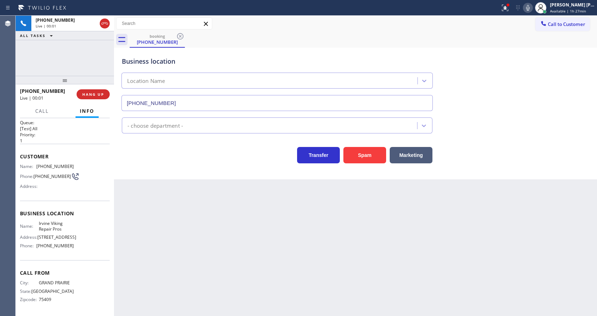
scroll to position [15, 0]
click at [178, 234] on div "Back to Dashboard Change Sender ID Customers Technicians Select a contact Outbo…" at bounding box center [355, 166] width 483 height 300
click at [275, 252] on div "Back to Dashboard Change Sender ID Customers Technicians Select a contact Outbo…" at bounding box center [355, 166] width 483 height 300
click at [280, 232] on div "Back to Dashboard Change Sender ID Customers Technicians Select a contact Outbo…" at bounding box center [355, 166] width 483 height 300
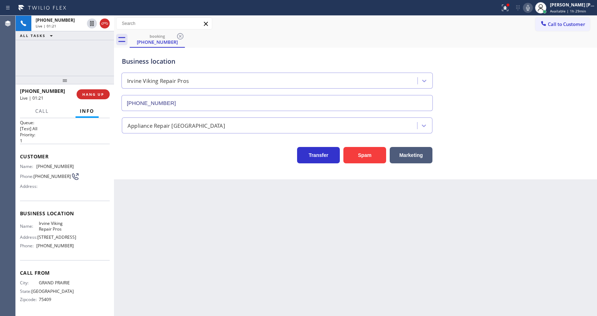
click at [280, 281] on div "Back to Dashboard Change Sender ID Customers Technicians Select a contact Outbo…" at bounding box center [355, 166] width 483 height 300
click at [229, 234] on div "Back to Dashboard Change Sender ID Customers Technicians Select a contact Outbo…" at bounding box center [355, 166] width 483 height 300
click at [179, 309] on div "Back to Dashboard Change Sender ID Customers Technicians Select a contact Outbo…" at bounding box center [355, 166] width 483 height 300
drag, startPoint x: 270, startPoint y: 246, endPoint x: 267, endPoint y: 256, distance: 10.6
click at [270, 246] on div "Back to Dashboard Change Sender ID Customers Technicians Select a contact Outbo…" at bounding box center [355, 166] width 483 height 300
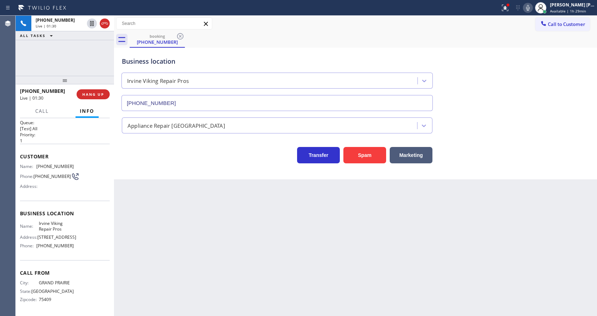
click at [238, 236] on div "Back to Dashboard Change Sender ID Customers Technicians Select a contact Outbo…" at bounding box center [355, 166] width 483 height 300
click at [272, 235] on div "Back to Dashboard Change Sender ID Customers Technicians Select a contact Outbo…" at bounding box center [355, 166] width 483 height 300
click at [509, 10] on icon at bounding box center [505, 8] width 9 height 9
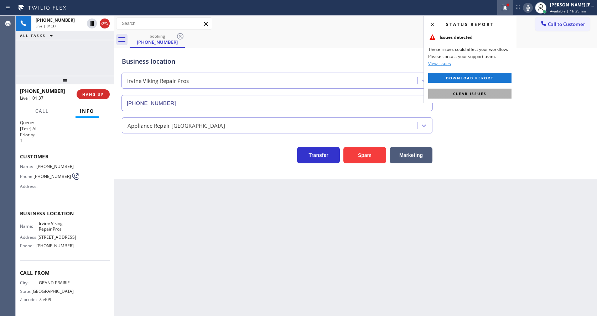
click at [479, 94] on span "Clear issues" at bounding box center [469, 93] width 33 height 5
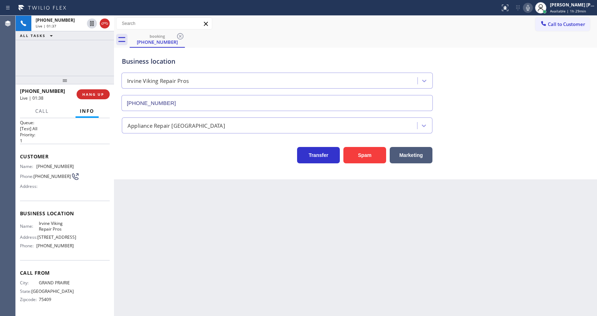
click at [481, 94] on div "Business location Irvine Viking Repair Pros (949) 398-2139" at bounding box center [355, 79] width 470 height 64
click at [162, 236] on div "Back to Dashboard Change Sender ID Customers Technicians Select a contact Outbo…" at bounding box center [355, 166] width 483 height 300
click at [263, 247] on div "Back to Dashboard Change Sender ID Customers Technicians Select a contact Outbo…" at bounding box center [355, 166] width 483 height 300
click at [70, 221] on span "Irvine Viking Repair Pros" at bounding box center [56, 226] width 35 height 11
drag, startPoint x: 36, startPoint y: 157, endPoint x: 72, endPoint y: 160, distance: 36.0
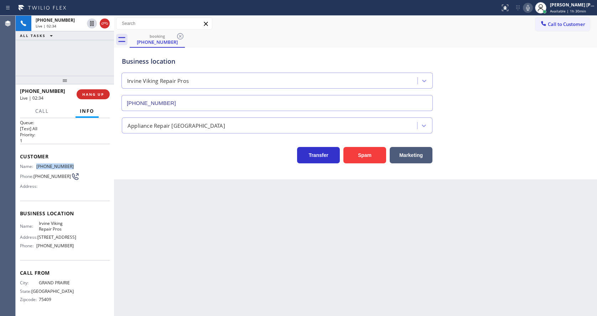
click at [72, 164] on div "Name: (972) 740-4005 Phone: (972) 740-4005 Address:" at bounding box center [65, 178] width 90 height 28
click at [173, 233] on div "Back to Dashboard Change Sender ID Customers Technicians Select a contact Outbo…" at bounding box center [355, 166] width 483 height 300
click at [70, 235] on span "2825 Main St, Irvine, CA" at bounding box center [56, 237] width 39 height 5
drag, startPoint x: 36, startPoint y: 216, endPoint x: 70, endPoint y: 226, distance: 35.3
click at [70, 226] on div "Name: Irvine Viking Repair Pros Address: 2825 Main St, Irvine, CA Phone: (949) …" at bounding box center [47, 236] width 54 height 31
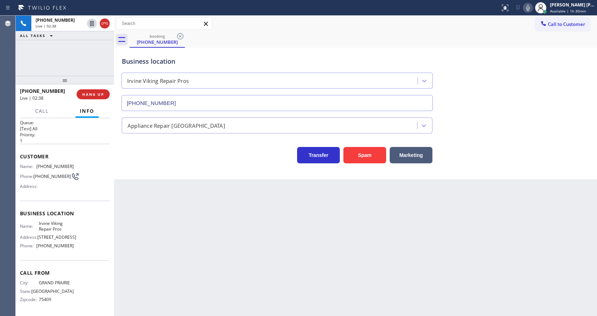
click at [164, 231] on div "Back to Dashboard Change Sender ID Customers Technicians Select a contact Outbo…" at bounding box center [355, 166] width 483 height 300
click at [529, 10] on icon at bounding box center [528, 8] width 4 height 6
click at [249, 253] on div "Back to Dashboard Change Sender ID Customers Technicians Select a contact Outbo…" at bounding box center [355, 166] width 483 height 300
click at [56, 265] on div "Call From City: GRAND PRAIRIE State: TX Zipcode: 75409" at bounding box center [65, 287] width 90 height 54
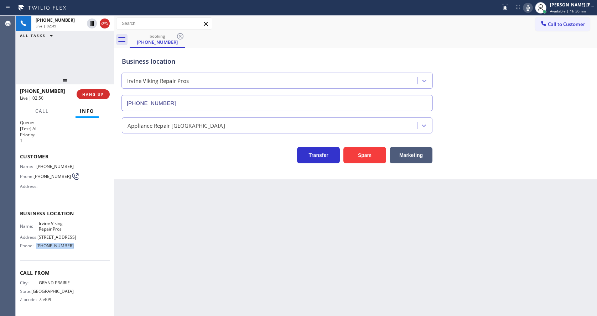
drag, startPoint x: 36, startPoint y: 244, endPoint x: 83, endPoint y: 245, distance: 47.0
click at [83, 245] on div "Name: Irvine Viking Repair Pros Address: 2825 Main St, Irvine, CA Phone: (949) …" at bounding box center [65, 236] width 90 height 31
click at [226, 260] on div "Back to Dashboard Change Sender ID Customers Technicians Select a contact Outbo…" at bounding box center [355, 166] width 483 height 300
click at [270, 242] on div "Back to Dashboard Change Sender ID Customers Technicians Select a contact Outbo…" at bounding box center [355, 166] width 483 height 300
click at [530, 8] on icon at bounding box center [527, 8] width 9 height 9
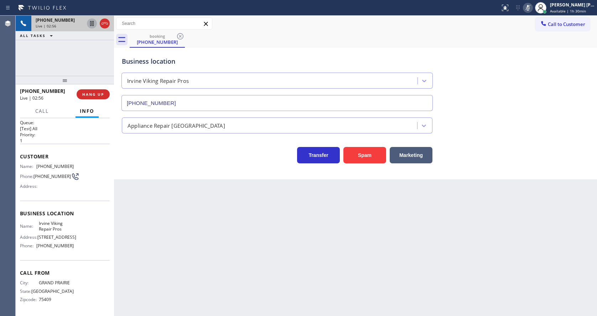
click at [91, 24] on icon at bounding box center [92, 23] width 9 height 9
click at [167, 231] on div "Back to Dashboard Change Sender ID Customers Technicians Select a contact Outbo…" at bounding box center [355, 166] width 483 height 300
drag, startPoint x: 278, startPoint y: 194, endPoint x: 213, endPoint y: 85, distance: 127.1
click at [278, 194] on div "Back to Dashboard Change Sender ID Customers Technicians Select a contact Outbo…" at bounding box center [355, 166] width 483 height 300
click at [181, 152] on div "Transfer Spam Marketing" at bounding box center [276, 153] width 313 height 20
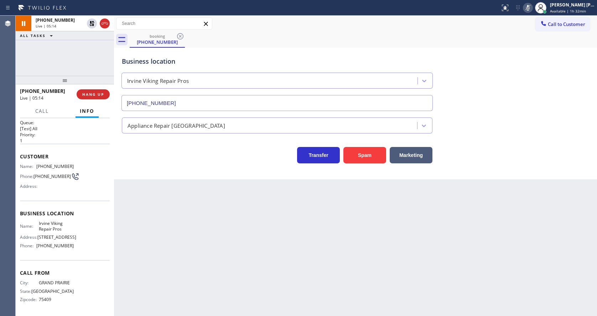
click at [294, 253] on div "Back to Dashboard Change Sender ID Customers Technicians Select a contact Outbo…" at bounding box center [355, 166] width 483 height 300
click at [91, 22] on icon at bounding box center [91, 23] width 5 height 5
click at [528, 8] on icon at bounding box center [527, 8] width 9 height 9
click at [529, 85] on div "Business location Irvine Viking Repair Pros (949) 398-2139" at bounding box center [355, 79] width 470 height 64
drag, startPoint x: 218, startPoint y: 275, endPoint x: 188, endPoint y: 303, distance: 40.8
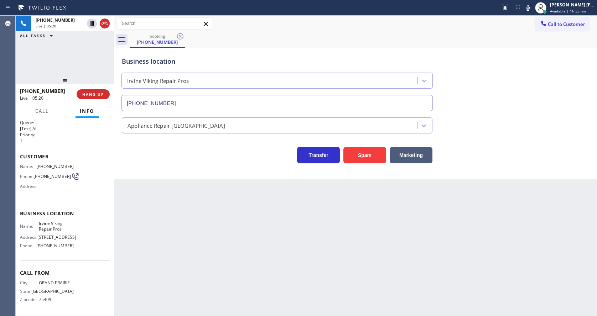
click at [217, 275] on div "Back to Dashboard Change Sender ID Customers Technicians Select a contact Outbo…" at bounding box center [355, 166] width 483 height 300
click at [290, 230] on div "Back to Dashboard Change Sender ID Customers Technicians Select a contact Outbo…" at bounding box center [355, 166] width 483 height 300
click at [258, 231] on div "Back to Dashboard Change Sender ID Customers Technicians Select a contact Outbo…" at bounding box center [355, 166] width 483 height 300
click at [205, 228] on div "Back to Dashboard Change Sender ID Customers Technicians Select a contact Outbo…" at bounding box center [355, 166] width 483 height 300
click at [300, 258] on div "Back to Dashboard Change Sender ID Customers Technicians Select a contact Outbo…" at bounding box center [355, 166] width 483 height 300
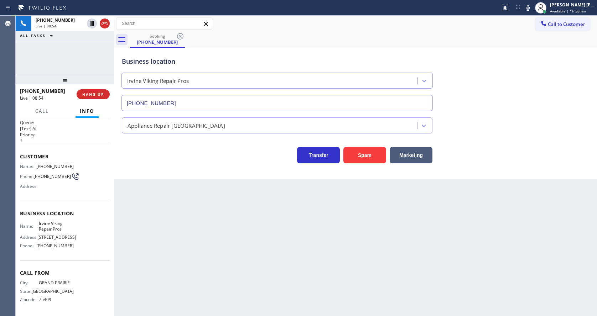
click at [430, 230] on div "Back to Dashboard Change Sender ID Customers Technicians Select a contact Outbo…" at bounding box center [355, 166] width 483 height 300
click at [260, 237] on div "Back to Dashboard Change Sender ID Customers Technicians Select a contact Outbo…" at bounding box center [355, 166] width 483 height 300
click at [187, 205] on div "Back to Dashboard Change Sender ID Customers Technicians Select a contact Outbo…" at bounding box center [355, 166] width 483 height 300
click at [239, 262] on div "Back to Dashboard Change Sender ID Customers Technicians Select a contact Outbo…" at bounding box center [355, 166] width 483 height 300
click at [266, 256] on div "Back to Dashboard Change Sender ID Customers Technicians Select a contact Outbo…" at bounding box center [355, 166] width 483 height 300
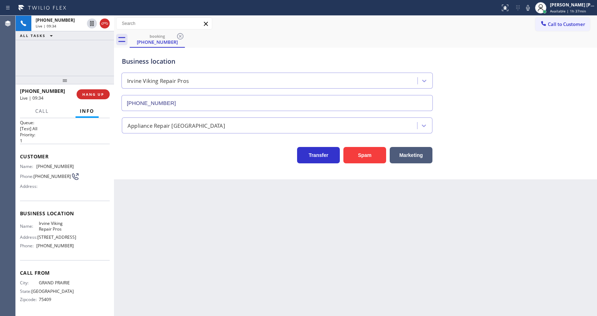
drag, startPoint x: 315, startPoint y: 249, endPoint x: 101, endPoint y: 100, distance: 260.7
click at [315, 249] on div "Back to Dashboard Change Sender ID Customers Technicians Select a contact Outbo…" at bounding box center [355, 166] width 483 height 300
click at [160, 243] on div "Back to Dashboard Change Sender ID Customers Technicians Select a contact Outbo…" at bounding box center [355, 166] width 483 height 300
click at [89, 96] on span "COMPLETE" at bounding box center [91, 94] width 25 height 5
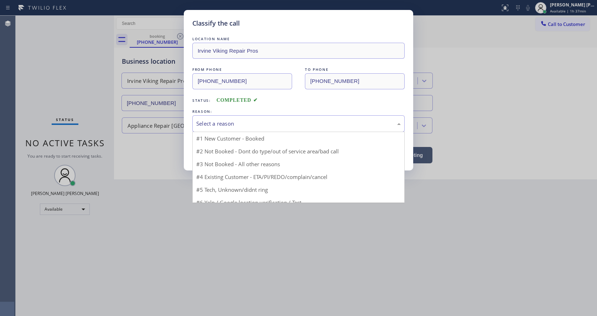
click at [219, 124] on div "Select a reason" at bounding box center [298, 124] width 204 height 8
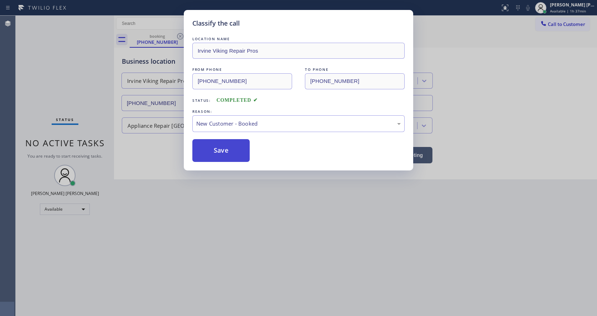
click at [214, 145] on button "Save" at bounding box center [220, 150] width 57 height 23
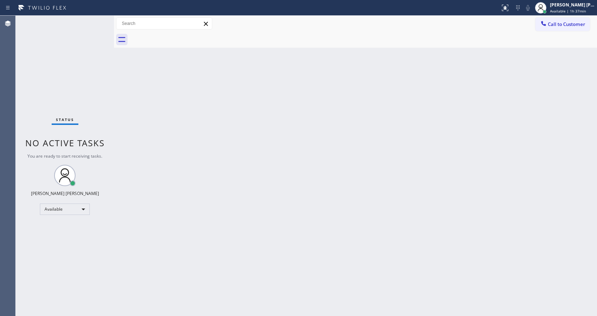
click at [331, 197] on div "Back to Dashboard Change Sender ID Customers Technicians Select a contact Outbo…" at bounding box center [355, 166] width 483 height 300
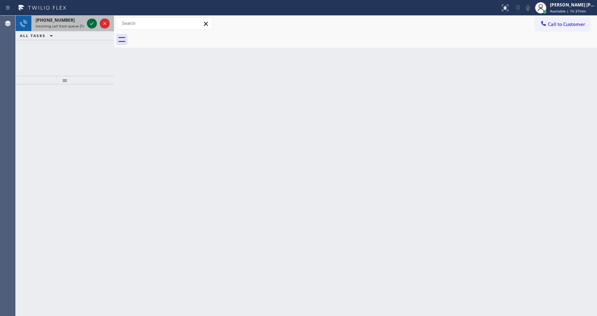
click at [91, 24] on icon at bounding box center [92, 23] width 9 height 9
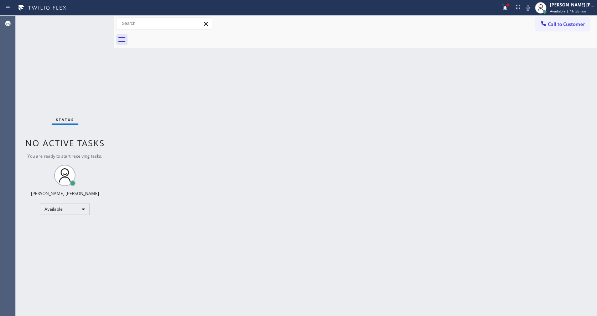
drag, startPoint x: 166, startPoint y: 186, endPoint x: 163, endPoint y: 282, distance: 96.2
click at [165, 187] on div "Back to Dashboard Change Sender ID Customers Technicians Select a contact Outbo…" at bounding box center [355, 166] width 483 height 300
click at [332, 167] on div "Back to Dashboard Change Sender ID Customers Technicians Select a contact Outbo…" at bounding box center [355, 166] width 483 height 300
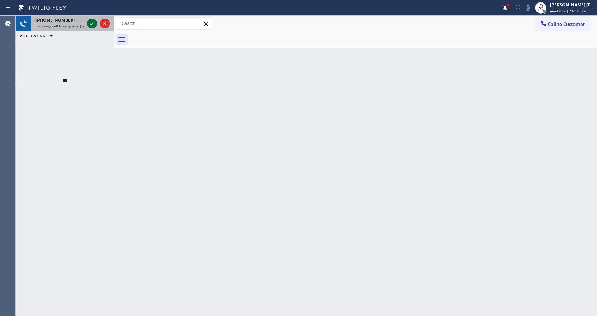
click at [89, 25] on icon at bounding box center [92, 23] width 9 height 9
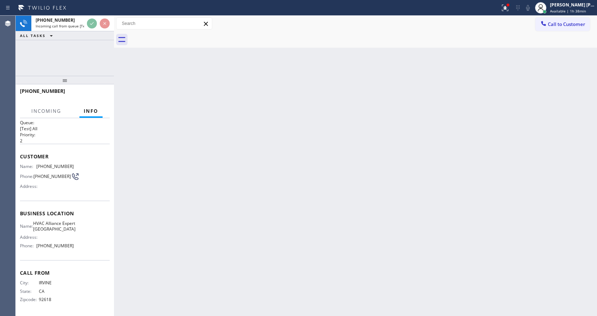
scroll to position [15, 0]
click at [226, 229] on div "Back to Dashboard Change Sender ID Customers Technicians Select a contact Outbo…" at bounding box center [355, 166] width 483 height 300
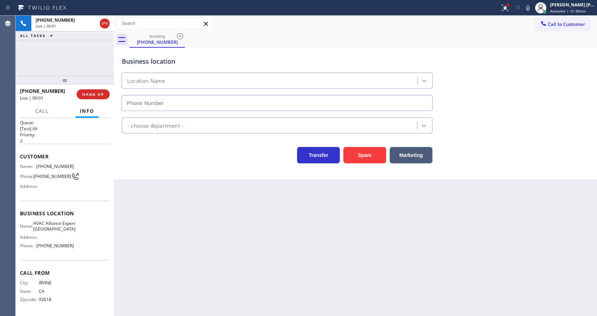
type input "(949) 894-4988"
click at [293, 204] on div "Back to Dashboard Change Sender ID Customers Technicians Select a contact Outbo…" at bounding box center [355, 166] width 483 height 300
click at [362, 157] on button "Spam" at bounding box center [364, 155] width 43 height 16
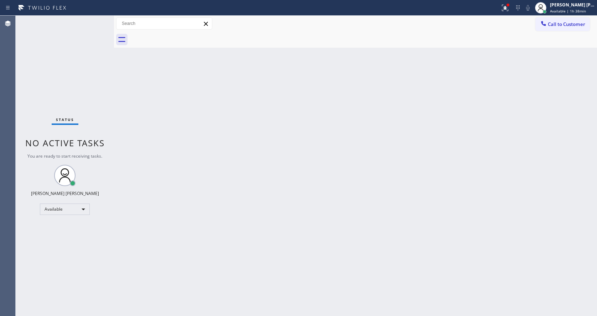
click at [173, 114] on div "Back to Dashboard Change Sender ID Customers Technicians Select a contact Outbo…" at bounding box center [355, 166] width 483 height 300
click at [210, 205] on div "Back to Dashboard Change Sender ID Customers Technicians Select a contact Outbo…" at bounding box center [355, 166] width 483 height 300
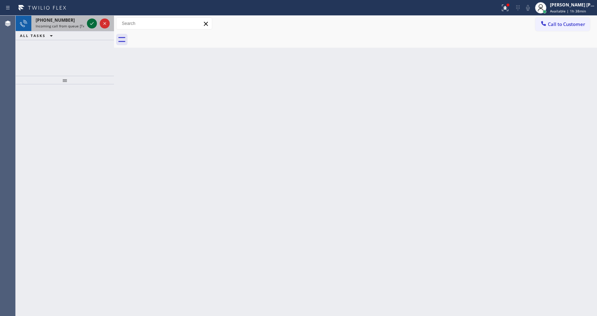
click at [92, 25] on icon at bounding box center [92, 23] width 9 height 9
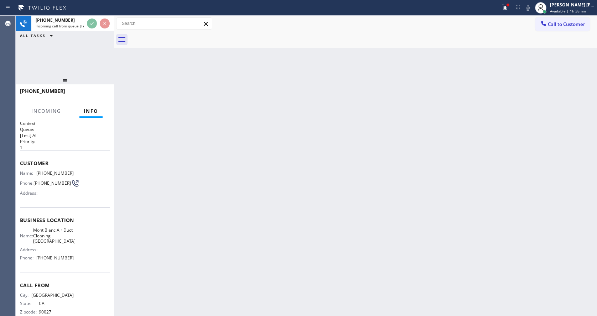
scroll to position [15, 0]
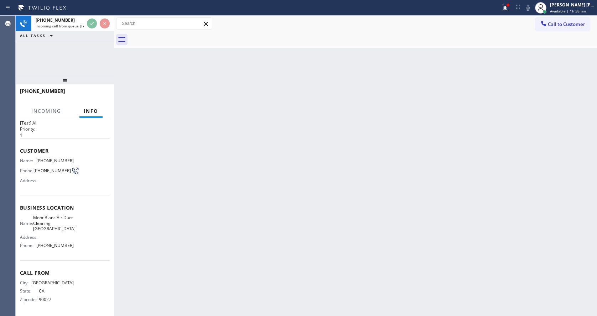
click at [264, 231] on div "Back to Dashboard Change Sender ID Customers Technicians Select a contact Outbo…" at bounding box center [355, 166] width 483 height 300
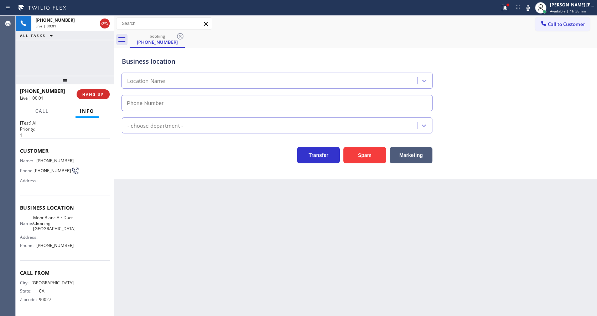
type input "(714) 599-8665"
click at [176, 234] on div "Back to Dashboard Change Sender ID Customers Technicians Select a contact Outbo…" at bounding box center [355, 166] width 483 height 300
click at [364, 158] on button "Spam" at bounding box center [364, 155] width 43 height 16
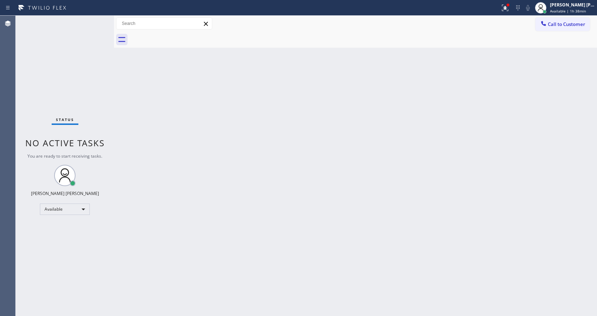
click at [305, 255] on div "Back to Dashboard Change Sender ID Customers Technicians Select a contact Outbo…" at bounding box center [355, 166] width 483 height 300
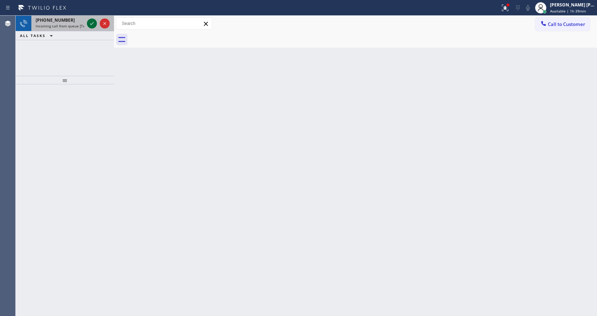
click at [93, 24] on icon at bounding box center [92, 23] width 9 height 9
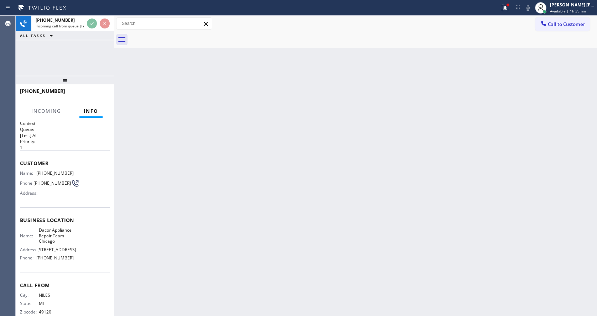
scroll to position [20, 0]
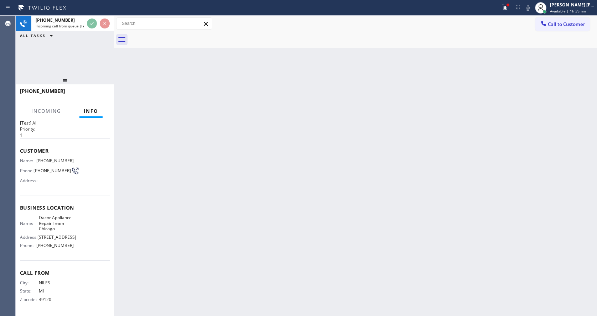
click at [262, 192] on div "Back to Dashboard Change Sender ID Customers Technicians Select a contact Outbo…" at bounding box center [355, 166] width 483 height 300
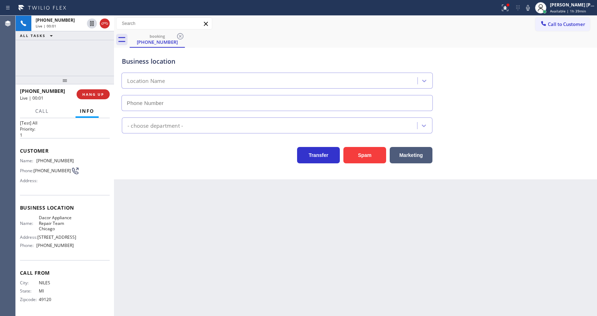
type input "(773) 825-3070"
click at [196, 216] on div "Back to Dashboard Change Sender ID Customers Technicians Select a contact Outbo…" at bounding box center [355, 166] width 483 height 300
click at [177, 197] on div "Back to Dashboard Change Sender ID Customers Technicians Select a contact Outbo…" at bounding box center [355, 166] width 483 height 300
click at [68, 204] on span "Business location" at bounding box center [65, 207] width 90 height 7
drag, startPoint x: 36, startPoint y: 153, endPoint x: 78, endPoint y: 157, distance: 42.5
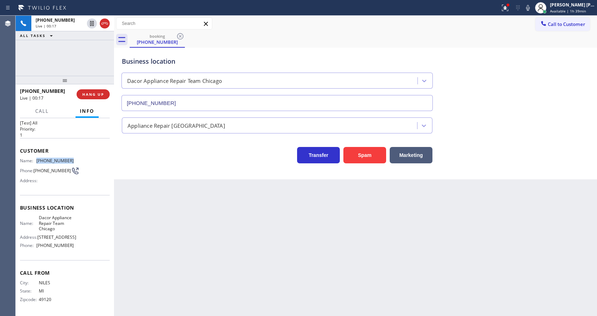
click at [78, 158] on div "Name: (269) 845-9980 Phone: (269) 845-9980 Address:" at bounding box center [65, 172] width 90 height 28
click at [187, 261] on div "Back to Dashboard Change Sender ID Customers Technicians Select a contact Outbo…" at bounding box center [355, 166] width 483 height 300
click at [57, 224] on span "Dacor Appliance Repair Team Chicago" at bounding box center [56, 223] width 35 height 16
drag, startPoint x: 35, startPoint y: 209, endPoint x: 59, endPoint y: 222, distance: 26.6
click at [59, 222] on div "Business location Name: Dacor Appliance Repair Team Chicago Address: 507 W Dive…" at bounding box center [65, 227] width 90 height 65
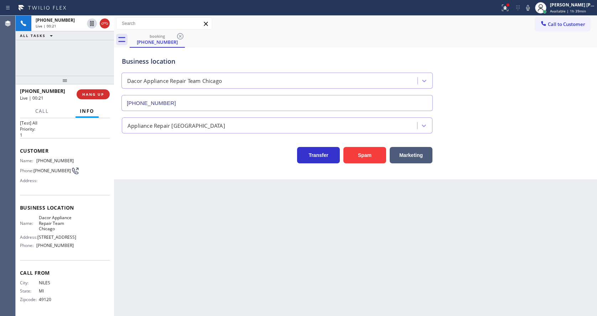
click at [204, 263] on div "Back to Dashboard Change Sender ID Customers Technicians Select a contact Outbo…" at bounding box center [355, 166] width 483 height 300
click at [89, 230] on div "Name: Dacor Appliance Repair Team Chicago Address: 507 W Diversey Pky Phone: (7…" at bounding box center [65, 233] width 90 height 36
drag, startPoint x: 35, startPoint y: 244, endPoint x: 97, endPoint y: 249, distance: 61.8
click at [97, 249] on div "Name: Dacor Appliance Repair Team Chicago Address: 507 W Diversey Pky Phone: (7…" at bounding box center [65, 233] width 90 height 36
drag, startPoint x: 179, startPoint y: 246, endPoint x: 168, endPoint y: 301, distance: 55.9
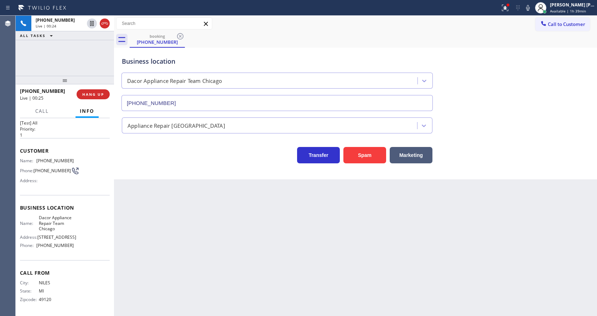
click at [170, 253] on div "Back to Dashboard Change Sender ID Customers Technicians Select a contact Outbo…" at bounding box center [355, 166] width 483 height 300
click at [168, 302] on div "Back to Dashboard Change Sender ID Customers Technicians Select a contact Outbo…" at bounding box center [355, 166] width 483 height 300
drag, startPoint x: 309, startPoint y: 242, endPoint x: 382, endPoint y: 225, distance: 75.0
click at [310, 242] on div "Back to Dashboard Change Sender ID Customers Technicians Select a contact Outbo…" at bounding box center [355, 166] width 483 height 300
click at [509, 6] on div at bounding box center [508, 5] width 4 height 4
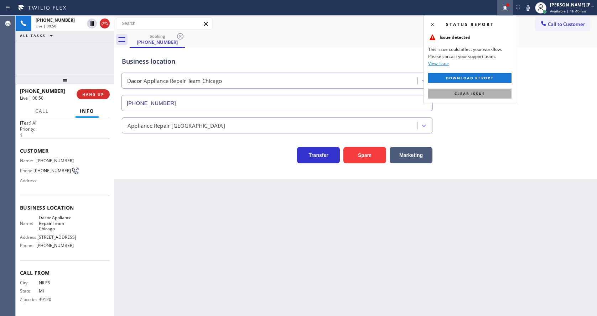
click at [474, 92] on span "Clear issue" at bounding box center [469, 93] width 31 height 5
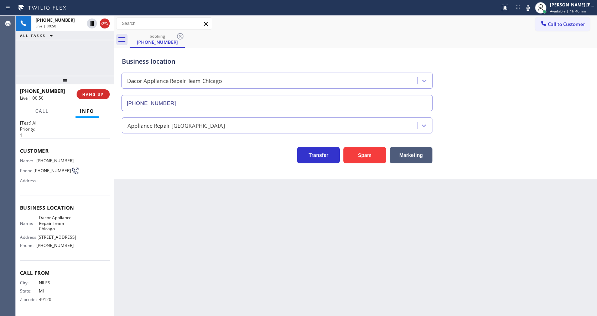
click at [537, 110] on div "Business location Dacor Appliance Repair Team Chicago (773) 825-3070" at bounding box center [355, 79] width 470 height 64
drag, startPoint x: 262, startPoint y: 236, endPoint x: 263, endPoint y: 239, distance: 3.6
click at [263, 239] on div "Back to Dashboard Change Sender ID Customers Technicians Select a contact Outbo…" at bounding box center [355, 166] width 483 height 300
click at [188, 254] on div "Back to Dashboard Change Sender ID Customers Technicians Select a contact Outbo…" at bounding box center [355, 166] width 483 height 300
click at [298, 259] on div "Back to Dashboard Change Sender ID Customers Technicians Select a contact Outbo…" at bounding box center [355, 166] width 483 height 300
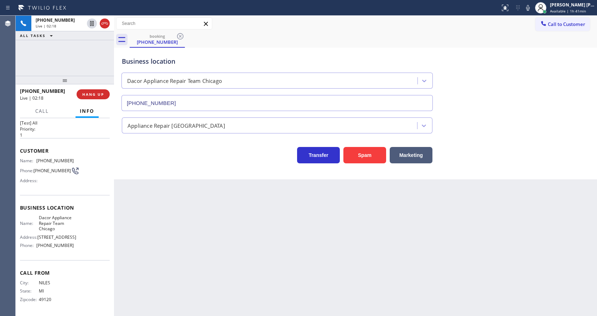
click at [211, 252] on div "Back to Dashboard Change Sender ID Customers Technicians Select a contact Outbo…" at bounding box center [355, 166] width 483 height 300
click at [271, 220] on div "Back to Dashboard Change Sender ID Customers Technicians Select a contact Outbo…" at bounding box center [355, 166] width 483 height 300
click at [190, 242] on div "Back to Dashboard Change Sender ID Customers Technicians Select a contact Outbo…" at bounding box center [355, 166] width 483 height 300
click at [268, 225] on div "Back to Dashboard Change Sender ID Customers Technicians Select a contact Outbo…" at bounding box center [355, 166] width 483 height 300
click at [532, 11] on icon at bounding box center [527, 8] width 9 height 9
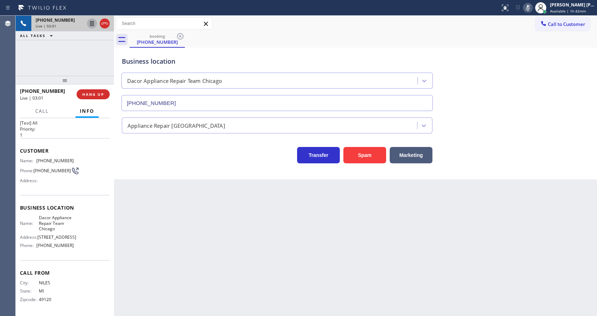
click at [92, 22] on icon at bounding box center [92, 23] width 4 height 5
click at [204, 260] on div "Back to Dashboard Change Sender ID Customers Technicians Select a contact Outbo…" at bounding box center [355, 166] width 483 height 300
click at [267, 274] on div "Back to Dashboard Change Sender ID Customers Technicians Select a contact Outbo…" at bounding box center [355, 166] width 483 height 300
click at [181, 268] on div "Back to Dashboard Change Sender ID Customers Technicians Select a contact Outbo…" at bounding box center [355, 166] width 483 height 300
click at [205, 232] on div "Back to Dashboard Change Sender ID Customers Technicians Select a contact Outbo…" at bounding box center [355, 166] width 483 height 300
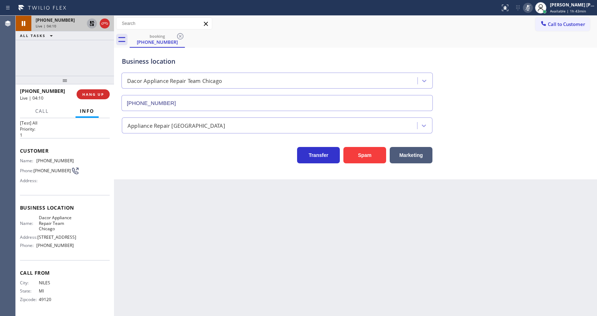
click at [291, 224] on div "Back to Dashboard Change Sender ID Customers Technicians Select a contact Outbo…" at bounding box center [355, 166] width 483 height 300
click at [91, 22] on icon at bounding box center [91, 23] width 5 height 5
click at [529, 7] on icon at bounding box center [527, 8] width 9 height 9
click at [526, 43] on div "booking (269) 845-9980" at bounding box center [363, 40] width 467 height 16
click at [237, 201] on div "Back to Dashboard Change Sender ID Customers Technicians Select a contact Outbo…" at bounding box center [355, 166] width 483 height 300
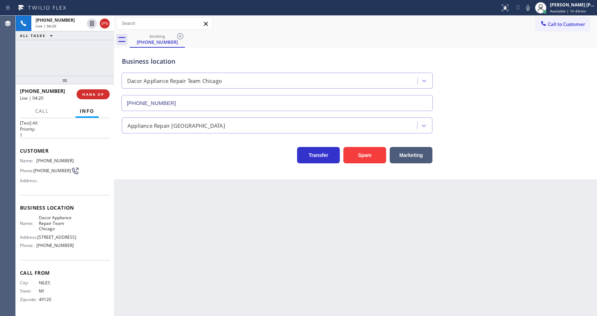
click at [280, 247] on div "Back to Dashboard Change Sender ID Customers Technicians Select a contact Outbo…" at bounding box center [355, 166] width 483 height 300
click at [194, 237] on div "Back to Dashboard Change Sender ID Customers Technicians Select a contact Outbo…" at bounding box center [355, 166] width 483 height 300
click at [313, 251] on div "Back to Dashboard Change Sender ID Customers Technicians Select a contact Outbo…" at bounding box center [355, 166] width 483 height 300
click at [210, 281] on div "Back to Dashboard Change Sender ID Customers Technicians Select a contact Outbo…" at bounding box center [355, 166] width 483 height 300
click at [264, 235] on div "Back to Dashboard Change Sender ID Customers Technicians Select a contact Outbo…" at bounding box center [355, 166] width 483 height 300
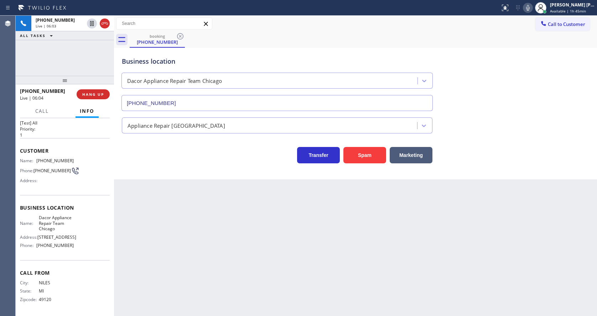
click at [529, 5] on icon at bounding box center [527, 8] width 9 height 9
click at [515, 104] on div "Business location Dacor Appliance Repair Team Chicago (773) 825-3070" at bounding box center [355, 79] width 470 height 64
click at [181, 216] on div "Back to Dashboard Change Sender ID Customers Technicians Select a contact Outbo…" at bounding box center [355, 166] width 483 height 300
click at [300, 253] on div "Back to Dashboard Change Sender ID Customers Technicians Select a contact Outbo…" at bounding box center [355, 166] width 483 height 300
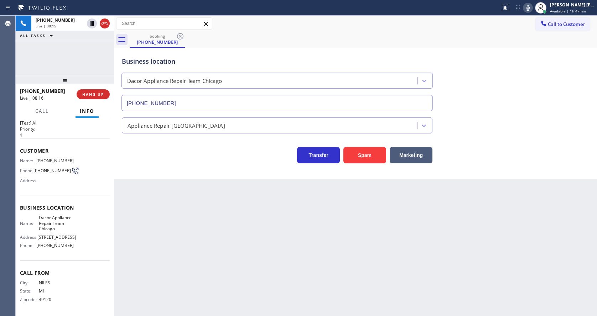
drag, startPoint x: 179, startPoint y: 204, endPoint x: 181, endPoint y: 232, distance: 28.2
click at [179, 204] on div "Back to Dashboard Change Sender ID Customers Technicians Select a contact Outbo…" at bounding box center [355, 166] width 483 height 300
click at [299, 270] on div "Back to Dashboard Change Sender ID Customers Technicians Select a contact Outbo…" at bounding box center [355, 166] width 483 height 300
drag, startPoint x: 464, startPoint y: 195, endPoint x: 403, endPoint y: 206, distance: 61.3
click at [464, 195] on div "Back to Dashboard Change Sender ID Customers Technicians Select a contact Outbo…" at bounding box center [355, 166] width 483 height 300
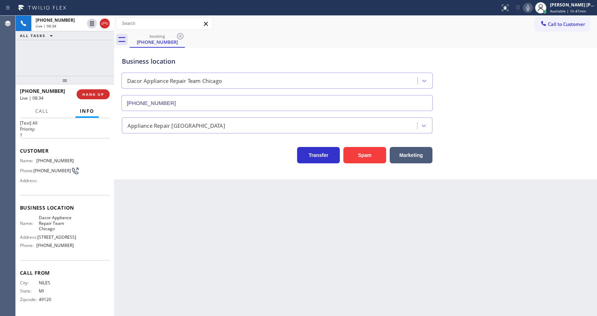
click at [266, 216] on div "Back to Dashboard Change Sender ID Customers Technicians Select a contact Outbo…" at bounding box center [355, 166] width 483 height 300
click at [214, 263] on div "Back to Dashboard Change Sender ID Customers Technicians Select a contact Outbo…" at bounding box center [355, 166] width 483 height 300
click at [275, 247] on div "Back to Dashboard Change Sender ID Customers Technicians Select a contact Outbo…" at bounding box center [355, 166] width 483 height 300
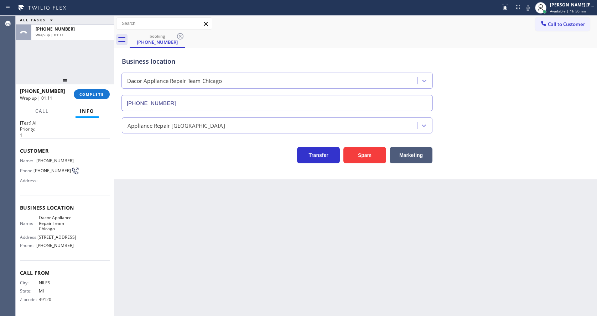
click at [89, 89] on div "+12698459980 Wrap up | 01:11 COMPLETE" at bounding box center [65, 94] width 90 height 19
click at [89, 94] on span "COMPLETE" at bounding box center [91, 94] width 25 height 5
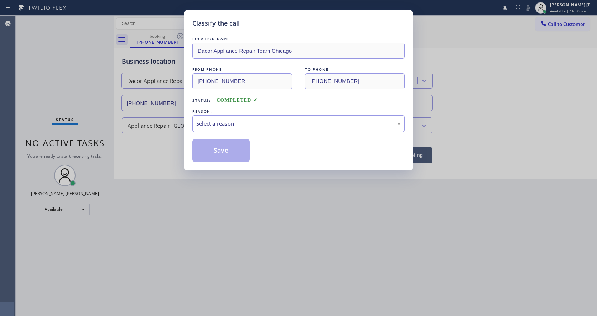
click at [216, 121] on div "Select a reason" at bounding box center [298, 124] width 204 height 8
click at [218, 149] on button "Save" at bounding box center [220, 150] width 57 height 23
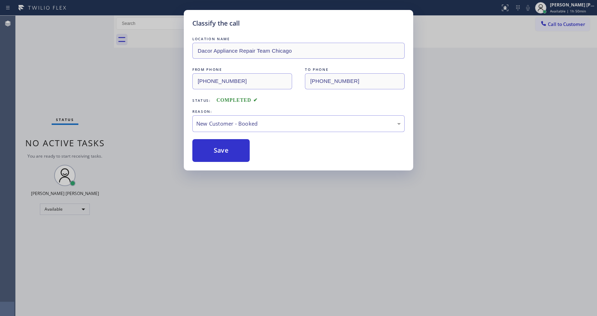
click at [213, 283] on div "Classify the call LOCATION NAME Dacor Appliance Repair Team Chicago FROM PHONE …" at bounding box center [298, 158] width 597 height 316
click at [324, 253] on div "Back to Dashboard Change Sender ID Customers Technicians Select a contact Outbo…" at bounding box center [355, 166] width 483 height 300
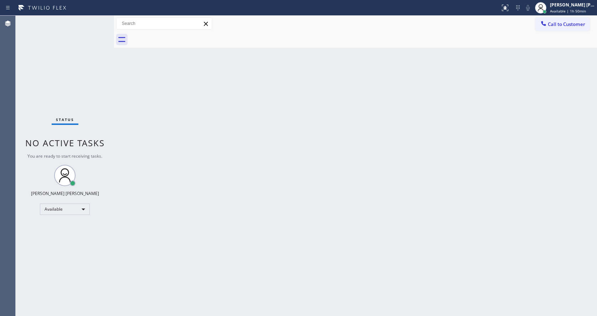
drag, startPoint x: 154, startPoint y: 153, endPoint x: 149, endPoint y: 260, distance: 106.2
click at [154, 154] on div "Back to Dashboard Change Sender ID Customers Technicians Select a contact Outbo…" at bounding box center [355, 166] width 483 height 300
click at [331, 227] on div "Back to Dashboard Change Sender ID Customers Technicians Select a contact Outbo…" at bounding box center [355, 166] width 483 height 300
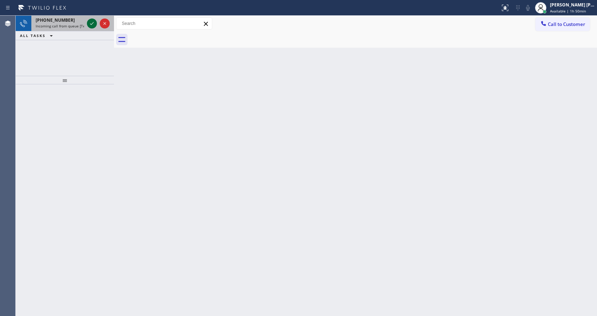
click at [93, 25] on icon at bounding box center [92, 23] width 9 height 9
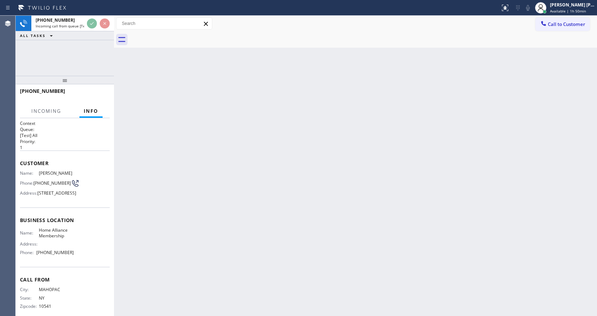
scroll to position [26, 0]
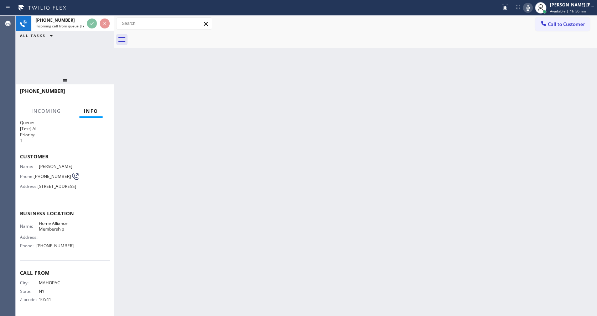
click at [286, 192] on div "Back to Dashboard Change Sender ID Customers Technicians Select a contact Outbo…" at bounding box center [355, 166] width 483 height 300
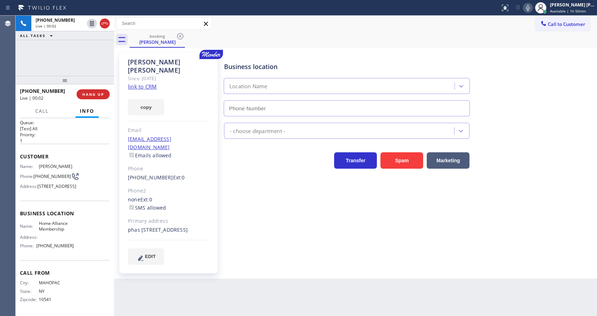
type input "(855) 946-3605"
click at [193, 139] on div "dbip030@aol.com Emails allowed" at bounding box center [169, 147] width 82 height 25
click at [266, 232] on div "Business location Home Alliance Membership (855) 946-3605 Appliance Repair Regu…" at bounding box center [409, 159] width 372 height 208
click at [240, 271] on div "Back to Dashboard Change Sender ID Customers Technicians Select a contact Outbo…" at bounding box center [355, 166] width 483 height 300
click at [235, 255] on div "Business location Home Alliance Membership (855) 946-3605 Appliance Repair Regu…" at bounding box center [409, 166] width 372 height 222
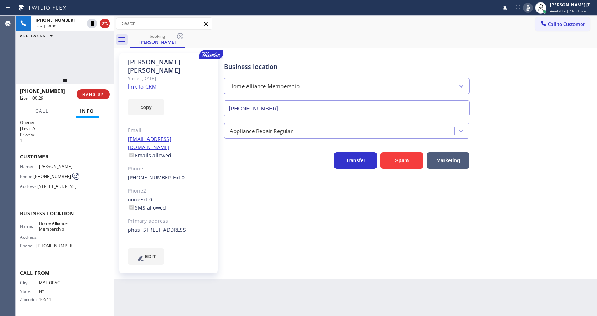
click at [146, 83] on link "link to CRM" at bounding box center [142, 86] width 29 height 7
click at [272, 198] on div "Business location Home Alliance Membership (855) 946-3605 Appliance Repair Regu…" at bounding box center [409, 159] width 372 height 208
click at [323, 274] on div "Back to Dashboard Change Sender ID Customers Technicians Select a contact Outbo…" at bounding box center [355, 166] width 483 height 300
click at [250, 223] on div "Business location Home Alliance Membership (855) 946-3605 Appliance Repair Regu…" at bounding box center [409, 159] width 372 height 208
click at [537, 142] on div "Transfer Spam Marketing" at bounding box center [409, 154] width 372 height 30
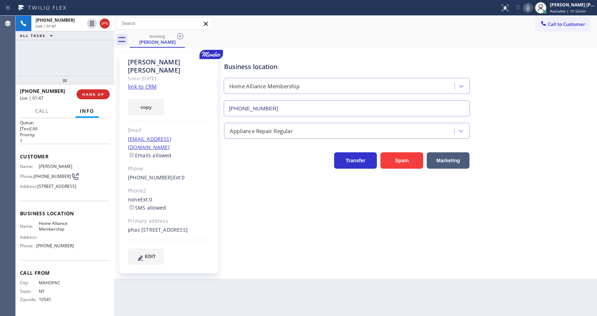
click at [211, 171] on div "Polina Sodolevsky Since: 20 may 2020 link to CRM copy Email dbip030@aol.com Ema…" at bounding box center [168, 163] width 98 height 220
drag, startPoint x: 289, startPoint y: 231, endPoint x: 277, endPoint y: 239, distance: 13.9
click at [289, 231] on div "Business location Home Alliance Membership (855) 946-3605 Appliance Repair Regu…" at bounding box center [409, 159] width 372 height 208
click at [257, 263] on div "Business location Home Alliance Membership (855) 946-3605 Appliance Repair Regu…" at bounding box center [409, 166] width 372 height 222
click at [260, 242] on div "Business location Home Alliance Membership (855) 946-3605 Appliance Repair Regu…" at bounding box center [409, 159] width 372 height 208
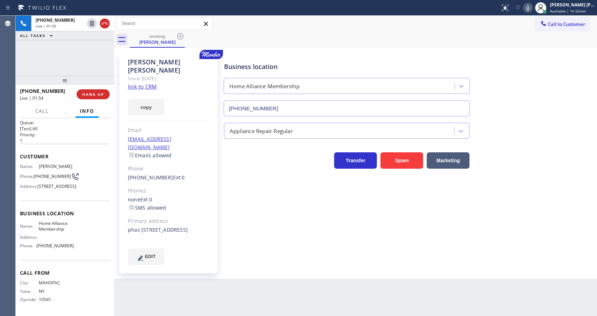
click at [279, 254] on div "Business location Home Alliance Membership (855) 946-3605 Appliance Repair Regu…" at bounding box center [409, 159] width 372 height 208
click at [264, 272] on div "Back to Dashboard Change Sender ID Customers Technicians Select a contact Outbo…" at bounding box center [355, 166] width 483 height 300
click at [246, 255] on div "Business location Home Alliance Membership (855) 946-3605 Appliance Repair Regu…" at bounding box center [409, 166] width 372 height 222
click at [529, 7] on icon at bounding box center [528, 8] width 4 height 6
click at [91, 20] on icon at bounding box center [92, 23] width 9 height 9
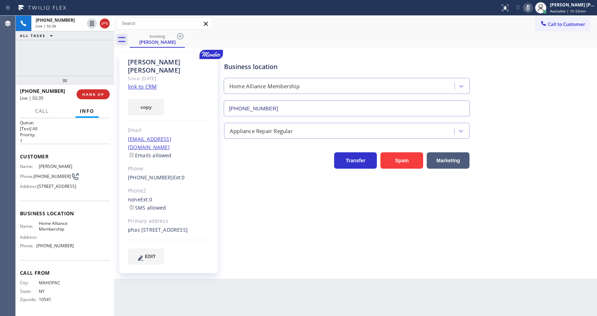
click at [261, 232] on div "Business location Home Alliance Membership (855) 946-3605 Appliance Repair Regu…" at bounding box center [409, 159] width 372 height 208
click at [240, 230] on div "Business location Home Alliance Membership (855) 946-3605 Appliance Repair Regu…" at bounding box center [409, 159] width 372 height 208
click at [150, 99] on button "copy" at bounding box center [146, 107] width 36 height 16
click at [243, 252] on div "Business location Home Alliance Membership (855) 946-3605 Appliance Repair Regu…" at bounding box center [409, 159] width 372 height 208
click at [197, 135] on div "dbip030@aol.com Emails allowed" at bounding box center [169, 147] width 82 height 25
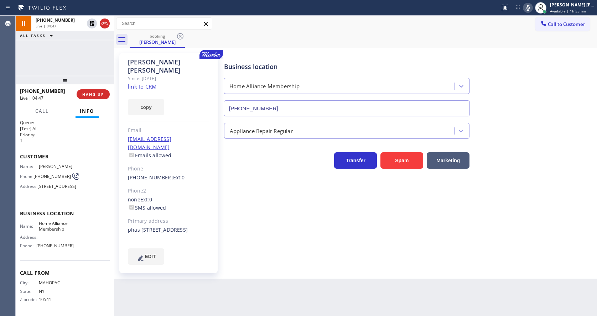
click at [254, 271] on div "Back to Dashboard Change Sender ID Customers Technicians Select a contact Outbo…" at bounding box center [355, 166] width 483 height 300
click at [209, 148] on div "Polina Sodolevsky Since: 20 may 2020 link to CRM copy Email dbip030@aol.com Ema…" at bounding box center [168, 163] width 98 height 220
click at [189, 110] on div "Polina Sodolevsky Since: 20 may 2020 link to CRM copy Email dbip030@aol.com Ema…" at bounding box center [168, 163] width 98 height 220
click at [249, 268] on div "Business location Home Alliance Membership (855) 946-3605 Appliance Repair Regu…" at bounding box center [409, 166] width 372 height 222
click at [212, 142] on div "Polina Sodolevsky Since: 20 may 2020 link to CRM copy Email dbip030@aol.com Ema…" at bounding box center [168, 163] width 98 height 220
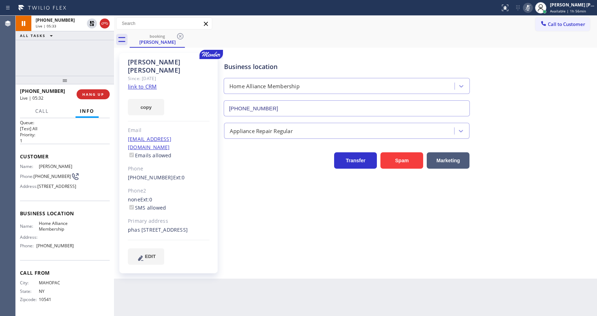
click at [287, 245] on div "Business location Home Alliance Membership (855) 946-3605 Appliance Repair Regu…" at bounding box center [409, 159] width 372 height 208
click at [205, 174] on div "(845) 519-5615 Ext: 0" at bounding box center [169, 178] width 82 height 8
click at [91, 24] on icon at bounding box center [92, 23] width 9 height 9
click at [529, 6] on icon at bounding box center [528, 8] width 4 height 6
click at [530, 6] on icon at bounding box center [527, 8] width 9 height 9
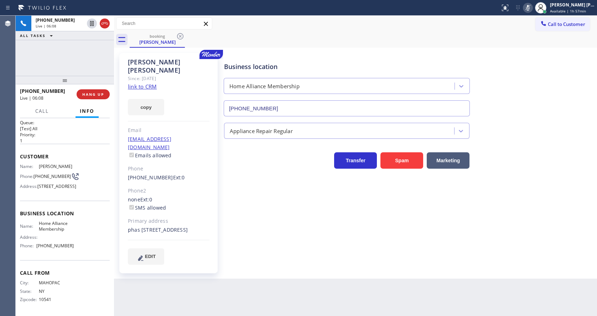
click at [529, 6] on icon at bounding box center [528, 8] width 4 height 6
click at [524, 103] on div "Business location Home Alliance Membership (855) 946-3605" at bounding box center [409, 84] width 372 height 64
click at [245, 207] on div "Business location Home Alliance Membership (855) 946-3605 Appliance Repair Regu…" at bounding box center [409, 159] width 372 height 208
click at [211, 316] on div "Back to Dashboard Change Sender ID Customers Technicians Select a contact Outbo…" at bounding box center [355, 166] width 483 height 300
click at [219, 261] on div "Polina Sodolevsky Since: 20 may 2020 link to CRM copy Email dbip030@aol.com Ema…" at bounding box center [169, 163] width 100 height 220
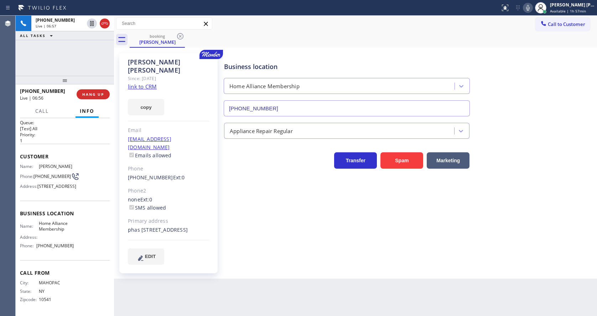
click at [221, 240] on div "Polina Sodolevsky Since: 20 may 2020 link to CRM copy Email dbip030@aol.com Ema…" at bounding box center [169, 163] width 107 height 228
click at [280, 287] on div "Back to Dashboard Change Sender ID Customers Technicians Select a contact Outbo…" at bounding box center [355, 166] width 483 height 300
click at [333, 265] on div "Business location Home Alliance Membership (855) 946-3605 Appliance Repair Regu…" at bounding box center [409, 166] width 372 height 222
click at [216, 147] on div "Polina Sodolevsky Since: 20 may 2020 link to CRM copy Email dbip030@aol.com Ema…" at bounding box center [168, 163] width 98 height 220
click at [258, 220] on div "Business location Home Alliance Membership (855) 946-3605 Appliance Repair Regu…" at bounding box center [409, 159] width 372 height 208
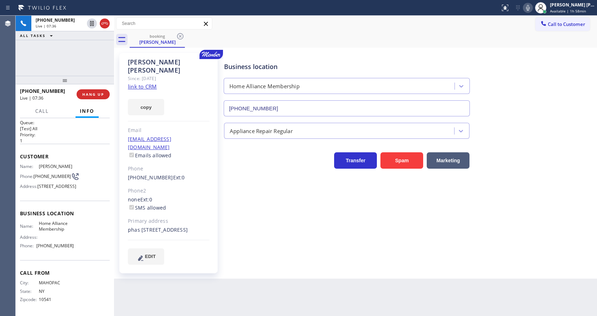
click at [539, 40] on div "booking Polina Sodolevsky" at bounding box center [363, 40] width 467 height 16
click at [194, 296] on div "Back to Dashboard Change Sender ID Customers Technicians Select a contact Outbo…" at bounding box center [355, 166] width 483 height 300
click at [190, 196] on div "none Ext: 0 SMS allowed" at bounding box center [169, 204] width 82 height 16
click at [254, 240] on div "Business location Home Alliance Membership (855) 946-3605 Appliance Repair Regu…" at bounding box center [409, 159] width 372 height 208
drag, startPoint x: 315, startPoint y: 265, endPoint x: 322, endPoint y: 250, distance: 16.4
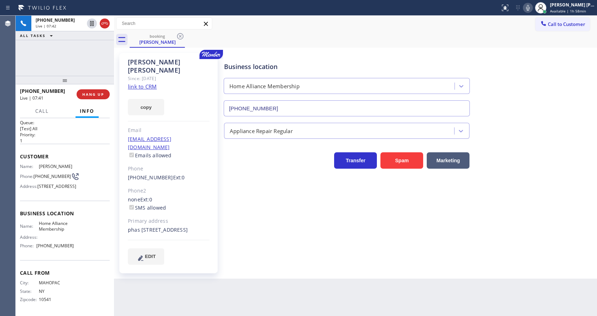
click at [315, 265] on div "Business location Home Alliance Membership (855) 946-3605 Appliance Repair Regu…" at bounding box center [409, 166] width 372 height 222
click at [343, 266] on div "Business location Home Alliance Membership (855) 946-3605 Appliance Repair Regu…" at bounding box center [409, 166] width 372 height 222
click at [94, 93] on span "HANG UP" at bounding box center [93, 94] width 22 height 5
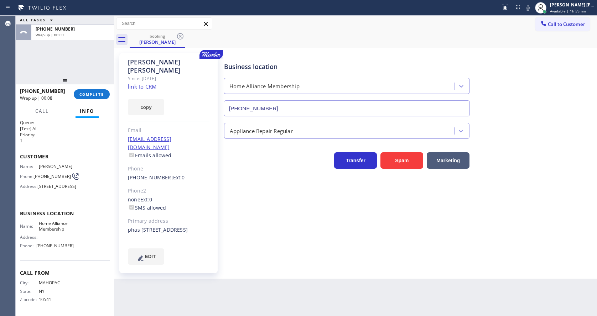
click at [224, 208] on div "Business location Home Alliance Membership (855) 946-3605 Appliance Repair Regu…" at bounding box center [409, 159] width 372 height 208
click at [333, 232] on div "Business location Home Alliance Membership (855) 946-3605 Appliance Repair Regu…" at bounding box center [409, 159] width 372 height 208
click at [165, 187] on div "Phone2" at bounding box center [169, 191] width 82 height 8
click at [102, 144] on div "Customer Name: Polina Sodolevsky Phone: (845) 519-5615 Address: 100 Carlyle Dr,…" at bounding box center [65, 172] width 90 height 57
click at [38, 110] on span "Call" at bounding box center [42, 111] width 14 height 6
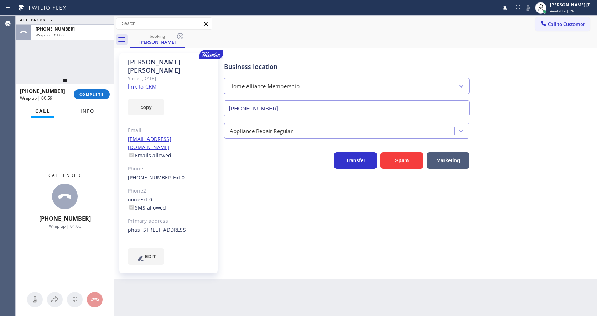
click at [82, 113] on span "Info" at bounding box center [87, 111] width 14 height 6
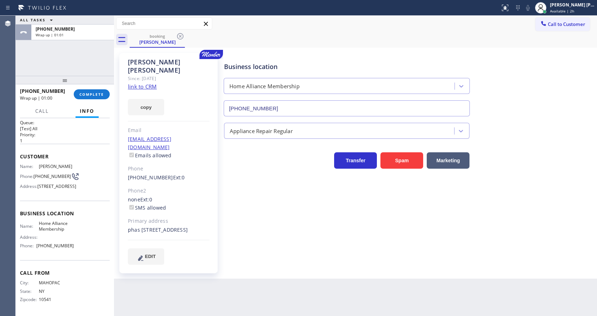
click at [85, 76] on div at bounding box center [65, 80] width 98 height 9
click at [79, 101] on div "+18455195615 Wrap up | 01:06 COMPLETE" at bounding box center [65, 94] width 90 height 19
click at [80, 94] on span "COMPLETE" at bounding box center [91, 94] width 25 height 5
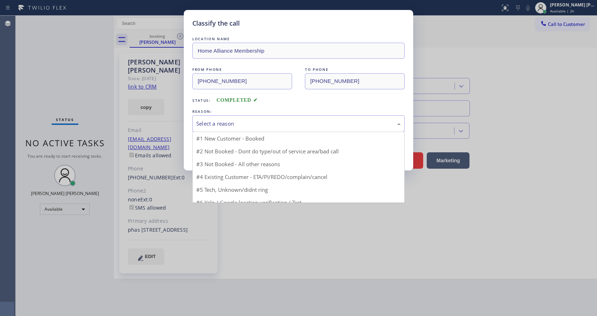
click at [215, 123] on div "Select a reason" at bounding box center [298, 124] width 204 height 8
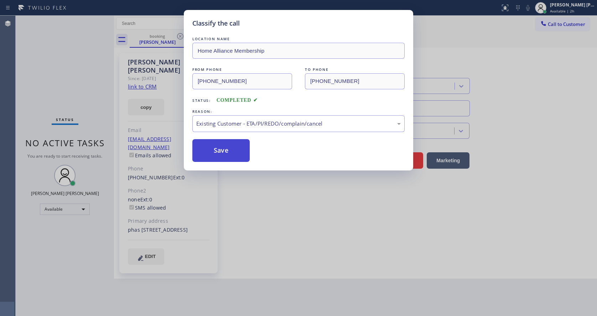
click at [210, 149] on button "Save" at bounding box center [220, 150] width 57 height 23
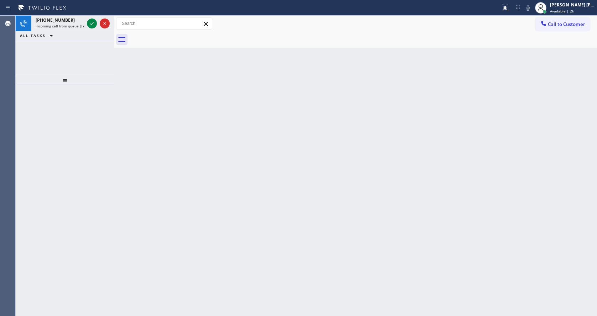
click at [152, 146] on div "Back to Dashboard Change Sender ID Customers Technicians Select a contact Outbo…" at bounding box center [355, 166] width 483 height 300
click at [92, 25] on icon at bounding box center [92, 23] width 9 height 9
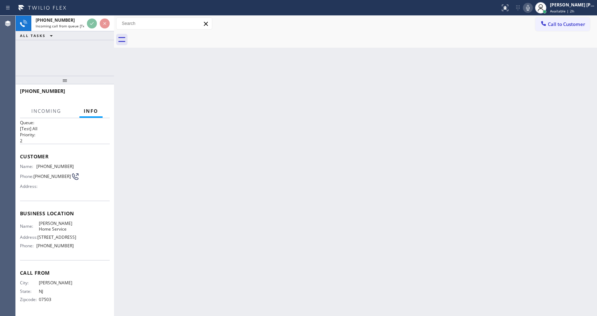
click at [174, 218] on div "Back to Dashboard Change Sender ID Customers Technicians Select a contact Outbo…" at bounding box center [355, 166] width 483 height 300
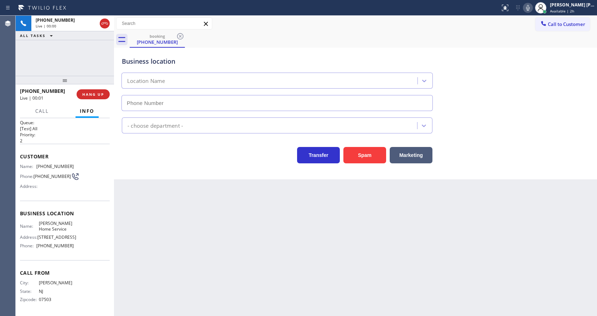
type input "(973) 828-0094"
drag, startPoint x: 549, startPoint y: 73, endPoint x: 544, endPoint y: 62, distance: 12.3
click at [549, 73] on div "Business location Albert Home Service (973) 828-0094" at bounding box center [355, 79] width 470 height 64
click at [528, 4] on icon at bounding box center [527, 8] width 9 height 9
click at [532, 10] on icon at bounding box center [527, 8] width 9 height 9
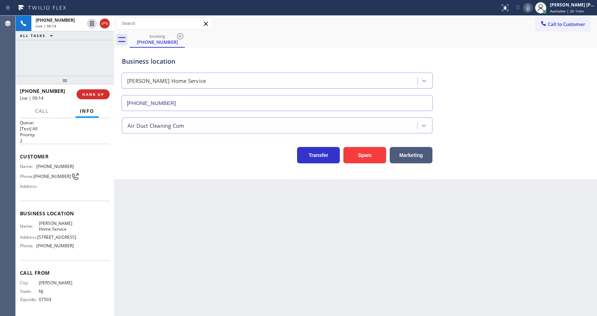
click at [534, 101] on div "Business location Albert Home Service (973) 828-0094" at bounding box center [355, 79] width 470 height 64
click at [230, 301] on div "Back to Dashboard Change Sender ID Customers Technicians Select a contact Outbo…" at bounding box center [355, 166] width 483 height 300
drag, startPoint x: 270, startPoint y: 254, endPoint x: 270, endPoint y: 305, distance: 50.6
click at [270, 254] on div "Back to Dashboard Change Sender ID Customers Technicians Select a contact Outbo…" at bounding box center [355, 166] width 483 height 300
drag, startPoint x: 457, startPoint y: 234, endPoint x: 404, endPoint y: 266, distance: 61.5
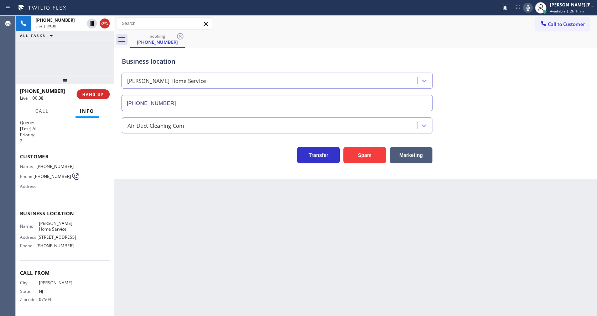
click at [457, 234] on div "Back to Dashboard Change Sender ID Customers Technicians Select a contact Outbo…" at bounding box center [355, 166] width 483 height 300
click at [209, 256] on div "Back to Dashboard Change Sender ID Customers Technicians Select a contact Outbo…" at bounding box center [355, 166] width 483 height 300
click at [320, 255] on div "Back to Dashboard Change Sender ID Customers Technicians Select a contact Outbo…" at bounding box center [355, 166] width 483 height 300
click at [205, 250] on div "Back to Dashboard Change Sender ID Customers Technicians Select a contact Outbo…" at bounding box center [355, 166] width 483 height 300
drag, startPoint x: 82, startPoint y: 168, endPoint x: 54, endPoint y: 164, distance: 28.4
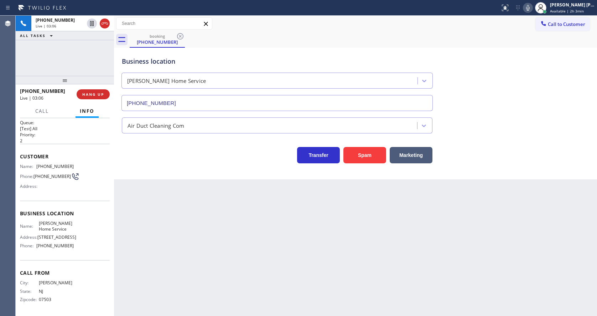
click at [82, 168] on div "Name: (973) 417-3167 Phone: (973) 417-3167 Address:" at bounding box center [65, 178] width 90 height 28
drag, startPoint x: 37, startPoint y: 163, endPoint x: 81, endPoint y: 165, distance: 43.5
click at [81, 165] on div "Name: (973) 417-3167 Phone: (973) 417-3167 Address:" at bounding box center [65, 178] width 90 height 28
click at [144, 208] on div "Back to Dashboard Change Sender ID Customers Technicians Select a contact Outbo…" at bounding box center [355, 166] width 483 height 300
click at [75, 232] on div "Name: Albert Home Service Address: 62 Elm St Phone: (973) 828-0094" at bounding box center [65, 236] width 90 height 31
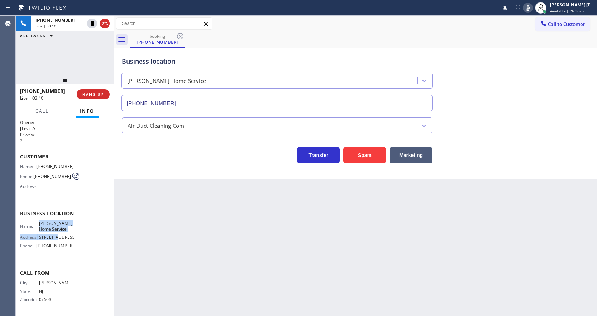
drag, startPoint x: 37, startPoint y: 221, endPoint x: 64, endPoint y: 234, distance: 29.8
click at [64, 234] on div "Name: Albert Home Service Address: 62 Elm St Phone: (973) 828-0094" at bounding box center [47, 236] width 54 height 31
drag, startPoint x: 38, startPoint y: 223, endPoint x: 63, endPoint y: 232, distance: 26.5
click at [63, 232] on span "Albert Home Service" at bounding box center [56, 226] width 35 height 11
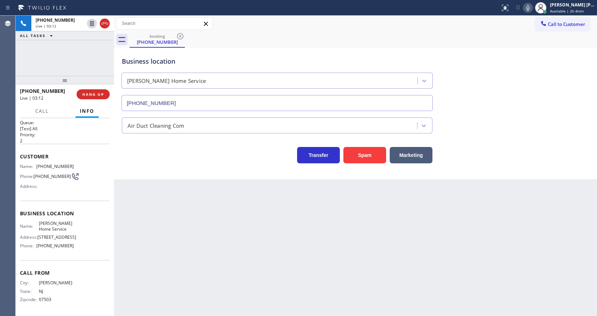
click at [172, 239] on div "Back to Dashboard Change Sender ID Customers Technicians Select a contact Outbo…" at bounding box center [355, 166] width 483 height 300
click at [61, 246] on span "(973) 828-0094" at bounding box center [54, 245] width 37 height 5
drag, startPoint x: 35, startPoint y: 246, endPoint x: 81, endPoint y: 249, distance: 46.0
click at [81, 249] on div "Name: Albert Home Service Address: 62 Elm St Phone: (973) 828-0094" at bounding box center [65, 236] width 90 height 31
click at [161, 246] on div "Back to Dashboard Change Sender ID Customers Technicians Select a contact Outbo…" at bounding box center [355, 166] width 483 height 300
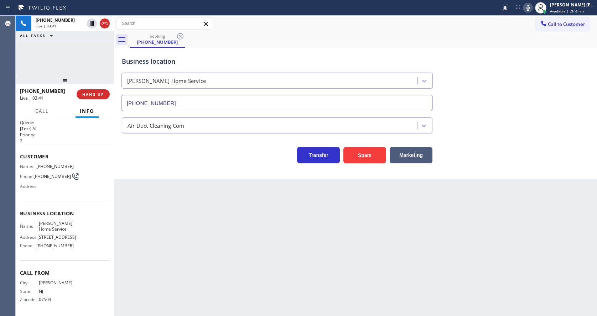
click at [282, 215] on div "Back to Dashboard Change Sender ID Customers Technicians Select a contact Outbo…" at bounding box center [355, 166] width 483 height 300
click at [203, 302] on div "Back to Dashboard Change Sender ID Customers Technicians Select a contact Outbo…" at bounding box center [355, 166] width 483 height 300
click at [294, 258] on div "Back to Dashboard Change Sender ID Customers Technicians Select a contact Outbo…" at bounding box center [355, 166] width 483 height 300
click at [490, 214] on div "Back to Dashboard Change Sender ID Customers Technicians Select a contact Outbo…" at bounding box center [355, 166] width 483 height 300
click at [297, 260] on div "Back to Dashboard Change Sender ID Customers Technicians Select a contact Outbo…" at bounding box center [355, 166] width 483 height 300
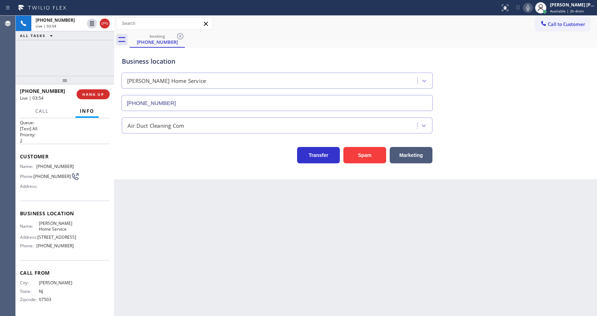
click at [529, 8] on icon at bounding box center [528, 8] width 4 height 6
click at [89, 25] on icon at bounding box center [92, 23] width 9 height 9
click at [92, 22] on icon at bounding box center [91, 23] width 5 height 5
click at [529, 8] on icon at bounding box center [527, 8] width 9 height 9
click at [527, 50] on div "Business location Albert Home Service (973) 828-0094" at bounding box center [355, 79] width 470 height 64
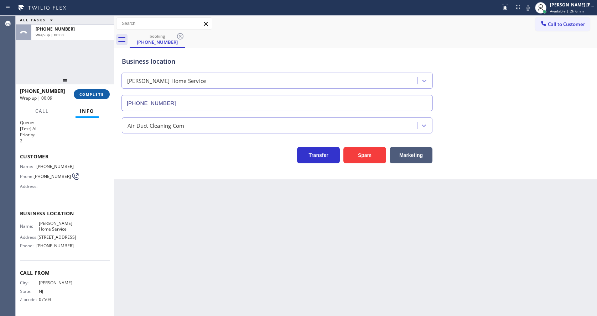
click at [89, 94] on span "COMPLETE" at bounding box center [91, 94] width 25 height 5
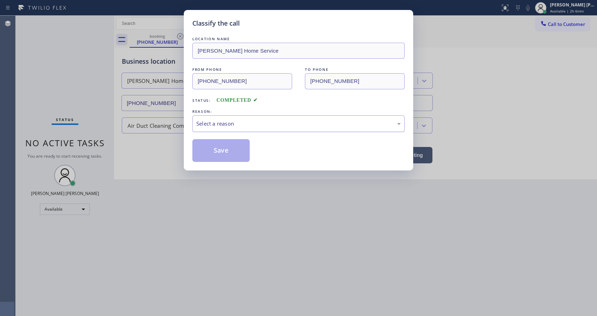
click at [225, 125] on div "Select a reason" at bounding box center [298, 124] width 204 height 8
click at [225, 146] on button "Save" at bounding box center [220, 150] width 57 height 23
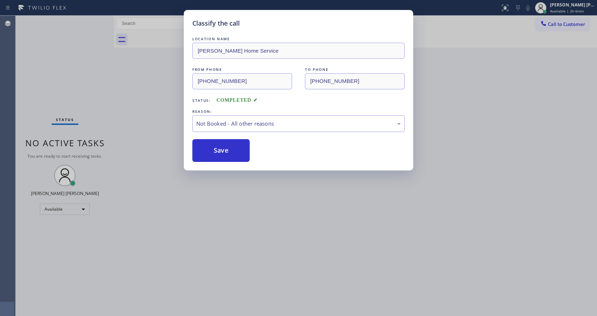
drag, startPoint x: 272, startPoint y: 182, endPoint x: 251, endPoint y: 202, distance: 28.2
click at [272, 182] on div "Classify the call LOCATION NAME Albert Home Service FROM PHONE (973) 417-3167 T…" at bounding box center [298, 158] width 597 height 316
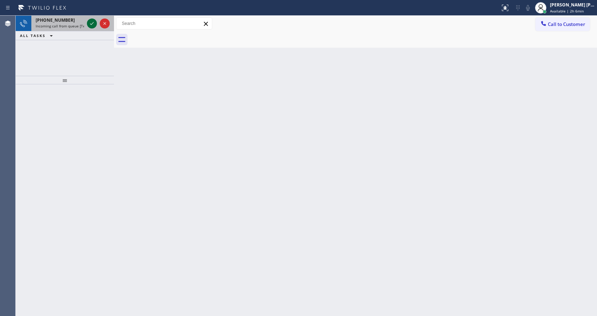
click at [91, 25] on icon at bounding box center [92, 23] width 9 height 9
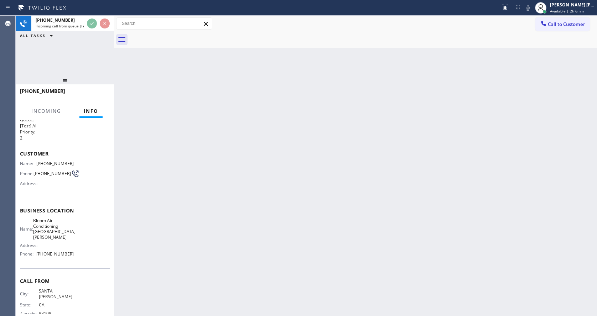
scroll to position [15, 0]
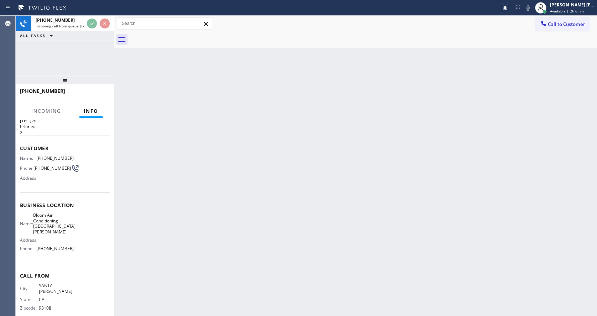
click at [228, 221] on div "Back to Dashboard Change Sender ID Customers Technicians Select a contact Outbo…" at bounding box center [355, 166] width 483 height 300
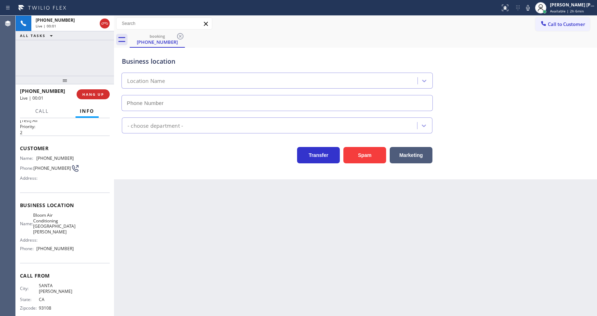
type input "(805) 429-6212"
click at [355, 160] on button "Spam" at bounding box center [364, 155] width 43 height 16
click at [244, 247] on div "Back to Dashboard Change Sender ID Customers Technicians Select a contact Outbo…" at bounding box center [355, 166] width 483 height 300
click at [317, 277] on div "Back to Dashboard Change Sender ID Customers Technicians Select a contact Outbo…" at bounding box center [355, 166] width 483 height 300
click at [97, 91] on button "HANG UP" at bounding box center [93, 94] width 33 height 10
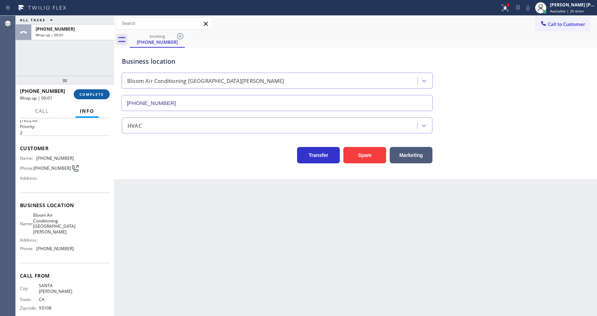
click at [82, 89] on button "COMPLETE" at bounding box center [92, 94] width 36 height 10
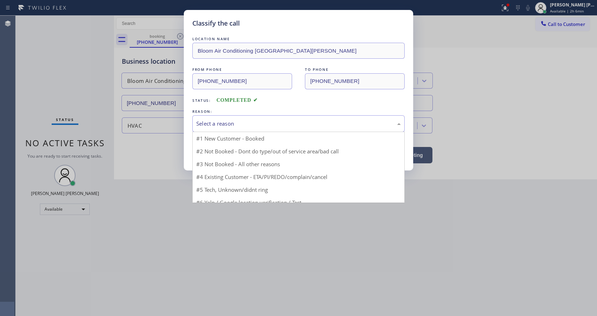
click at [222, 120] on div "Select a reason" at bounding box center [298, 124] width 204 height 8
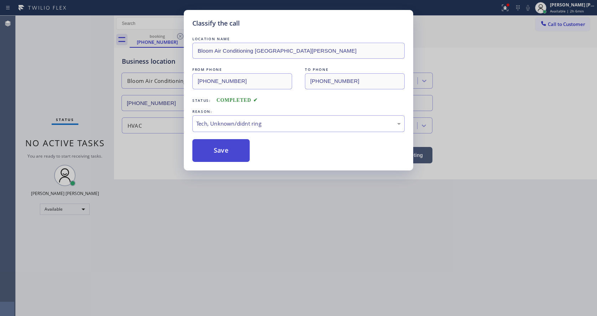
click at [218, 151] on button "Save" at bounding box center [220, 150] width 57 height 23
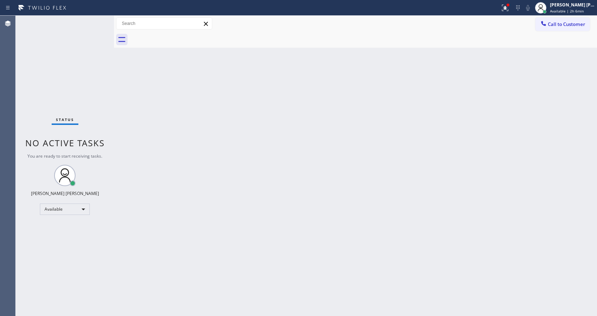
click at [200, 121] on div "Back to Dashboard Change Sender ID Customers Technicians Select a contact Outbo…" at bounding box center [355, 166] width 483 height 300
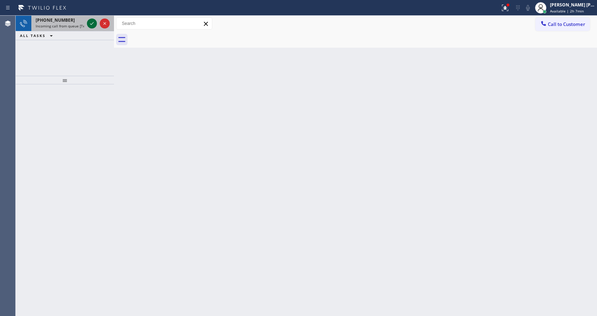
click at [91, 21] on icon at bounding box center [92, 23] width 9 height 9
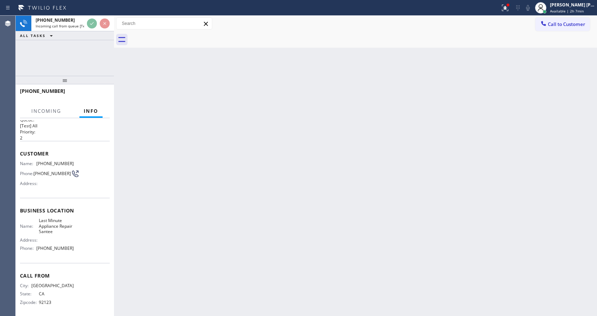
scroll to position [15, 0]
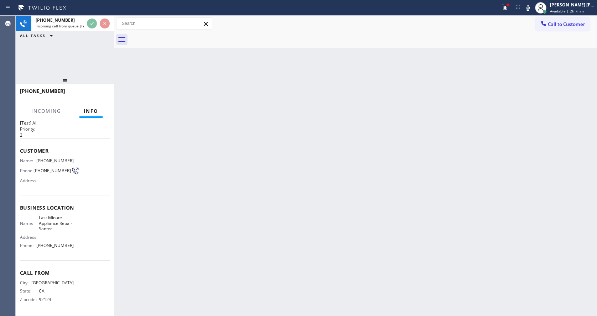
click at [190, 226] on div "Back to Dashboard Change Sender ID Customers Technicians Select a contact Outbo…" at bounding box center [355, 166] width 483 height 300
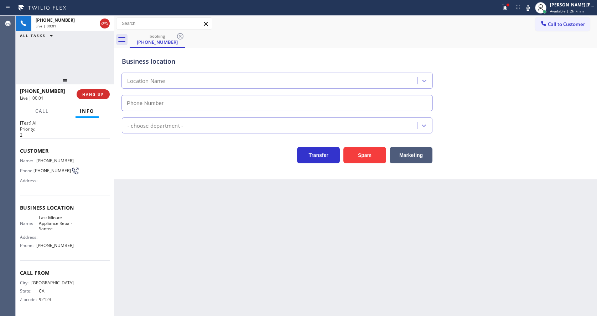
type input "(619) 737-1193"
click at [370, 154] on button "Spam" at bounding box center [364, 155] width 43 height 16
click at [365, 192] on div "Back to Dashboard Change Sender ID Customers Technicians Select a contact Outbo…" at bounding box center [355, 166] width 483 height 300
click at [179, 296] on div "Back to Dashboard Change Sender ID Customers Technicians Select a contact Outbo…" at bounding box center [355, 166] width 483 height 300
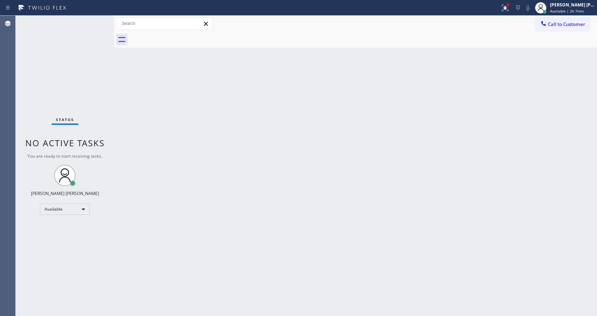
click at [134, 124] on div "Back to Dashboard Change Sender ID Customers Technicians Select a contact Outbo…" at bounding box center [355, 166] width 483 height 300
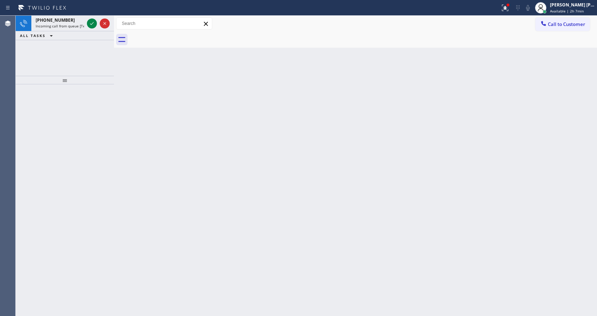
click at [236, 202] on div "Back to Dashboard Change Sender ID Customers Technicians Select a contact Outbo…" at bounding box center [355, 166] width 483 height 300
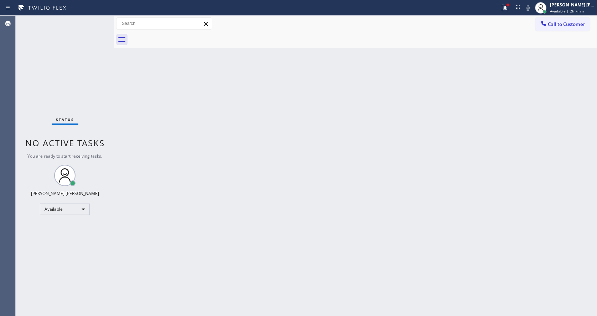
click at [188, 225] on div "Back to Dashboard Change Sender ID Customers Technicians Select a contact Outbo…" at bounding box center [355, 166] width 483 height 300
drag, startPoint x: 305, startPoint y: 224, endPoint x: 294, endPoint y: 224, distance: 11.7
click at [305, 224] on div "Back to Dashboard Change Sender ID Customers Technicians Select a contact Outbo…" at bounding box center [355, 166] width 483 height 300
click at [442, 227] on div "Back to Dashboard Change Sender ID Customers Technicians Select a contact Outbo…" at bounding box center [355, 166] width 483 height 300
click at [504, 7] on icon at bounding box center [505, 8] width 9 height 9
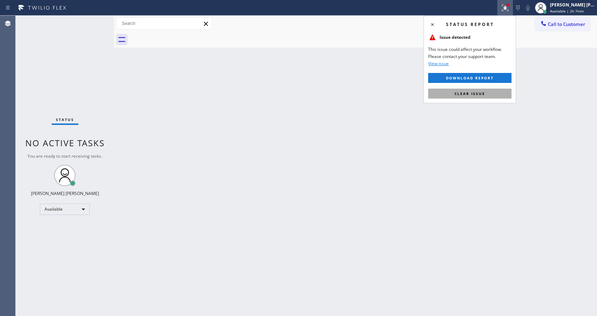
click at [478, 92] on span "Clear issue" at bounding box center [469, 93] width 31 height 5
click at [478, 92] on div "Back to Dashboard Change Sender ID Customers Technicians Select a contact Outbo…" at bounding box center [355, 166] width 483 height 300
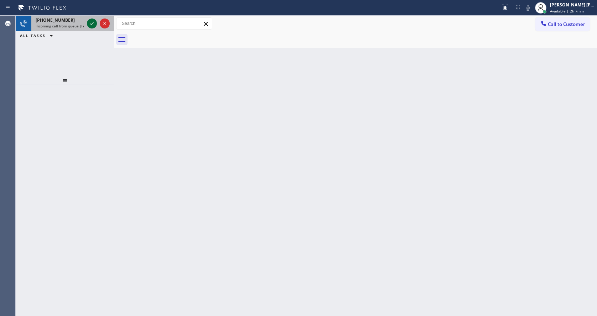
click at [87, 21] on div at bounding box center [92, 23] width 10 height 9
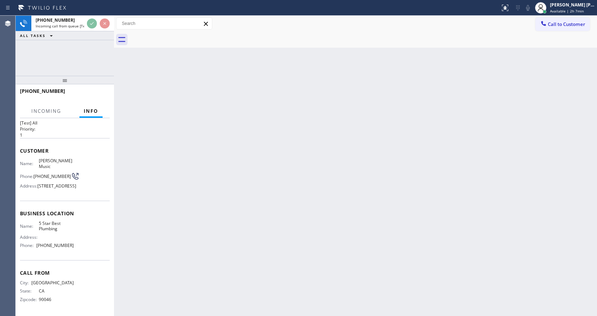
scroll to position [26, 0]
click at [225, 221] on div "Back to Dashboard Change Sender ID Customers Technicians Select a contact Outbo…" at bounding box center [355, 166] width 483 height 300
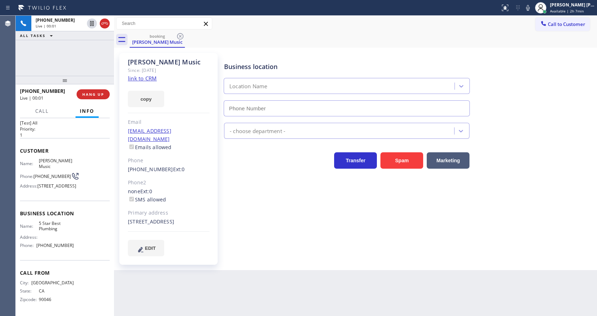
type input "(866) 702-1734"
click at [254, 235] on div "Business location 5 Star Best Plumbing (866) 702-1734 Plumbing HE Transfer Spam…" at bounding box center [409, 154] width 372 height 199
click at [341, 240] on div "Business location 5 Star Best Plumbing (866) 702-1734 Plumbing HE Transfer Spam…" at bounding box center [409, 154] width 372 height 199
click at [145, 77] on link "link to CRM" at bounding box center [142, 78] width 29 height 7
click at [231, 192] on div "Business location 5 Star Best Plumbing (866) 702-1734 Plumbing HE Transfer Spam…" at bounding box center [409, 154] width 372 height 199
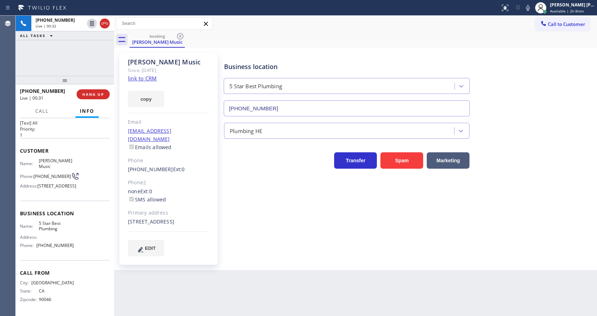
click at [94, 192] on div "Name: Leilani Music Phone: (323) 823-0921 Address: 160 S Windsor Blvd, Los Ange…" at bounding box center [65, 174] width 90 height 33
click at [244, 241] on div "Business location 5 Star Best Plumbing (866) 702-1734 Plumbing HE Transfer Spam…" at bounding box center [409, 154] width 372 height 199
click at [83, 179] on div "Name: Leilani Music Phone: (323) 823-0921 Address: 160 S Windsor Blvd, Los Ange…" at bounding box center [65, 174] width 90 height 33
drag, startPoint x: 37, startPoint y: 147, endPoint x: 74, endPoint y: 148, distance: 37.4
click at [74, 158] on div "Name: Leilani Music Phone: (323) 823-0921 Address: 160 S Windsor Blvd, Los Ange…" at bounding box center [65, 174] width 90 height 33
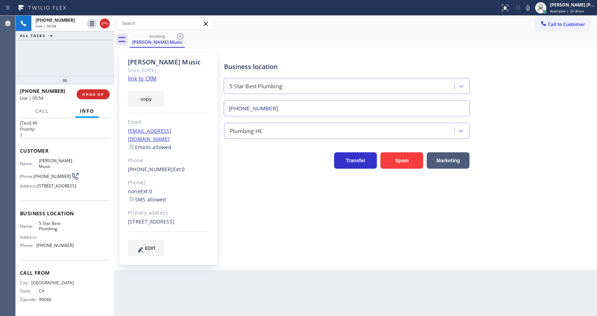
click at [196, 218] on div "160 South Windsor Boulevard Los Angeles, 90004 CA" at bounding box center [169, 222] width 82 height 8
drag, startPoint x: 78, startPoint y: 205, endPoint x: 46, endPoint y: 190, distance: 35.5
click at [78, 205] on div "Business location Name: 5 Star Best Plumbing Address: Phone: (866) 702-1734" at bounding box center [65, 230] width 90 height 59
drag, startPoint x: 33, startPoint y: 156, endPoint x: 45, endPoint y: 160, distance: 12.3
click at [45, 172] on div "Phone: (323) 823-0921" at bounding box center [47, 176] width 54 height 9
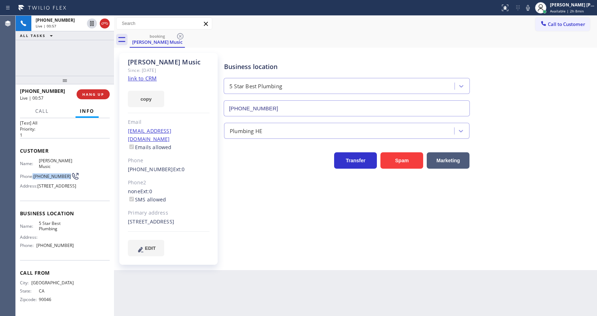
click at [47, 174] on span "(323) 823-0921" at bounding box center [51, 176] width 37 height 5
drag, startPoint x: 34, startPoint y: 155, endPoint x: 47, endPoint y: 159, distance: 13.7
click at [47, 172] on div "Phone: (323) 823-0921" at bounding box center [47, 176] width 54 height 9
click at [45, 225] on span "5 Star Best Plumbing" at bounding box center [56, 226] width 35 height 11
drag, startPoint x: 36, startPoint y: 221, endPoint x: 61, endPoint y: 228, distance: 25.7
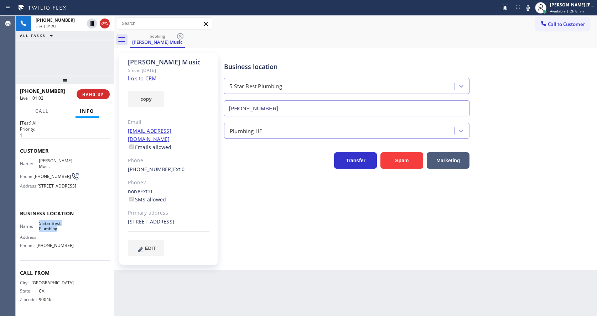
click at [61, 228] on div "Name: 5 Star Best Plumbing" at bounding box center [47, 226] width 54 height 11
click at [80, 236] on div "Name: 5 Star Best Plumbing Address: Phone: (866) 702-1734" at bounding box center [65, 236] width 90 height 31
drag, startPoint x: 36, startPoint y: 244, endPoint x: 70, endPoint y: 245, distance: 33.5
click at [70, 245] on div "Phone: (866) 702-1734" at bounding box center [47, 245] width 54 height 5
click at [257, 190] on div "Business location 5 Star Best Plumbing (866) 702-1734 Plumbing HE Transfer Spam…" at bounding box center [409, 154] width 372 height 199
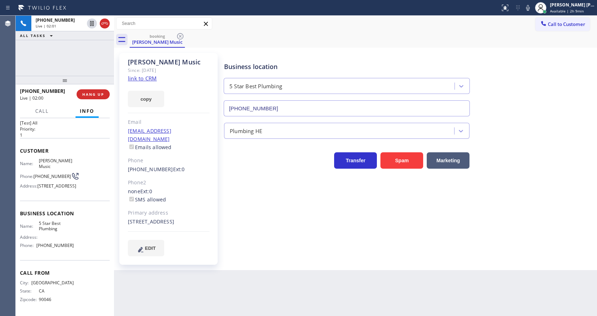
click at [281, 231] on div "Business location 5 Star Best Plumbing (866) 702-1734 Plumbing HE Transfer Spam…" at bounding box center [409, 154] width 372 height 199
click at [146, 102] on button "copy" at bounding box center [146, 99] width 36 height 16
click at [91, 49] on icon at bounding box center [92, 48] width 4 height 3
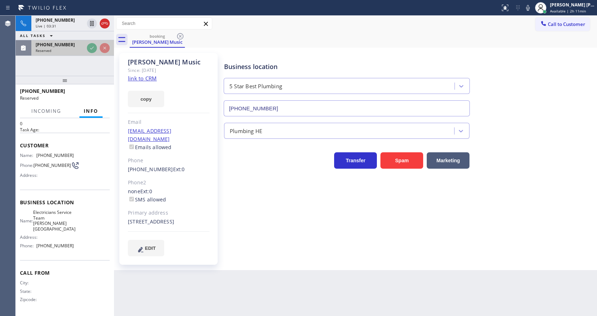
scroll to position [21, 0]
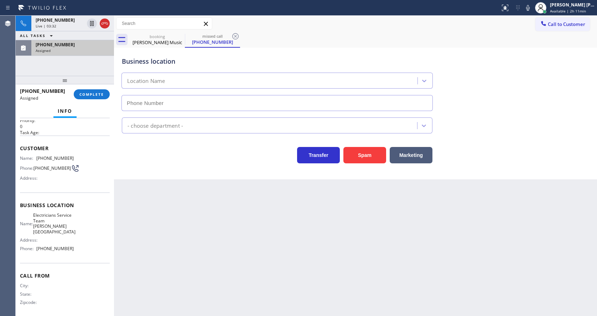
type input "(424) 349-7933"
click at [77, 239] on div "Name: Electricians Service Team Beverly Hills Address: Phone: (424) 349-7933" at bounding box center [65, 234] width 90 height 42
click at [84, 95] on span "COMPLETE" at bounding box center [91, 94] width 25 height 5
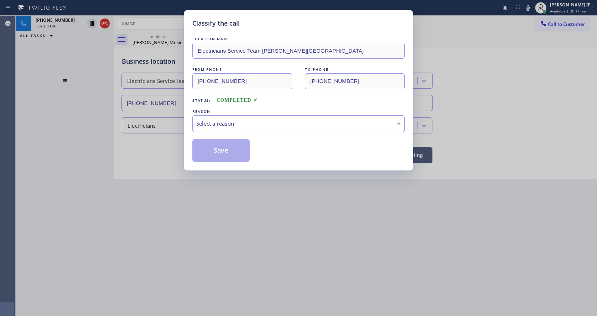
click at [221, 129] on div "Select a reason" at bounding box center [298, 123] width 212 height 17
click at [218, 151] on button "Save" at bounding box center [220, 150] width 57 height 23
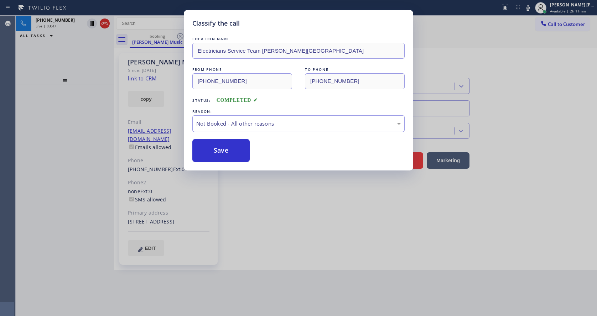
click at [245, 232] on div "Classify the call LOCATION NAME Electricians Service Team Beverly Hills FROM PH…" at bounding box center [298, 158] width 597 height 316
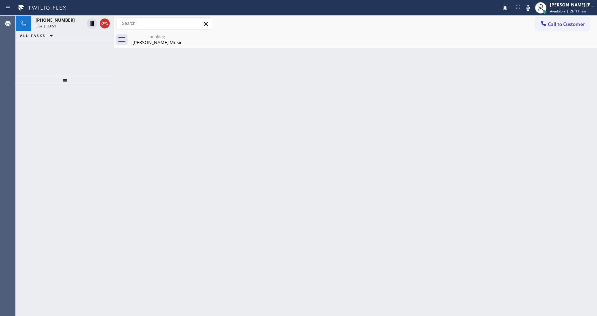
click at [331, 183] on div "Back to Dashboard Change Sender ID Customers Technicians Select a contact Outbo…" at bounding box center [355, 166] width 483 height 300
click at [150, 37] on div "booking" at bounding box center [157, 36] width 54 height 5
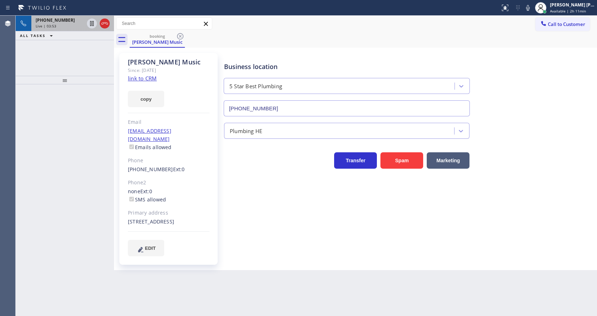
click at [63, 27] on div "Live | 03:53" at bounding box center [60, 25] width 48 height 5
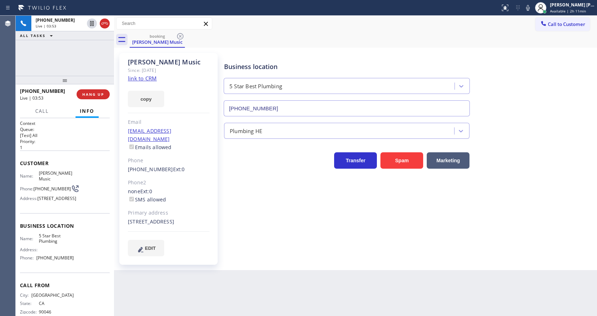
click at [277, 231] on div "Business location 5 Star Best Plumbing (866) 702-1734 Plumbing HE Transfer Spam…" at bounding box center [409, 154] width 372 height 199
click at [228, 199] on div "Business location 5 Star Best Plumbing (866) 702-1734 Plumbing HE Transfer Spam…" at bounding box center [409, 154] width 372 height 199
drag, startPoint x: 123, startPoint y: 131, endPoint x: 178, endPoint y: 128, distance: 54.6
click at [178, 128] on div "Leilani Music Since: 20 may 2020 link to CRM copy Email lmusic@gmail.com Emails…" at bounding box center [168, 159] width 98 height 212
click at [220, 175] on div "Leilani Music Since: 20 may 2020 link to CRM copy Email lmusic@gmail.com Emails…" at bounding box center [169, 158] width 107 height 219
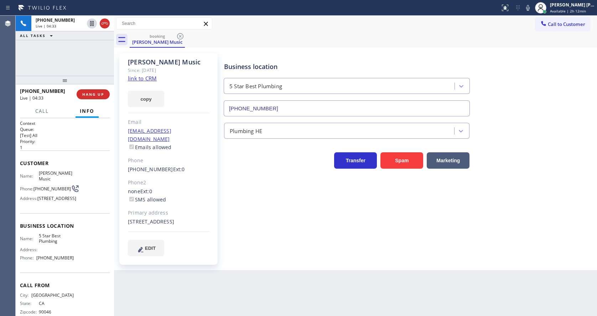
click at [319, 258] on div "Business location 5 Star Best Plumbing (866) 702-1734 Plumbing HE Transfer Spam…" at bounding box center [409, 162] width 372 height 214
click at [477, 251] on div "Business location 5 Star Best Plumbing (866) 702-1734 Plumbing HE Transfer Spam…" at bounding box center [409, 154] width 372 height 199
click at [272, 245] on div "Business location 5 Star Best Plumbing (866) 702-1734 Plumbing HE Transfer Spam…" at bounding box center [409, 154] width 372 height 199
click at [224, 249] on div "Business location 5 Star Best Plumbing (866) 702-1734 Plumbing HE Transfer Spam…" at bounding box center [409, 154] width 372 height 199
click at [312, 229] on div "Business location 5 Star Best Plumbing (866) 702-1734 Plumbing HE Transfer Spam…" at bounding box center [409, 154] width 372 height 199
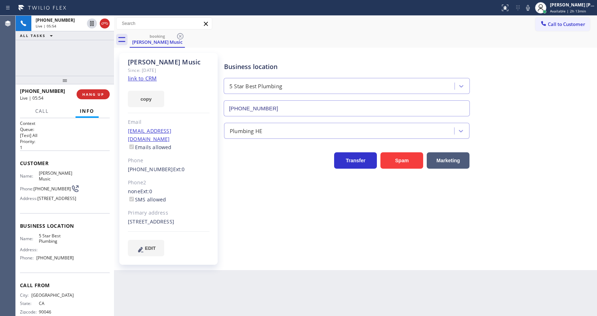
click at [208, 255] on div "EDIT" at bounding box center [169, 248] width 82 height 16
click at [317, 252] on div "Business location 5 Star Best Plumbing (866) 702-1734 Plumbing HE Transfer Spam…" at bounding box center [409, 154] width 372 height 199
click at [333, 269] on div "Leilani Music Since: 20 may 2020 link to CRM copy Email lmusic@gmail.com Emails…" at bounding box center [355, 159] width 483 height 223
click at [283, 278] on div "Back to Dashboard Change Sender ID Customers Technicians Select a contact Outbo…" at bounding box center [355, 166] width 483 height 300
click at [265, 272] on div "Back to Dashboard Change Sender ID Customers Technicians Select a contact Outbo…" at bounding box center [355, 166] width 483 height 300
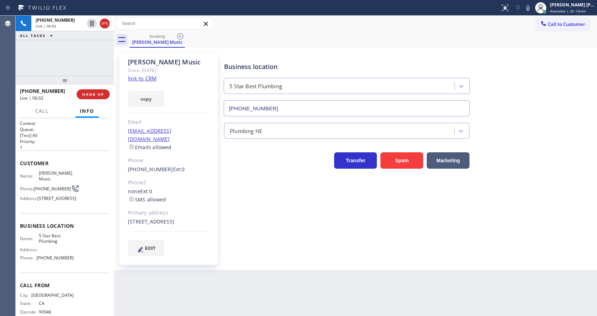
click at [325, 279] on div "Back to Dashboard Change Sender ID Customers Technicians Select a contact Outbo…" at bounding box center [355, 166] width 483 height 300
click at [446, 233] on div "Business location 5 Star Best Plumbing (866) 702-1734 Plumbing HE Transfer Spam…" at bounding box center [409, 154] width 372 height 199
click at [271, 271] on div "Back to Dashboard Change Sender ID Customers Technicians Select a contact Outbo…" at bounding box center [355, 166] width 483 height 300
click at [292, 271] on div "Back to Dashboard Change Sender ID Customers Technicians Select a contact Outbo…" at bounding box center [355, 166] width 483 height 300
click at [330, 300] on div "Back to Dashboard Change Sender ID Customers Technicians Select a contact Outbo…" at bounding box center [355, 166] width 483 height 300
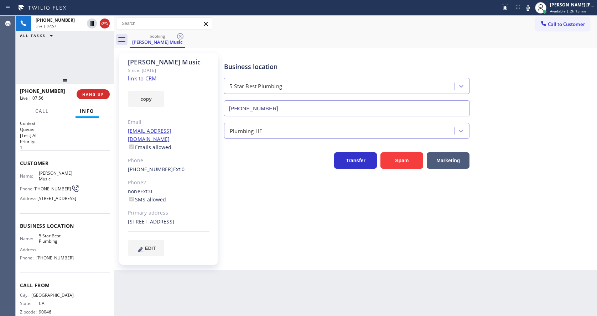
click at [423, 262] on div "Business location 5 Star Best Plumbing (866) 702-1734 Plumbing HE Transfer Spam…" at bounding box center [409, 162] width 372 height 214
click at [289, 229] on div "Business location 5 Star Best Plumbing (866) 702-1734 Plumbing HE Transfer Spam…" at bounding box center [409, 154] width 372 height 199
click at [91, 89] on button "COMPLETE" at bounding box center [92, 94] width 36 height 10
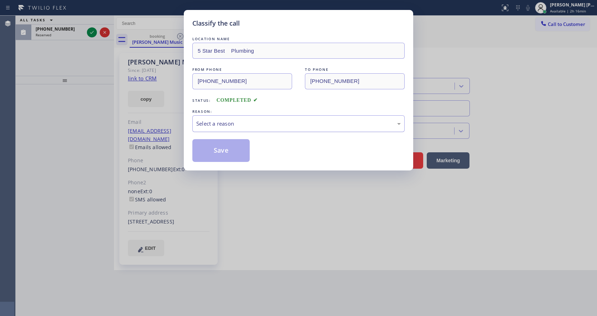
click at [207, 124] on div "Select a reason" at bounding box center [298, 124] width 204 height 8
click at [209, 147] on button "Save" at bounding box center [220, 150] width 57 height 23
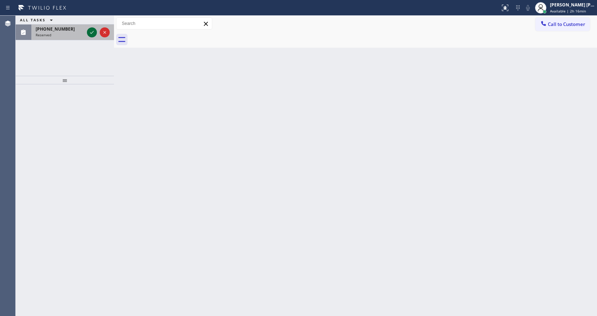
click at [92, 34] on icon at bounding box center [92, 32] width 9 height 9
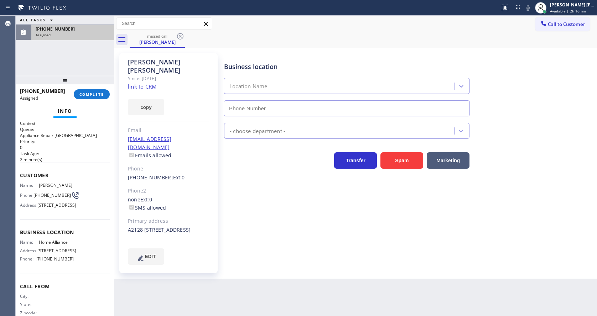
type input "(877) 777-0796"
click at [90, 91] on button "COMPLETE" at bounding box center [92, 94] width 36 height 10
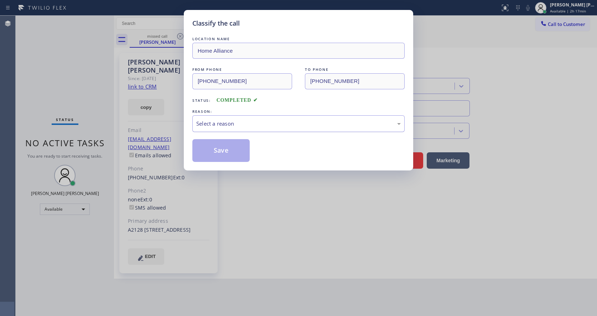
click at [228, 122] on div "Select a reason" at bounding box center [298, 124] width 204 height 8
click at [222, 155] on button "Save" at bounding box center [220, 150] width 57 height 23
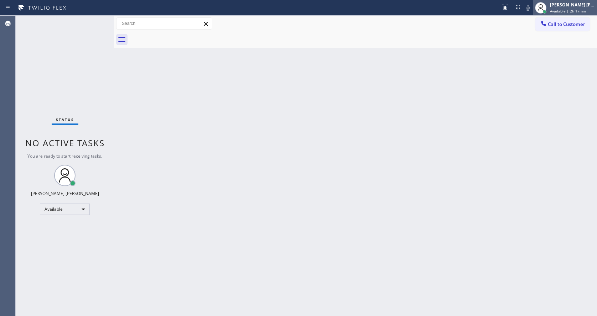
click at [560, 12] on span "Available | 2h 17min" at bounding box center [568, 11] width 36 height 5
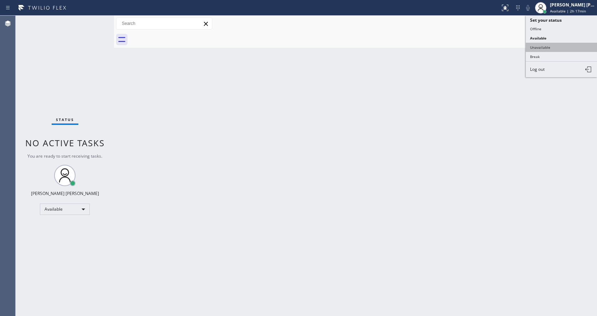
click at [551, 47] on button "Unavailable" at bounding box center [561, 47] width 71 height 9
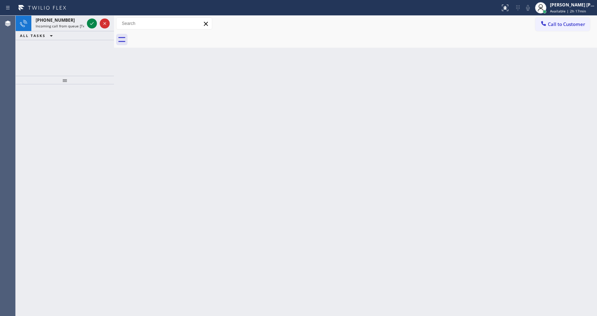
click at [373, 151] on div "Back to Dashboard Change Sender ID Customers Technicians Select a contact Outbo…" at bounding box center [355, 166] width 483 height 300
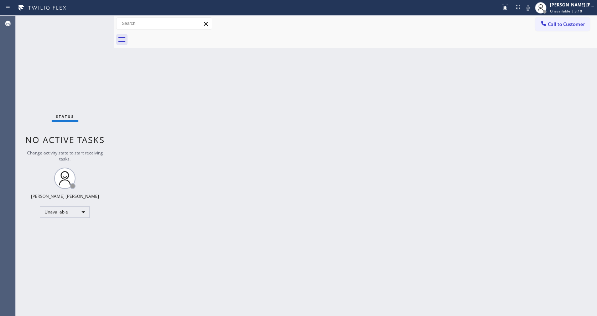
drag, startPoint x: 214, startPoint y: 171, endPoint x: 209, endPoint y: 186, distance: 15.5
click at [214, 171] on div "Back to Dashboard Change Sender ID Customers Technicians Select a contact Outbo…" at bounding box center [355, 166] width 483 height 300
drag, startPoint x: 178, startPoint y: 303, endPoint x: 177, endPoint y: 313, distance: 10.1
click at [178, 305] on div "Back to Dashboard Change Sender ID Customers Technicians Select a contact Outbo…" at bounding box center [355, 166] width 483 height 300
click at [380, 191] on div "Back to Dashboard Change Sender ID Customers Technicians Select a contact Outbo…" at bounding box center [355, 166] width 483 height 300
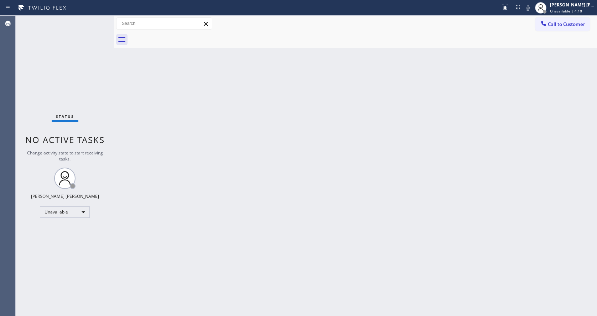
click at [163, 140] on div "Back to Dashboard Change Sender ID Customers Technicians Select a contact Outbo…" at bounding box center [355, 166] width 483 height 300
click at [566, 8] on div "Jen Rose Villanueva Unavailable | 4:11" at bounding box center [572, 7] width 48 height 12
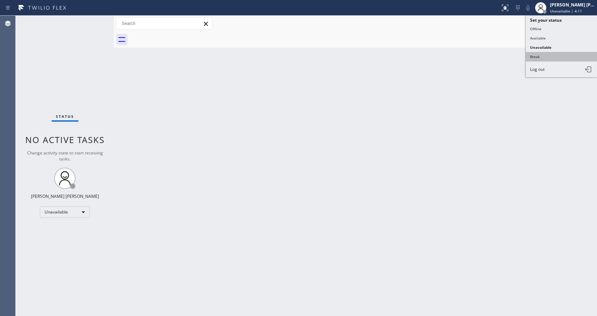
click at [550, 56] on button "Break" at bounding box center [561, 56] width 71 height 9
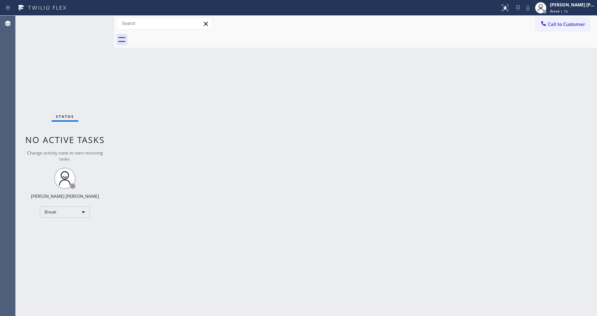
click at [106, 99] on div "Status No active tasks Change activity state to start receiving tasks. Jen Rose…" at bounding box center [65, 166] width 98 height 300
